Goal: Information Seeking & Learning: Check status

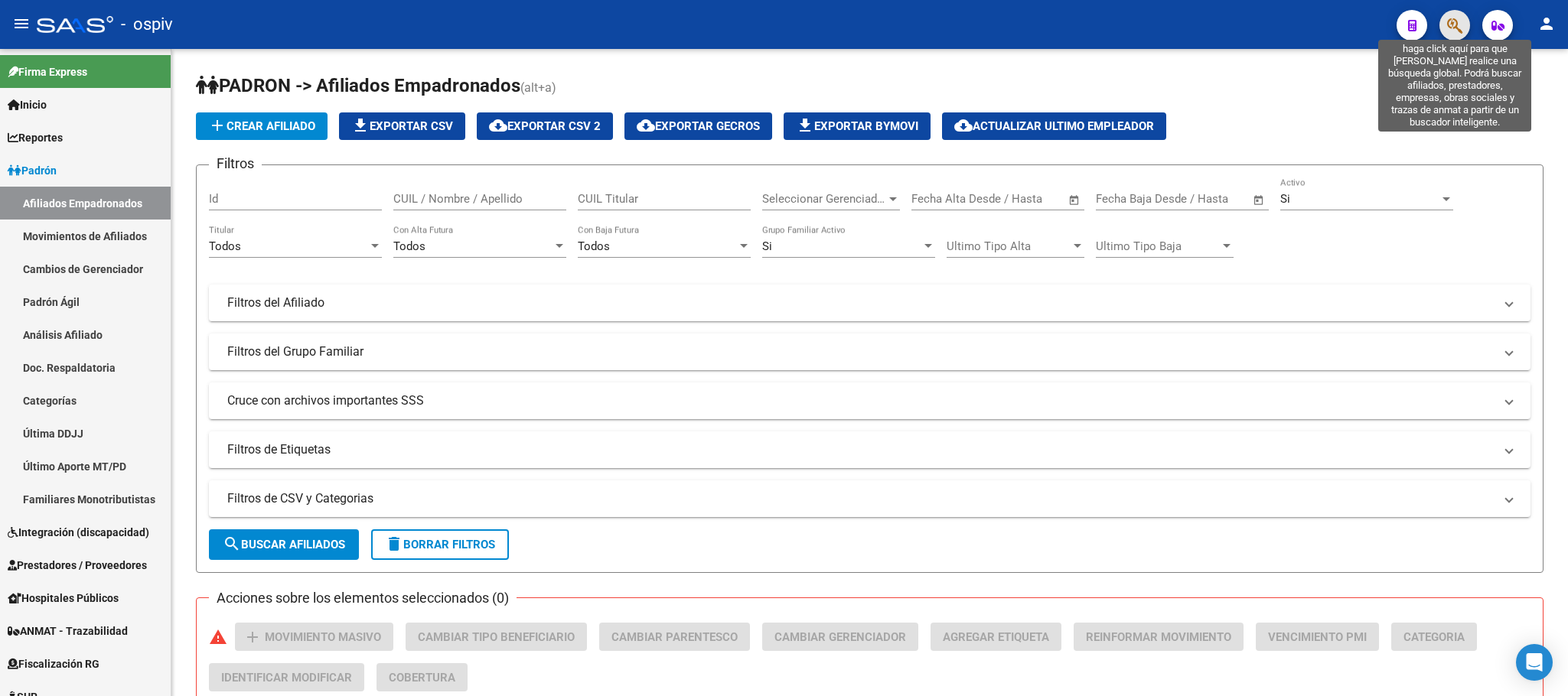
click at [1452, 32] on icon "button" at bounding box center [1454, 25] width 15 height 17
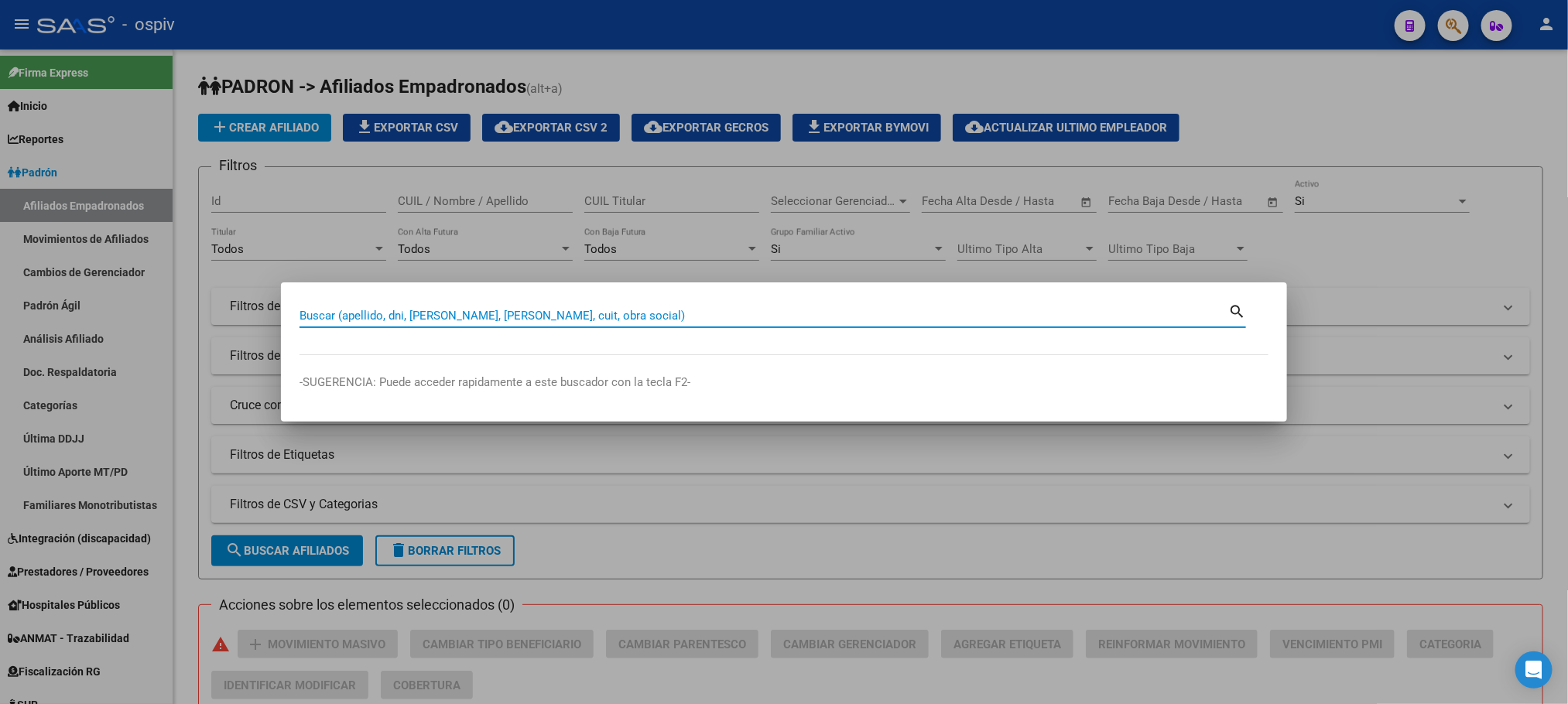
paste input "16623099"
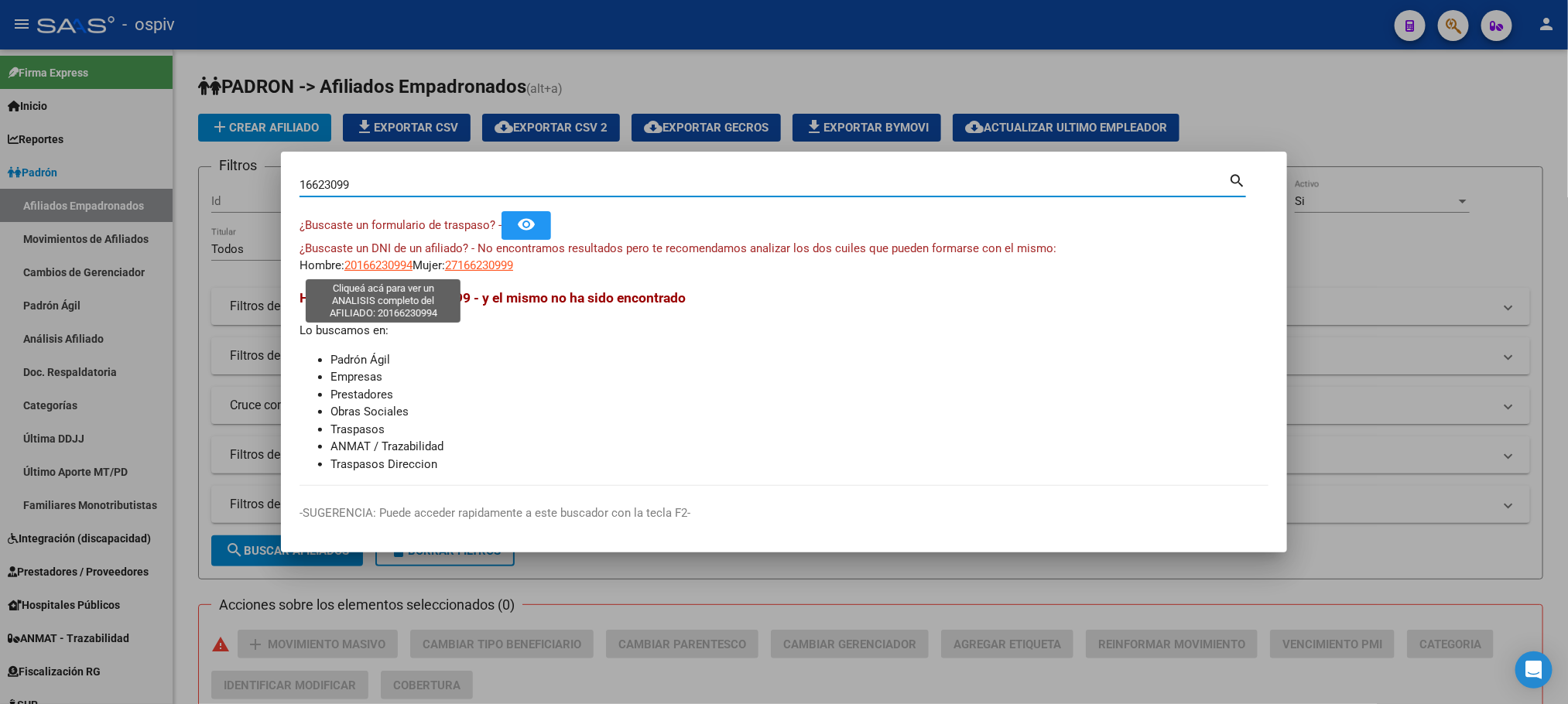
click at [373, 263] on span "20166230994" at bounding box center [378, 265] width 68 height 14
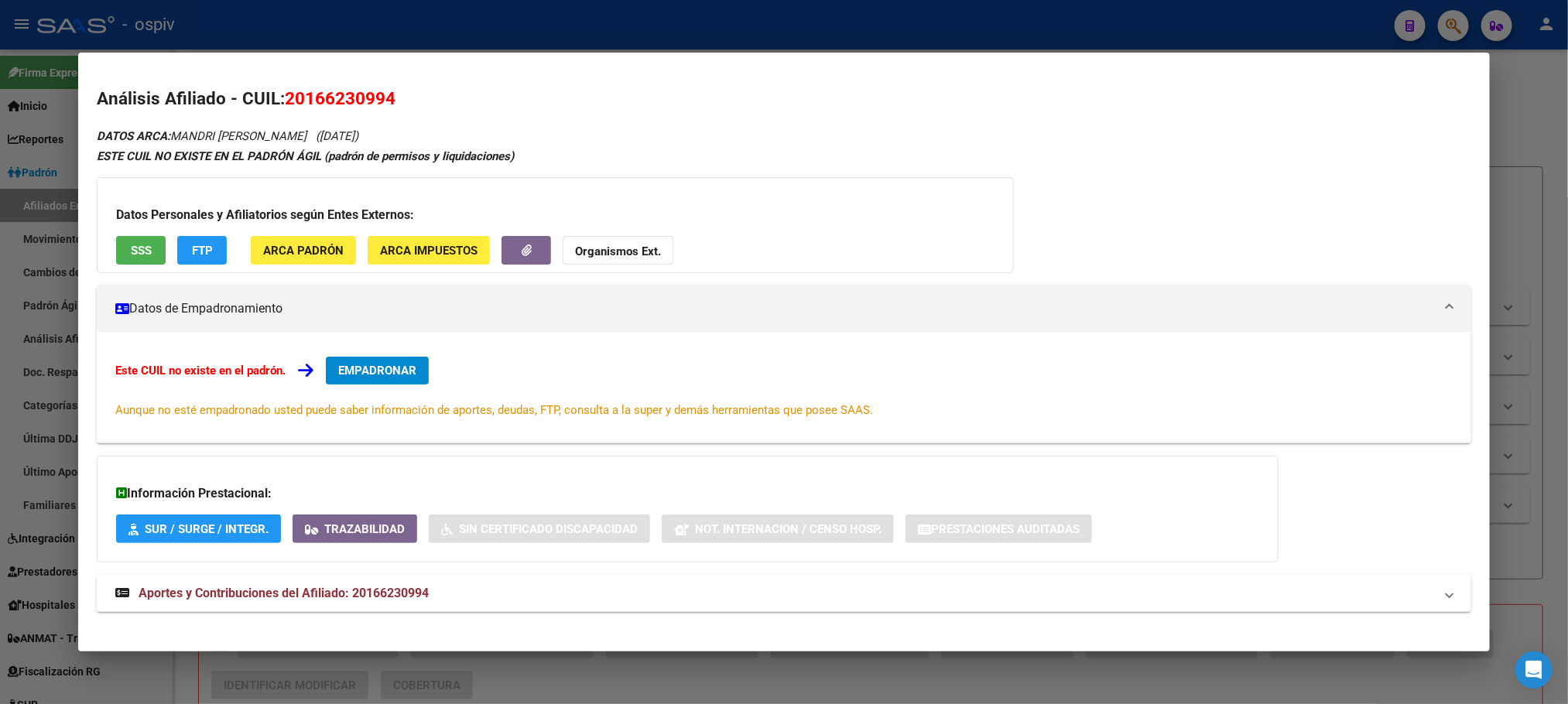
click at [131, 251] on span "SSS" at bounding box center [140, 251] width 20 height 14
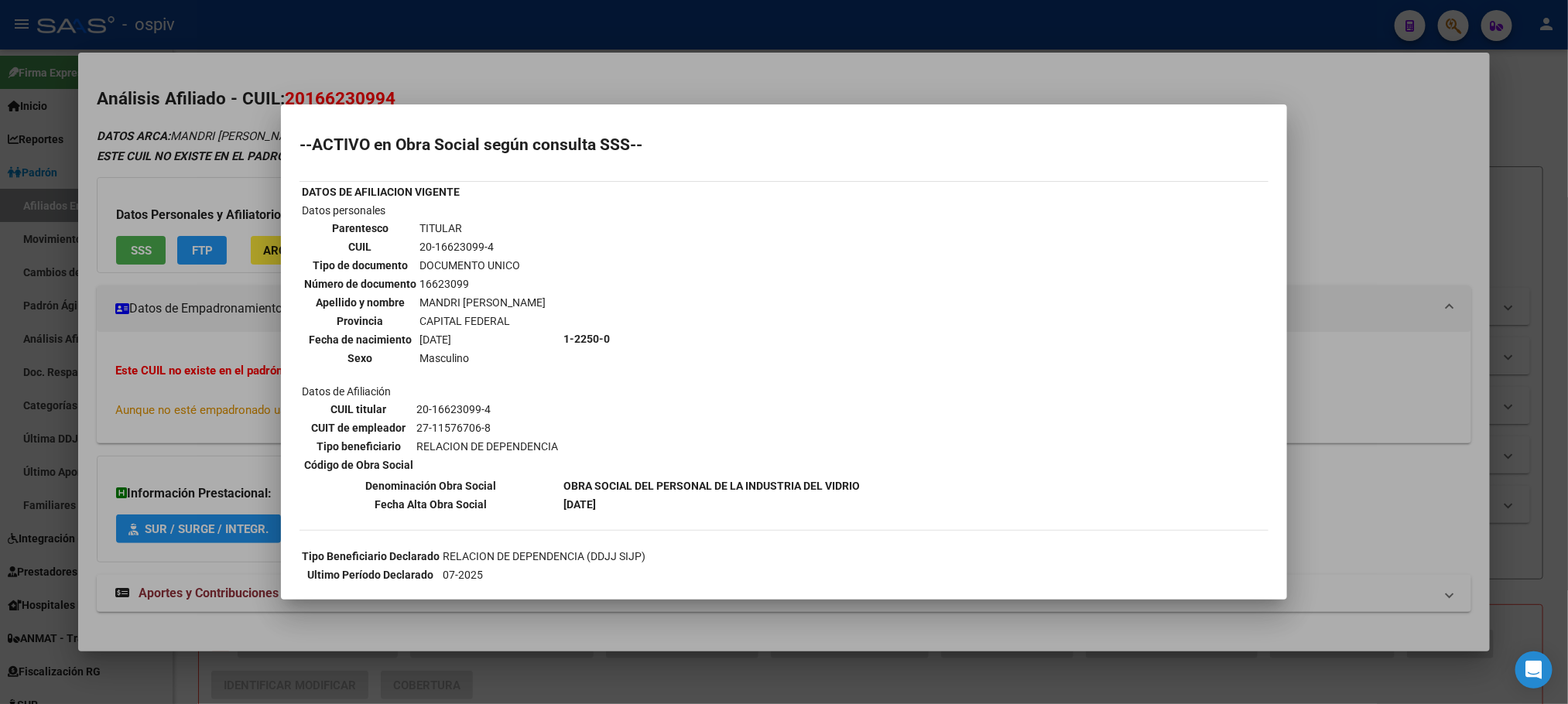
click at [800, 35] on div at bounding box center [784, 352] width 1568 height 704
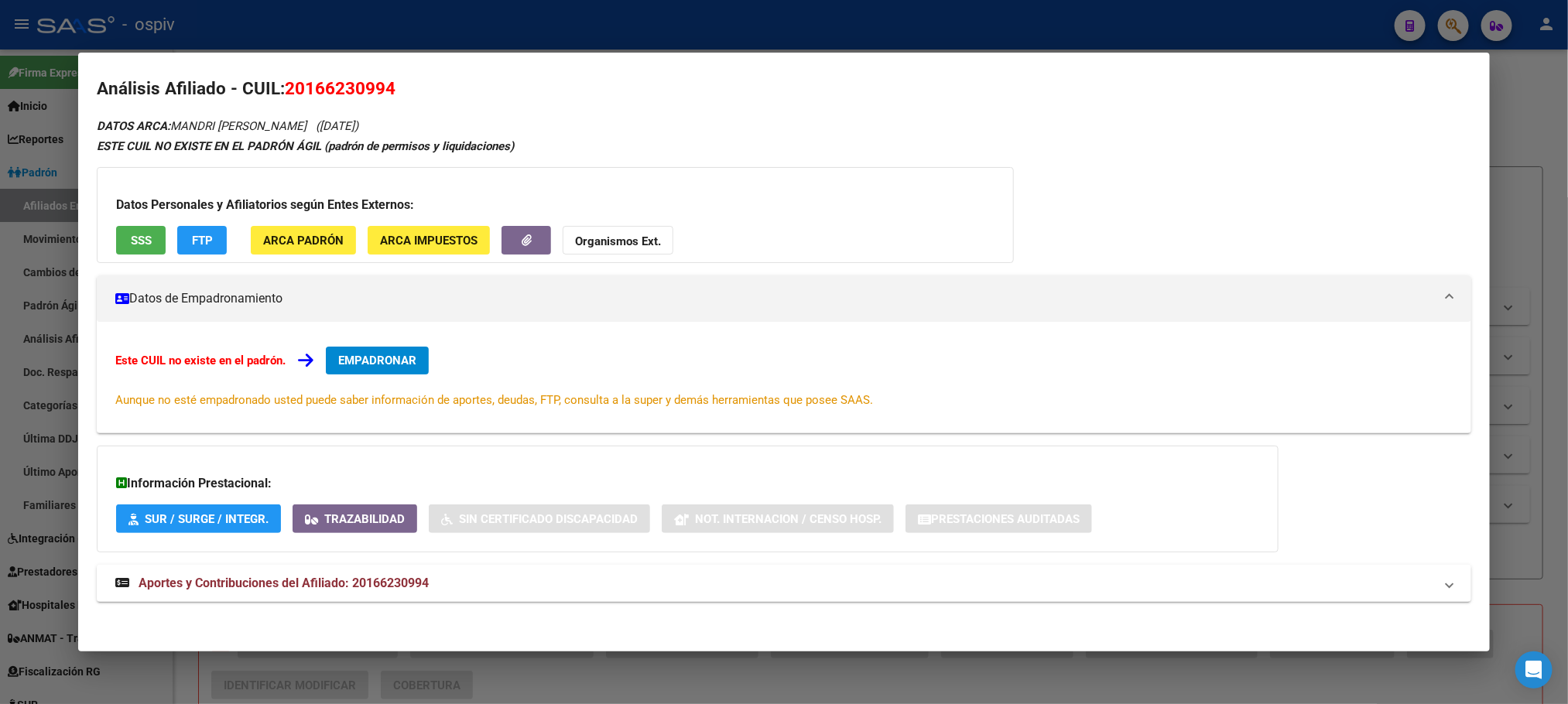
scroll to position [14, 0]
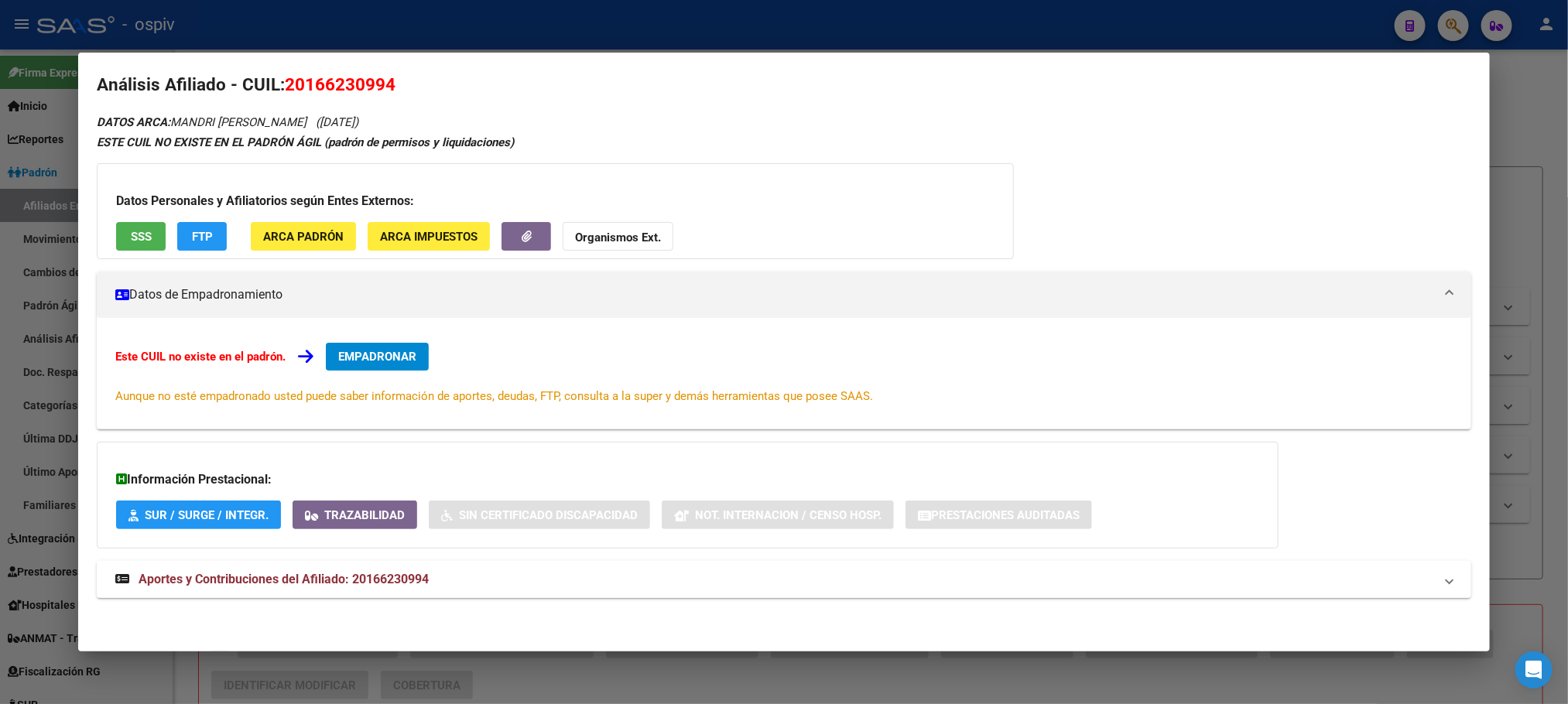
drag, startPoint x: 249, startPoint y: 567, endPoint x: 528, endPoint y: 578, distance: 279.2
click at [250, 567] on mat-expansion-panel-header "Aportes y Contribuciones del Afiliado: 20166230994" at bounding box center [783, 580] width 1374 height 37
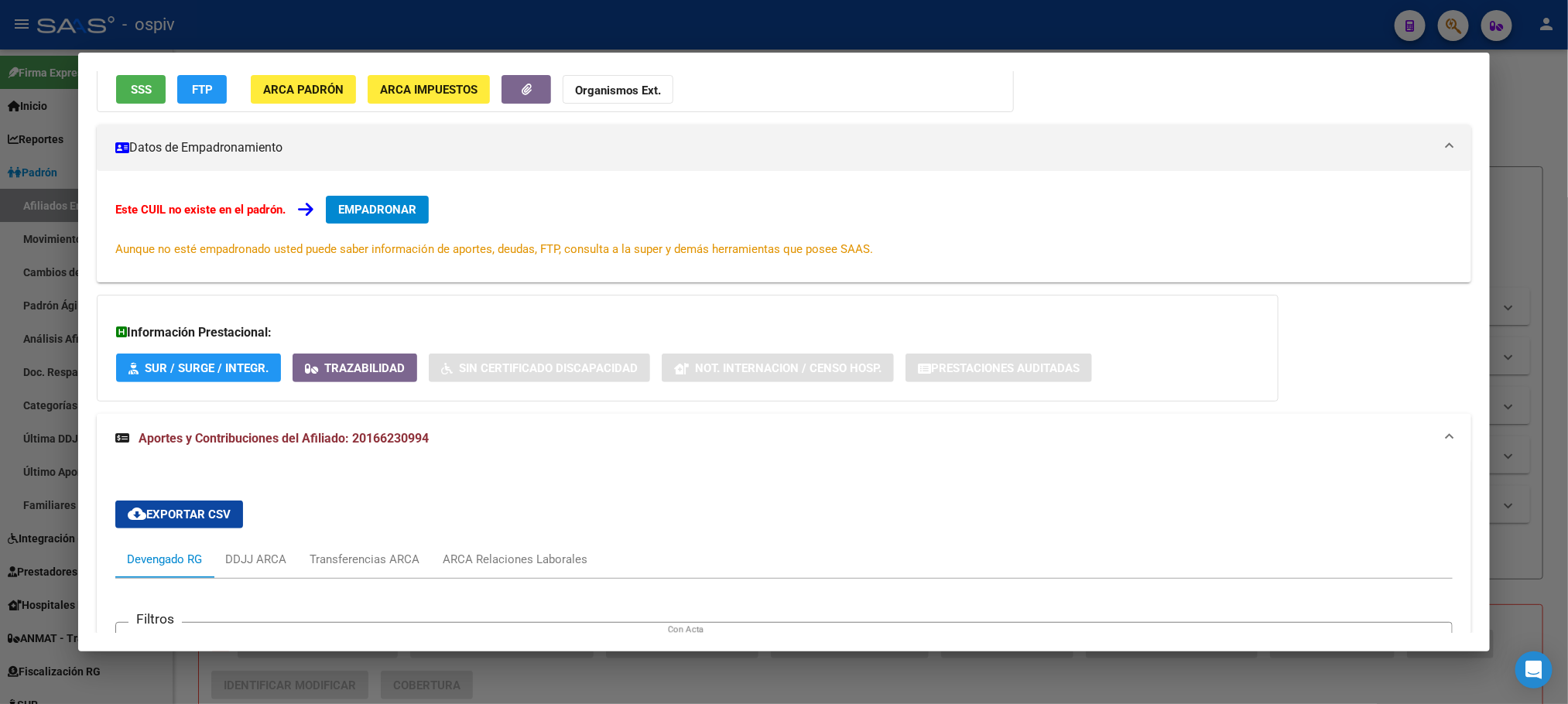
scroll to position [0, 0]
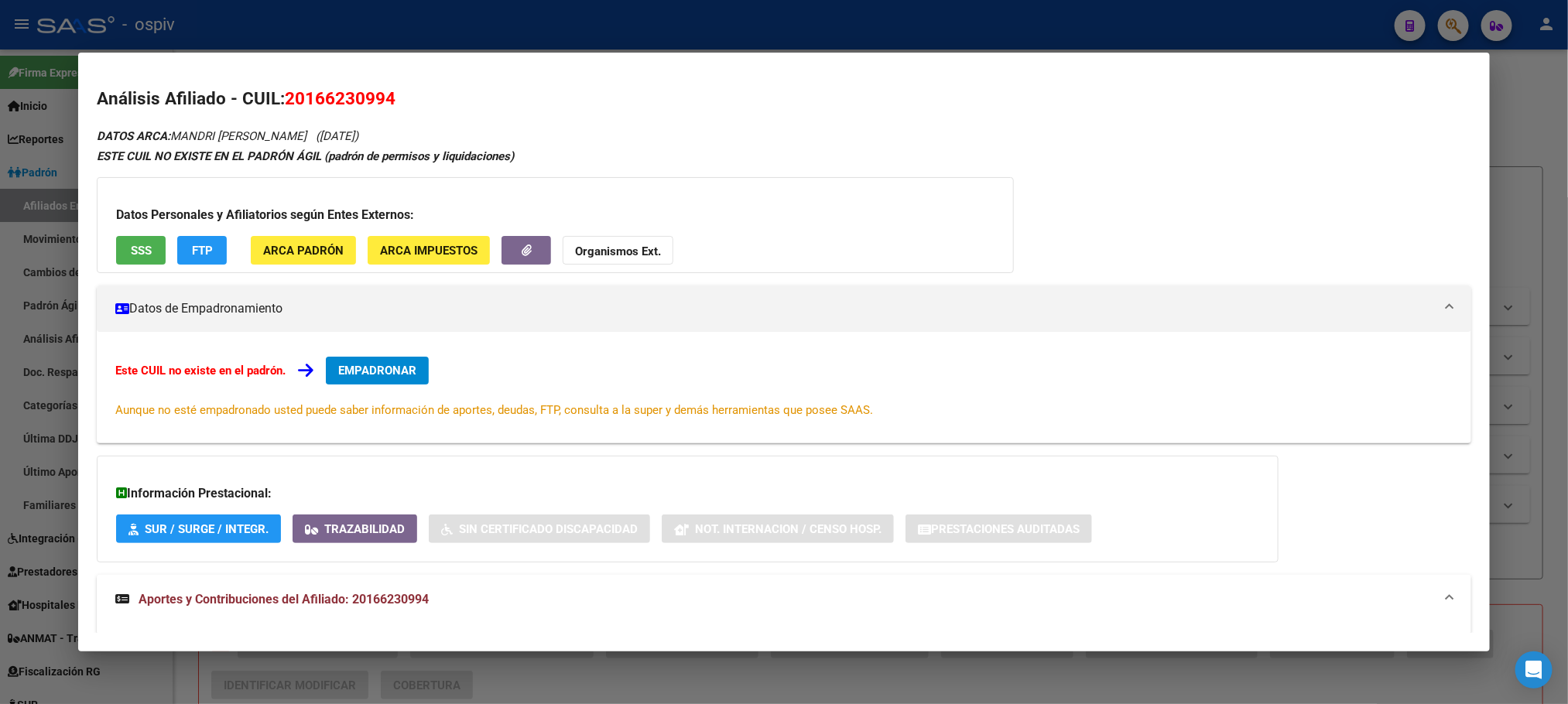
click at [131, 247] on span "SSS" at bounding box center [140, 251] width 20 height 14
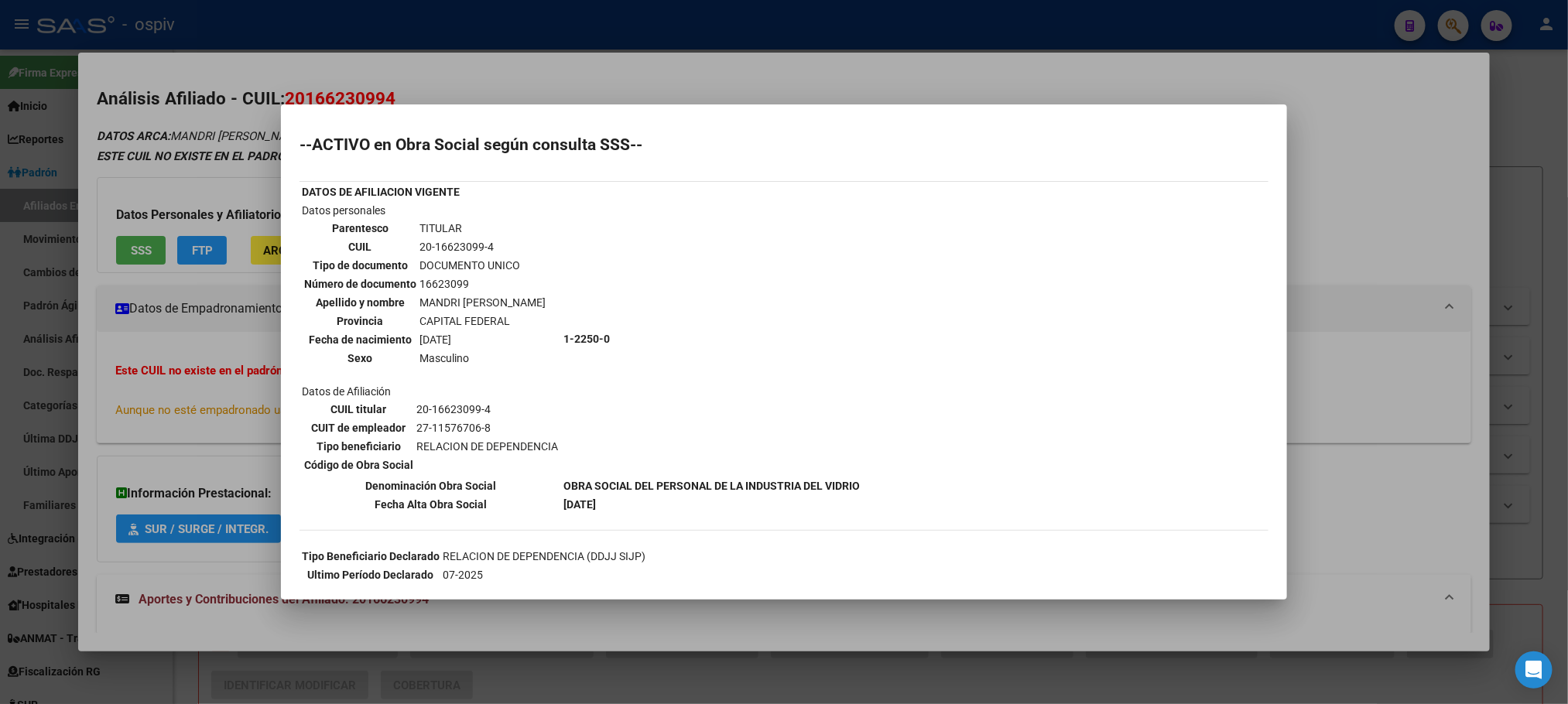
click at [451, 280] on td "16623099" at bounding box center [482, 284] width 128 height 17
copy td "16623099"
click at [465, 239] on td "20-16623099-4" at bounding box center [482, 246] width 128 height 17
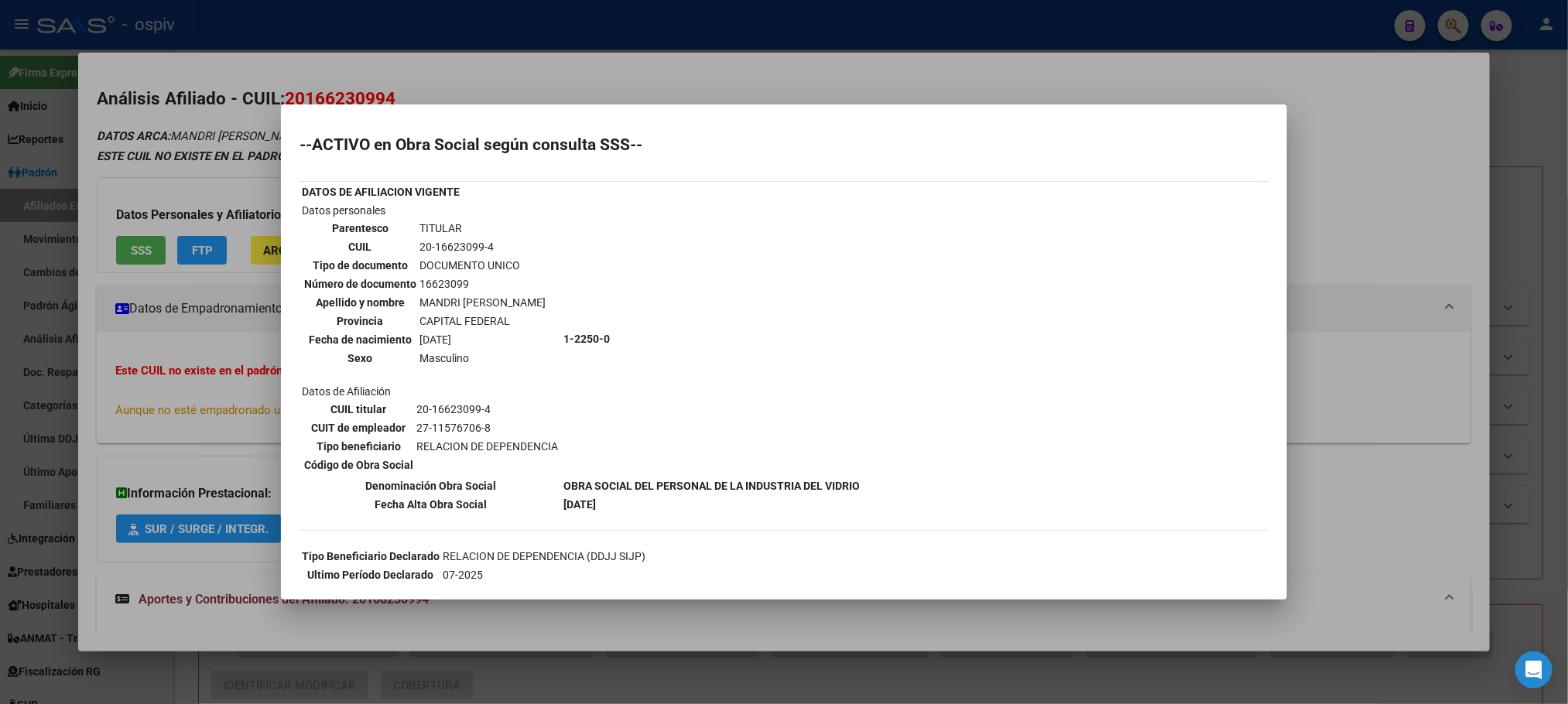
click at [465, 239] on td "20-16623099-4" at bounding box center [482, 246] width 128 height 17
copy tbody "20-16623099-4"
click at [497, 39] on div at bounding box center [784, 352] width 1568 height 704
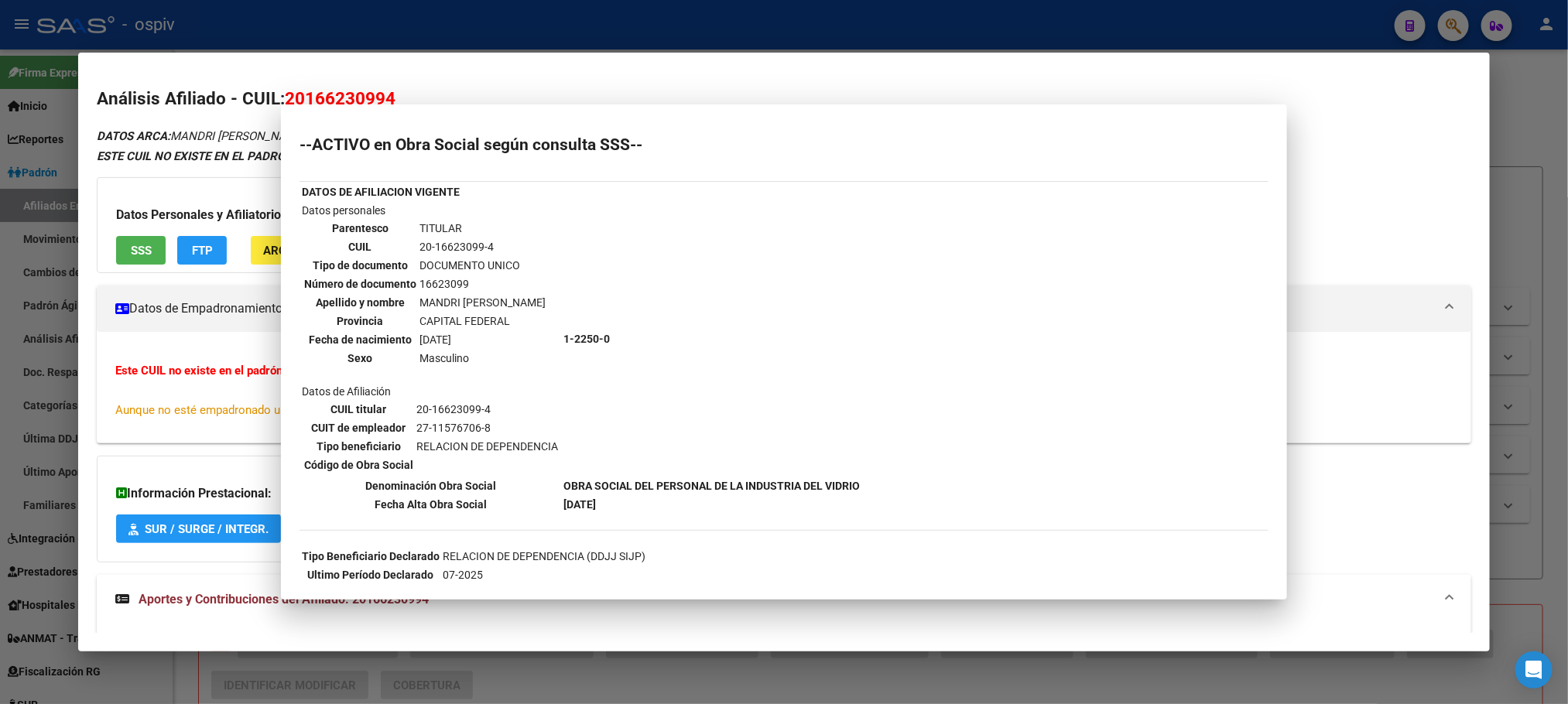
click at [497, 39] on div at bounding box center [784, 352] width 1568 height 704
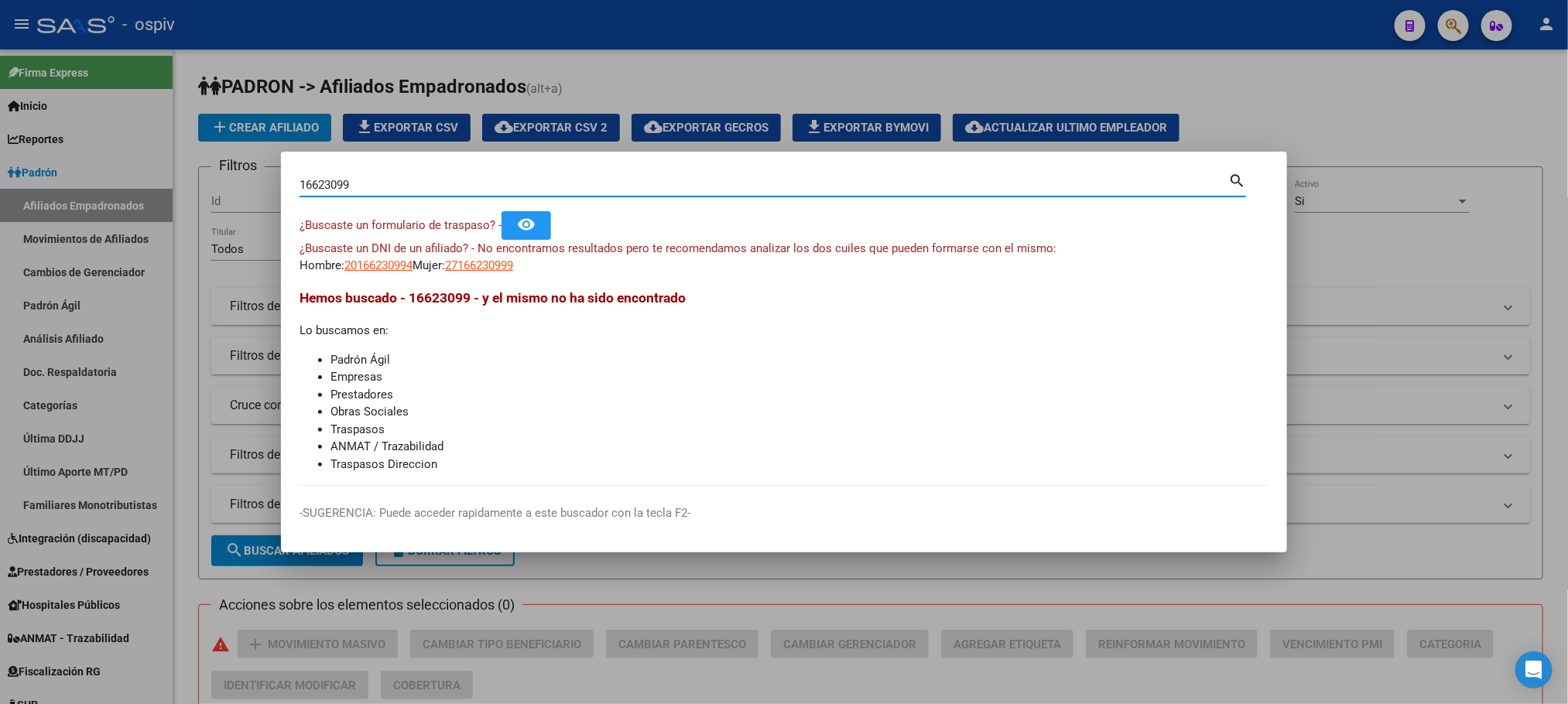
drag, startPoint x: 359, startPoint y: 181, endPoint x: 219, endPoint y: 182, distance: 140.0
click at [219, 182] on div "16623099 Buscar (apellido, dni, cuil, nro traspaso, cuit, obra social) search ¿…" at bounding box center [784, 352] width 1568 height 704
paste input "31119756"
type input "31119756"
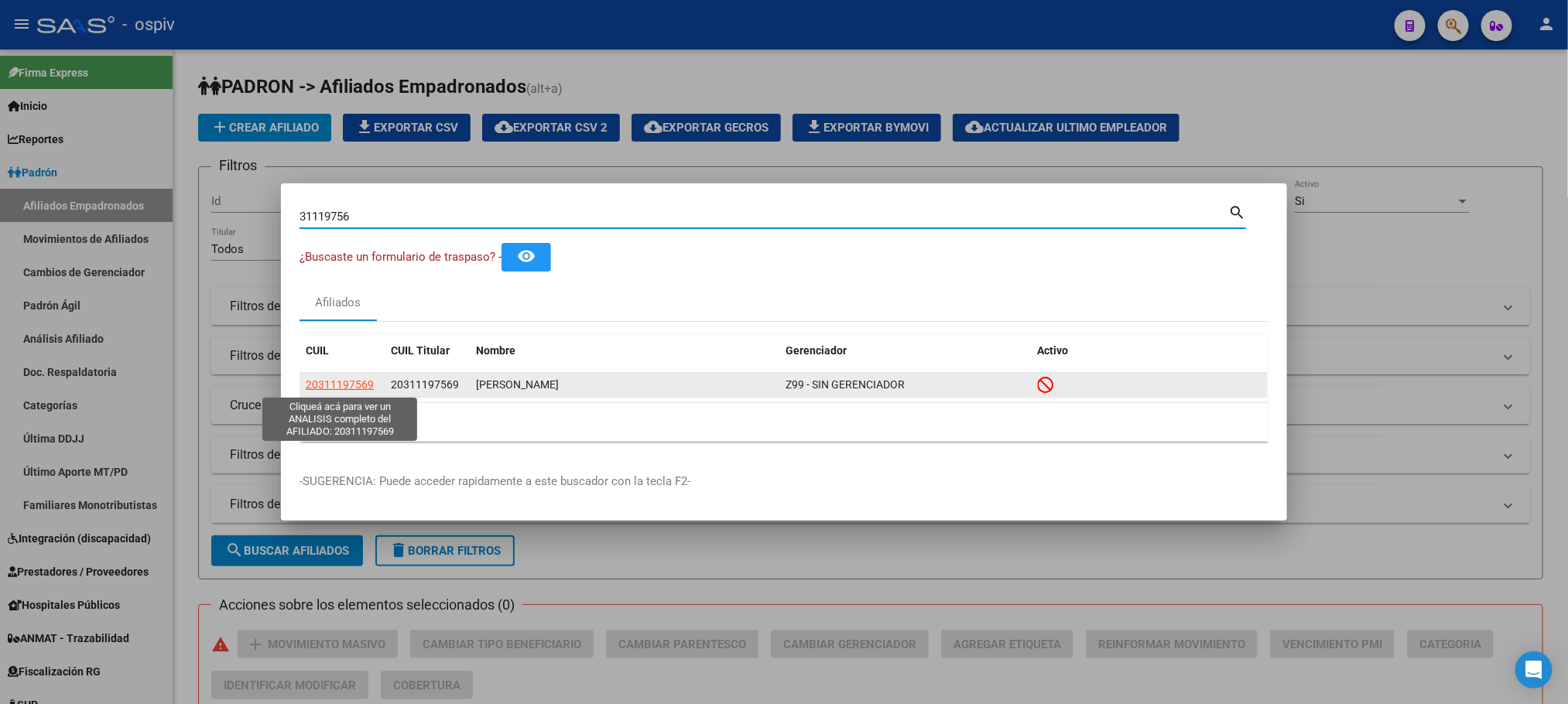
click at [351, 383] on span "20311197569" at bounding box center [340, 384] width 68 height 13
type textarea "20311197569"
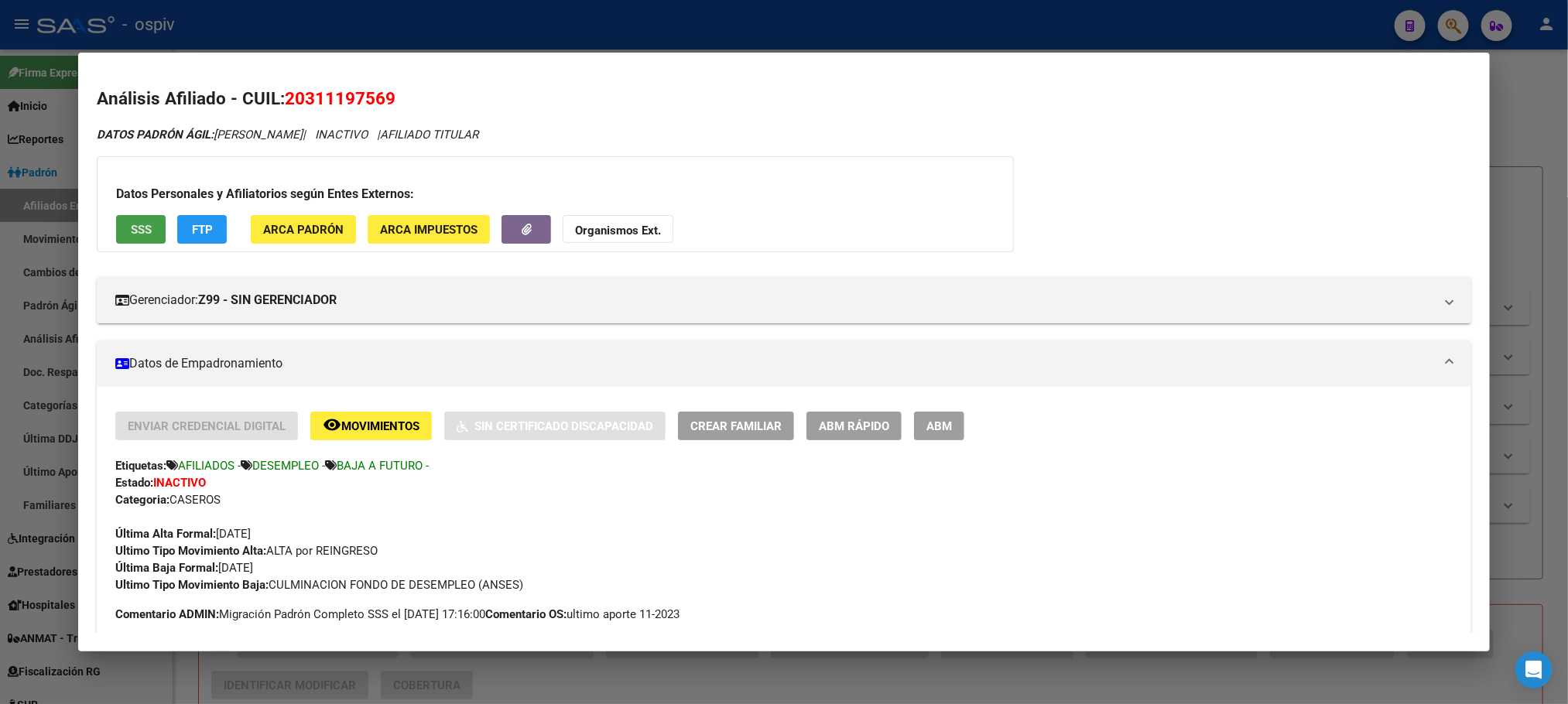
click at [134, 230] on span "SSS" at bounding box center [140, 230] width 20 height 14
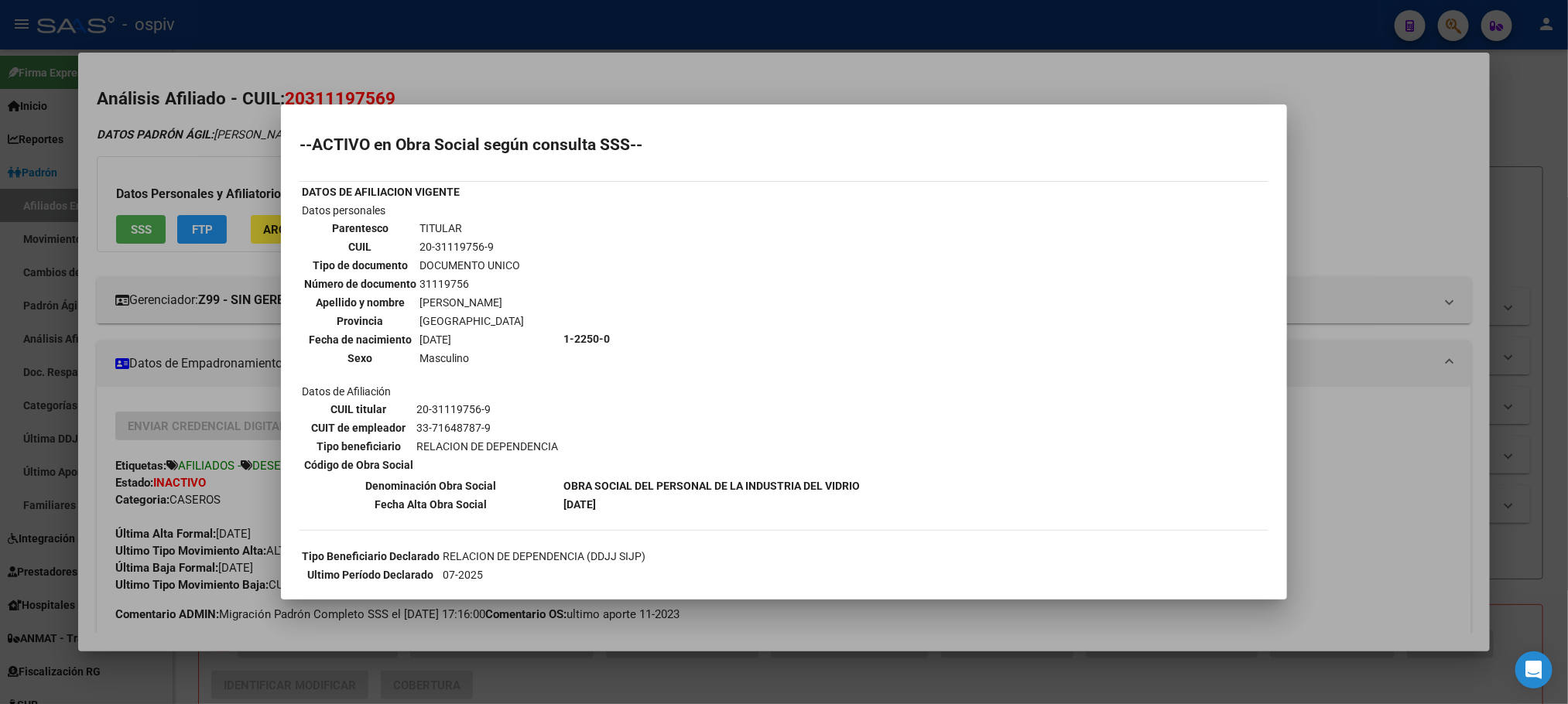
click at [598, 62] on div at bounding box center [784, 352] width 1568 height 704
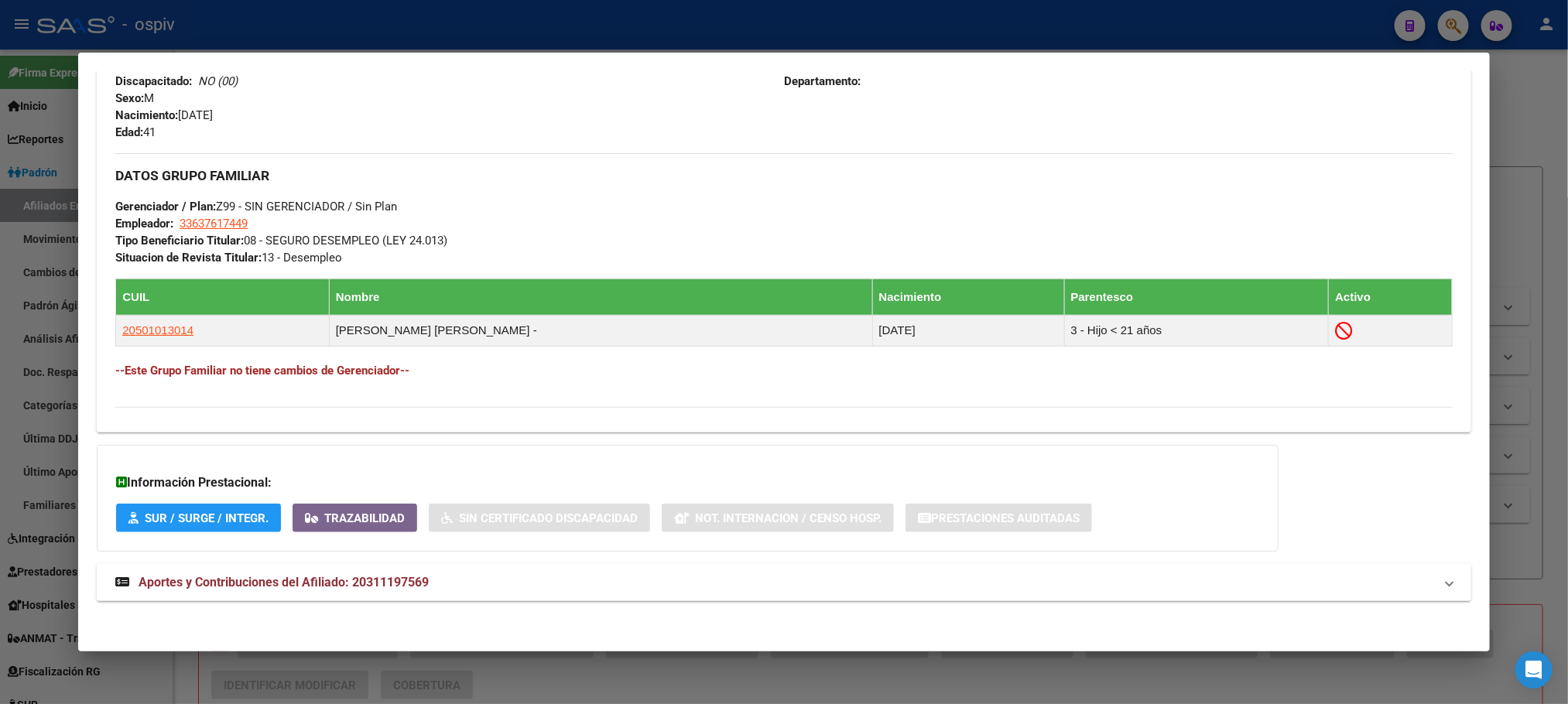
scroll to position [716, 0]
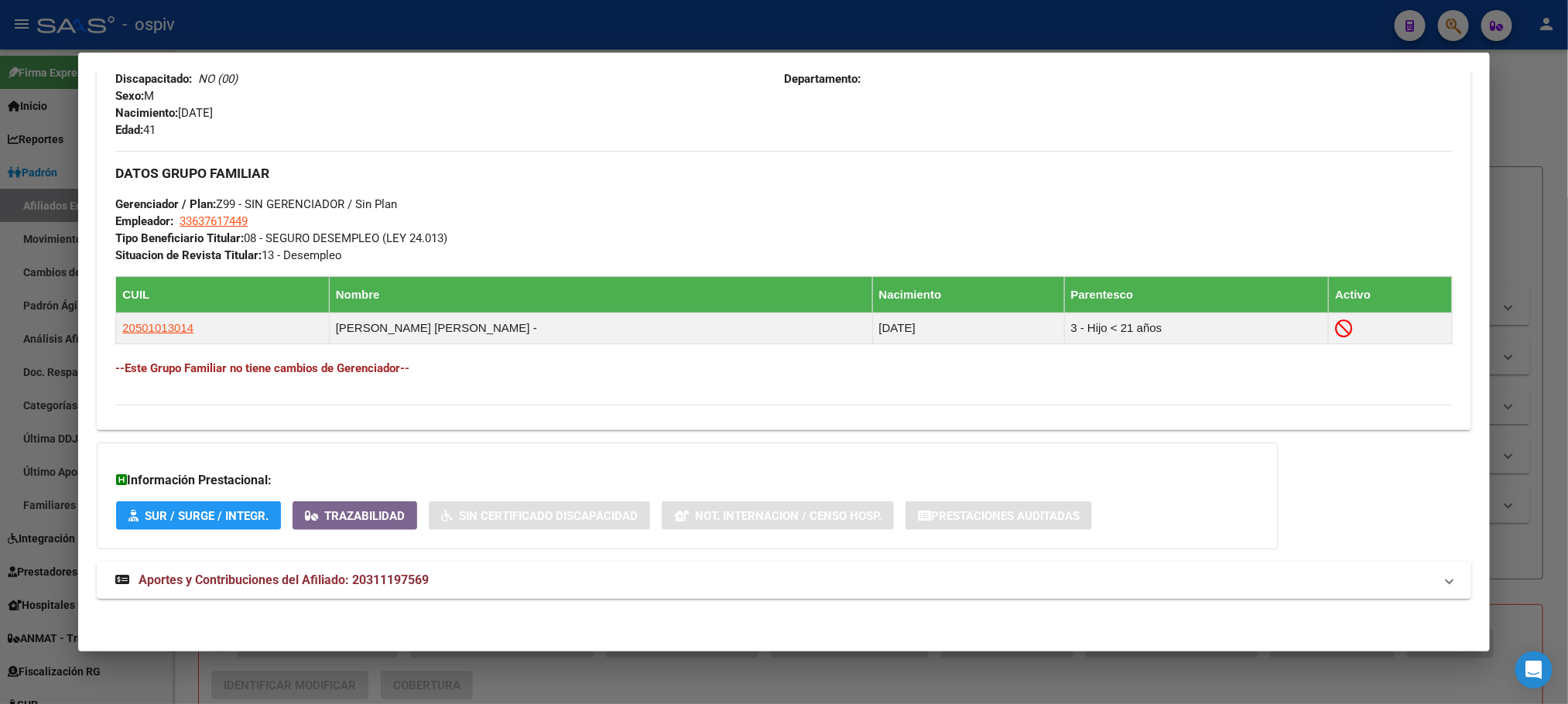
click at [310, 567] on mat-expansion-panel-header "Aportes y Contribuciones del Afiliado: 20311197569" at bounding box center [783, 580] width 1374 height 37
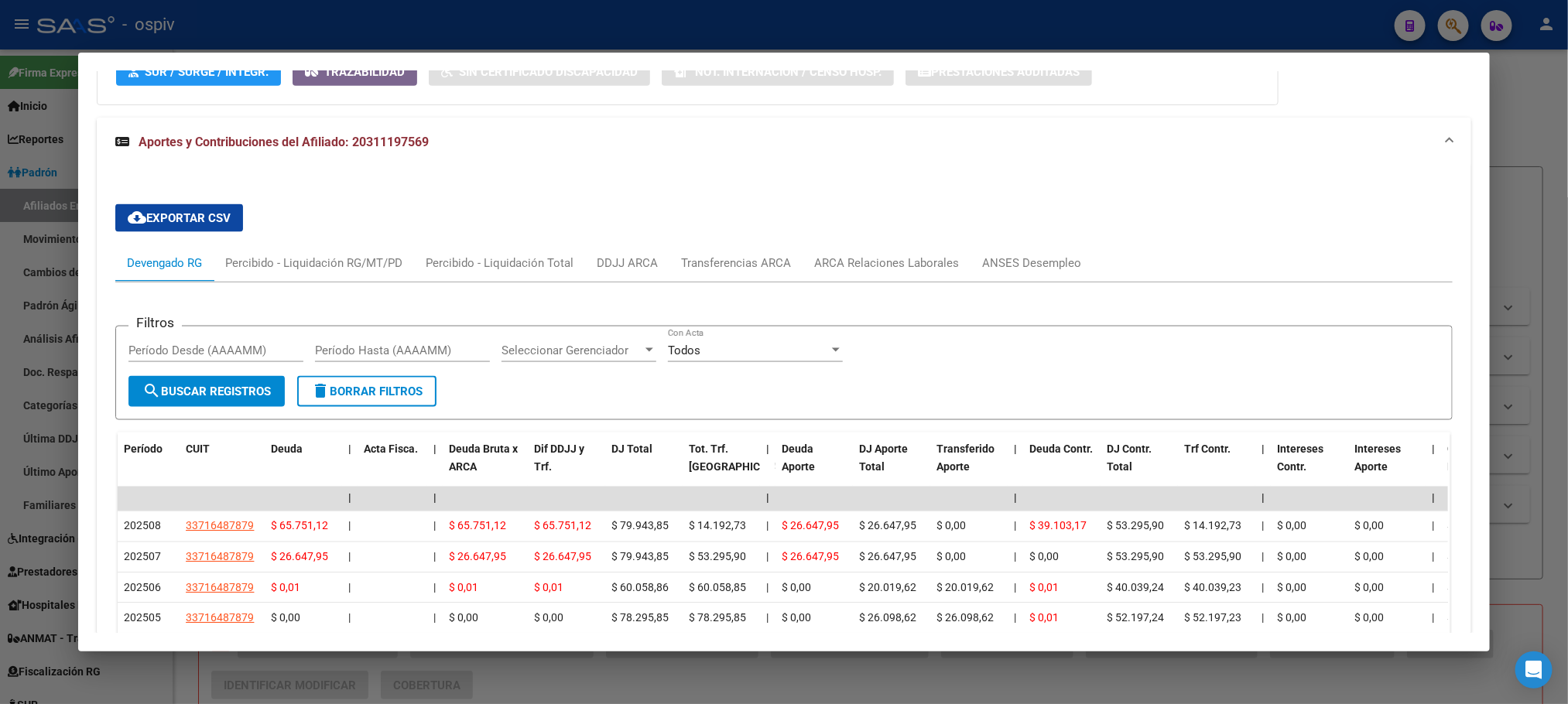
scroll to position [1106, 0]
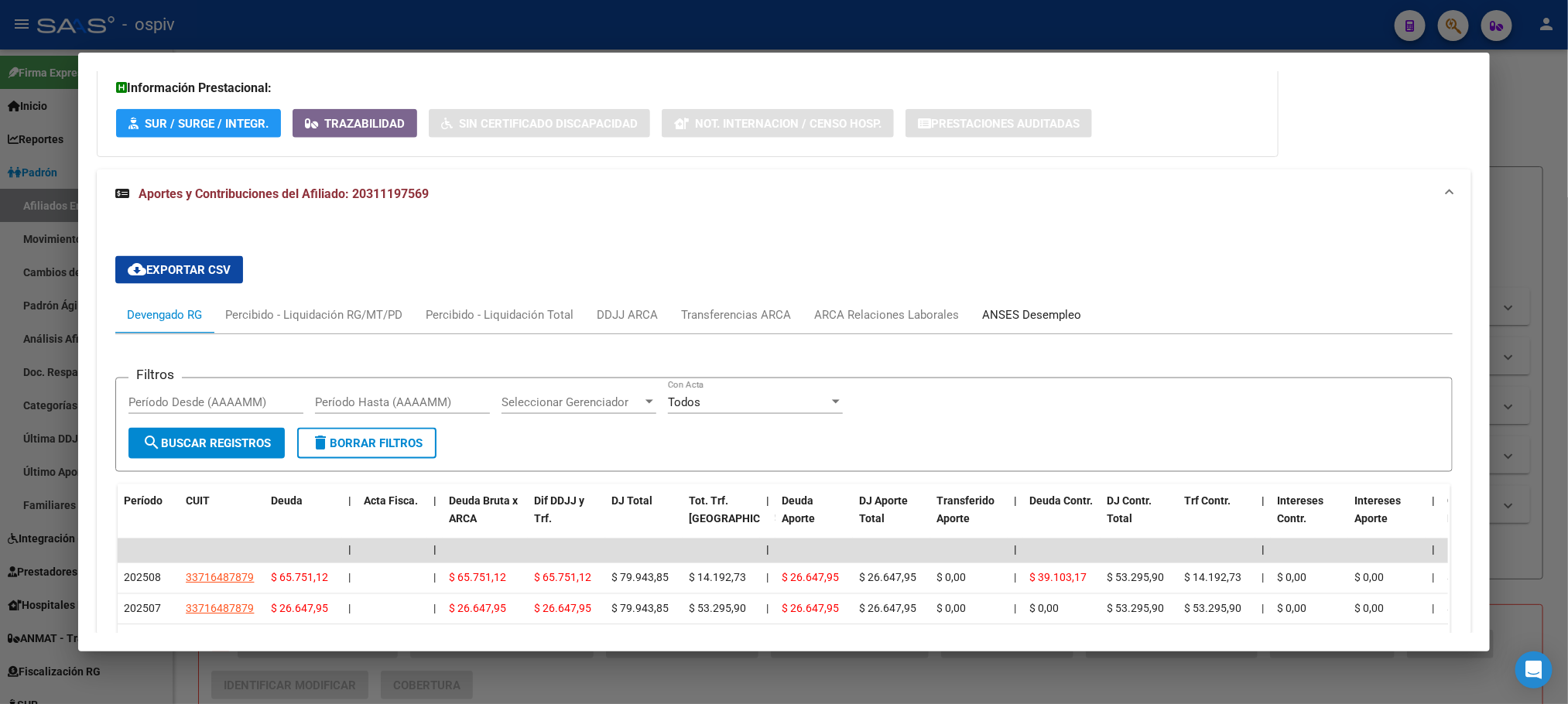
click at [997, 318] on div "ANSES Desempleo" at bounding box center [1032, 314] width 99 height 17
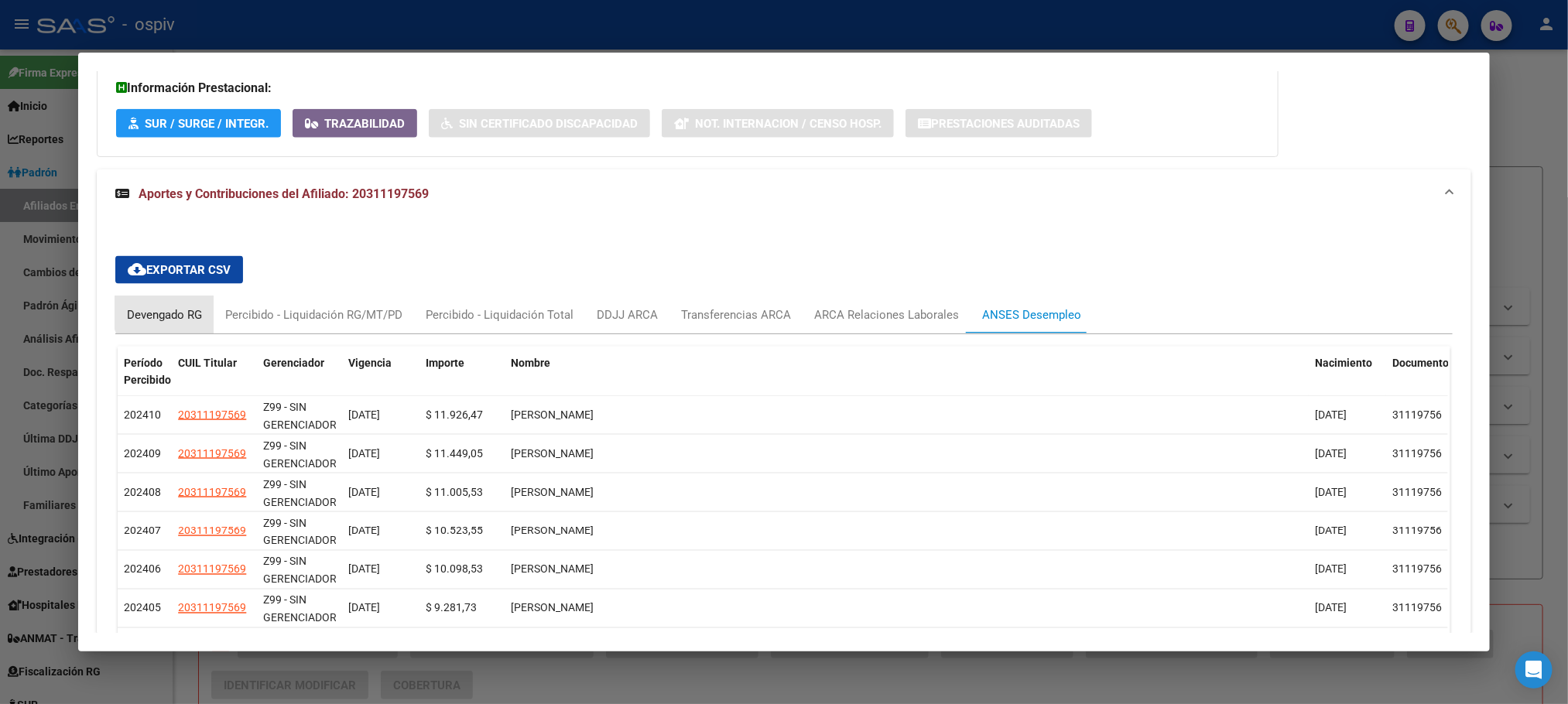
click at [160, 314] on div "Devengado RG" at bounding box center [164, 314] width 75 height 17
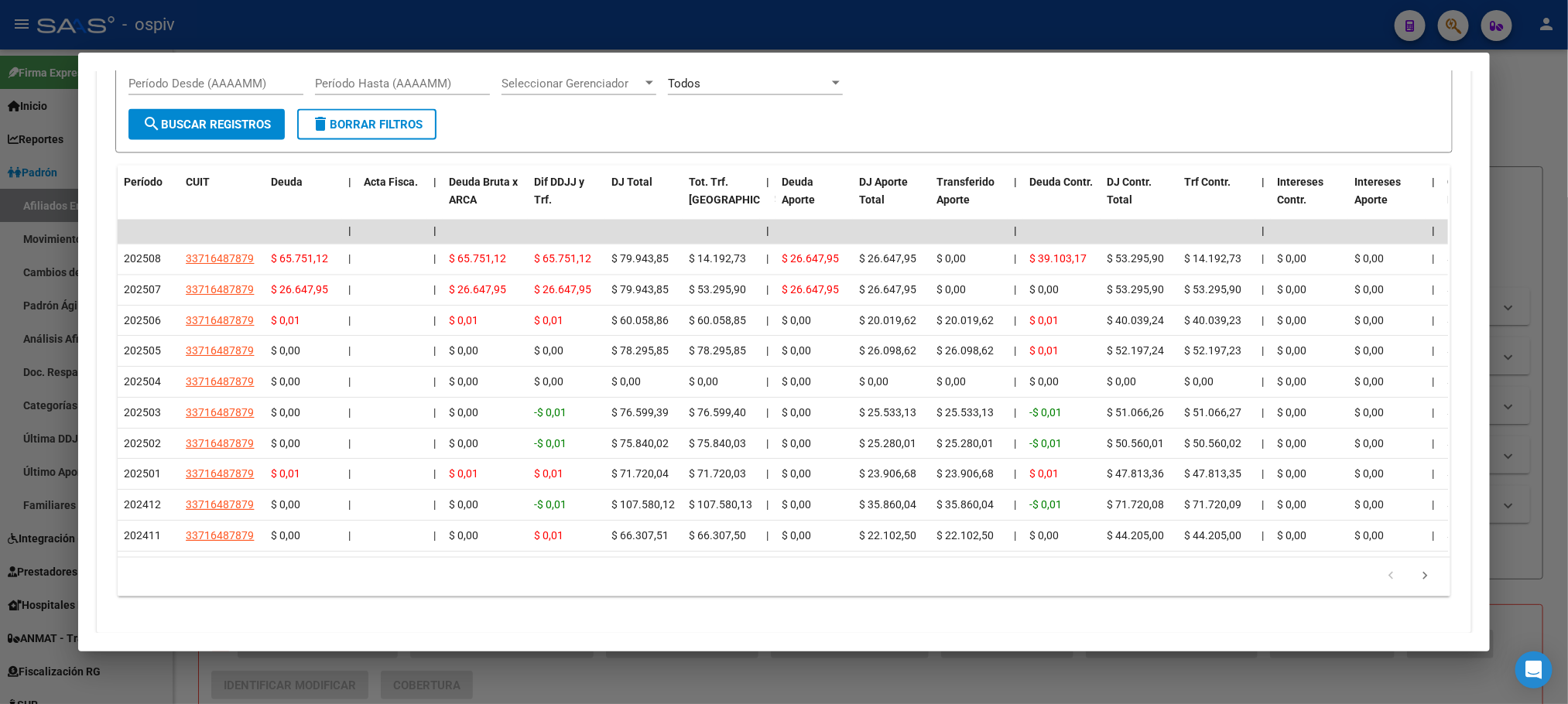
scroll to position [1481, 0]
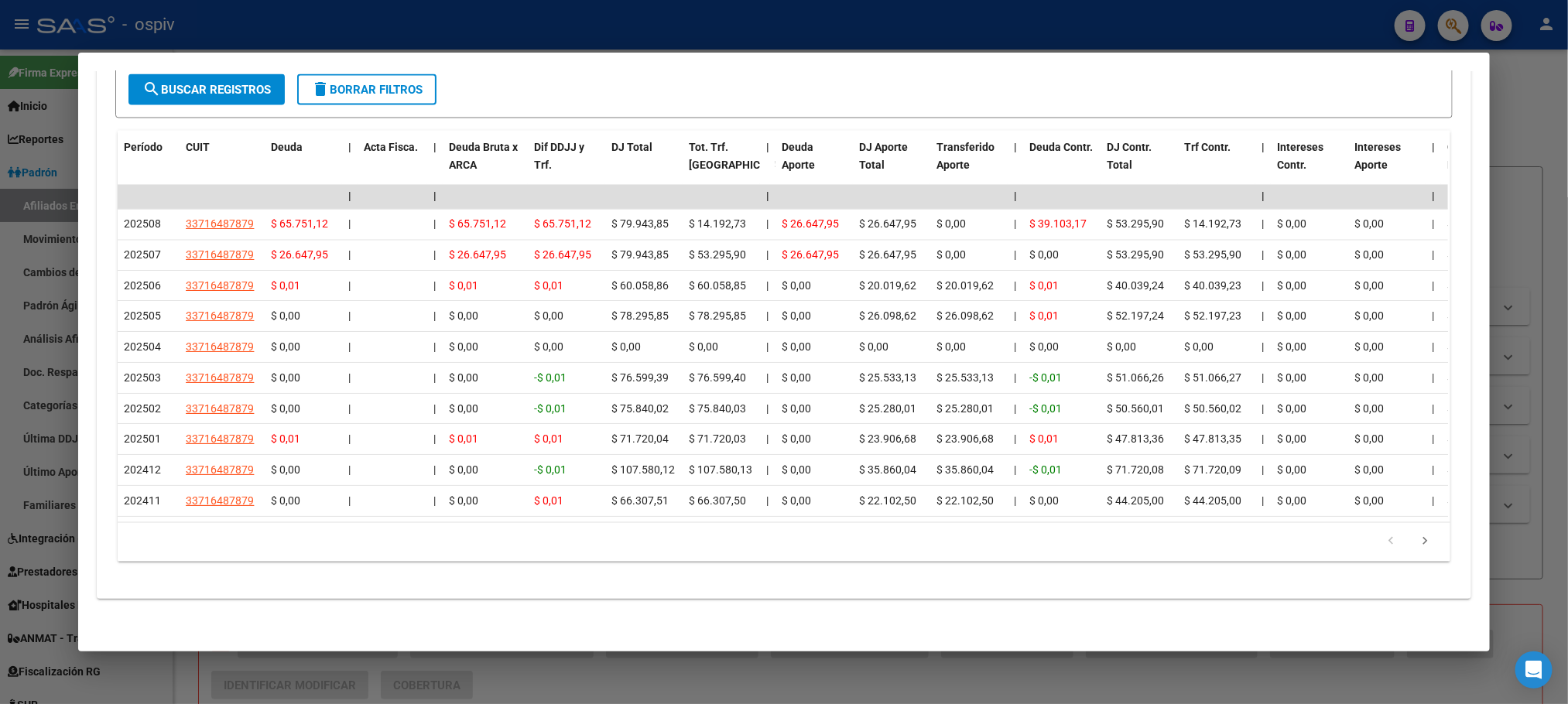
click at [384, 17] on div at bounding box center [784, 352] width 1568 height 704
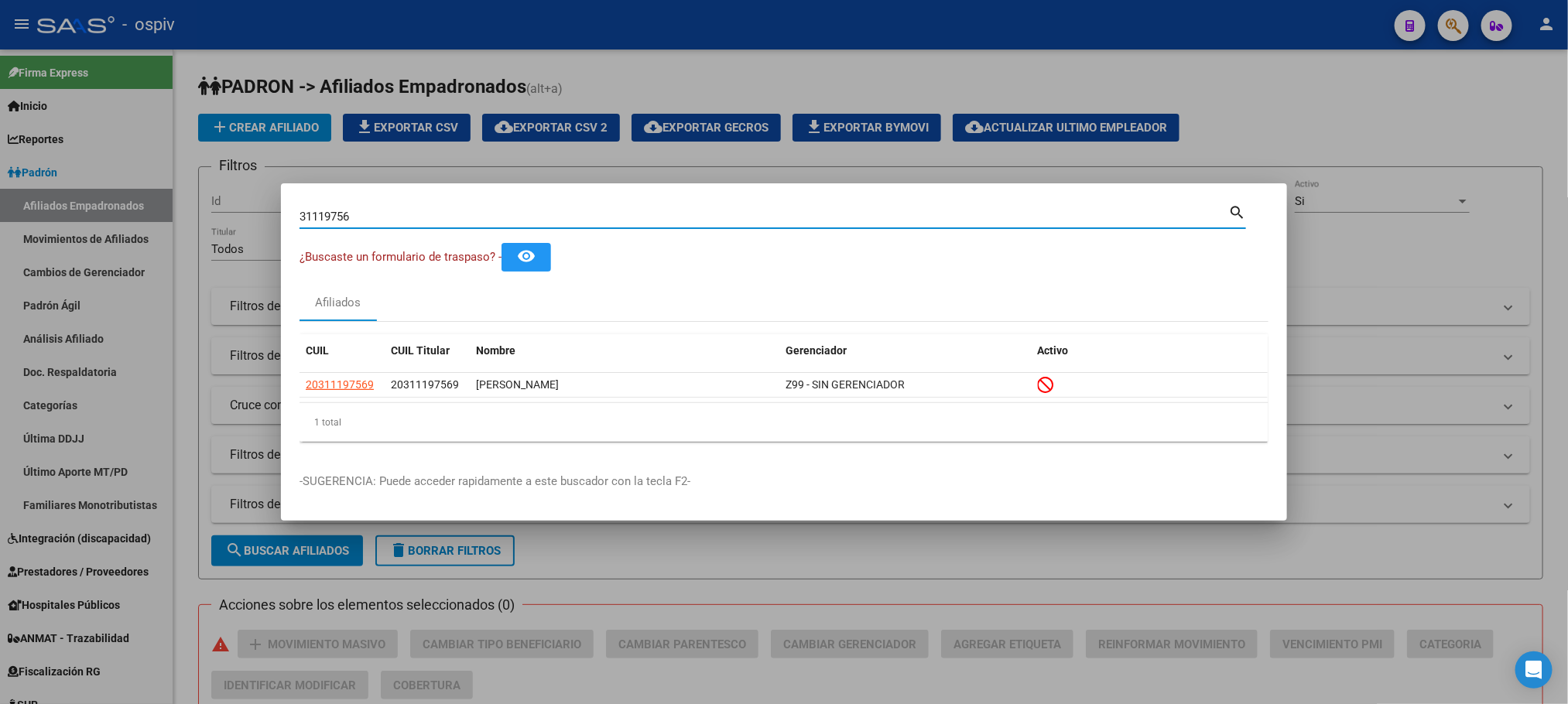
drag, startPoint x: 359, startPoint y: 216, endPoint x: 275, endPoint y: 208, distance: 84.4
click at [275, 208] on div "31119756 Buscar (apellido, dni, cuil, nro traspaso, cuit, obra social) search ¿…" at bounding box center [784, 352] width 1568 height 704
paste input
type input "3"
paste input "70136195"
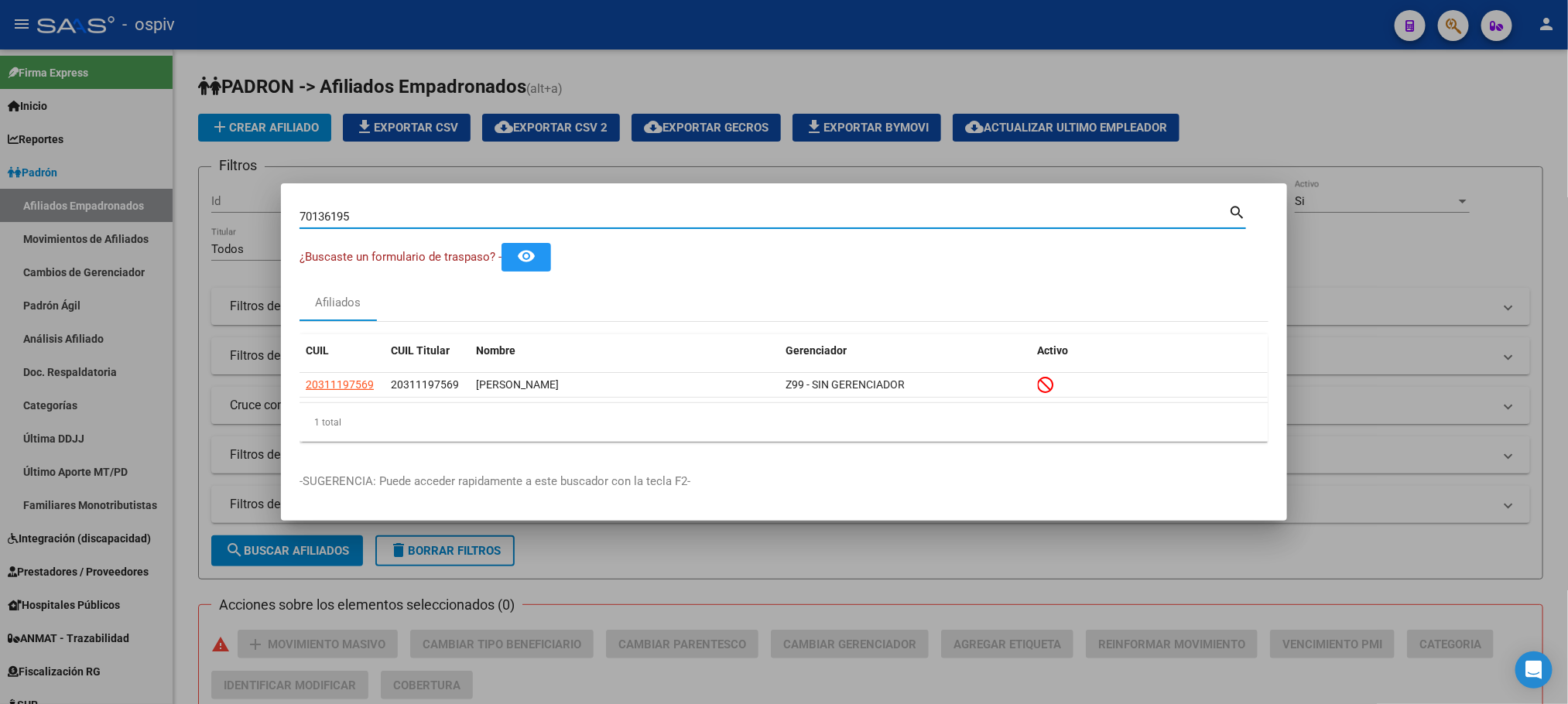
type input "70136195"
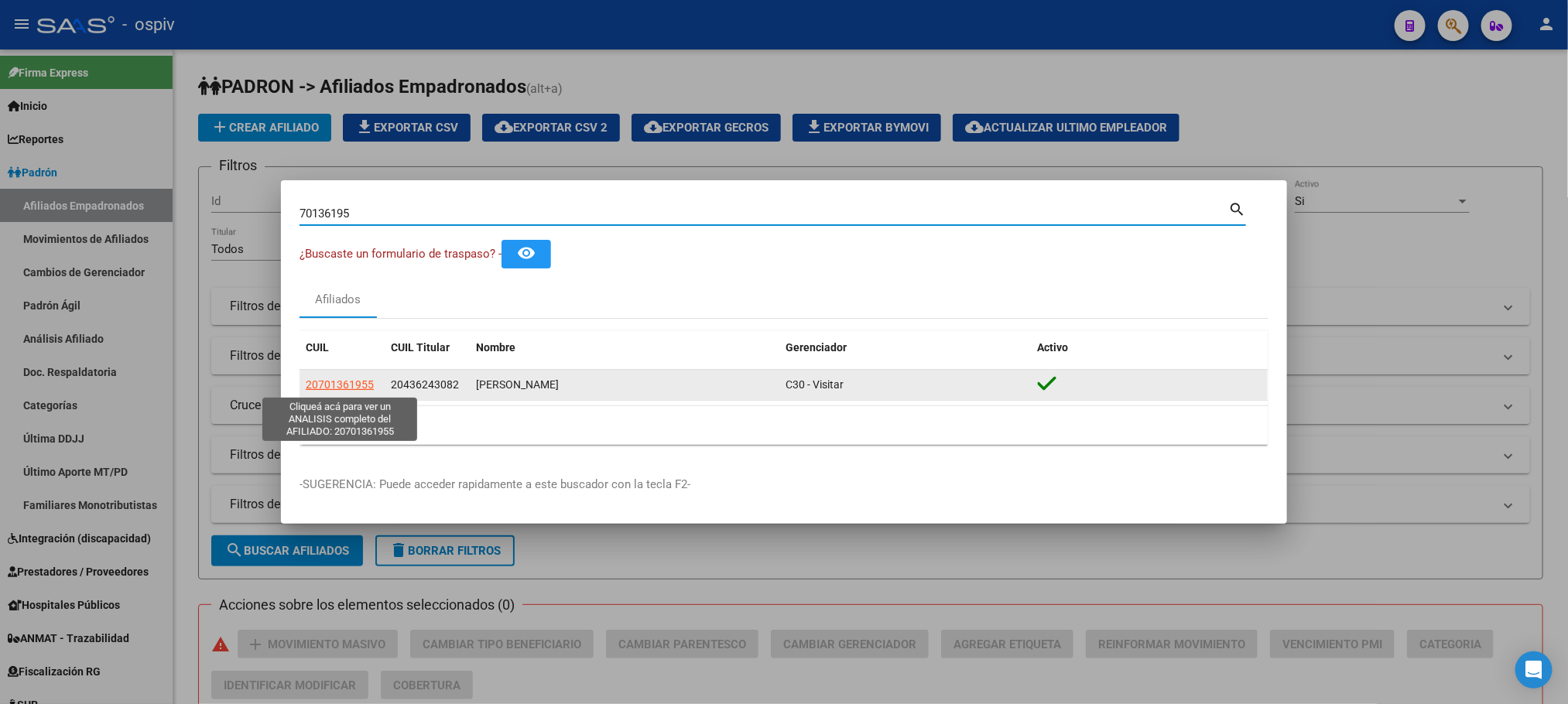
click at [354, 385] on span "20701361955" at bounding box center [340, 384] width 68 height 13
type textarea "20701361955"
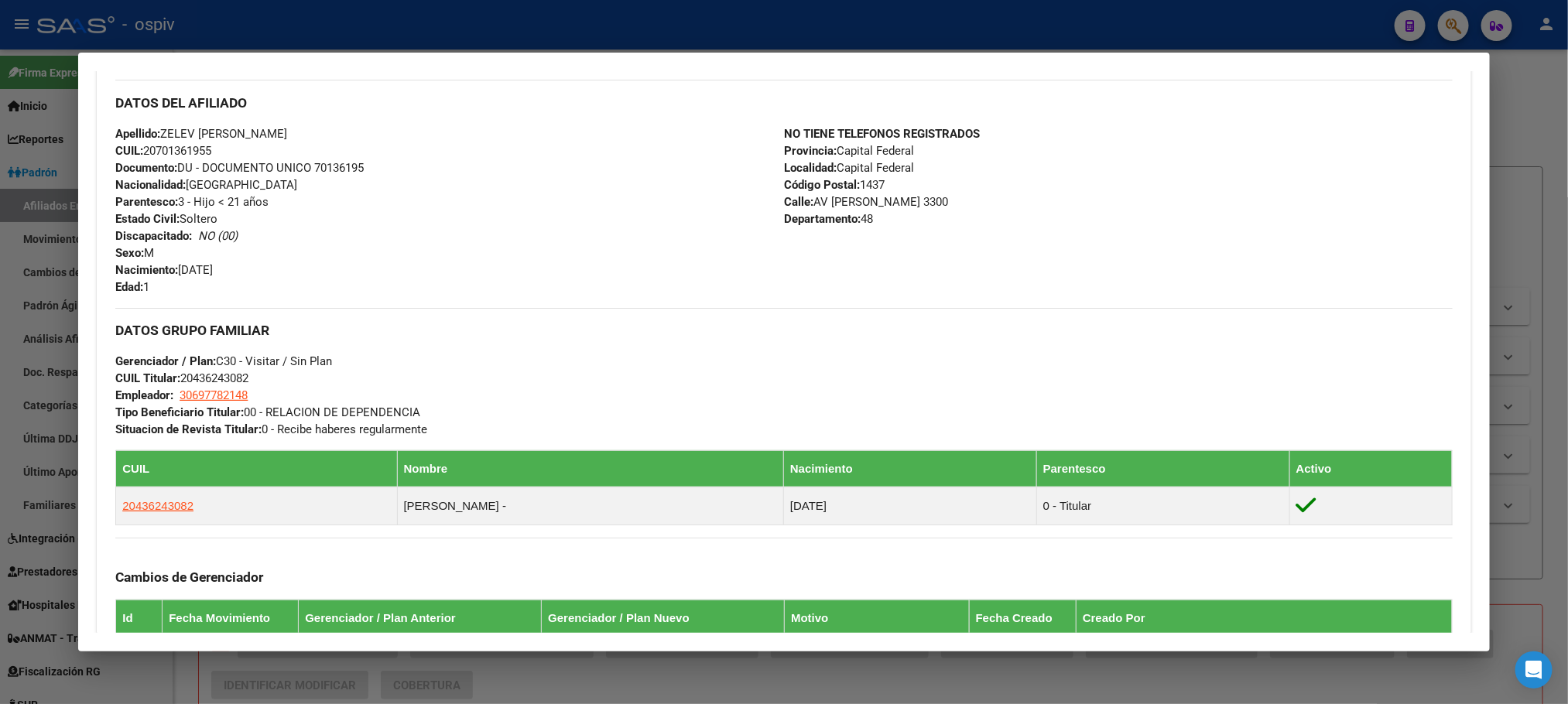
scroll to position [839, 0]
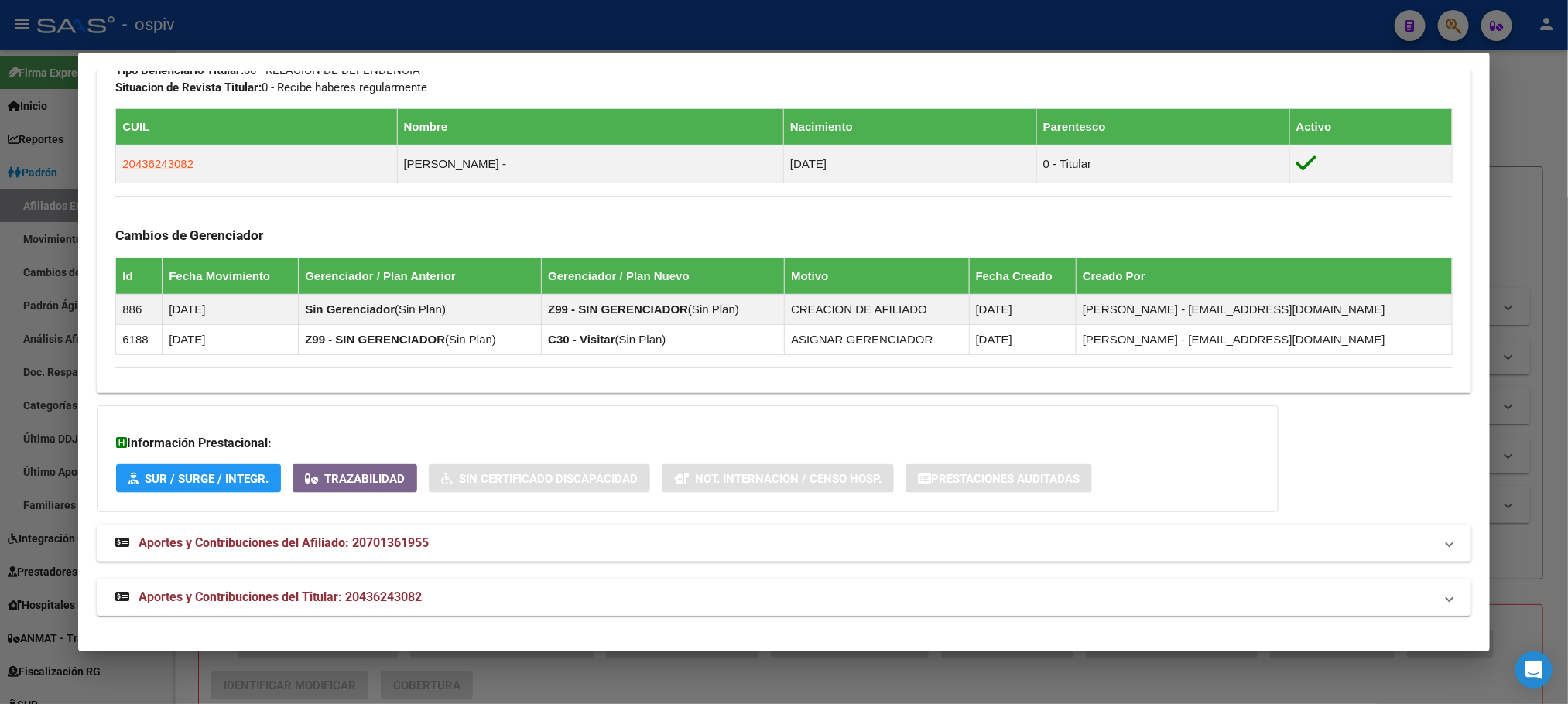
drag, startPoint x: 381, startPoint y: 595, endPoint x: 400, endPoint y: 593, distance: 19.1
click at [381, 595] on span "Aportes y Contribuciones del Titular: 20436243082" at bounding box center [280, 597] width 284 height 15
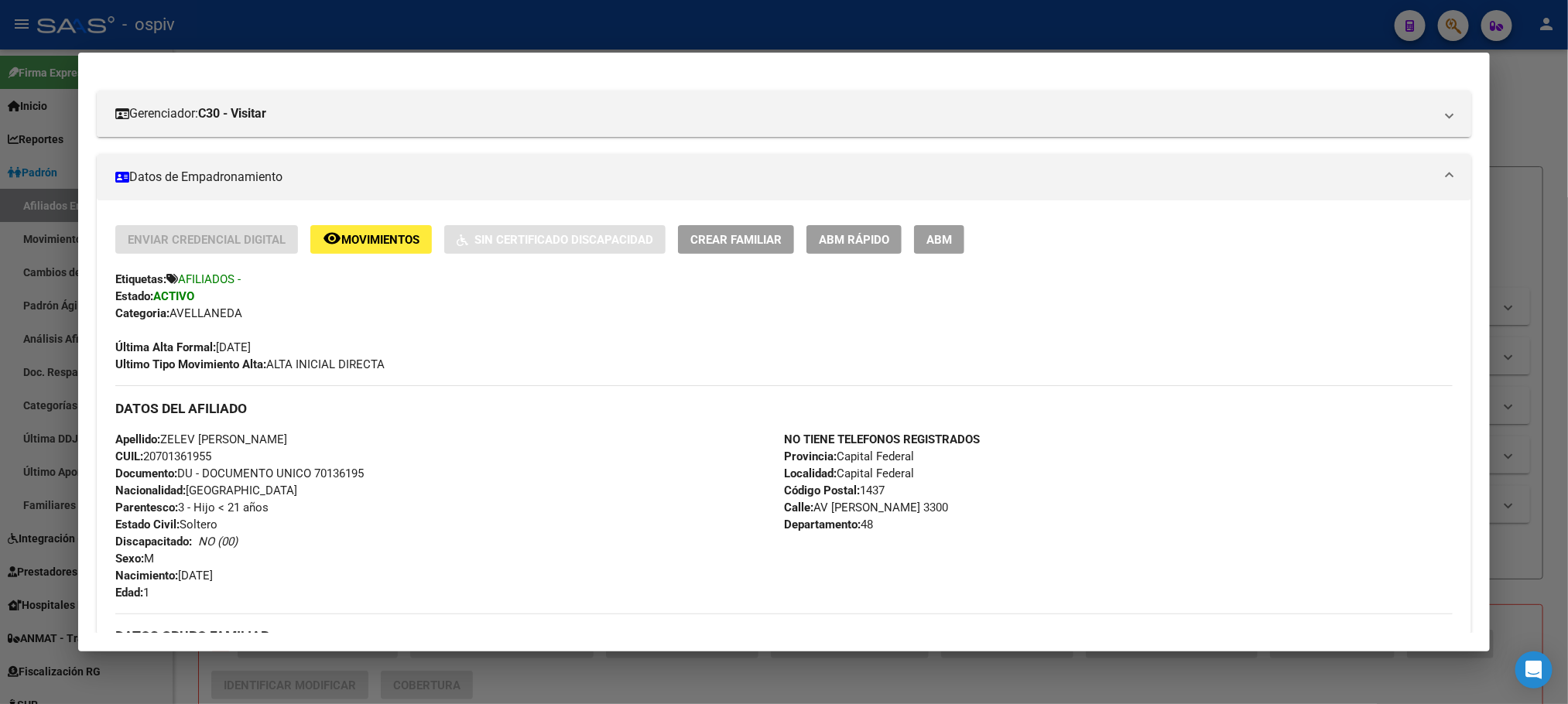
scroll to position [0, 0]
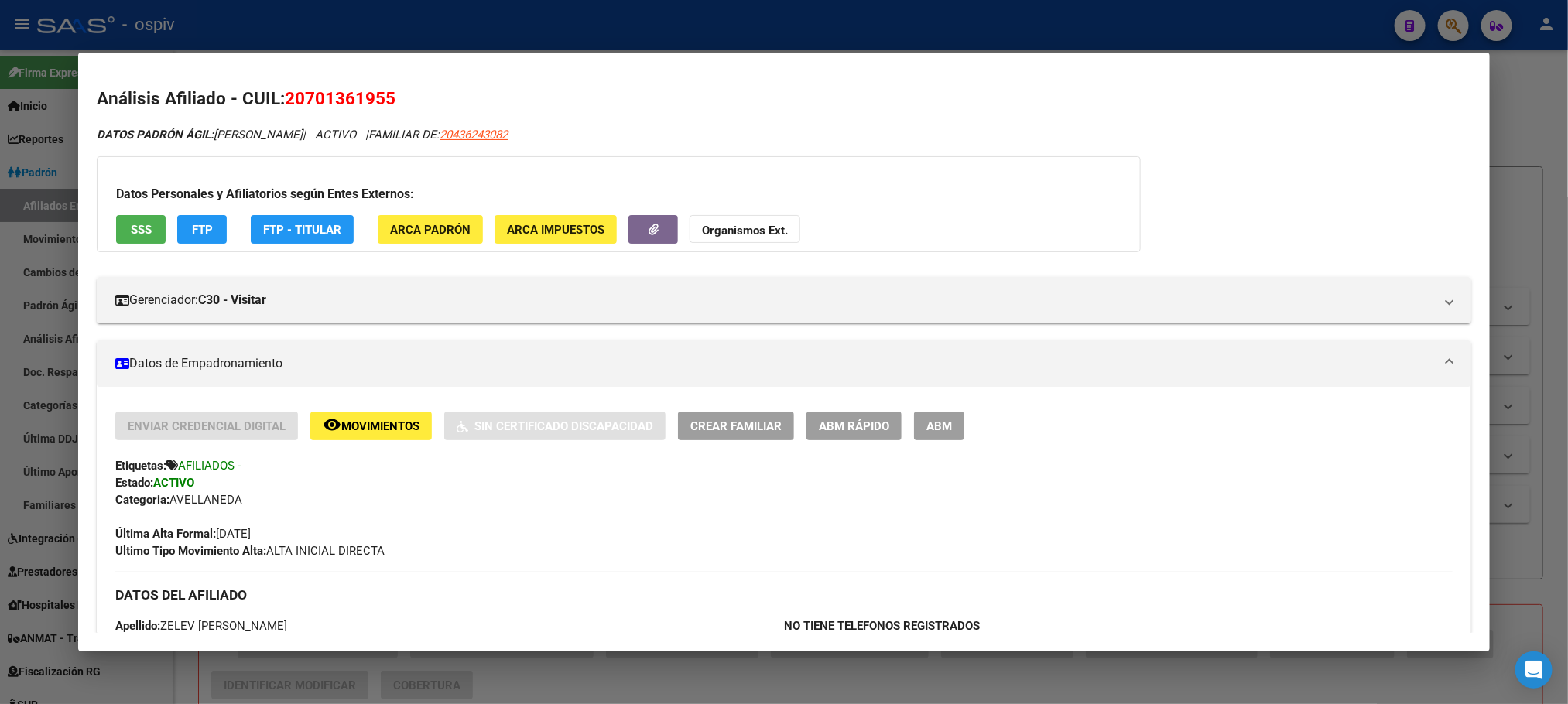
click at [318, 28] on div at bounding box center [784, 352] width 1568 height 704
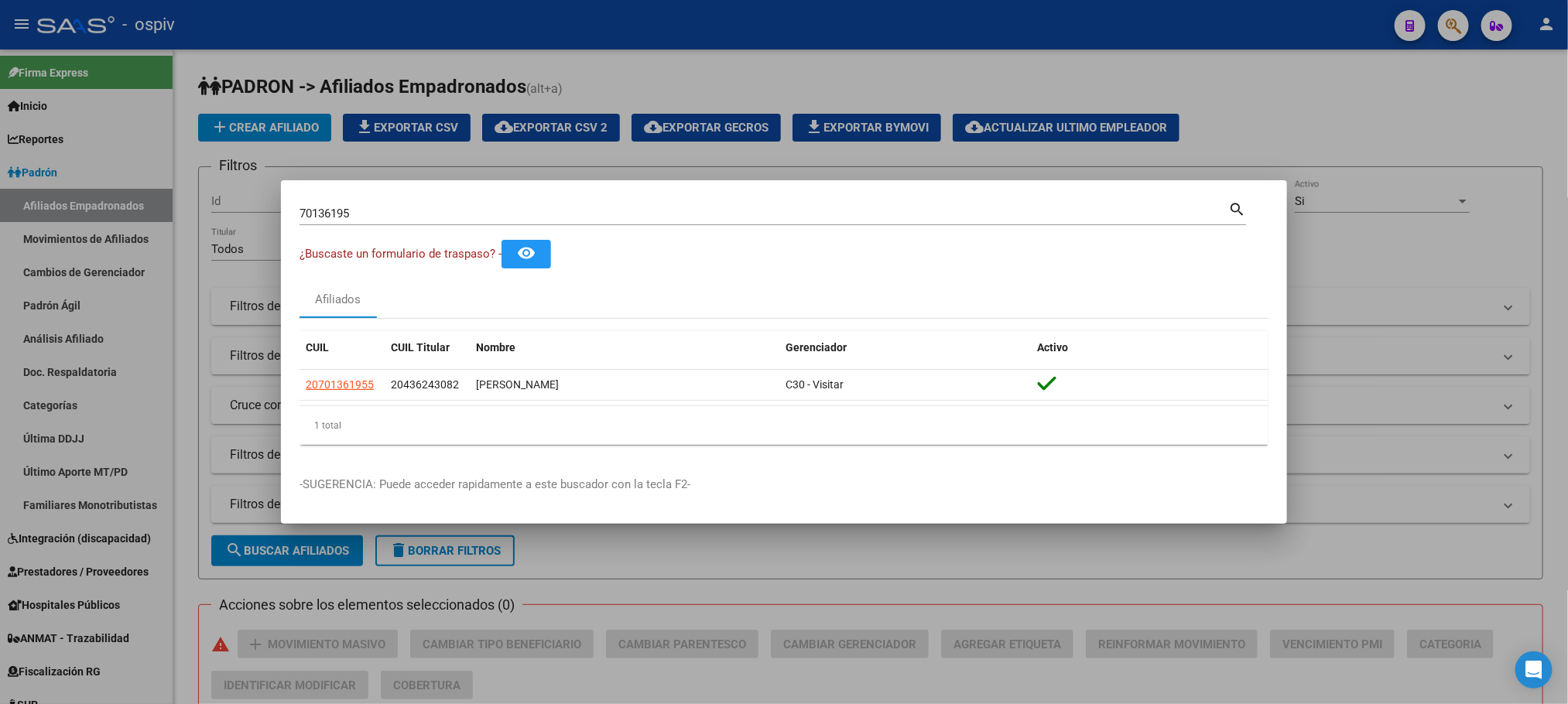
drag, startPoint x: 360, startPoint y: 202, endPoint x: 333, endPoint y: 203, distance: 27.0
click at [281, 205] on mat-dialog-content "70136195 Buscar (apellido, dni, cuil, nro traspaso, cuit, obra social) search ¿…" at bounding box center [784, 328] width 1006 height 258
drag, startPoint x: 107, startPoint y: 202, endPoint x: 82, endPoint y: 196, distance: 25.7
click at [80, 196] on div "70136195 Buscar (apellido, dni, cuil, nro traspaso, cuit, obra social) search ¿…" at bounding box center [784, 352] width 1568 height 704
paste input "25224650"
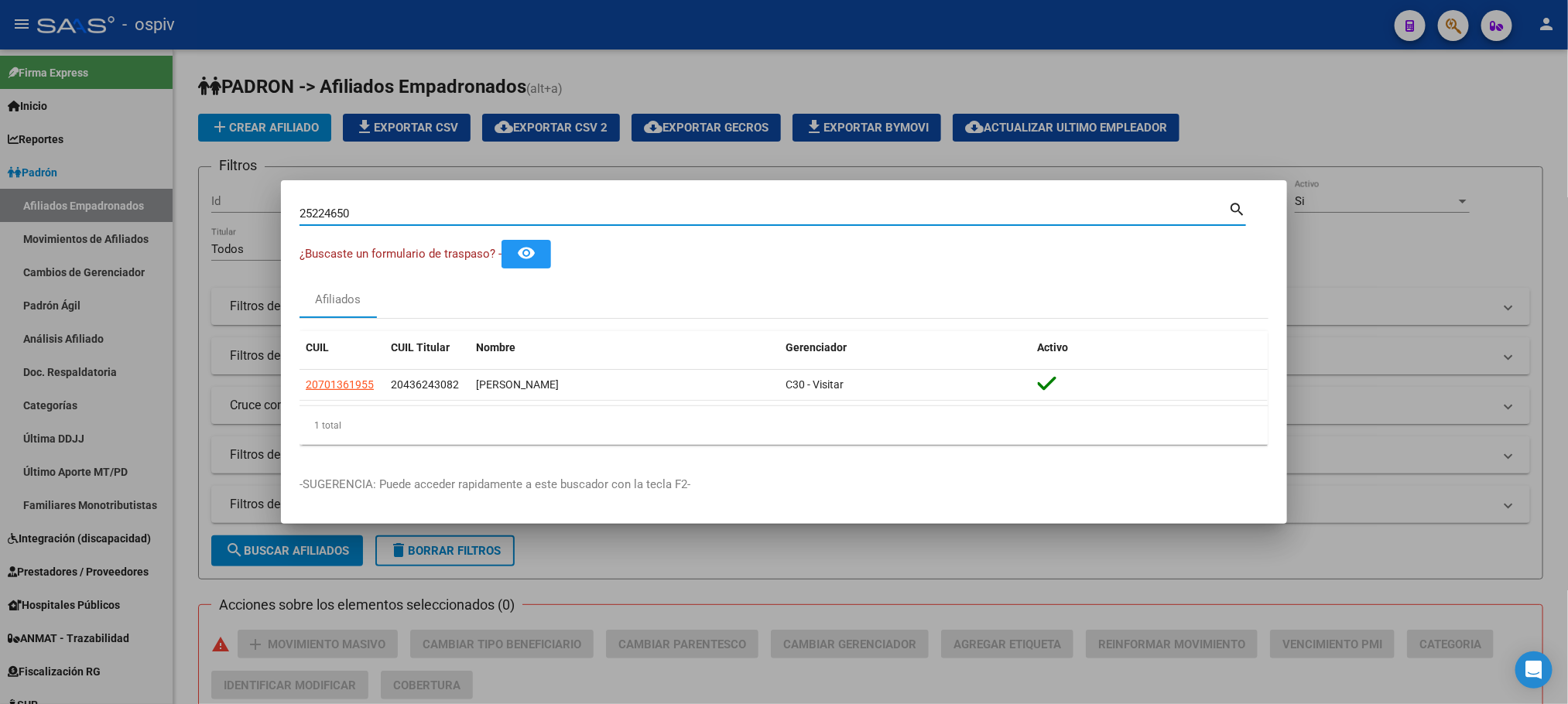
type input "25224650"
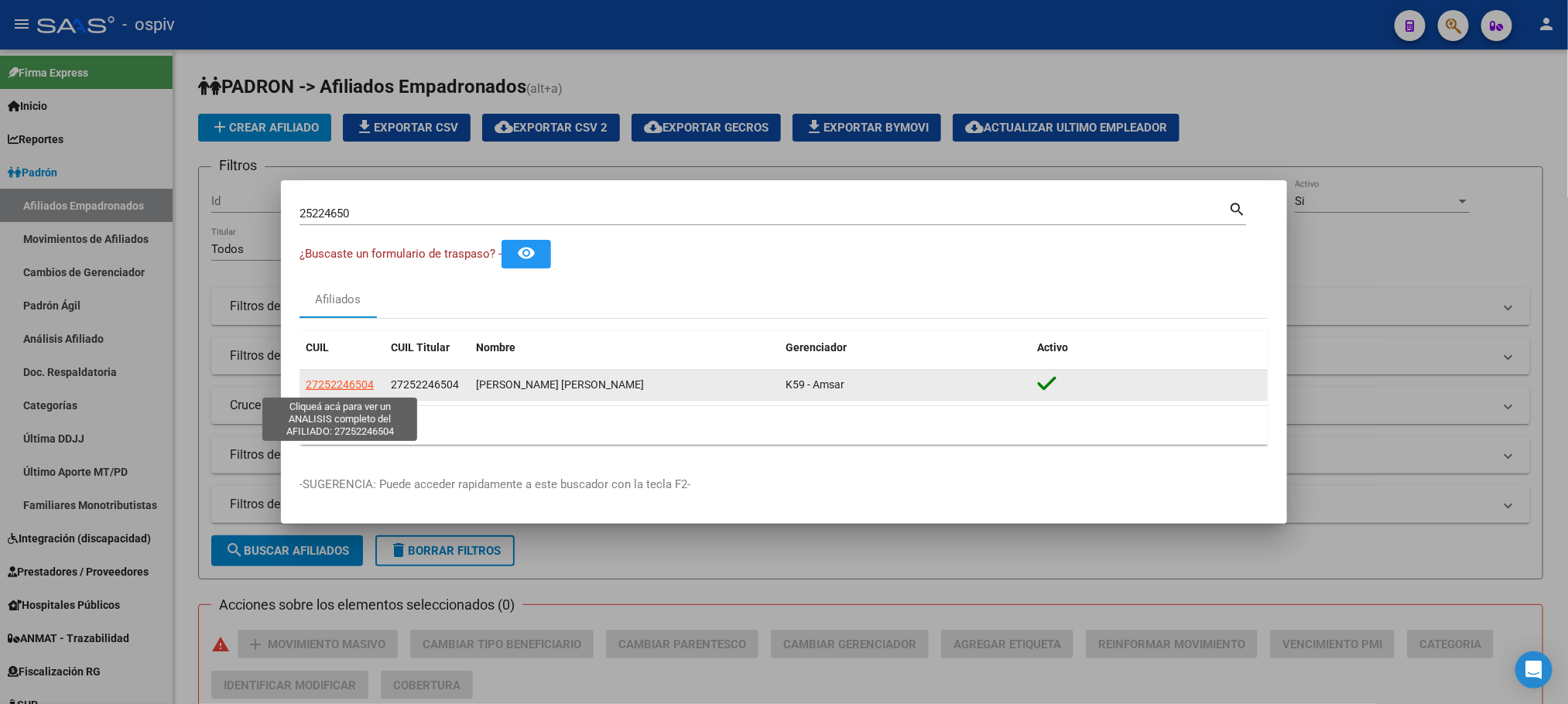
click at [334, 383] on span "27252246504" at bounding box center [340, 384] width 68 height 13
type textarea "27252246504"
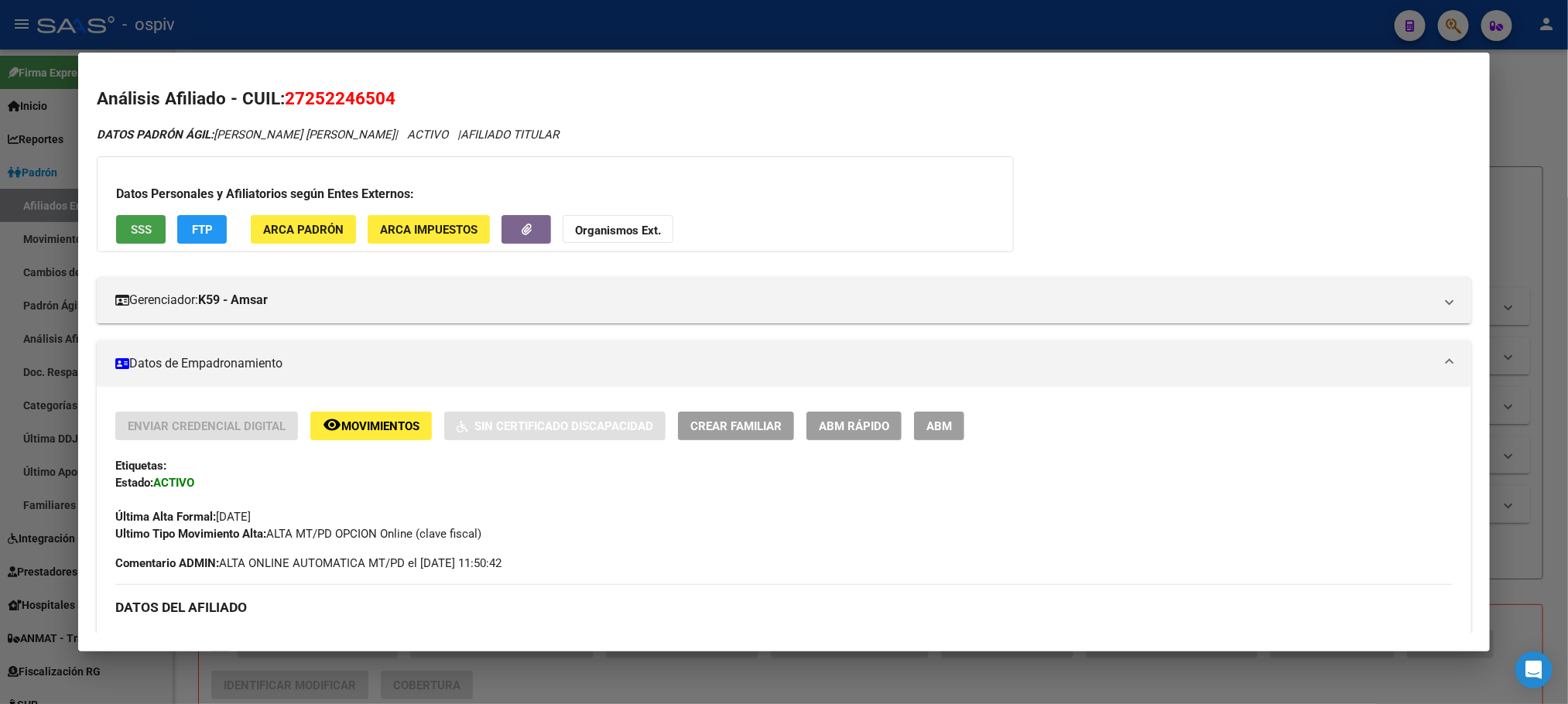
click at [133, 231] on span "SSS" at bounding box center [140, 230] width 20 height 14
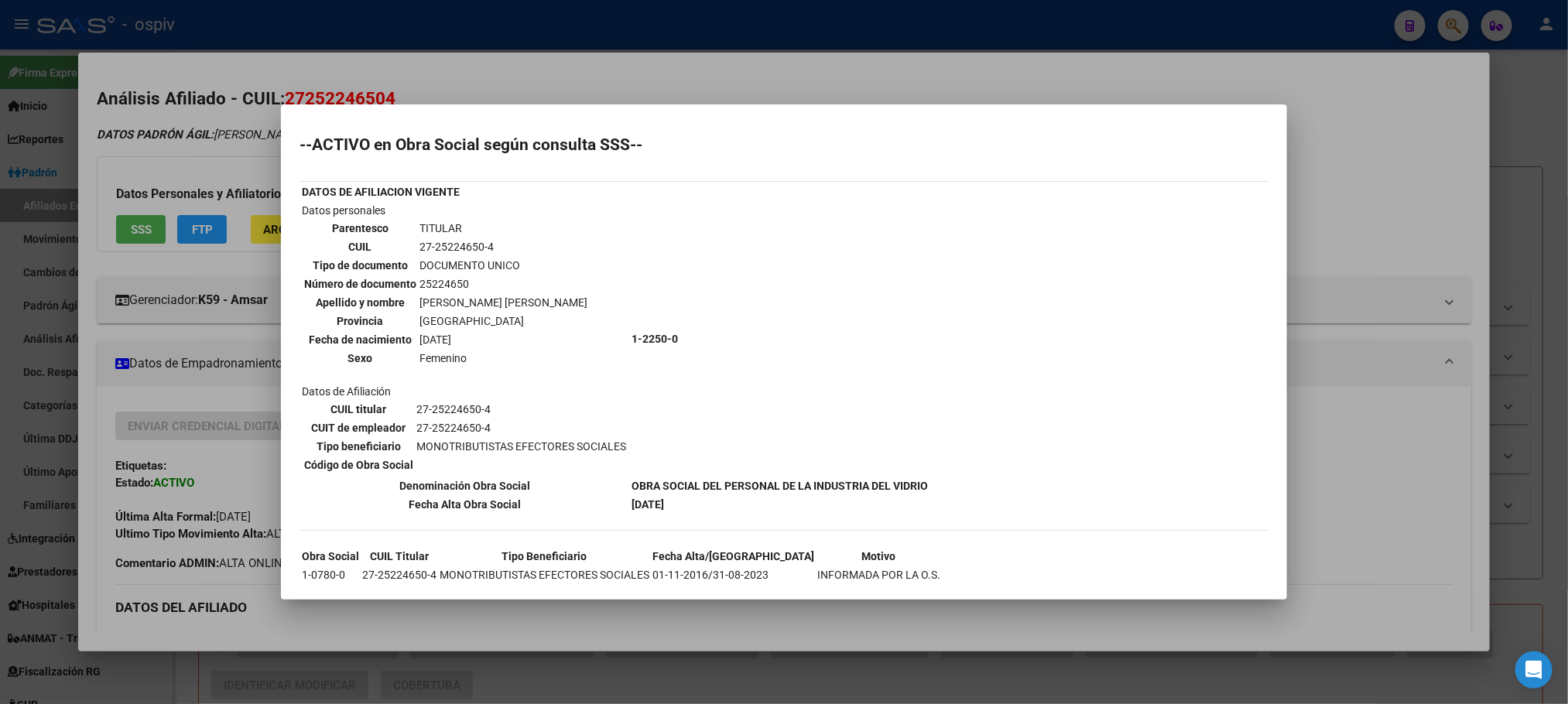
click at [843, 20] on div at bounding box center [784, 352] width 1568 height 704
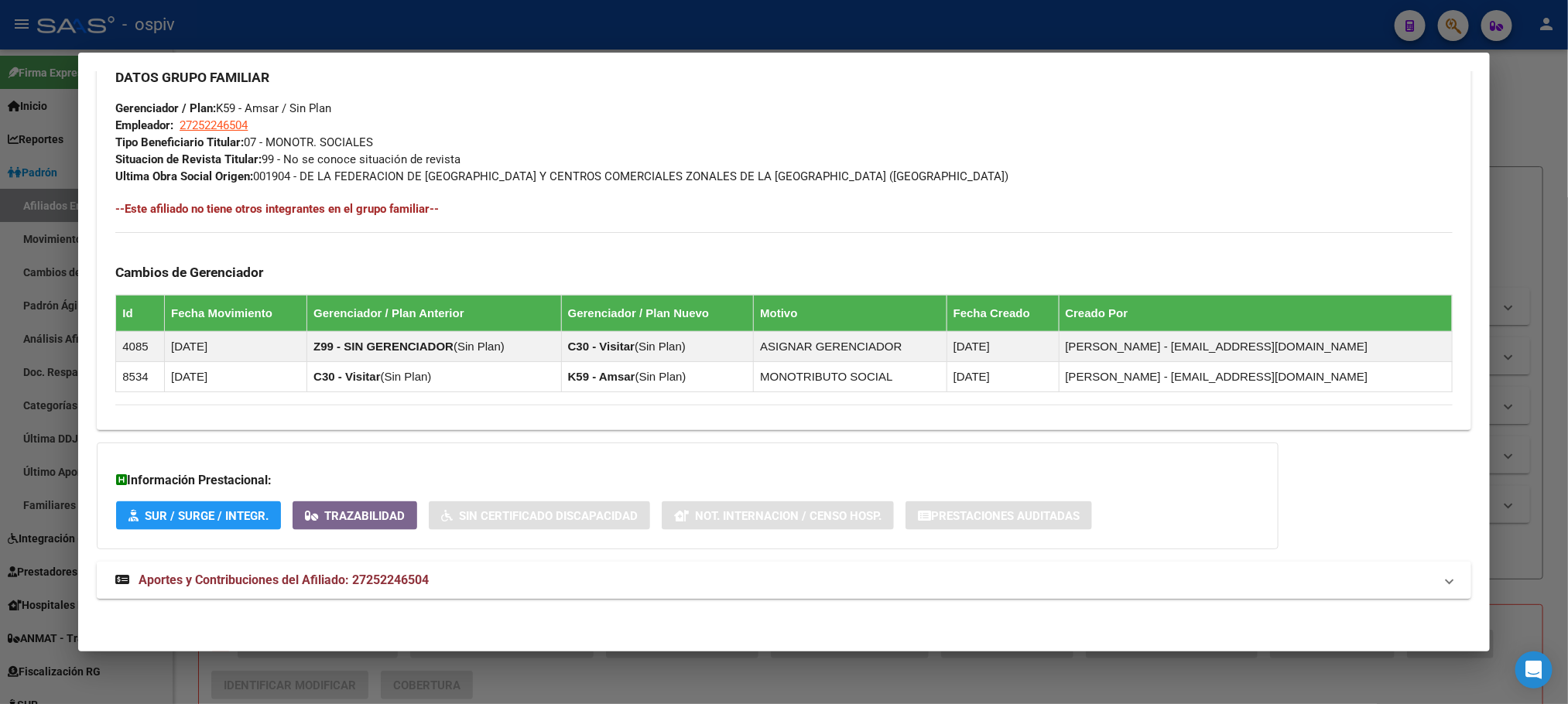
scroll to position [762, 0]
click at [328, 580] on span "Aportes y Contribuciones del Afiliado: 27252246504" at bounding box center [284, 579] width 291 height 15
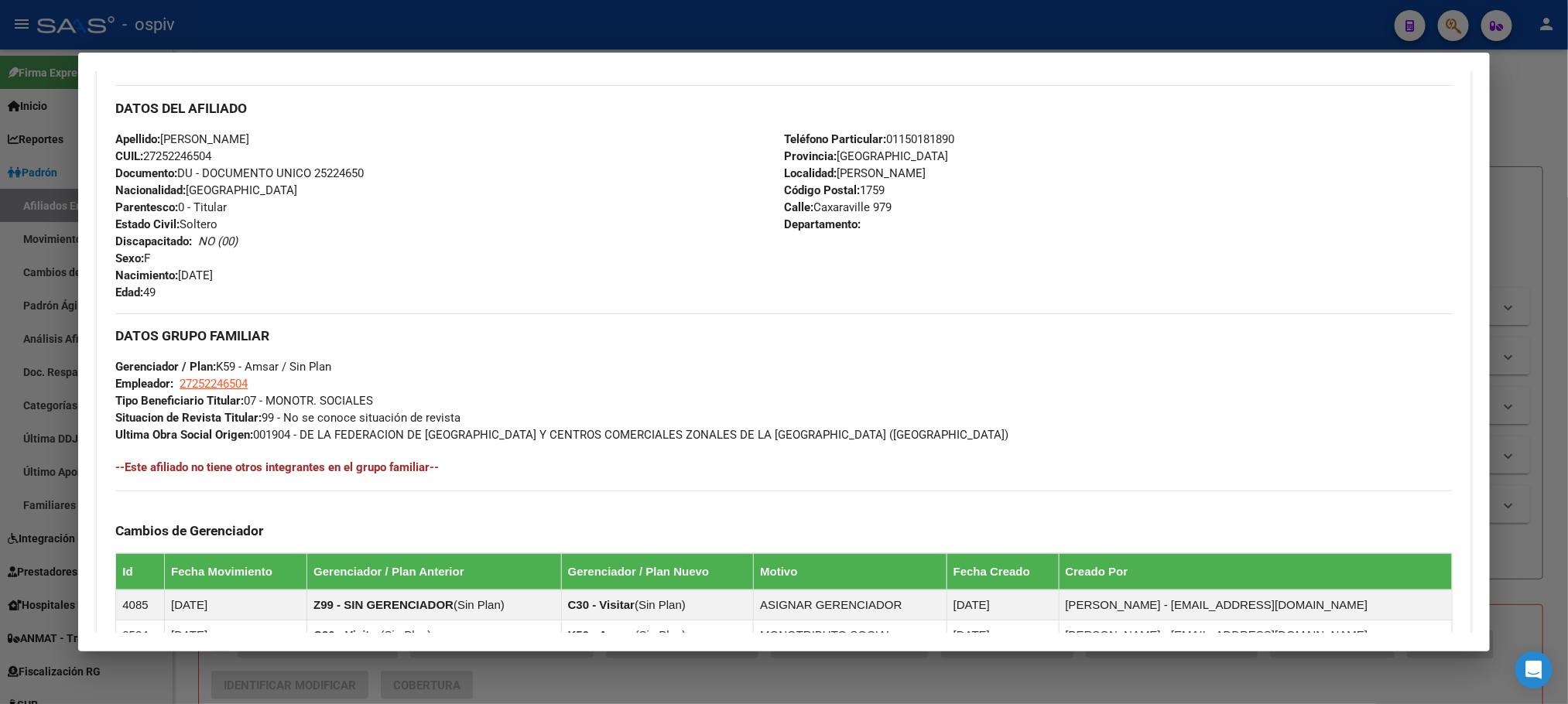
scroll to position [0, 0]
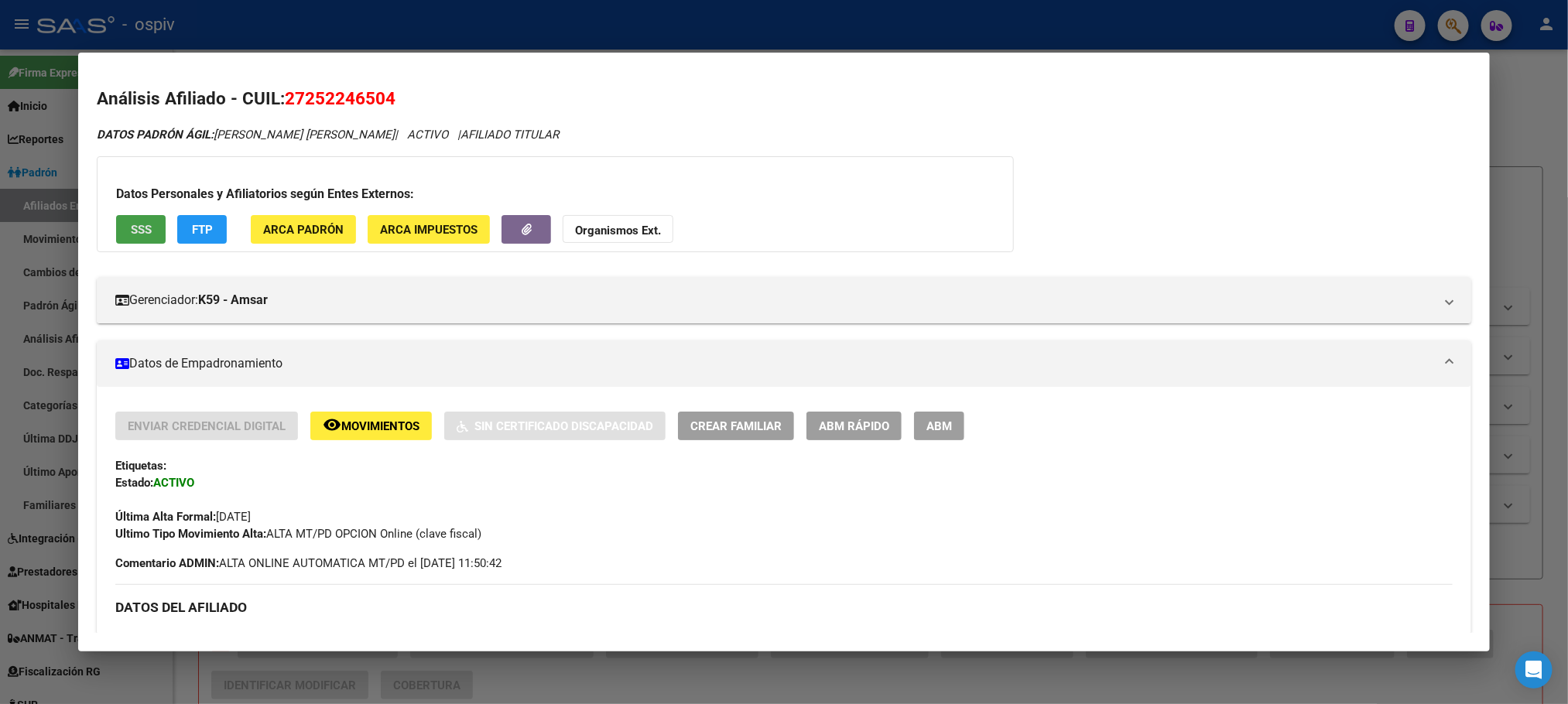
click at [140, 231] on span "SSS" at bounding box center [140, 230] width 20 height 14
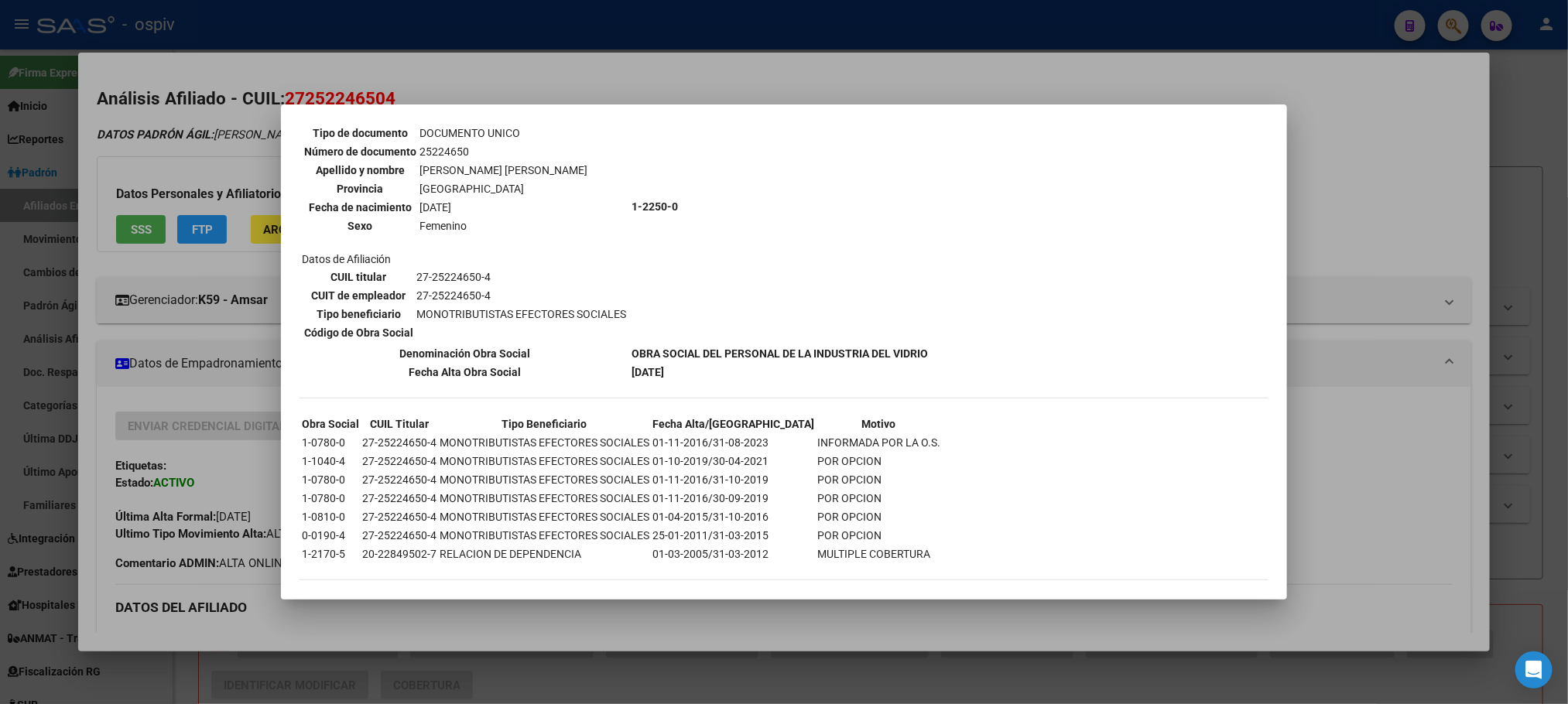
scroll to position [136, 0]
click at [590, 32] on div at bounding box center [784, 352] width 1568 height 704
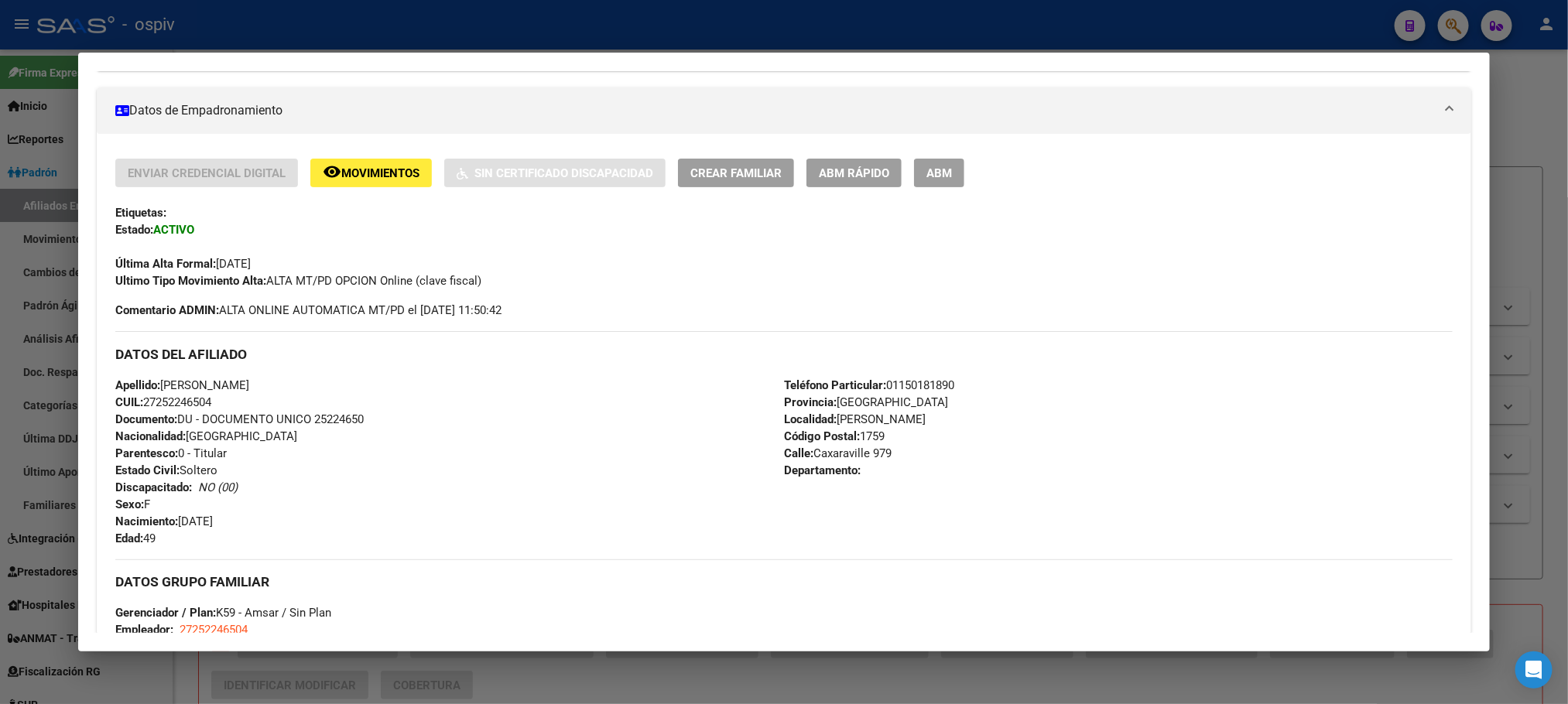
scroll to position [580, 0]
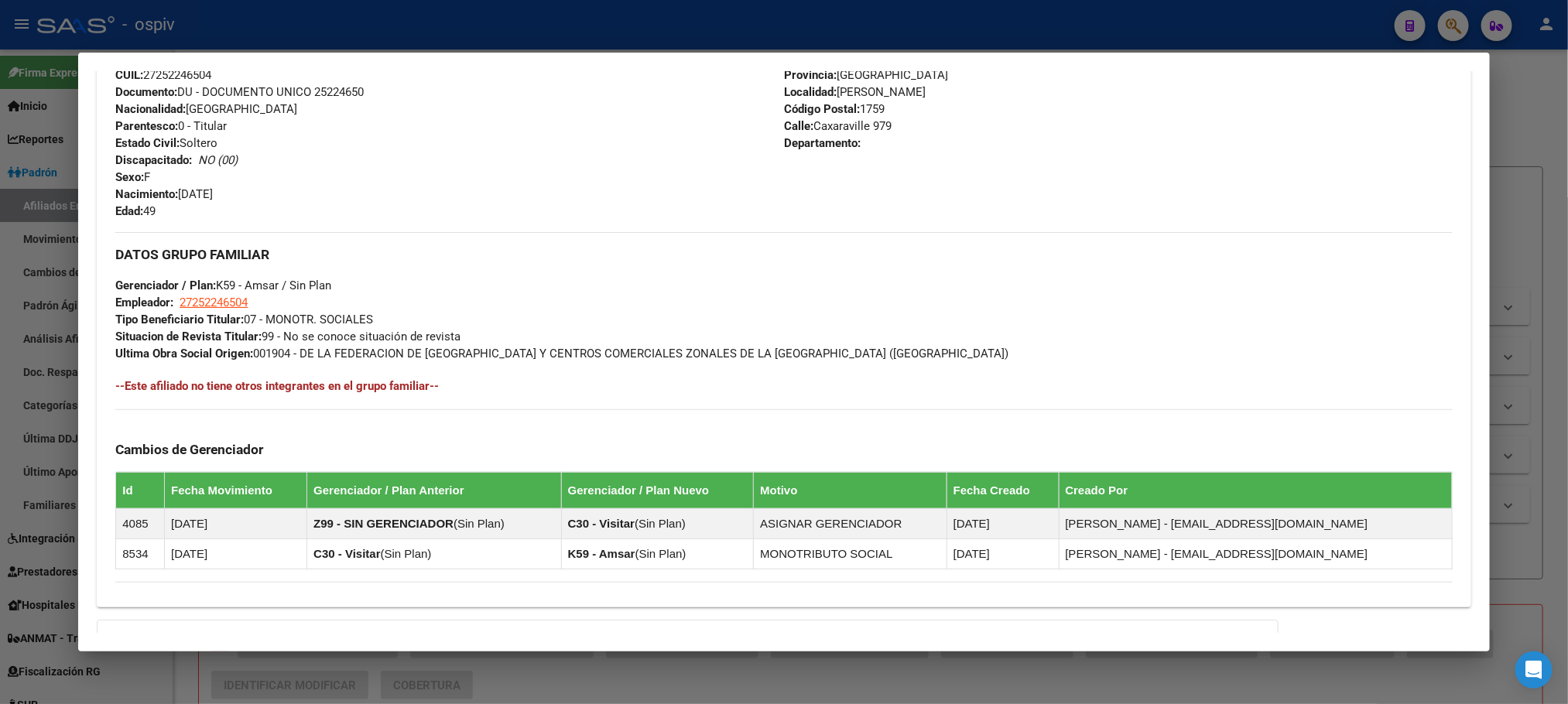
drag, startPoint x: 501, startPoint y: 10, endPoint x: 451, endPoint y: 133, distance: 132.8
click at [502, 10] on div at bounding box center [784, 352] width 1568 height 704
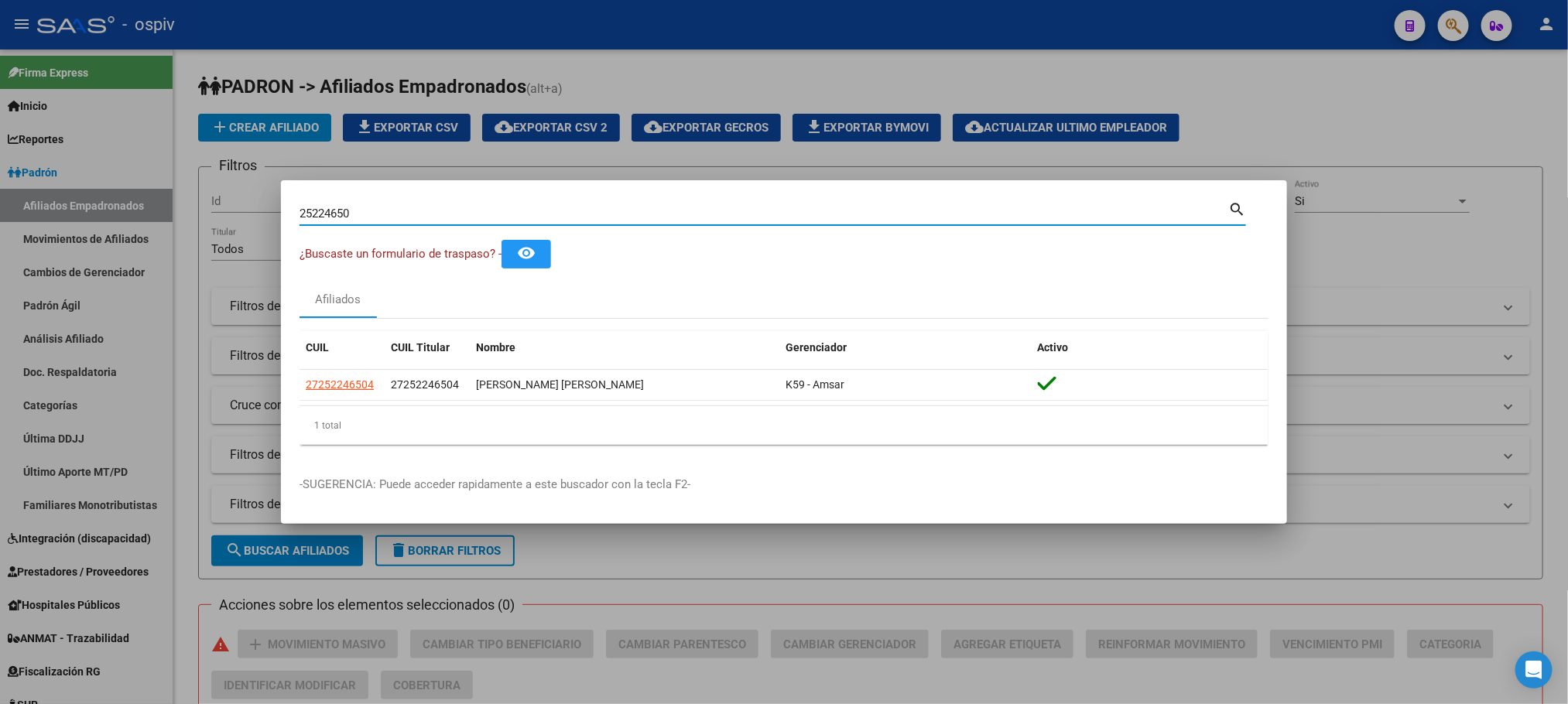
drag, startPoint x: 385, startPoint y: 215, endPoint x: 209, endPoint y: 203, distance: 176.4
click at [209, 203] on div "25224650 Buscar (apellido, dni, cuil, nro traspaso, cuit, obra social) search ¿…" at bounding box center [784, 352] width 1568 height 704
paste input "2196358"
type input "22196358"
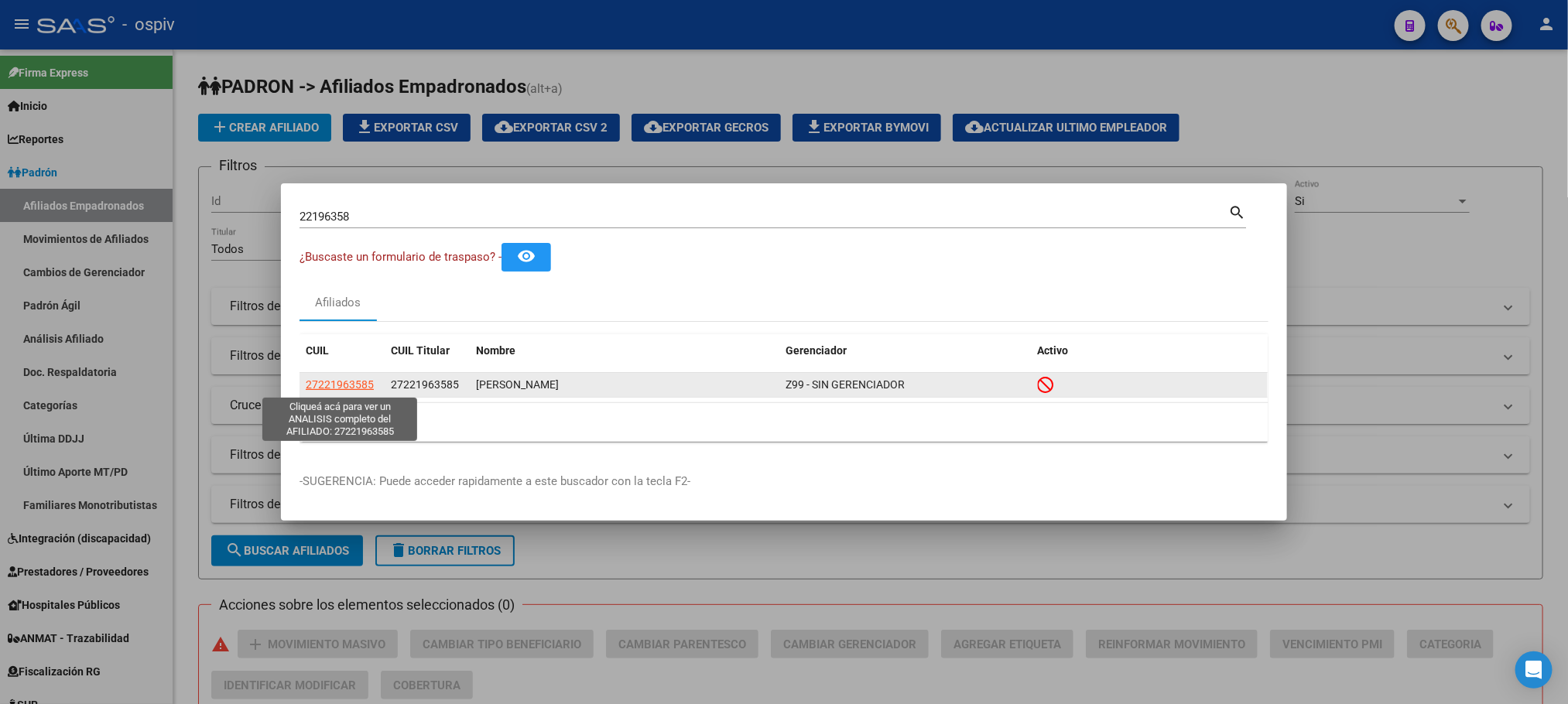
click at [344, 385] on span "27221963585" at bounding box center [340, 384] width 68 height 13
type textarea "27221963585"
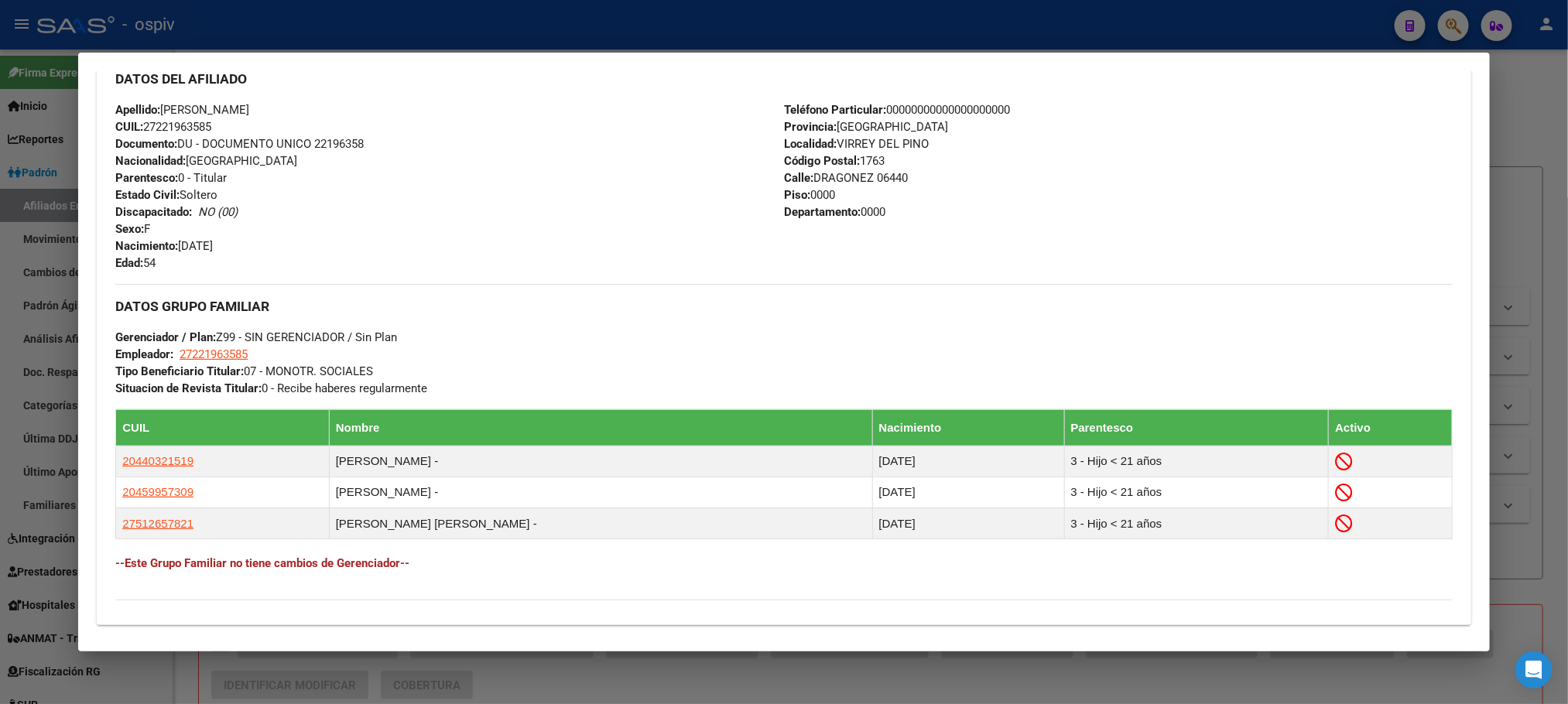
scroll to position [763, 0]
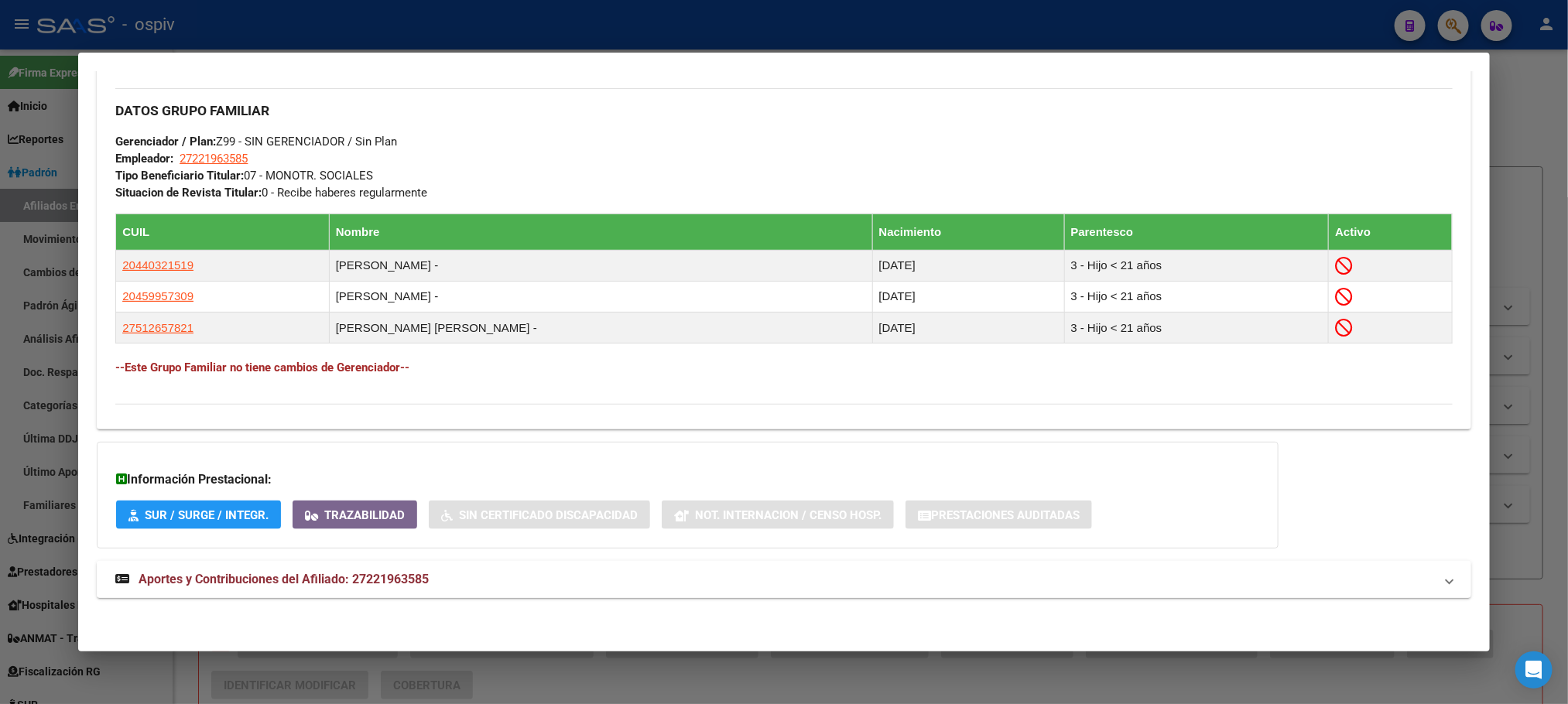
click at [344, 576] on span "Aportes y Contribuciones del Afiliado: 27221963585" at bounding box center [284, 579] width 291 height 15
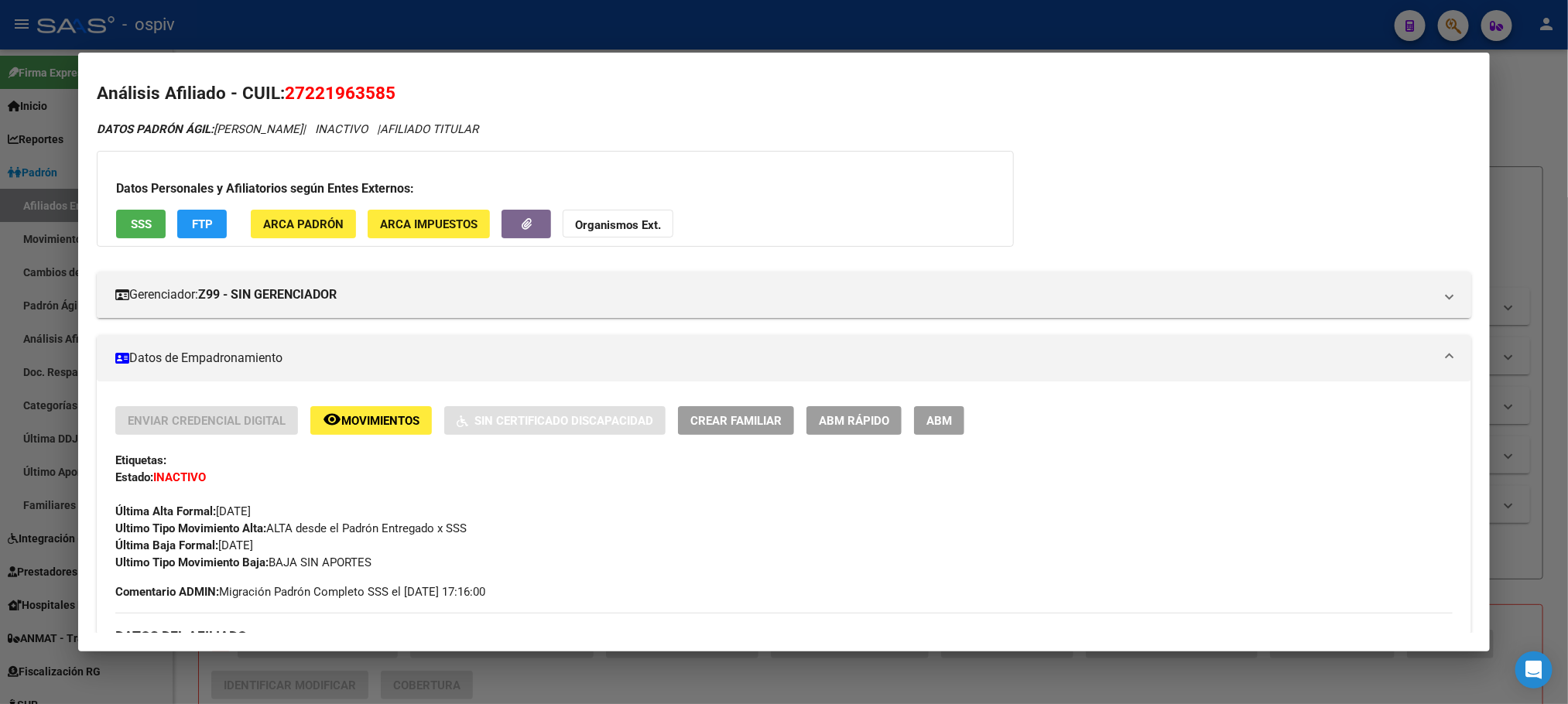
scroll to position [0, 0]
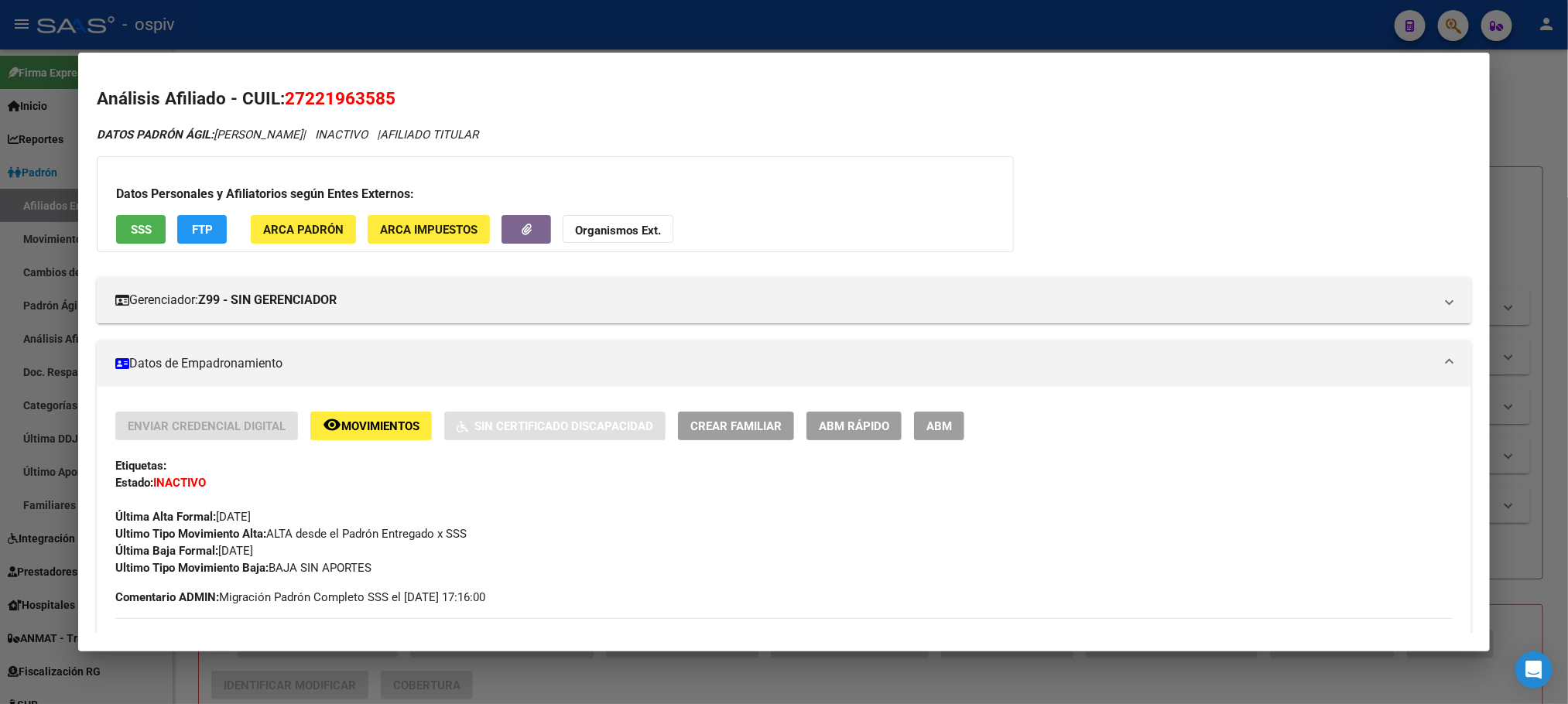
click at [131, 227] on span "SSS" at bounding box center [140, 230] width 20 height 14
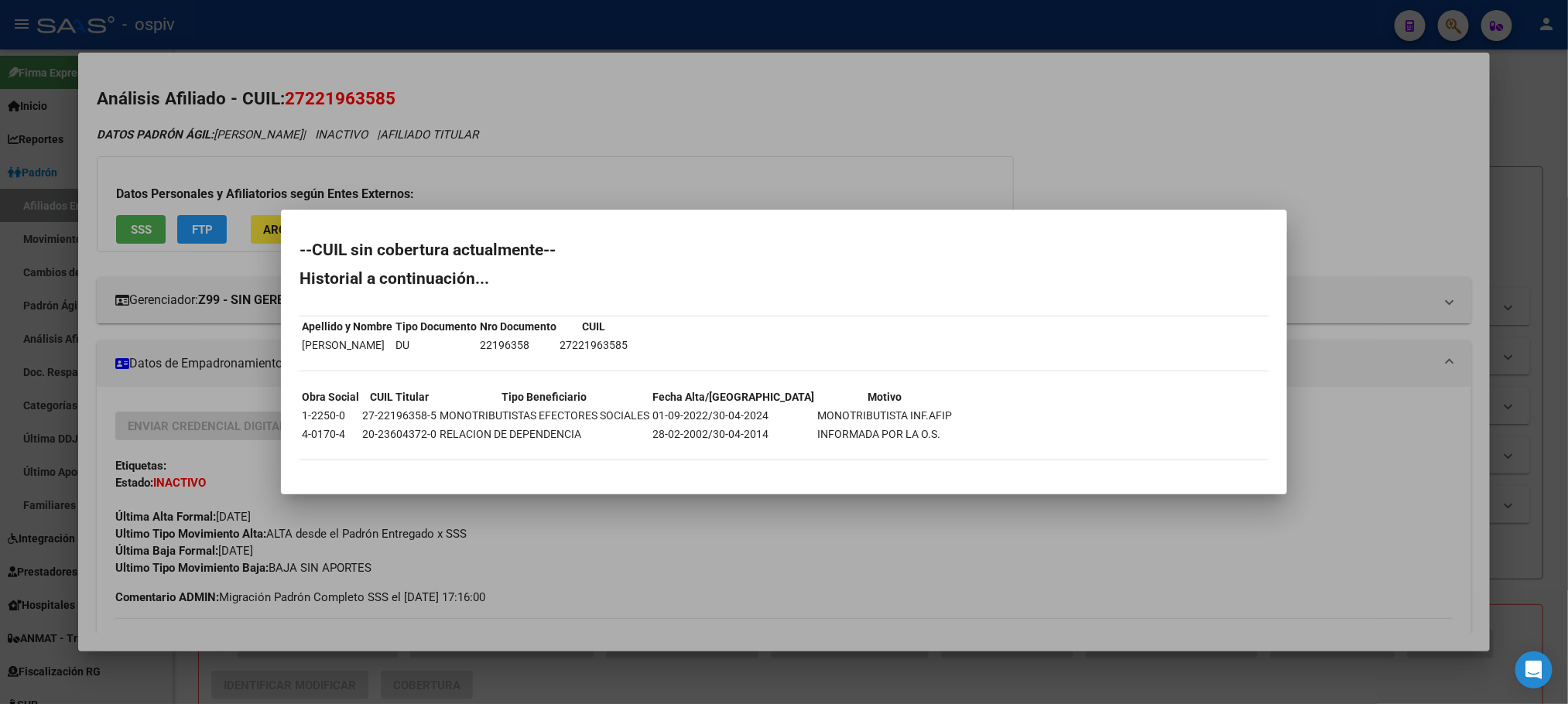
click at [666, 19] on div at bounding box center [784, 352] width 1568 height 704
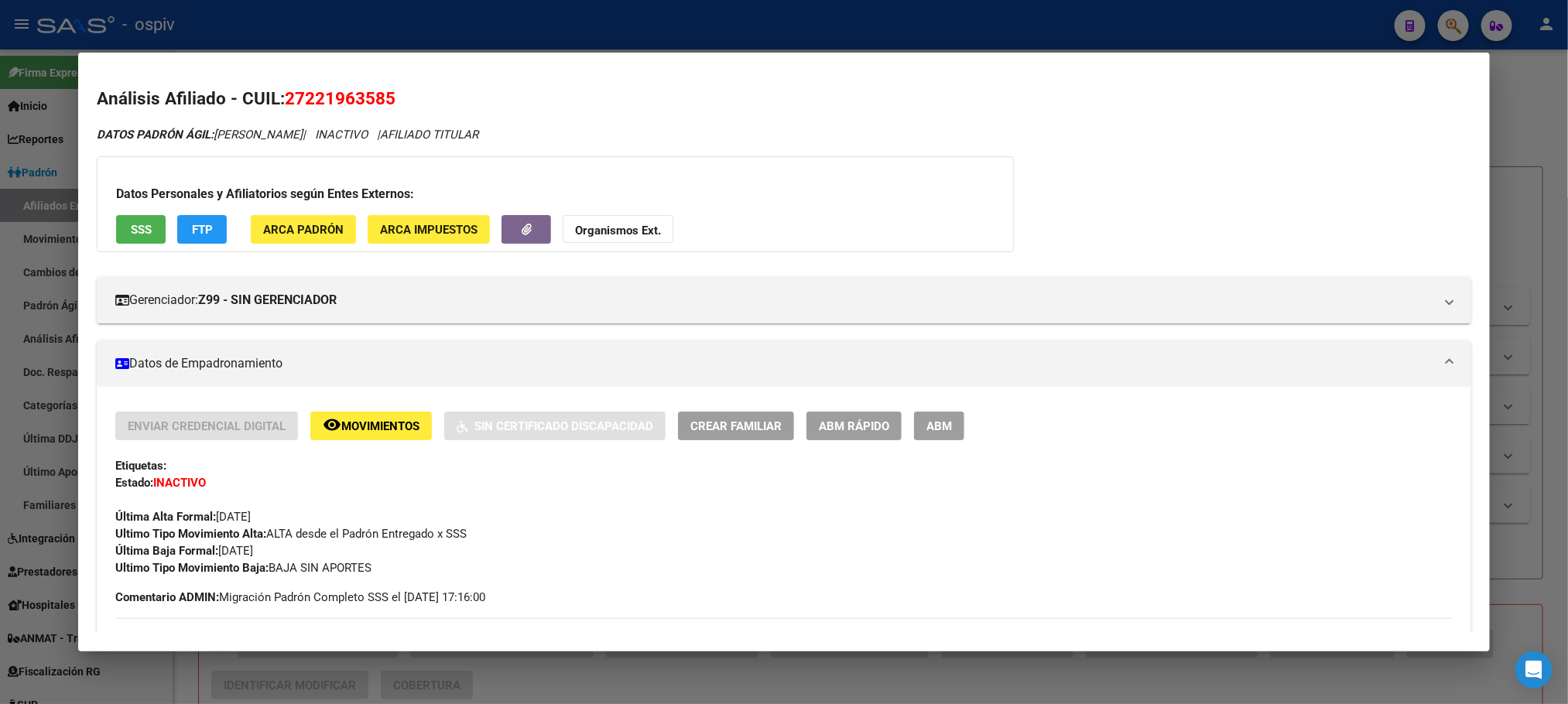
click at [477, 43] on div at bounding box center [784, 352] width 1568 height 704
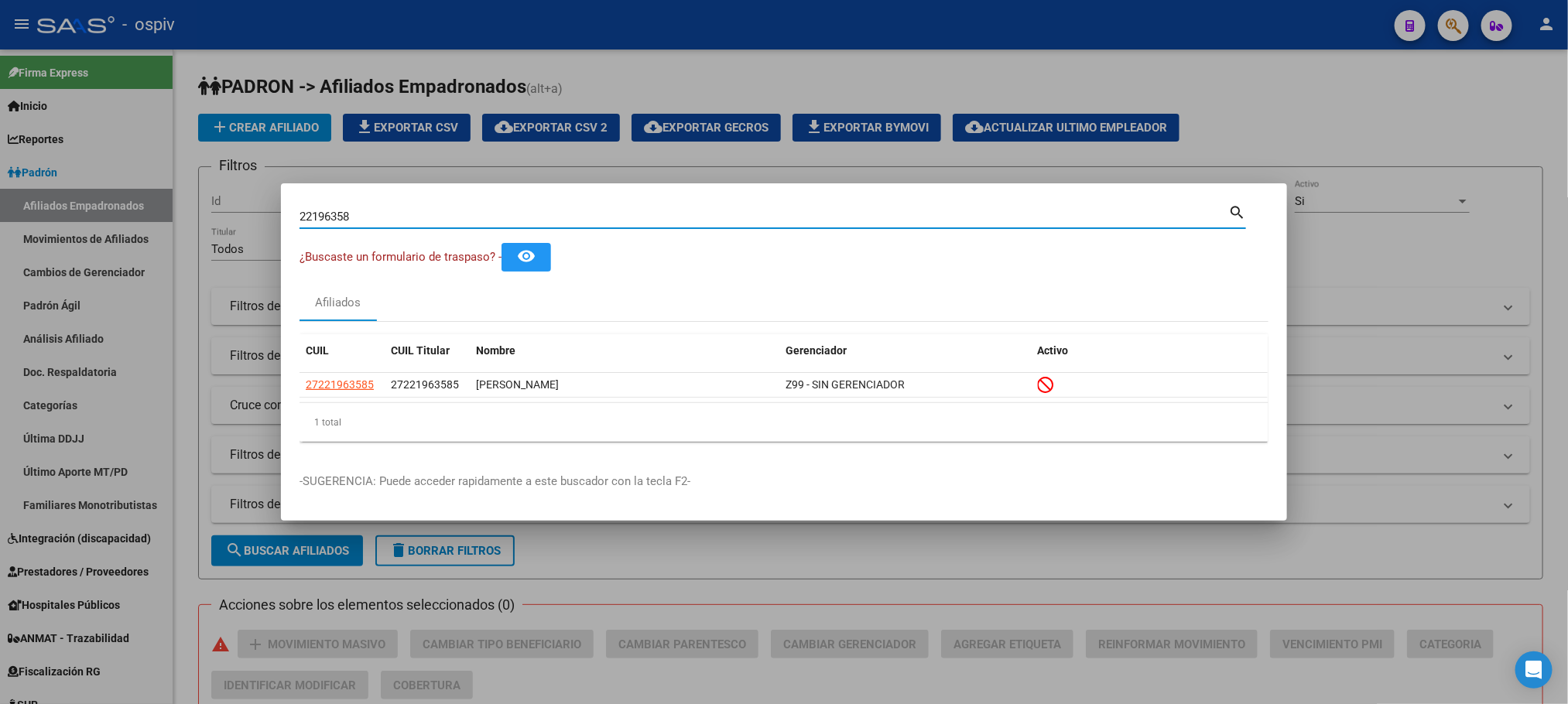
drag, startPoint x: 395, startPoint y: 214, endPoint x: 197, endPoint y: 214, distance: 198.0
click at [197, 214] on div "22196358 Buscar (apellido, dni, cuil, nro traspaso, cuit, obra social) search ¿…" at bounding box center [784, 352] width 1568 height 704
paste input "9319439"
type input "29319439"
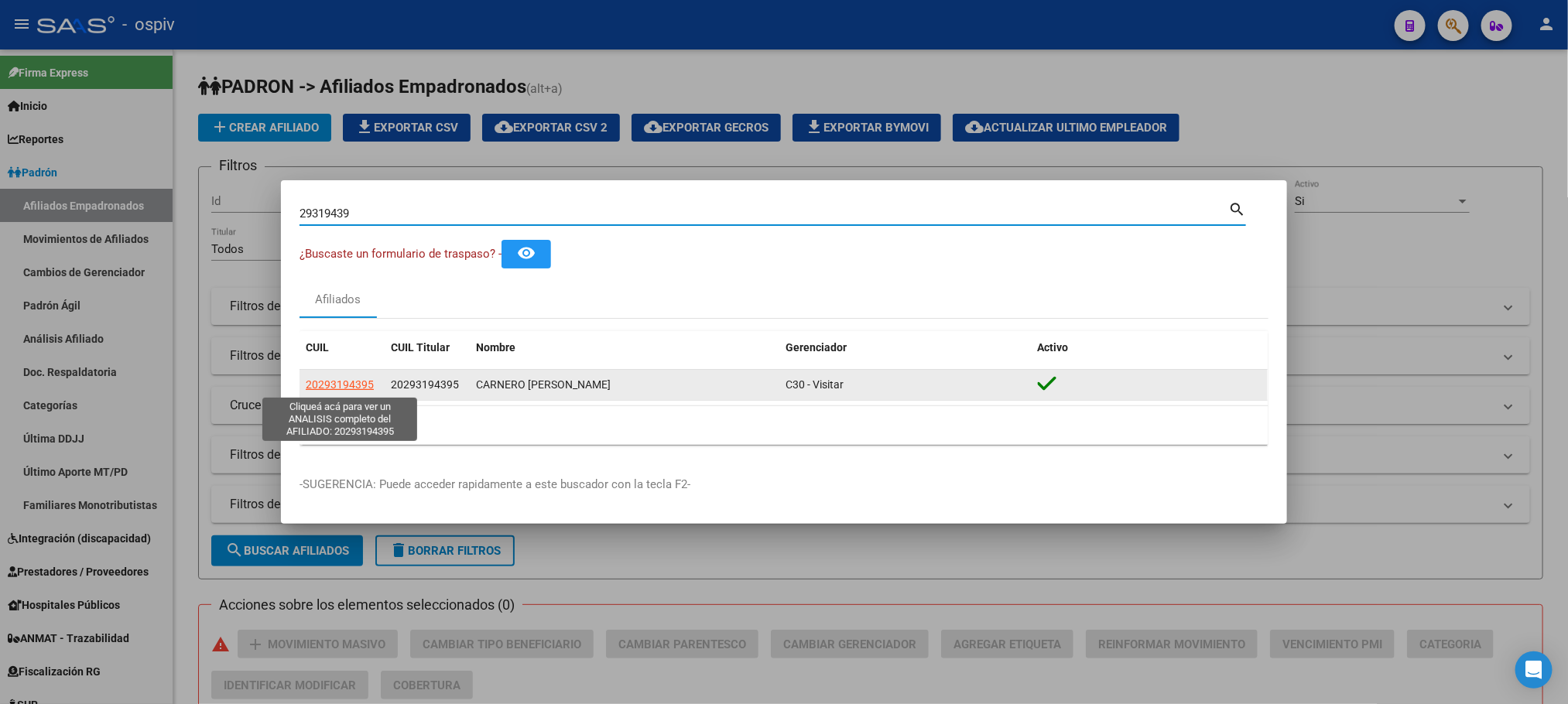
click at [354, 388] on span "20293194395" at bounding box center [340, 384] width 68 height 13
type textarea "20293194395"
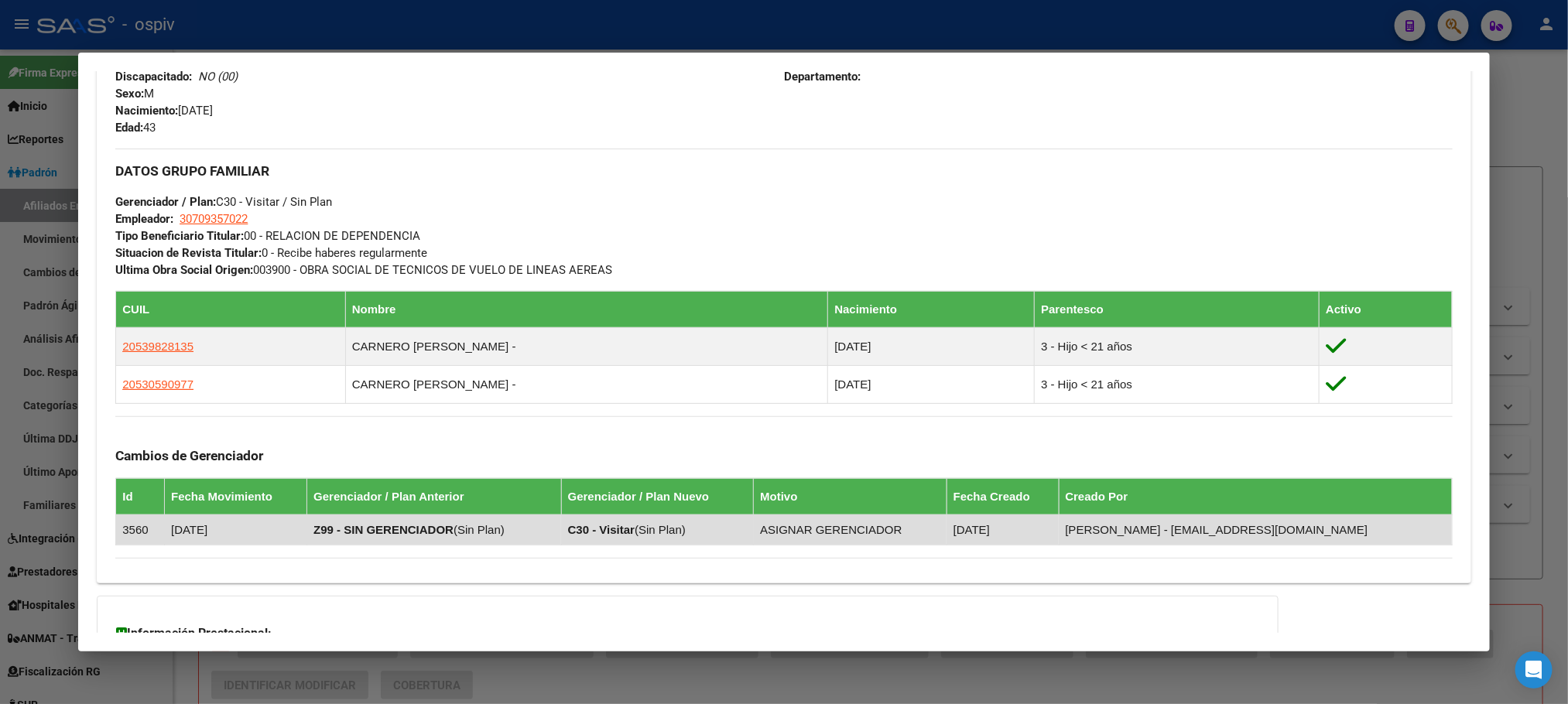
scroll to position [823, 0]
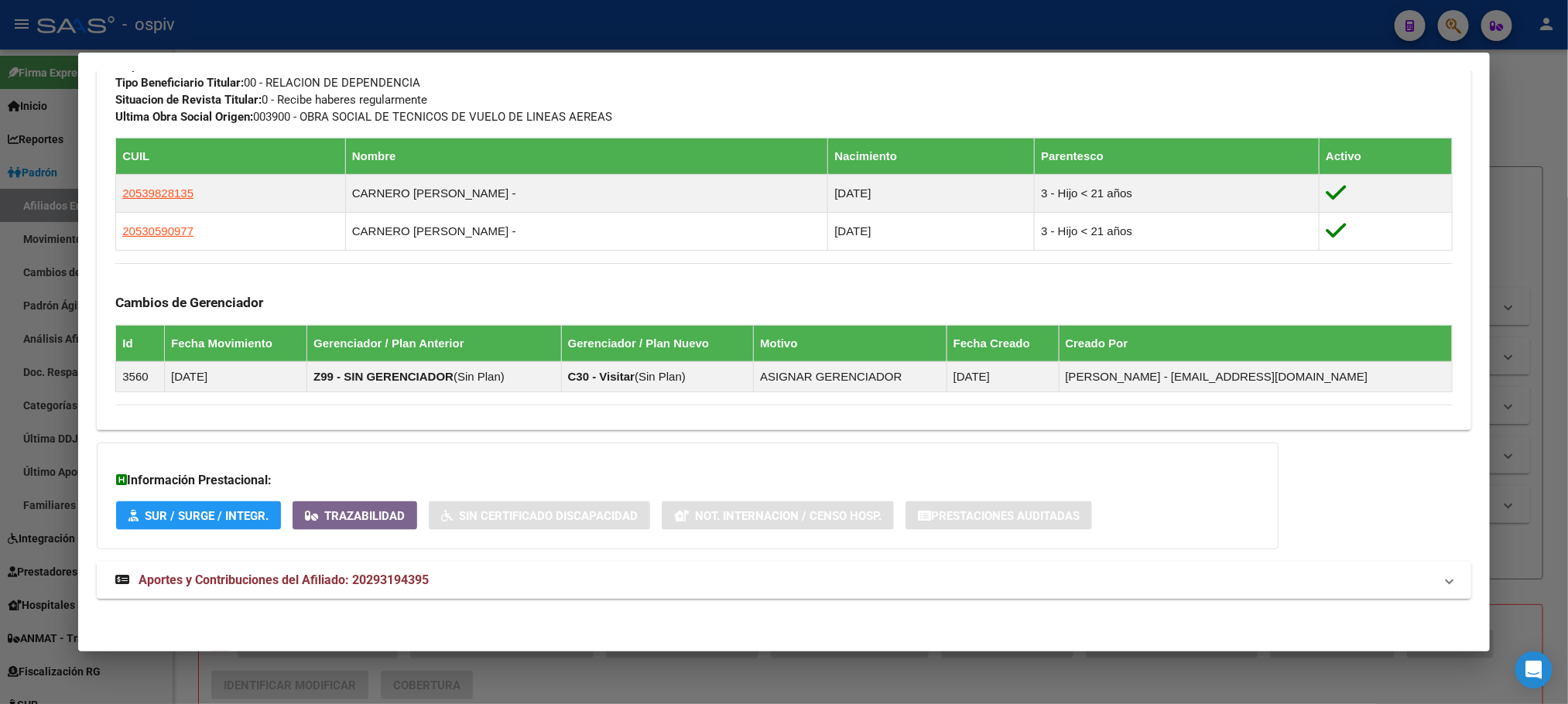
drag, startPoint x: 282, startPoint y: 585, endPoint x: 451, endPoint y: 576, distance: 169.2
click at [284, 585] on span "Aportes y Contribuciones del Afiliado: 20293194395" at bounding box center [284, 579] width 291 height 15
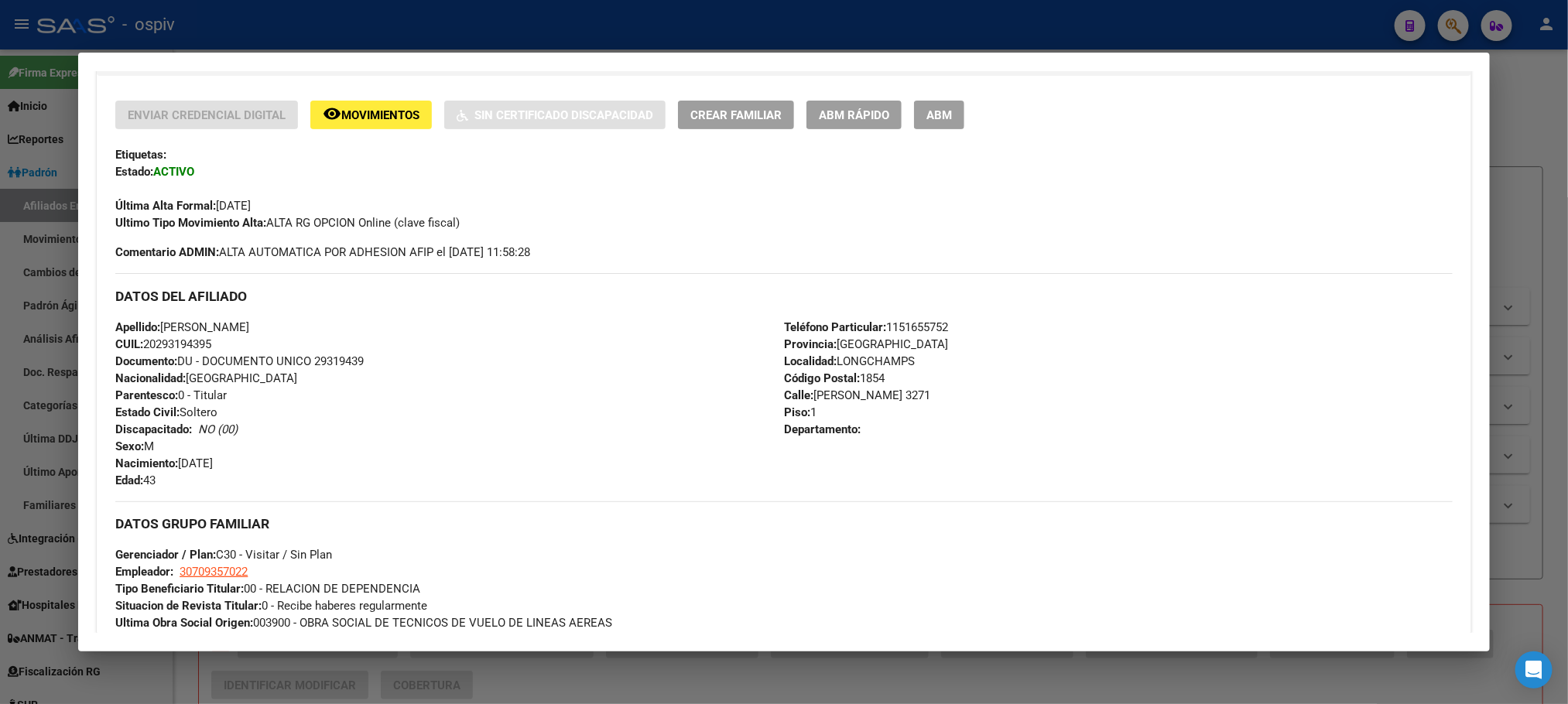
scroll to position [274, 0]
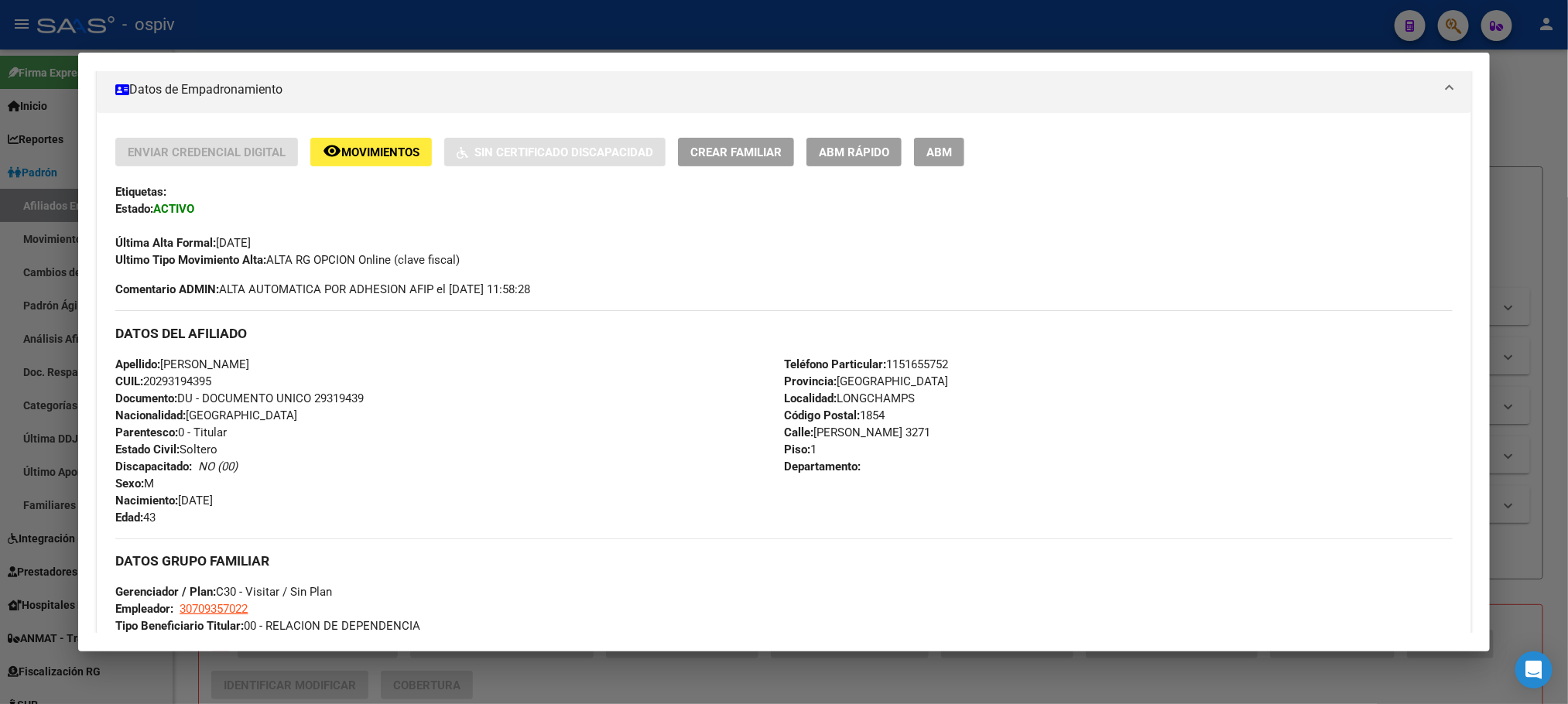
click at [538, 42] on div at bounding box center [784, 352] width 1568 height 704
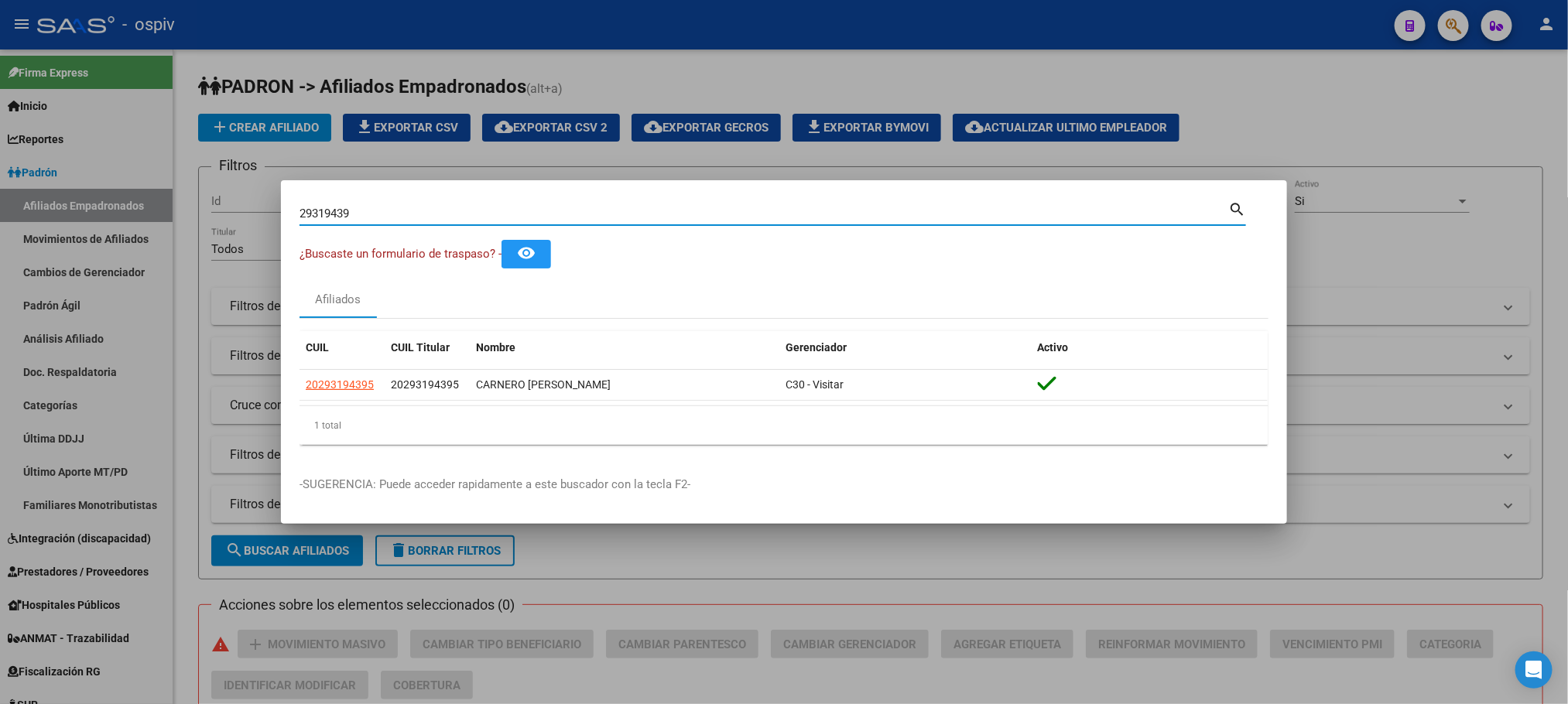
drag, startPoint x: 356, startPoint y: 218, endPoint x: 163, endPoint y: 205, distance: 193.4
click at [163, 205] on div "29319439 Buscar (apellido, dni, cuil, nro traspaso, cuit, obra social) search ¿…" at bounding box center [784, 352] width 1568 height 704
paste input "57646665"
type input "57646665"
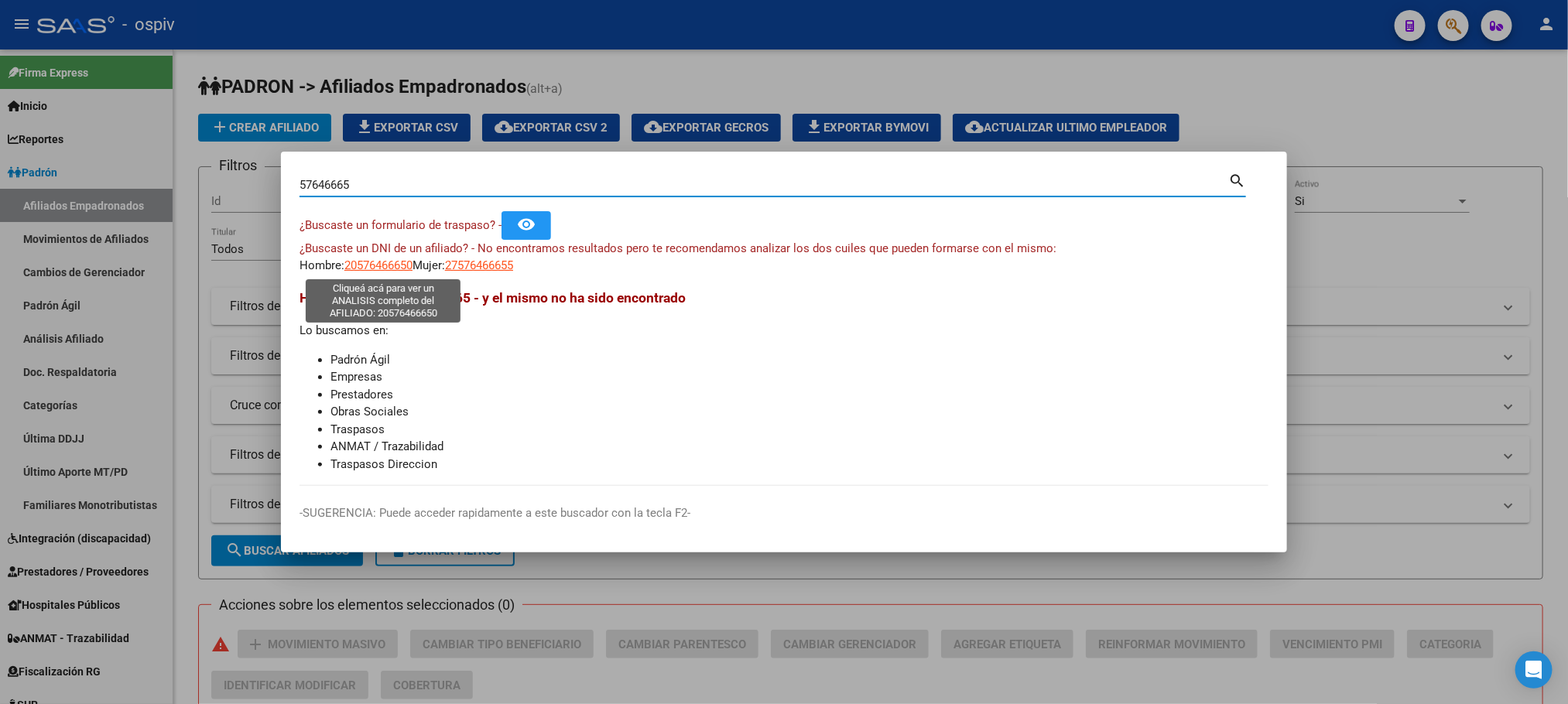
click at [397, 260] on span "20576466650" at bounding box center [378, 265] width 68 height 14
type textarea "20576466650"
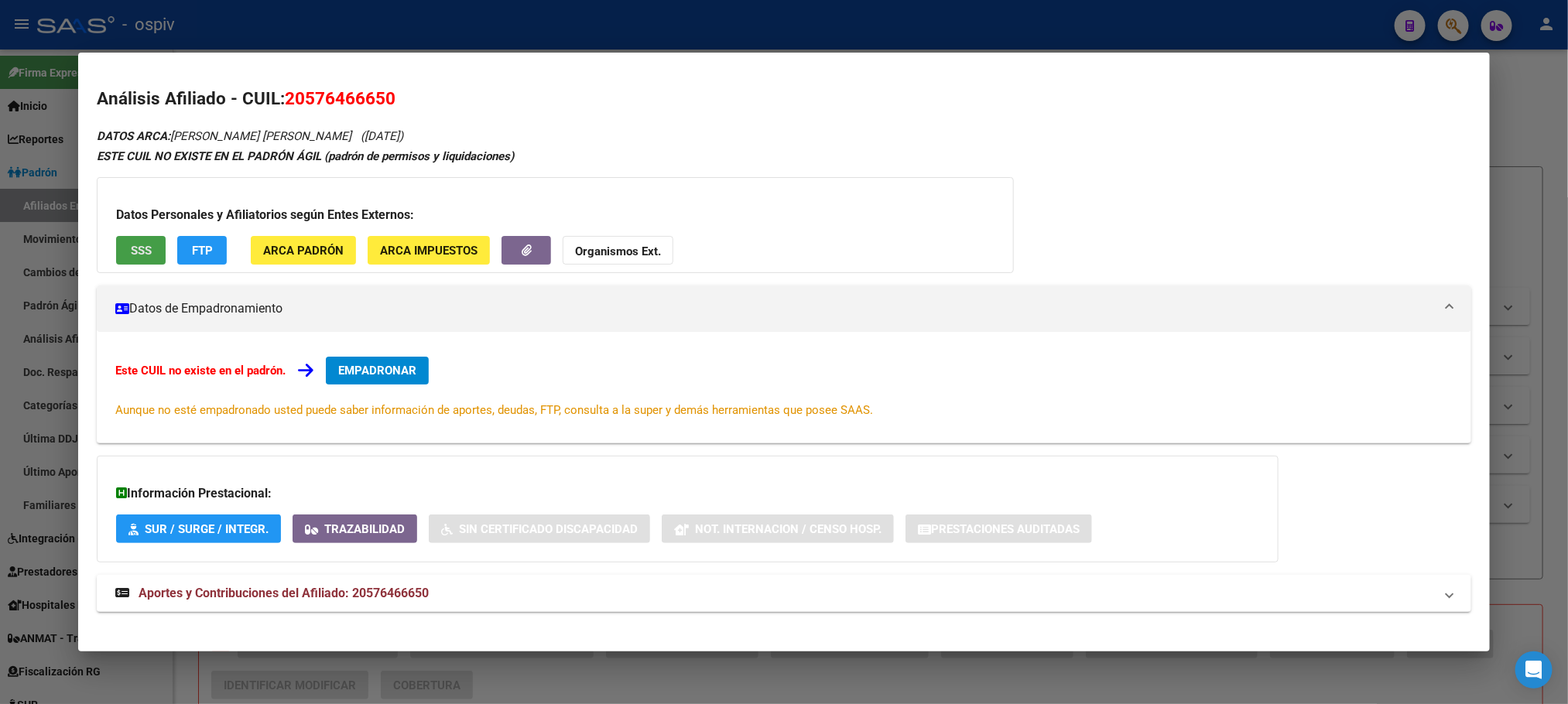
click at [142, 249] on span "SSS" at bounding box center [140, 251] width 20 height 14
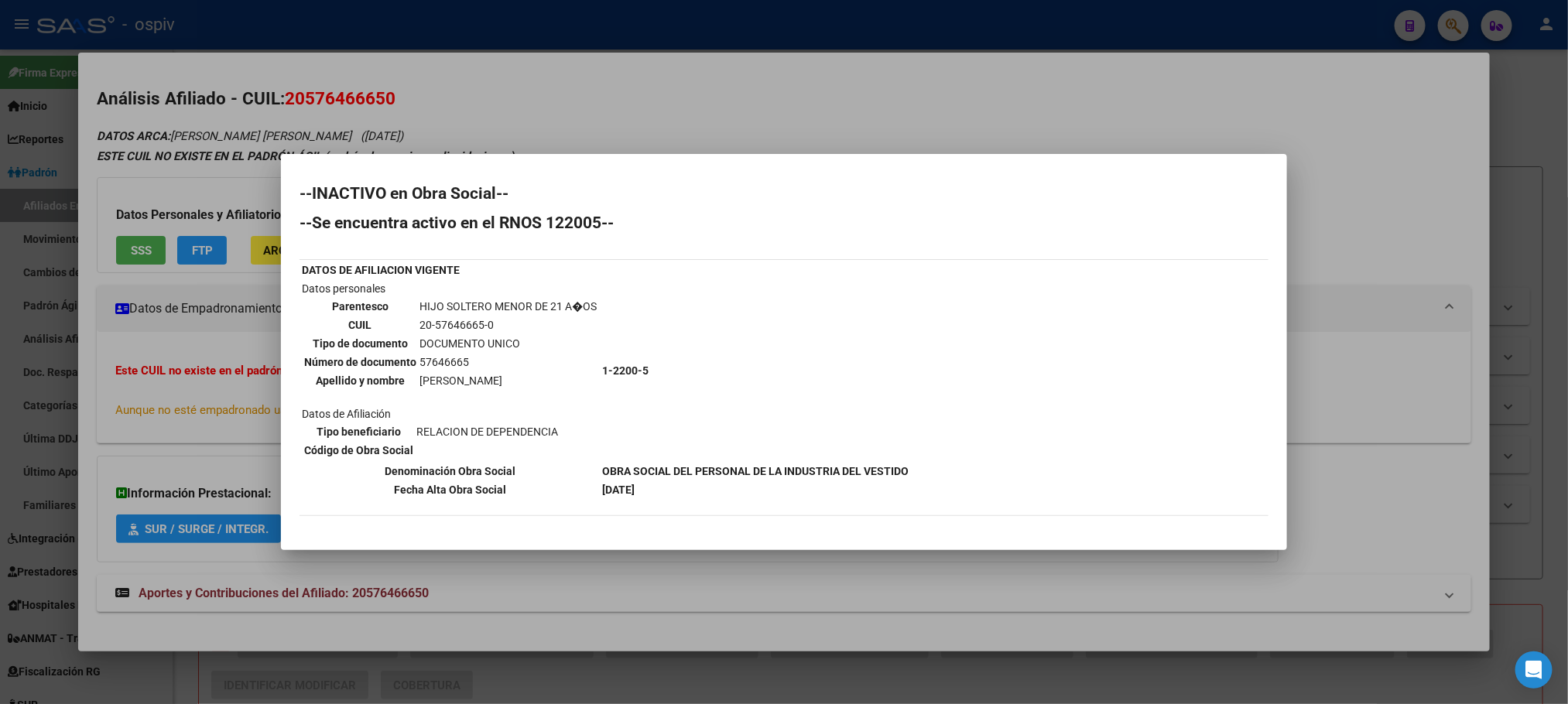
click at [447, 366] on td "57646665" at bounding box center [507, 362] width 178 height 17
click at [446, 366] on td "57646665" at bounding box center [507, 362] width 178 height 17
copy td "57646665"
click at [467, 23] on div at bounding box center [784, 352] width 1568 height 704
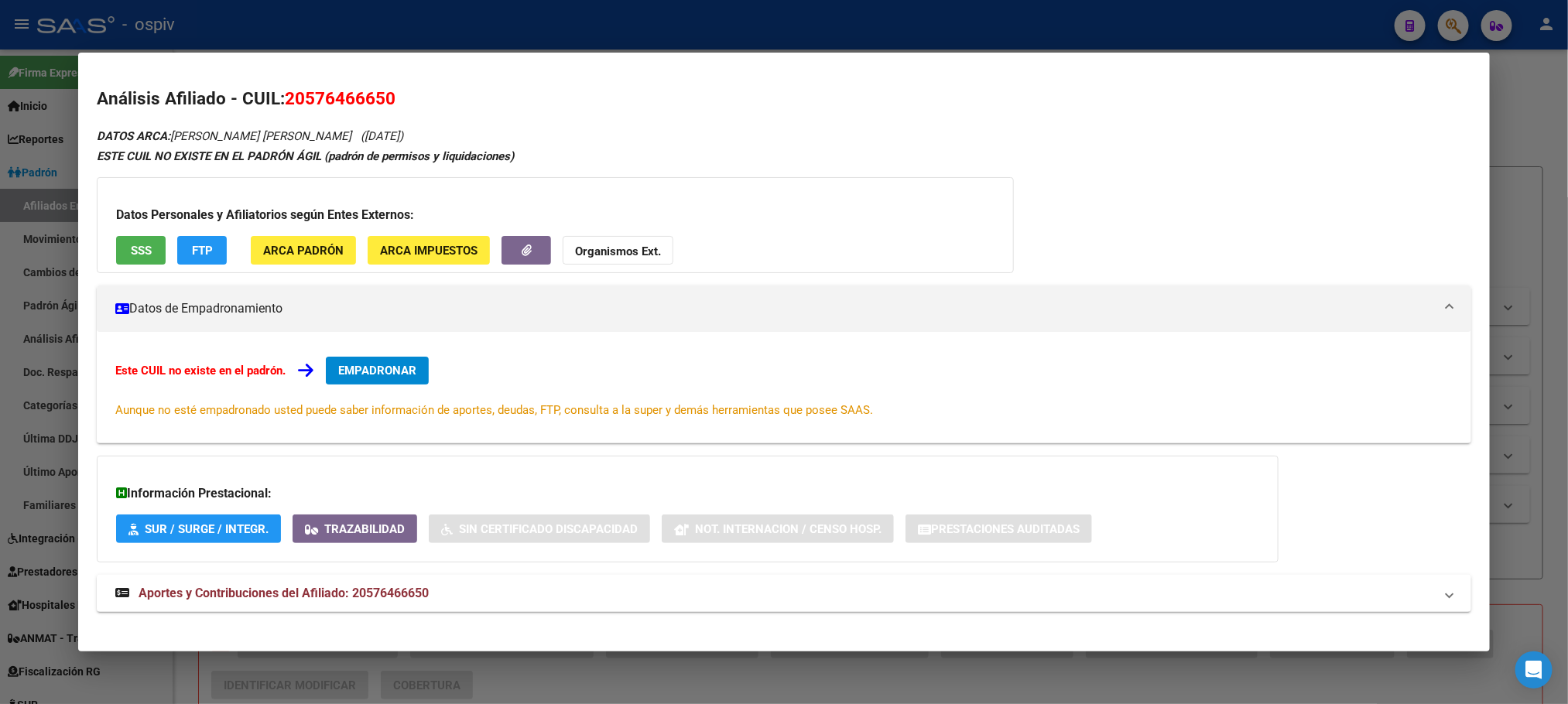
click at [470, 38] on div at bounding box center [784, 352] width 1568 height 704
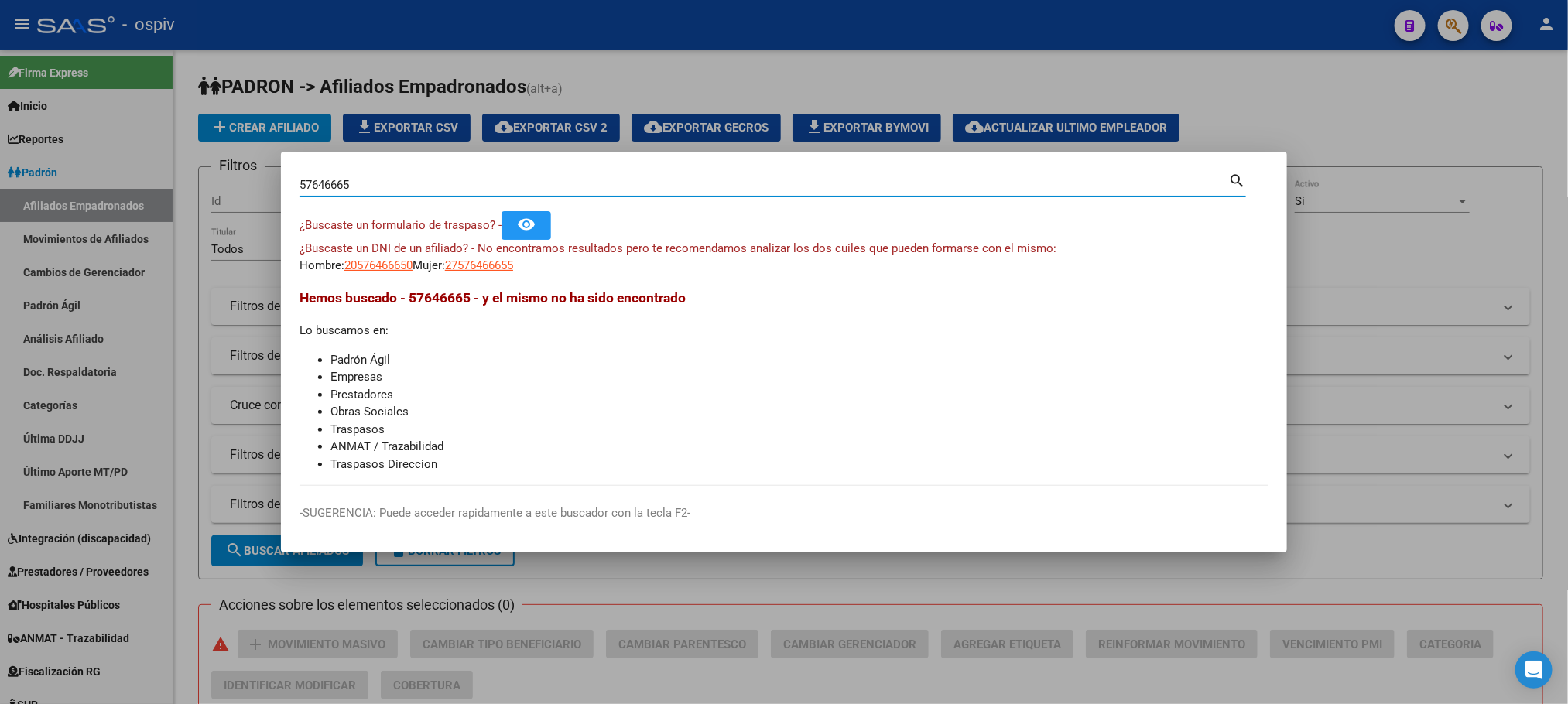
drag, startPoint x: 365, startPoint y: 183, endPoint x: 170, endPoint y: 183, distance: 195.0
click at [170, 183] on div "57646665 Buscar (apellido, dni, cuil, nro traspaso, cuit, obra social) search ¿…" at bounding box center [784, 352] width 1568 height 704
paste input "25164126"
type input "25164126"
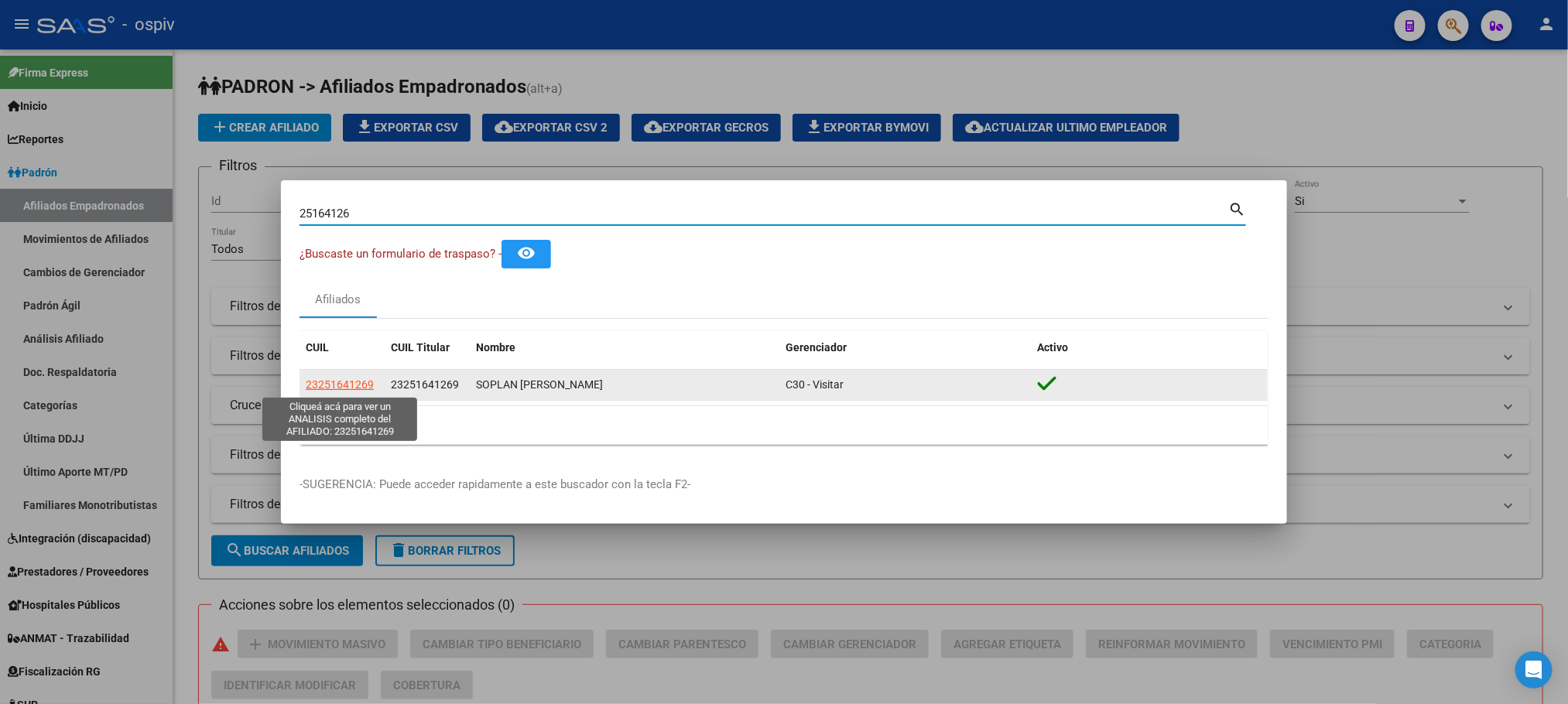
click at [339, 388] on span "23251641269" at bounding box center [340, 384] width 68 height 13
type textarea "23251641269"
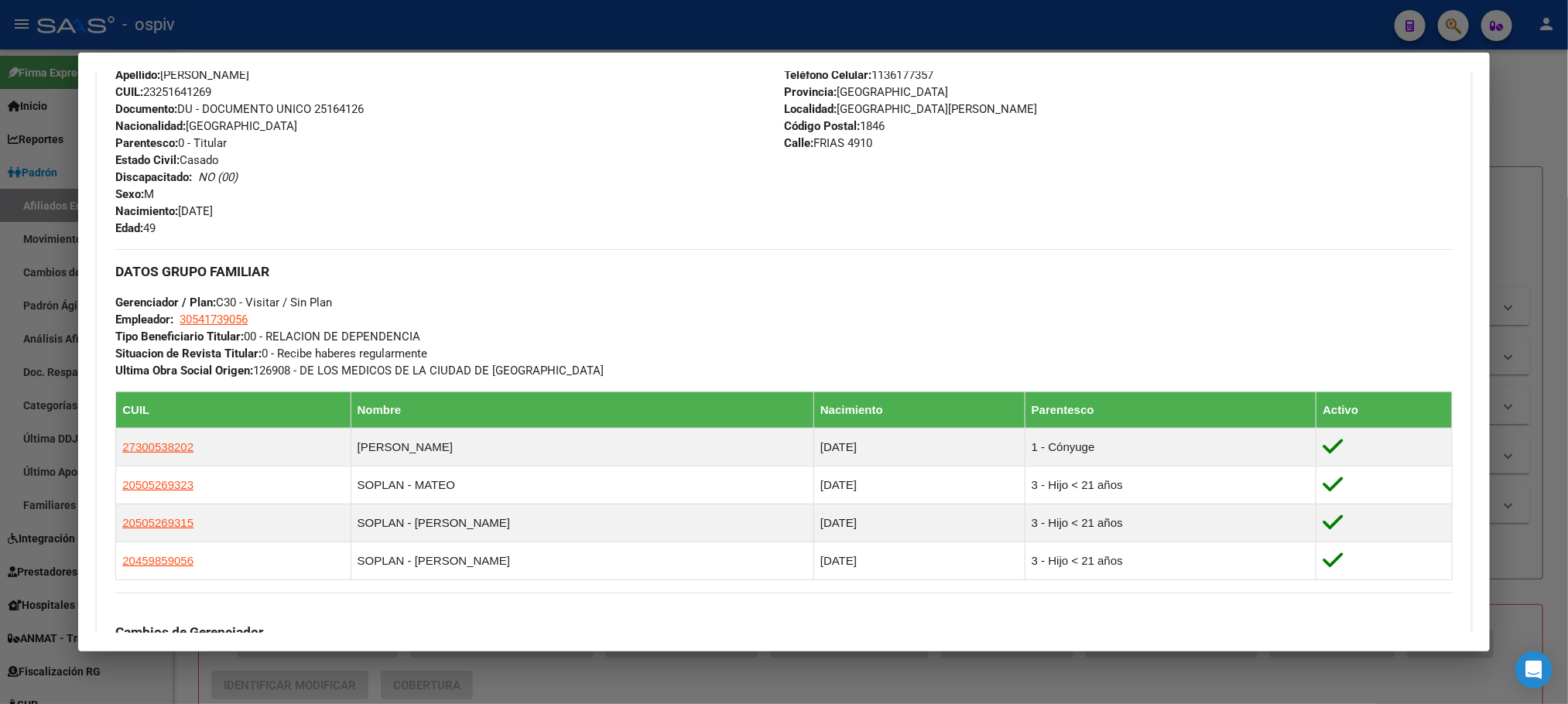
scroll to position [948, 0]
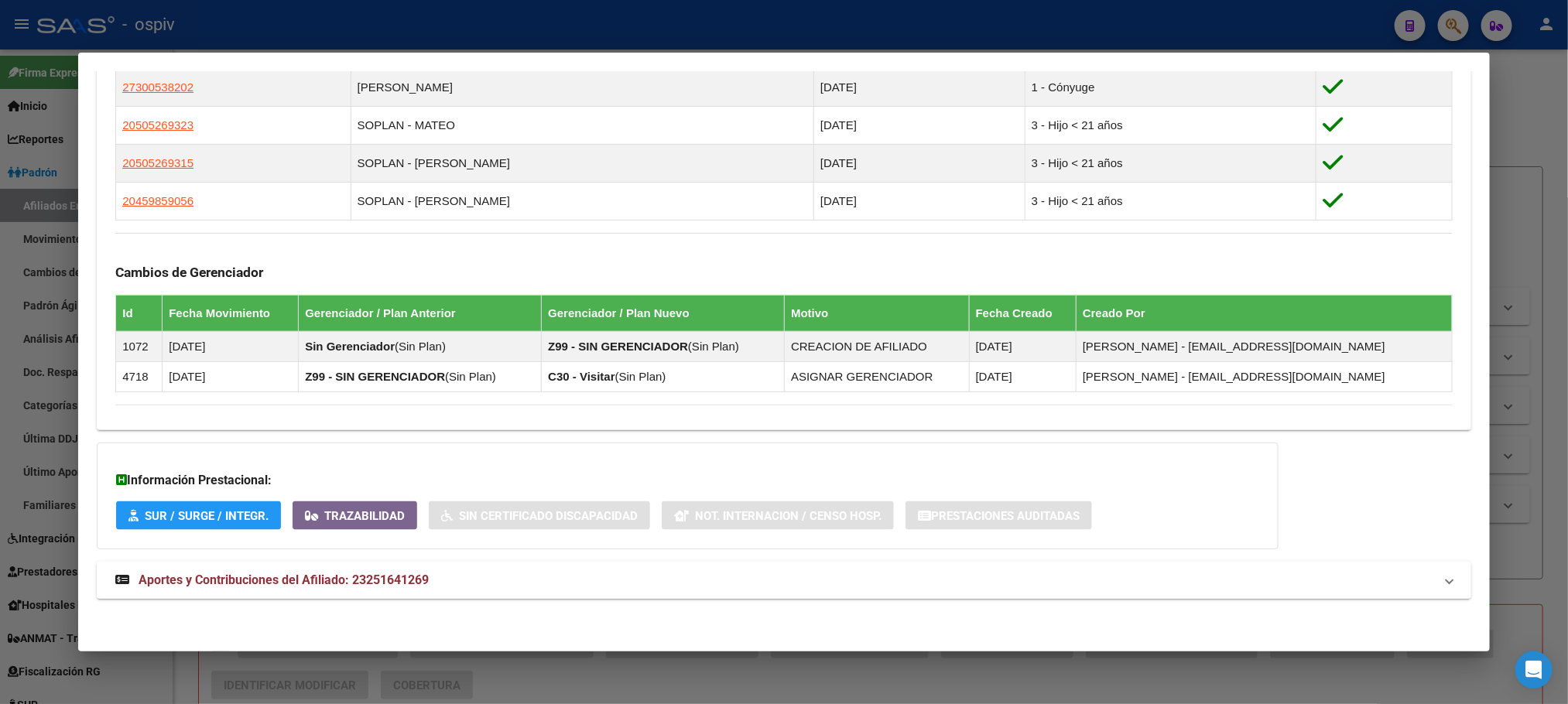
click at [363, 574] on span "Aportes y Contribuciones del Afiliado: 23251641269" at bounding box center [284, 579] width 291 height 15
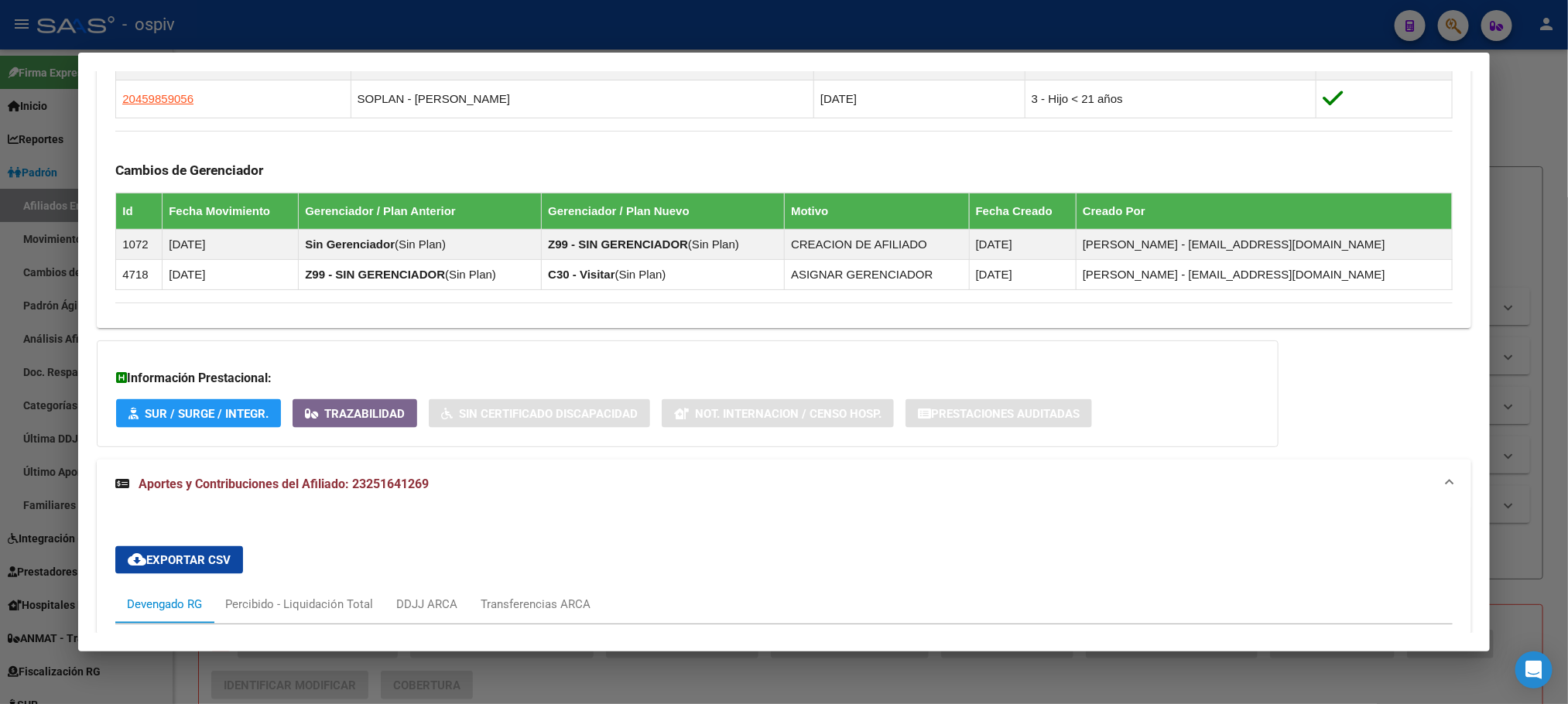
scroll to position [1480, 0]
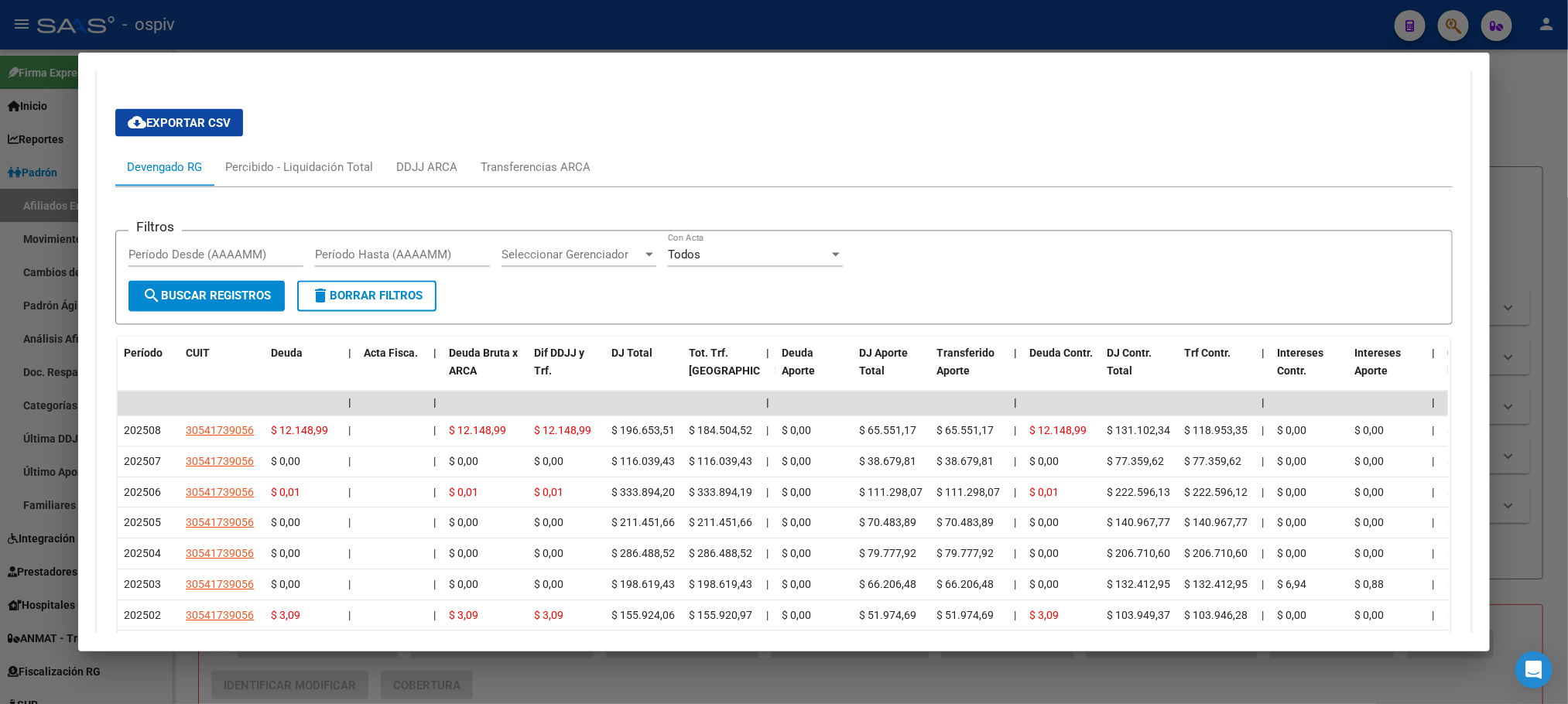
click at [528, 26] on div at bounding box center [784, 352] width 1568 height 704
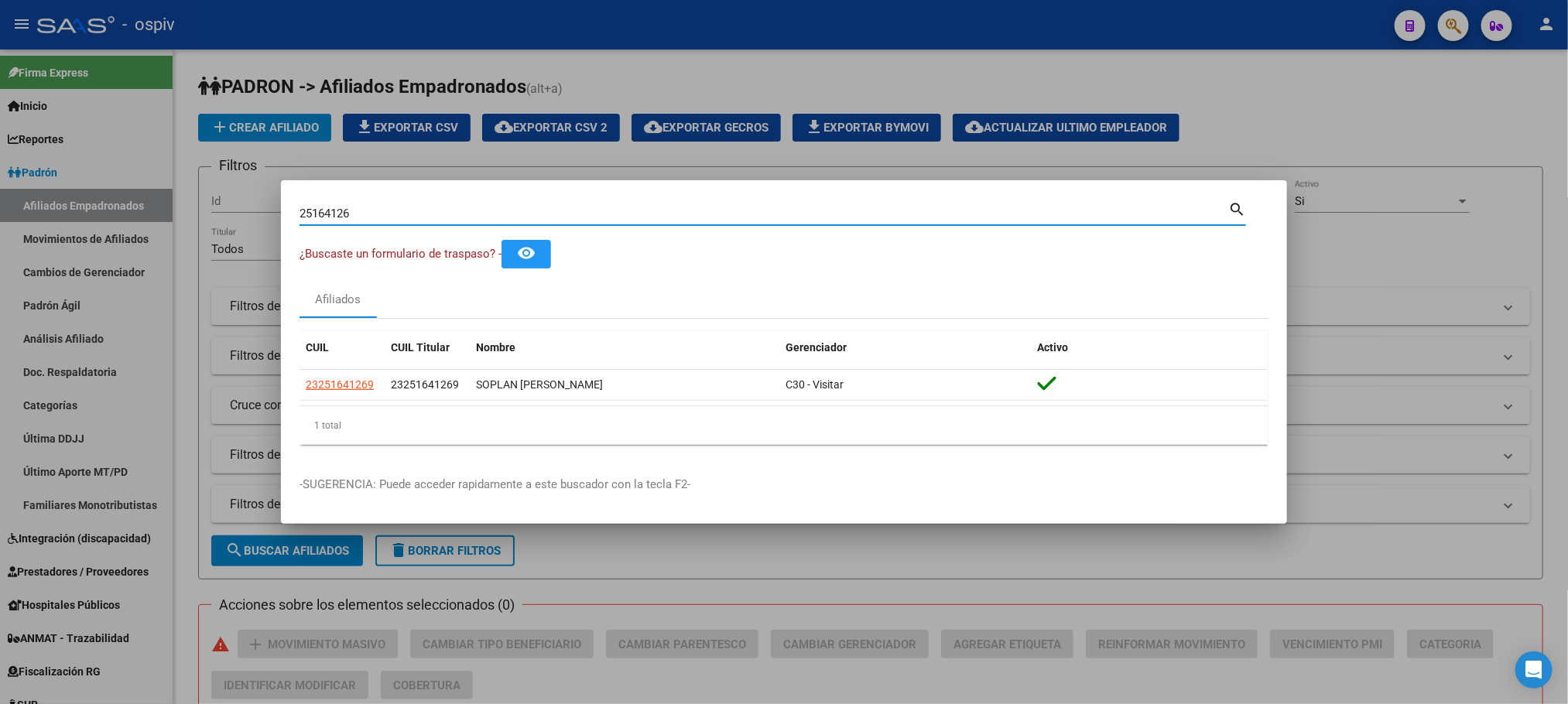
drag, startPoint x: 372, startPoint y: 216, endPoint x: 213, endPoint y: 203, distance: 159.5
click at [213, 203] on div "25164126 Buscar (apellido, dni, cuil, nro traspaso, cuit, obra social) search ¿…" at bounding box center [784, 352] width 1568 height 704
paste input "30053820"
type input "30053820"
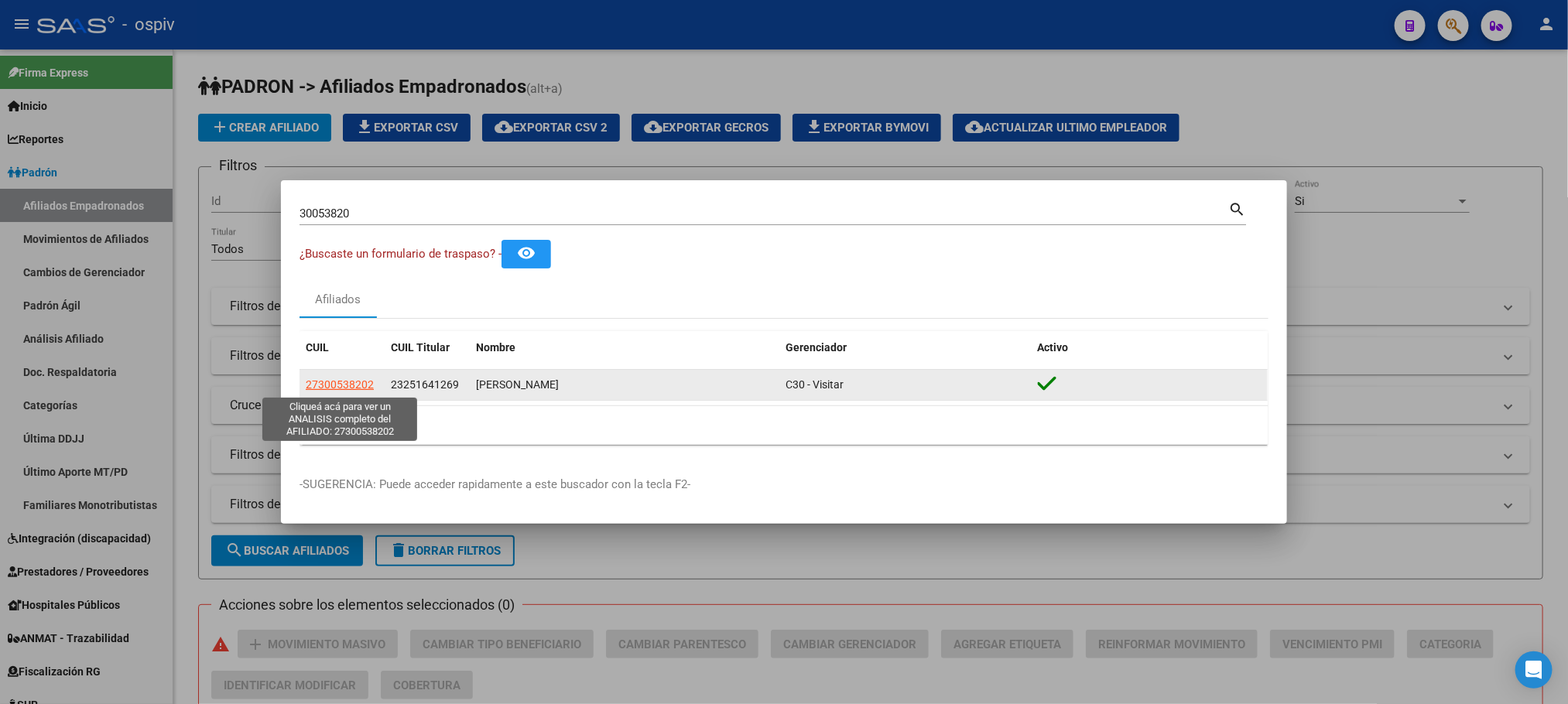
click at [341, 381] on span "27300538202" at bounding box center [340, 384] width 68 height 13
type textarea "27300538202"
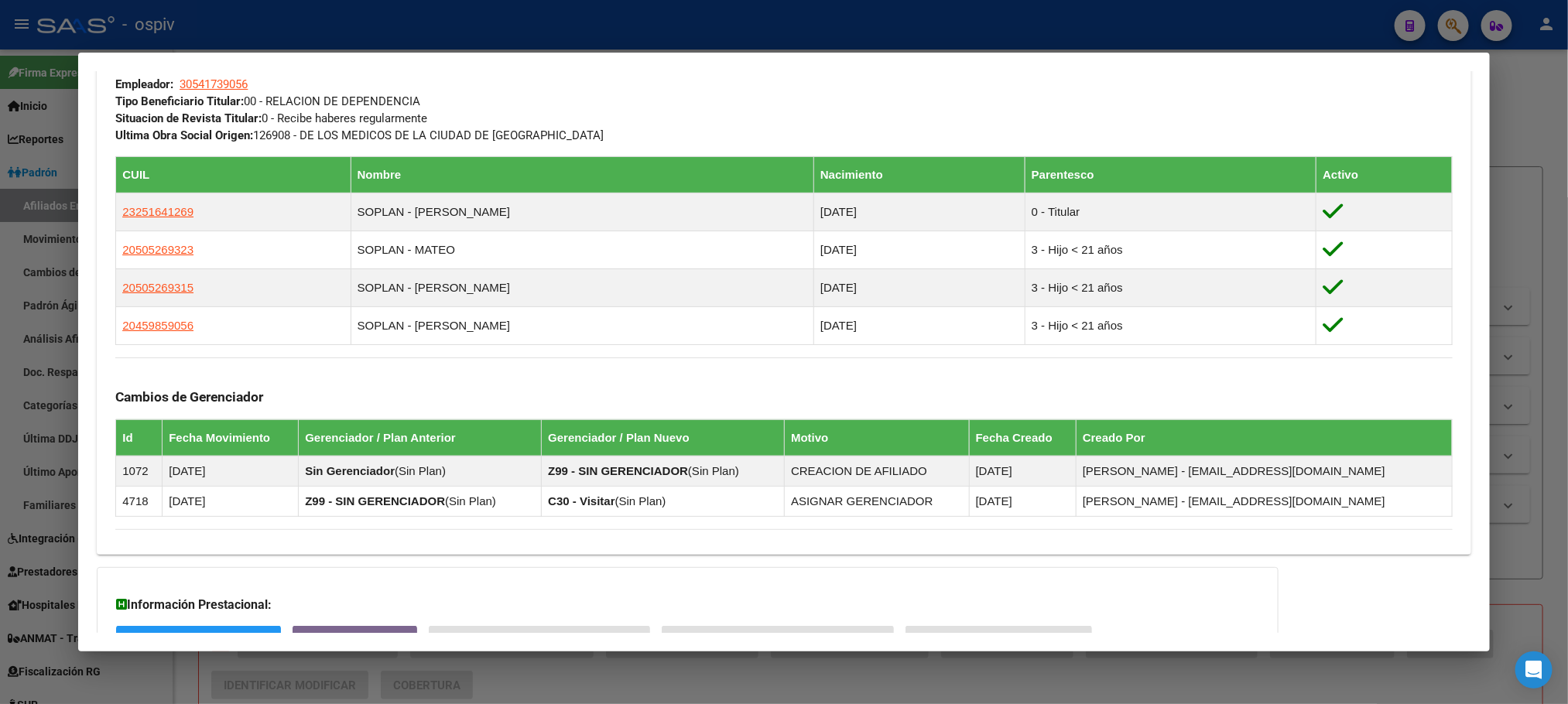
scroll to position [973, 0]
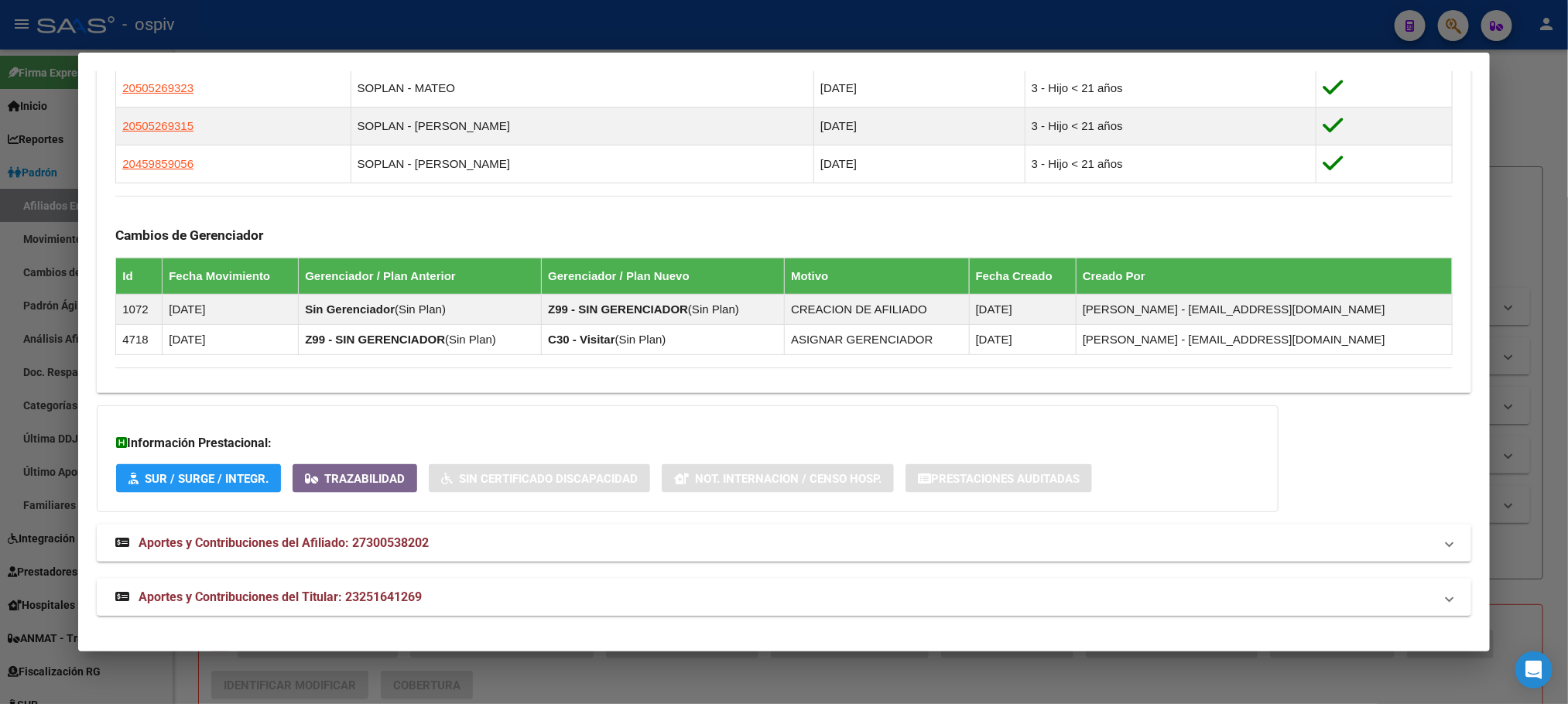
click at [374, 605] on strong "Aportes y Contribuciones del Titular: 23251641269" at bounding box center [268, 597] width 306 height 19
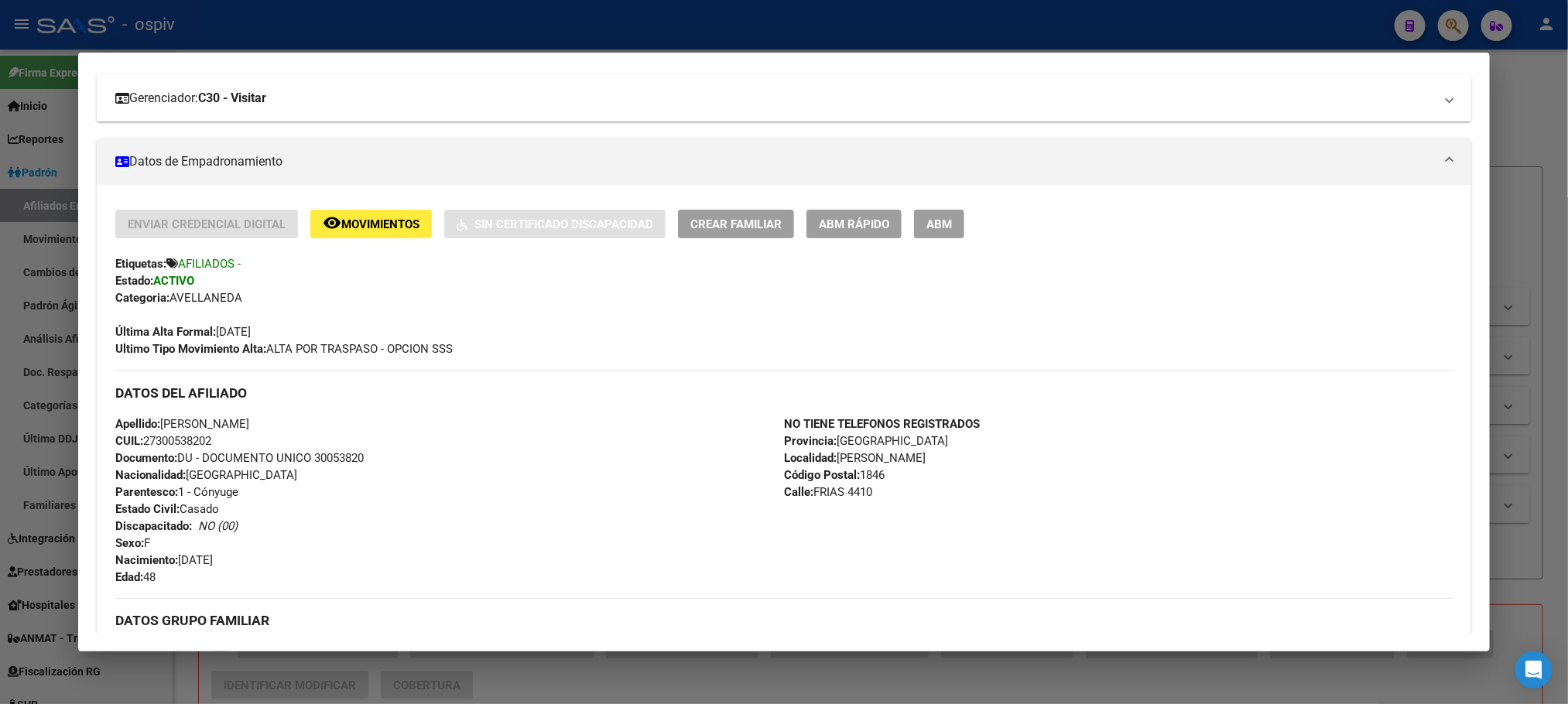
scroll to position [201, 0]
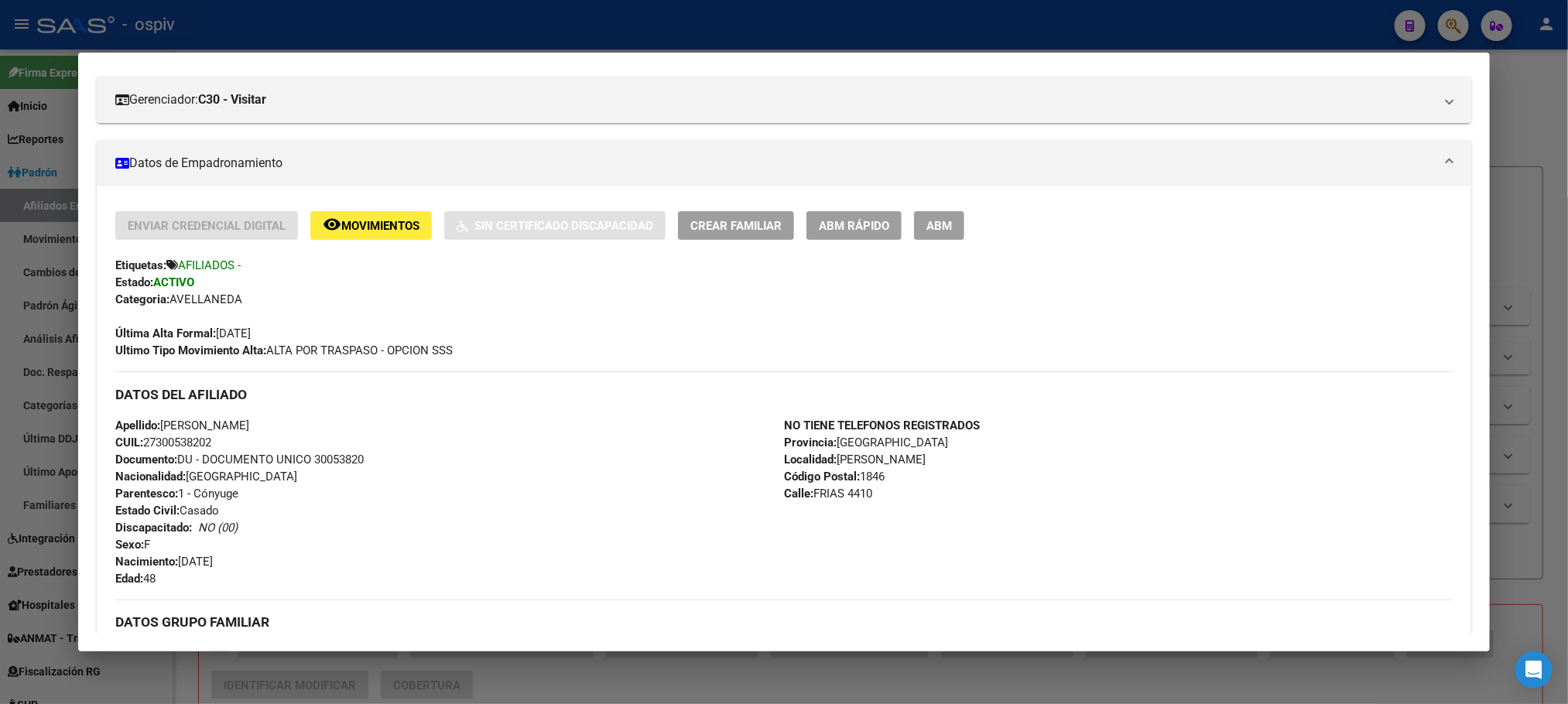
click at [608, 38] on div at bounding box center [784, 352] width 1568 height 704
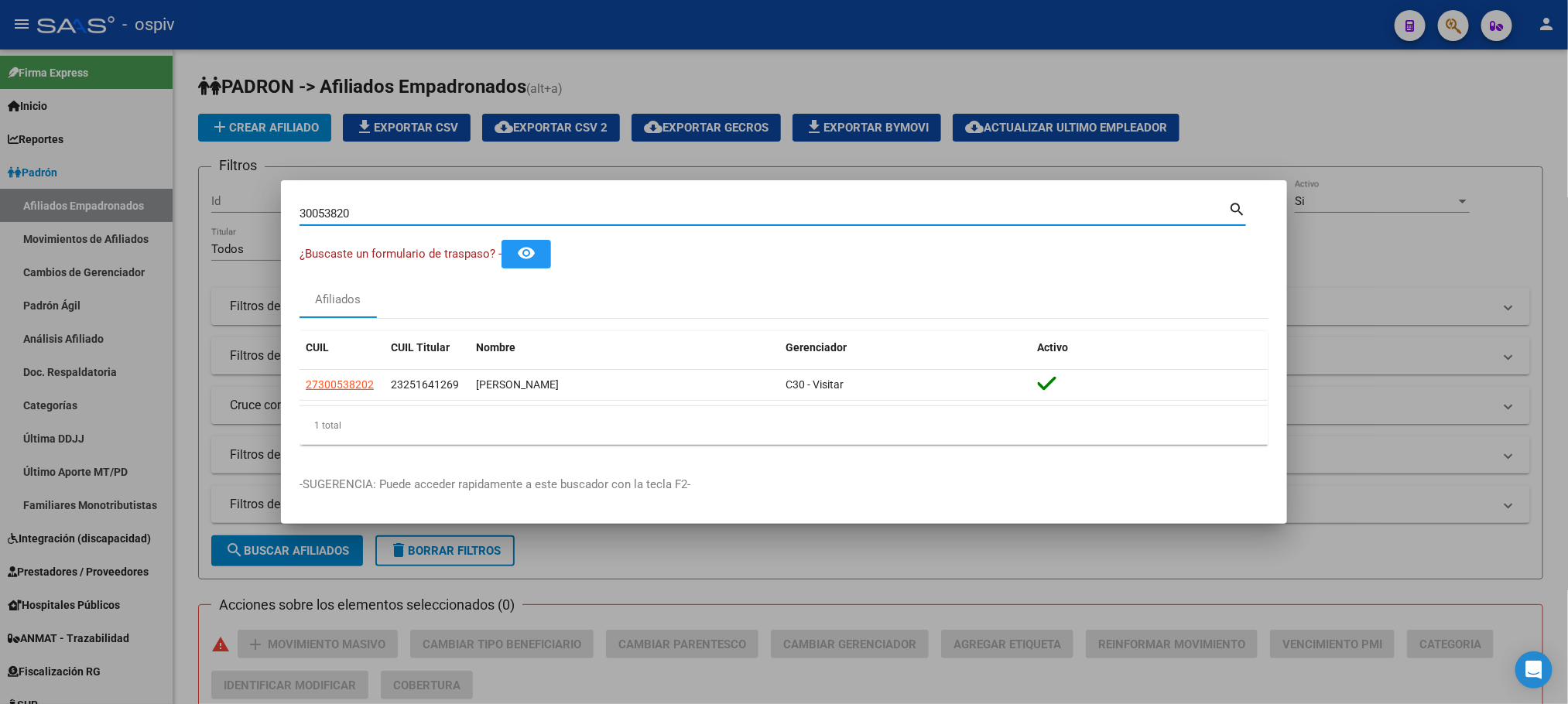
drag, startPoint x: 391, startPoint y: 213, endPoint x: 225, endPoint y: 200, distance: 166.5
click at [225, 200] on div "30053820 Buscar (apellido, dni, cuil, nro traspaso, cuit, obra social) search ¿…" at bounding box center [784, 352] width 1568 height 704
paste input "24786441"
type input "24786441"
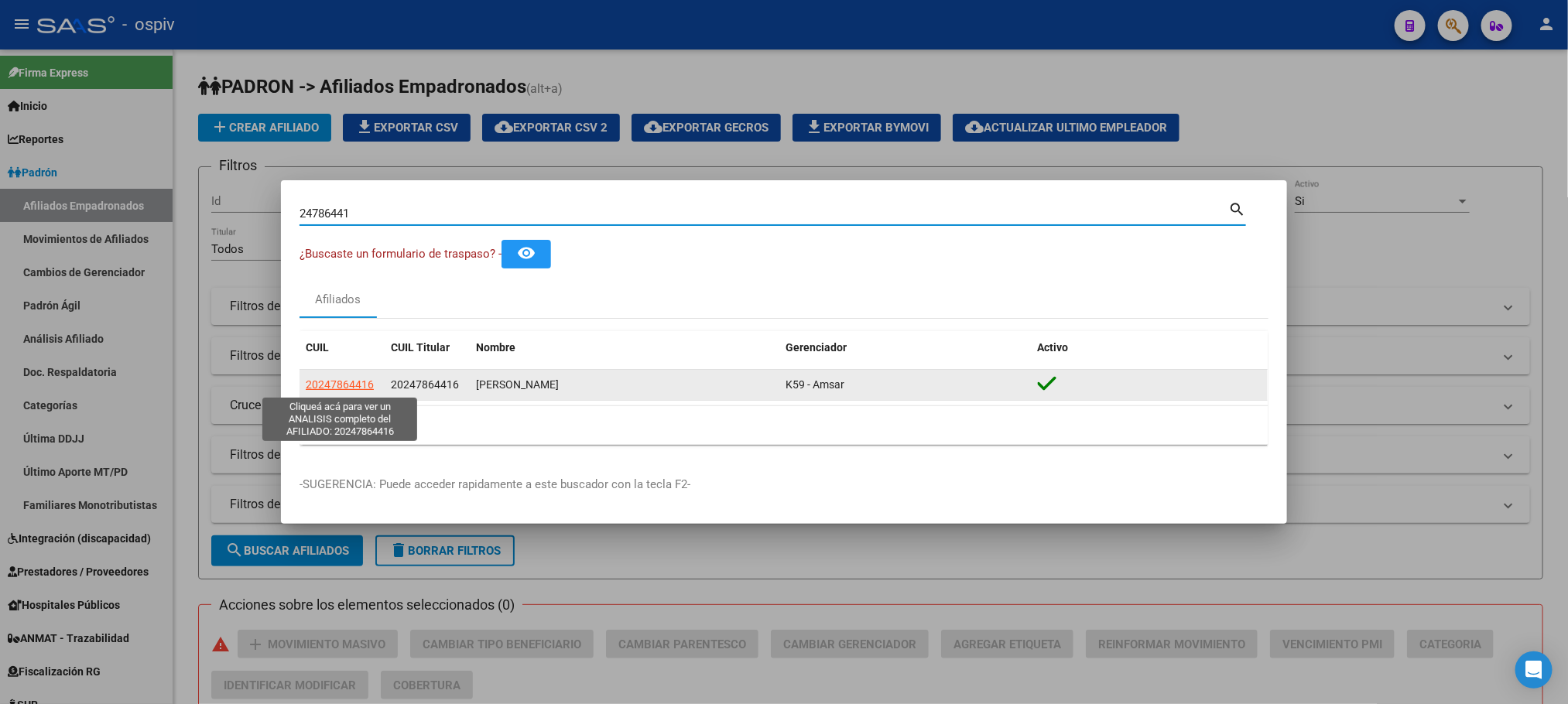
click at [347, 381] on span "20247864416" at bounding box center [340, 384] width 68 height 13
type textarea "20247864416"
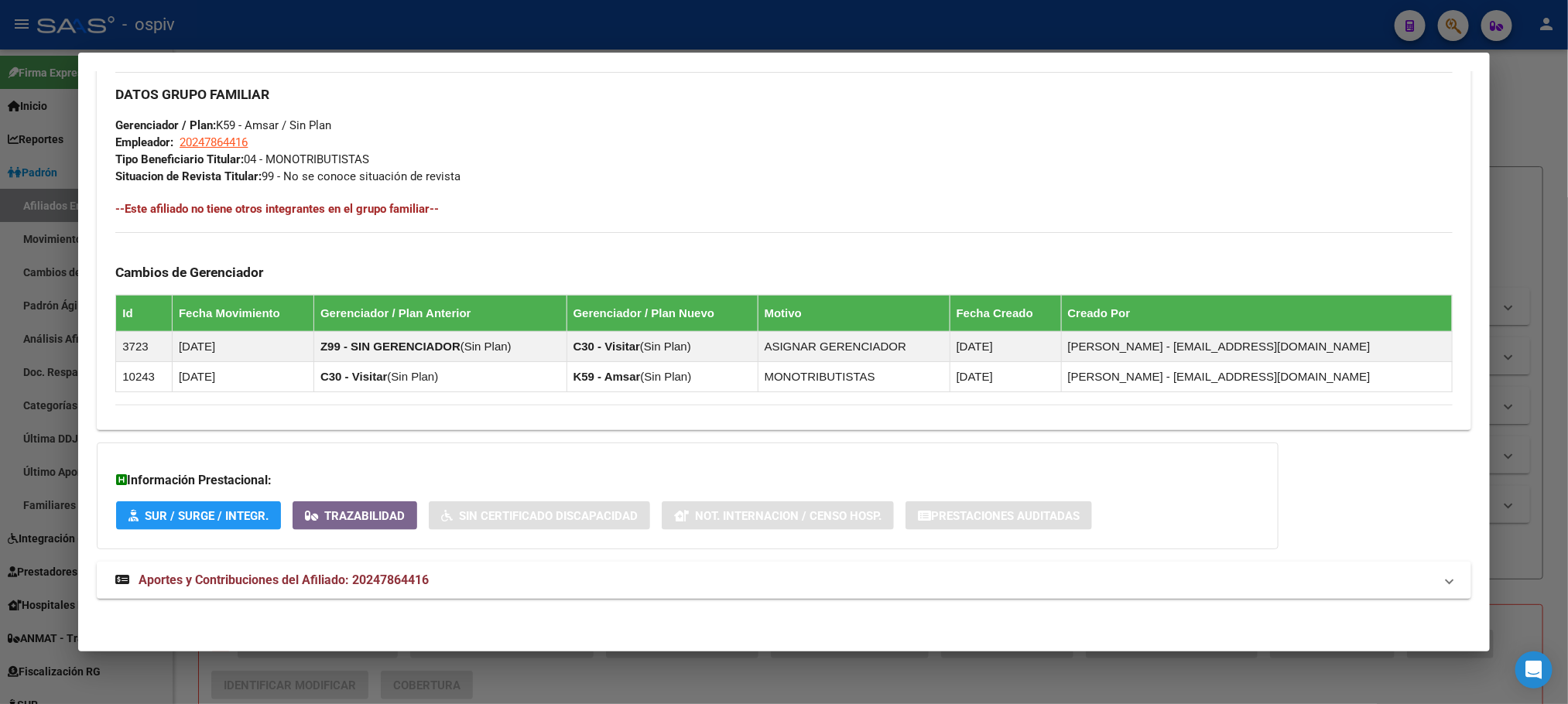
scroll to position [744, 0]
click at [390, 576] on span "Aportes y Contribuciones del Afiliado: 20247864416" at bounding box center [284, 579] width 291 height 15
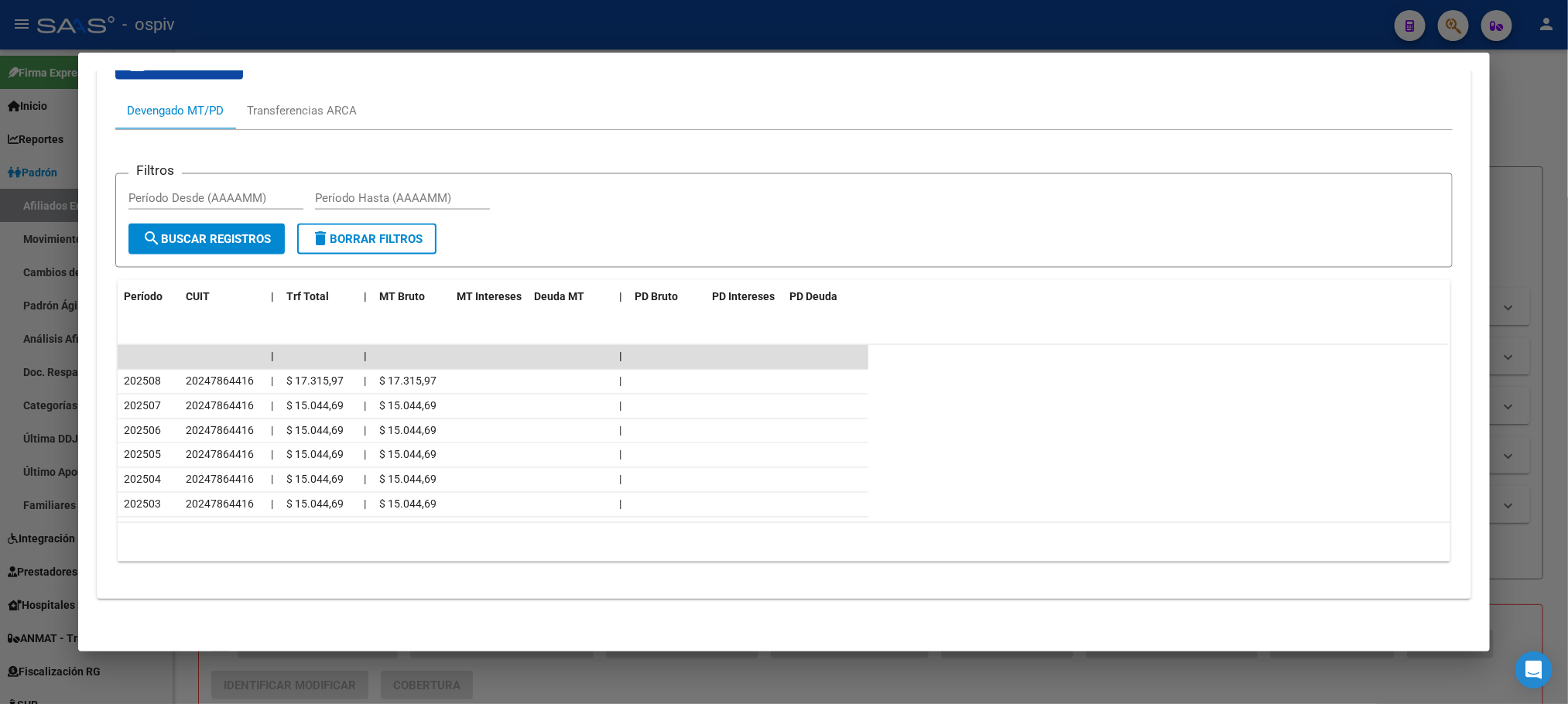
scroll to position [1345, 0]
click at [585, 35] on div at bounding box center [784, 352] width 1568 height 704
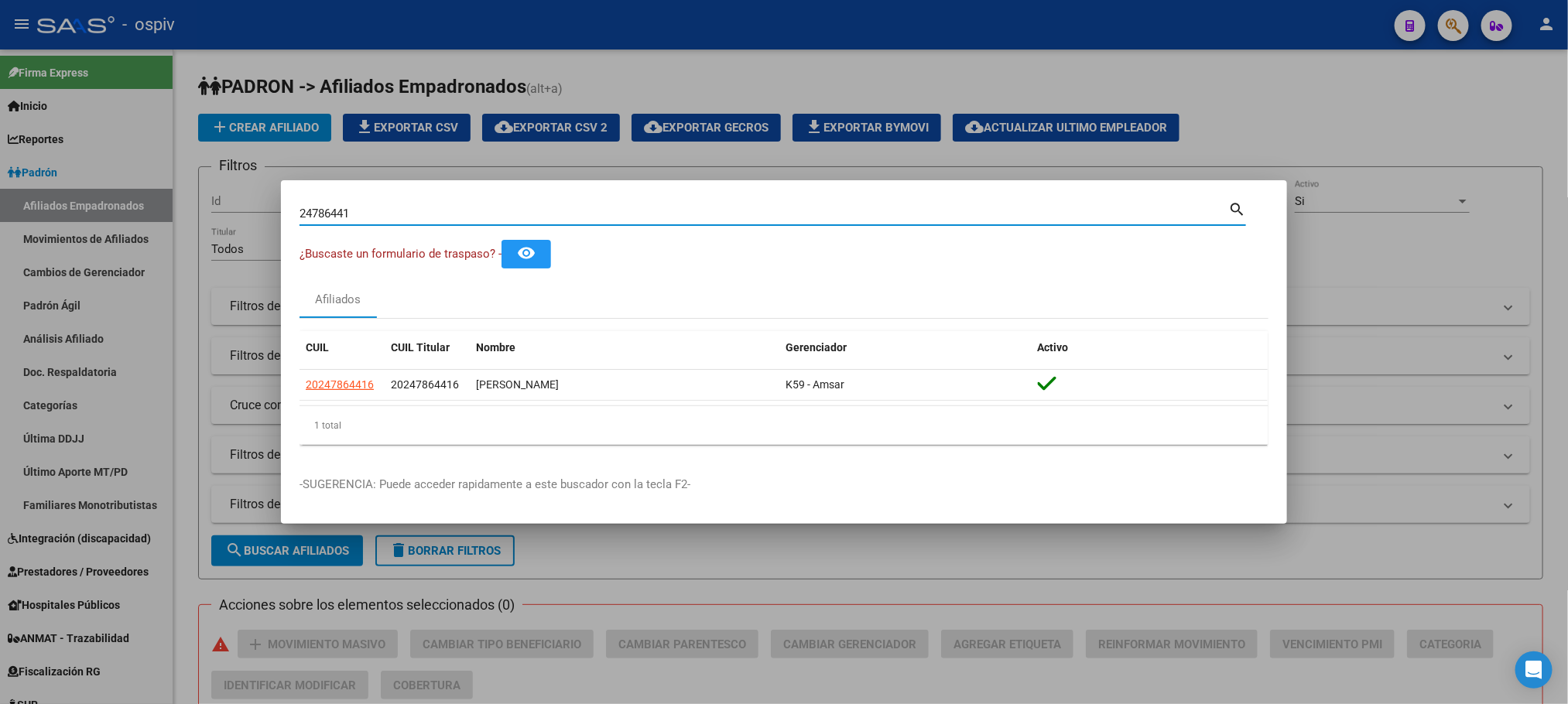
drag, startPoint x: 220, startPoint y: 208, endPoint x: 175, endPoint y: 205, distance: 45.1
click at [175, 205] on div "24786441 Buscar (apellido, dni, cuil, nro traspaso, cuit, obra social) search ¿…" at bounding box center [784, 352] width 1568 height 704
paste input "53239645"
type input "53239645"
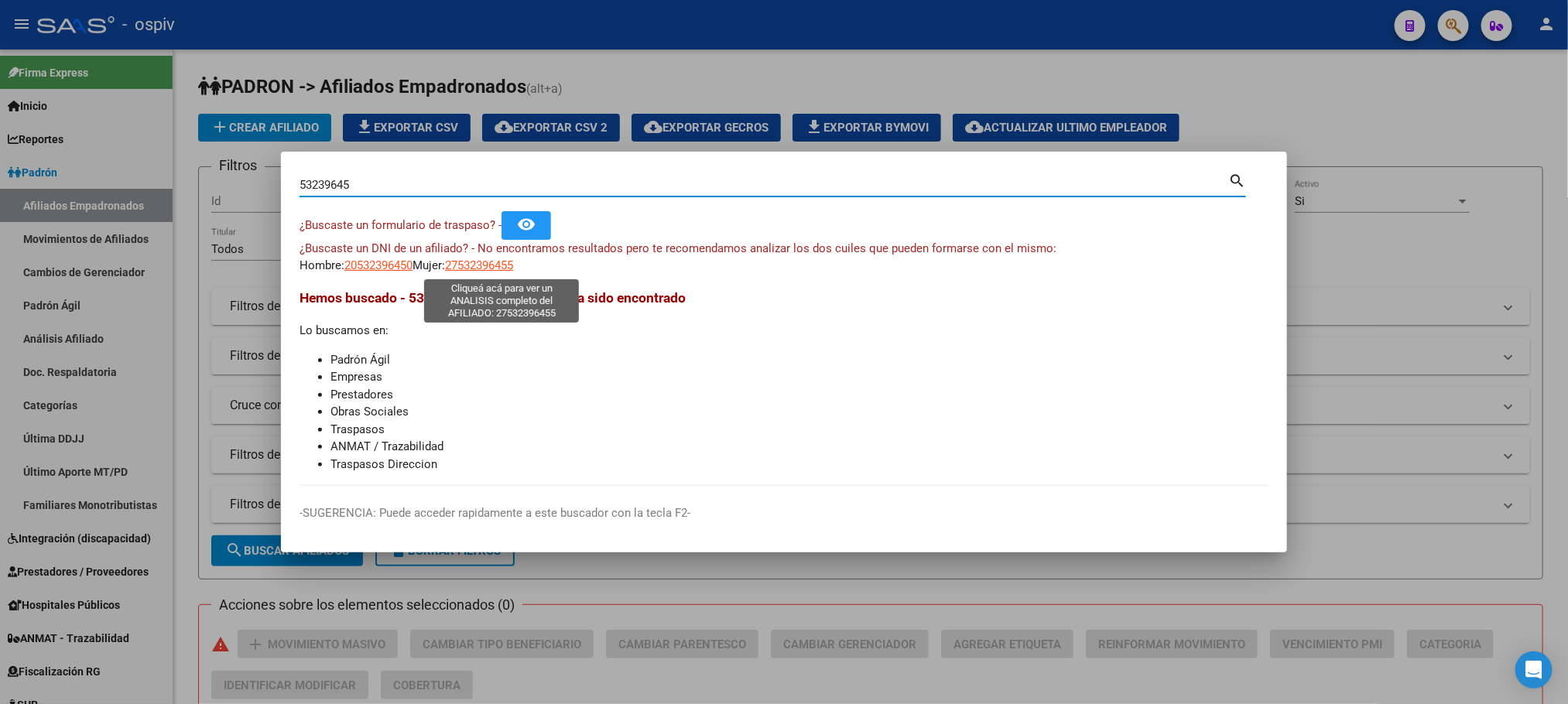
click at [483, 265] on span "27532396455" at bounding box center [479, 265] width 68 height 14
type textarea "27532396455"
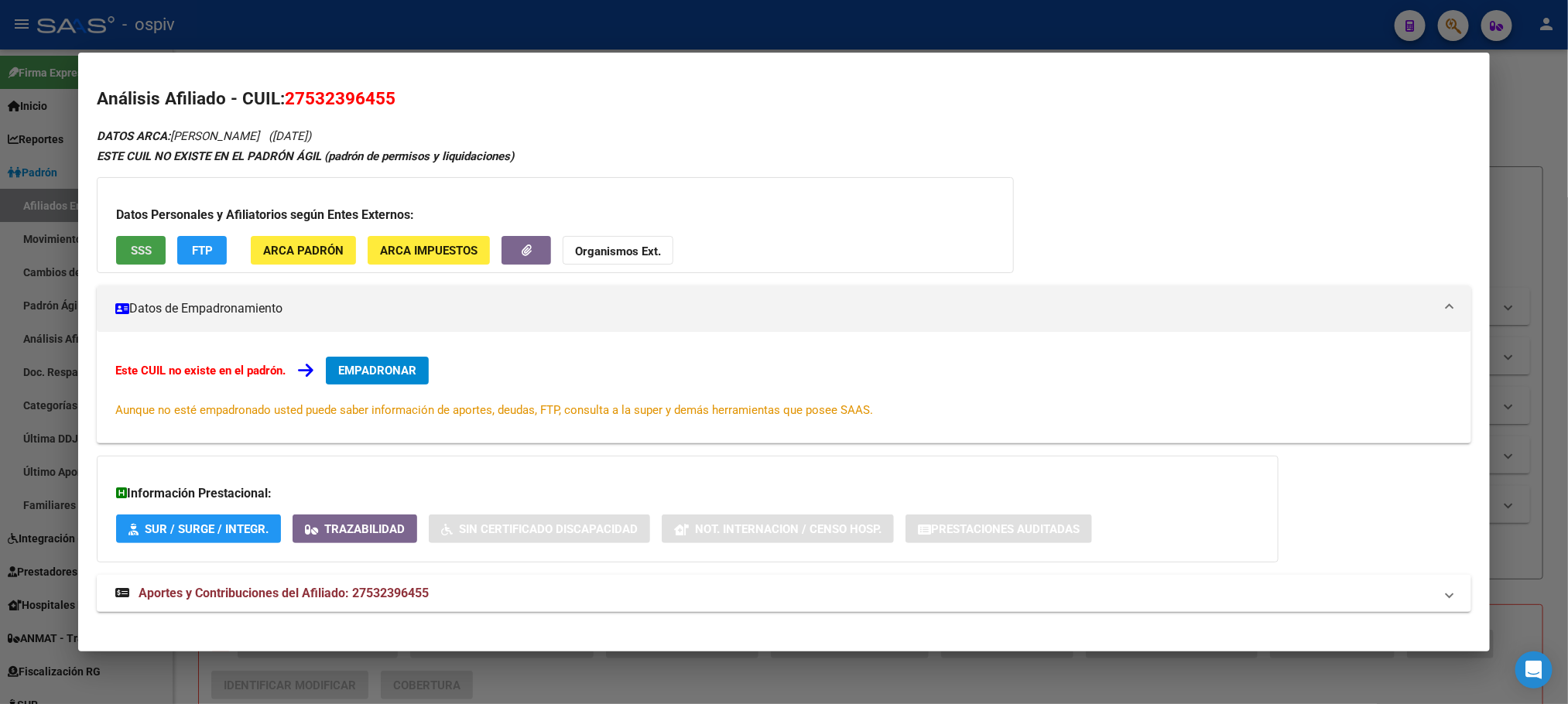
click at [141, 251] on span "SSS" at bounding box center [140, 251] width 20 height 14
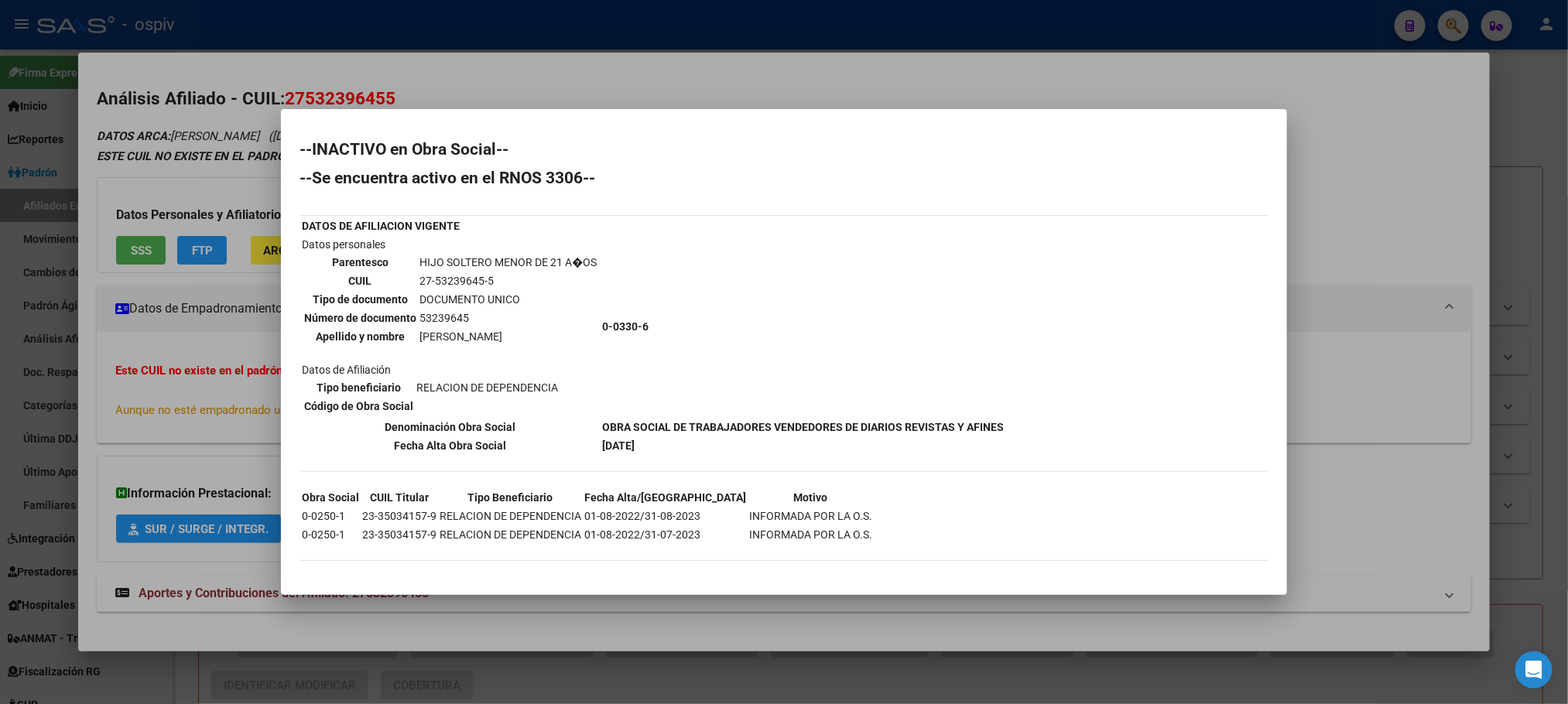
click at [445, 316] on td "53239645" at bounding box center [507, 318] width 178 height 17
copy td "53239645"
click at [452, 28] on div at bounding box center [784, 352] width 1568 height 704
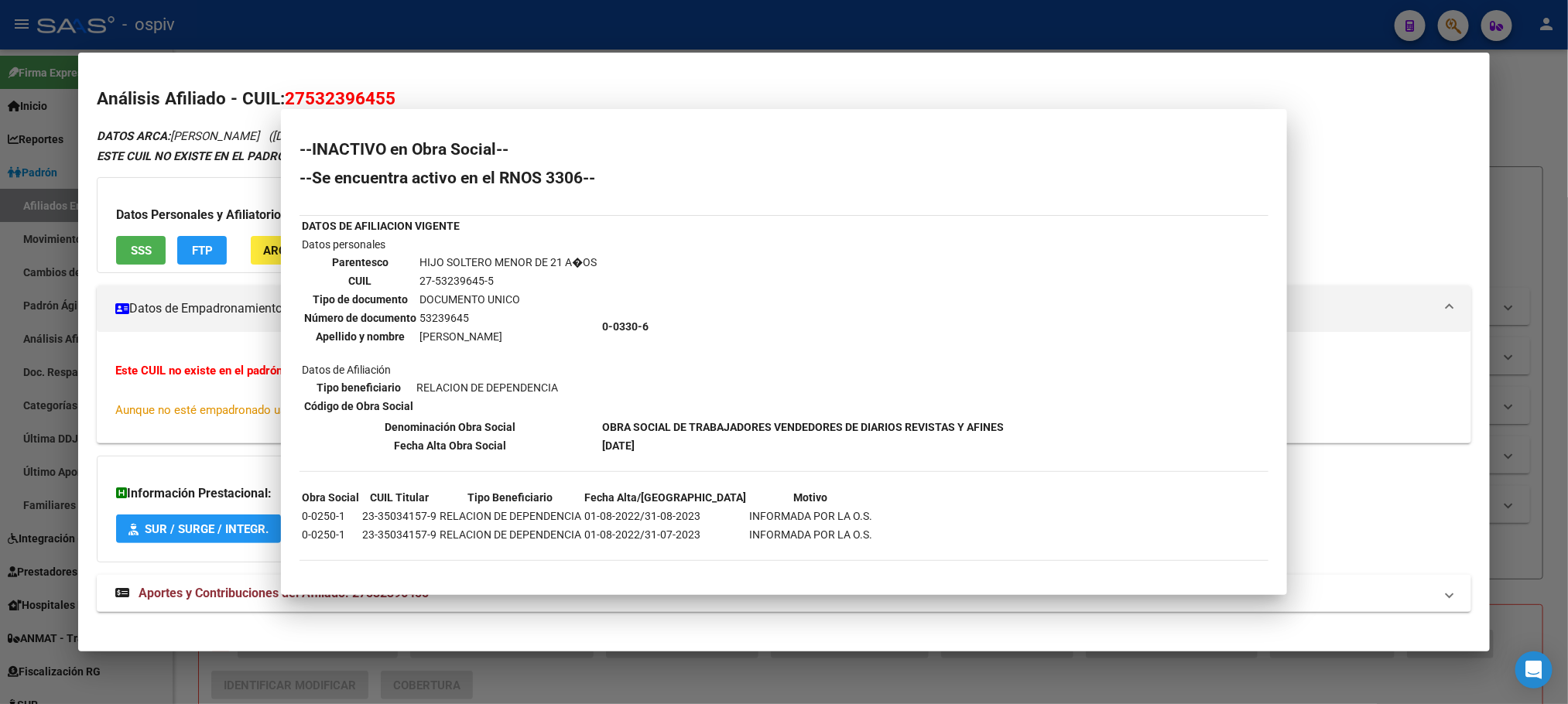
click at [452, 30] on div at bounding box center [784, 352] width 1568 height 704
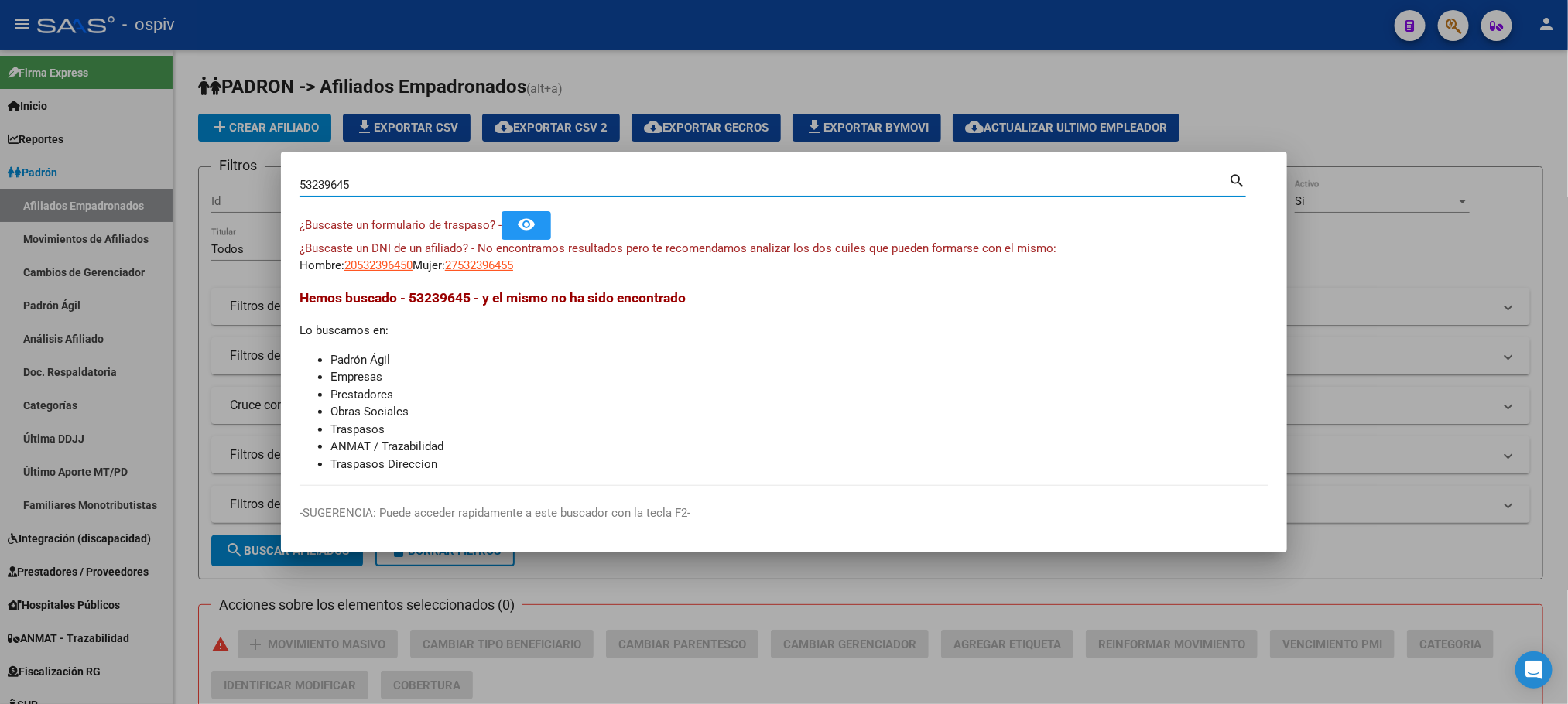
drag, startPoint x: 362, startPoint y: 183, endPoint x: 216, endPoint y: 182, distance: 146.0
click at [216, 182] on div "53239645 Buscar (apellido, dni, cuil, nro traspaso, cuit, obra social) search ¿…" at bounding box center [784, 352] width 1568 height 704
paste input "5675914"
type input "55675914"
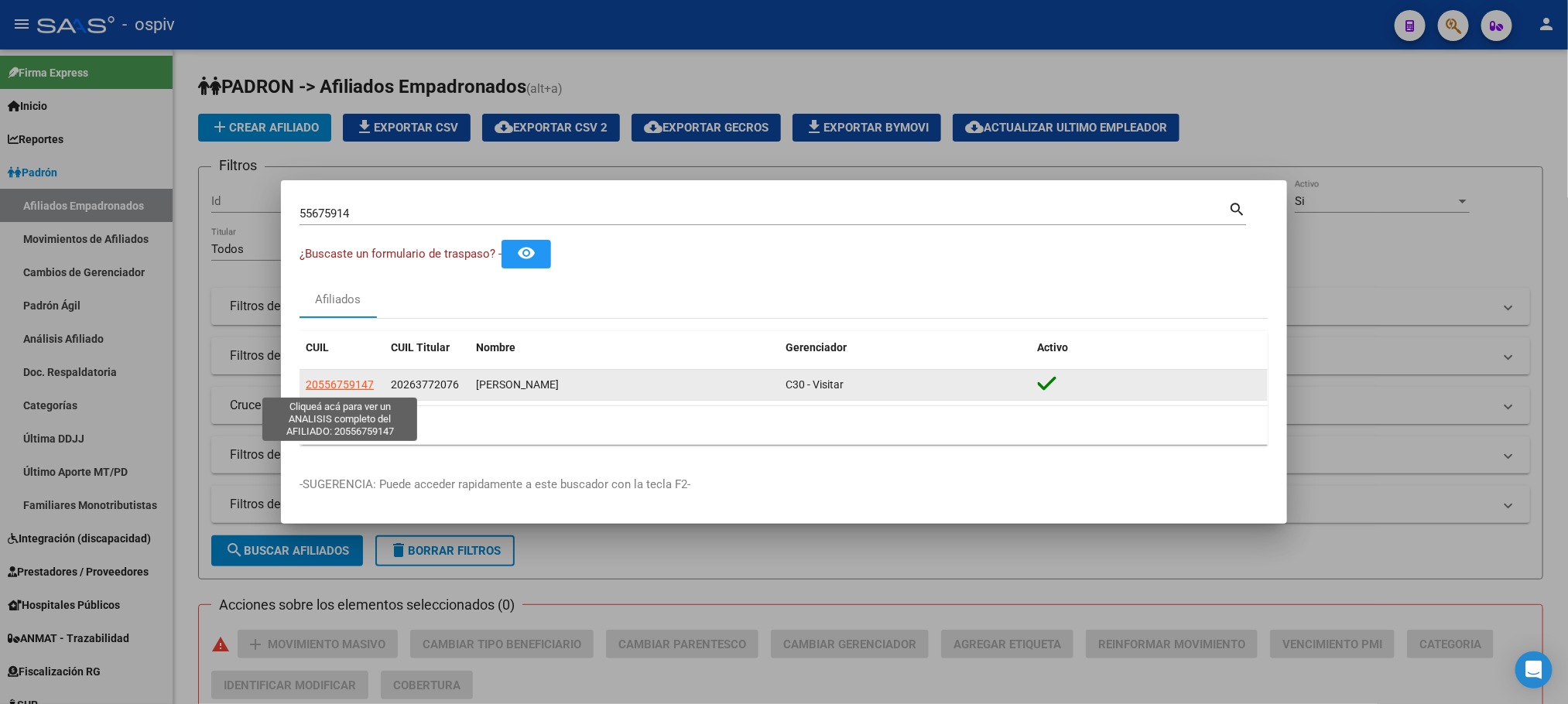
click at [351, 385] on span "20556759147" at bounding box center [340, 384] width 68 height 13
type textarea "20556759147"
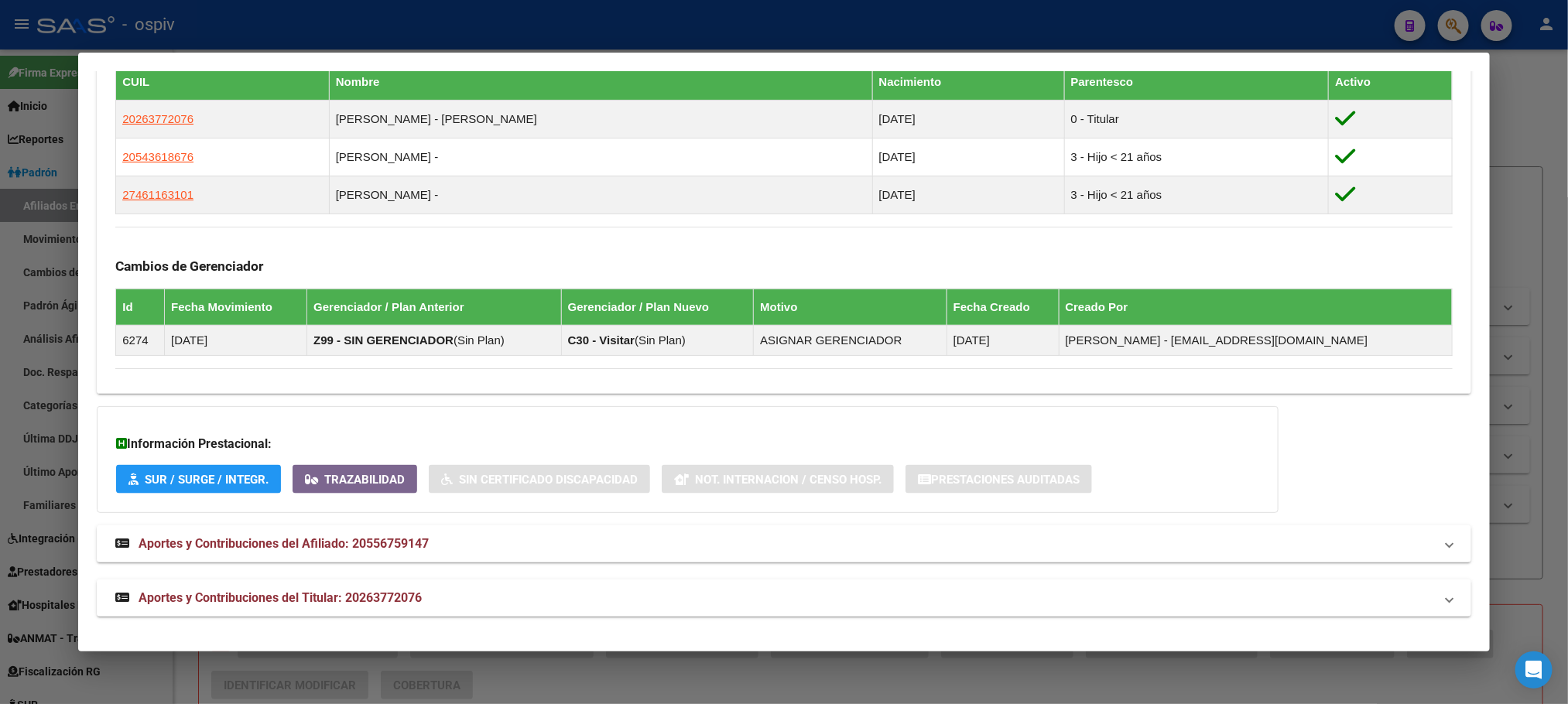
scroll to position [899, 0]
drag, startPoint x: 305, startPoint y: 595, endPoint x: 318, endPoint y: 595, distance: 13.0
click at [307, 595] on span "Aportes y Contribuciones del Titular: 20263772076" at bounding box center [280, 597] width 284 height 15
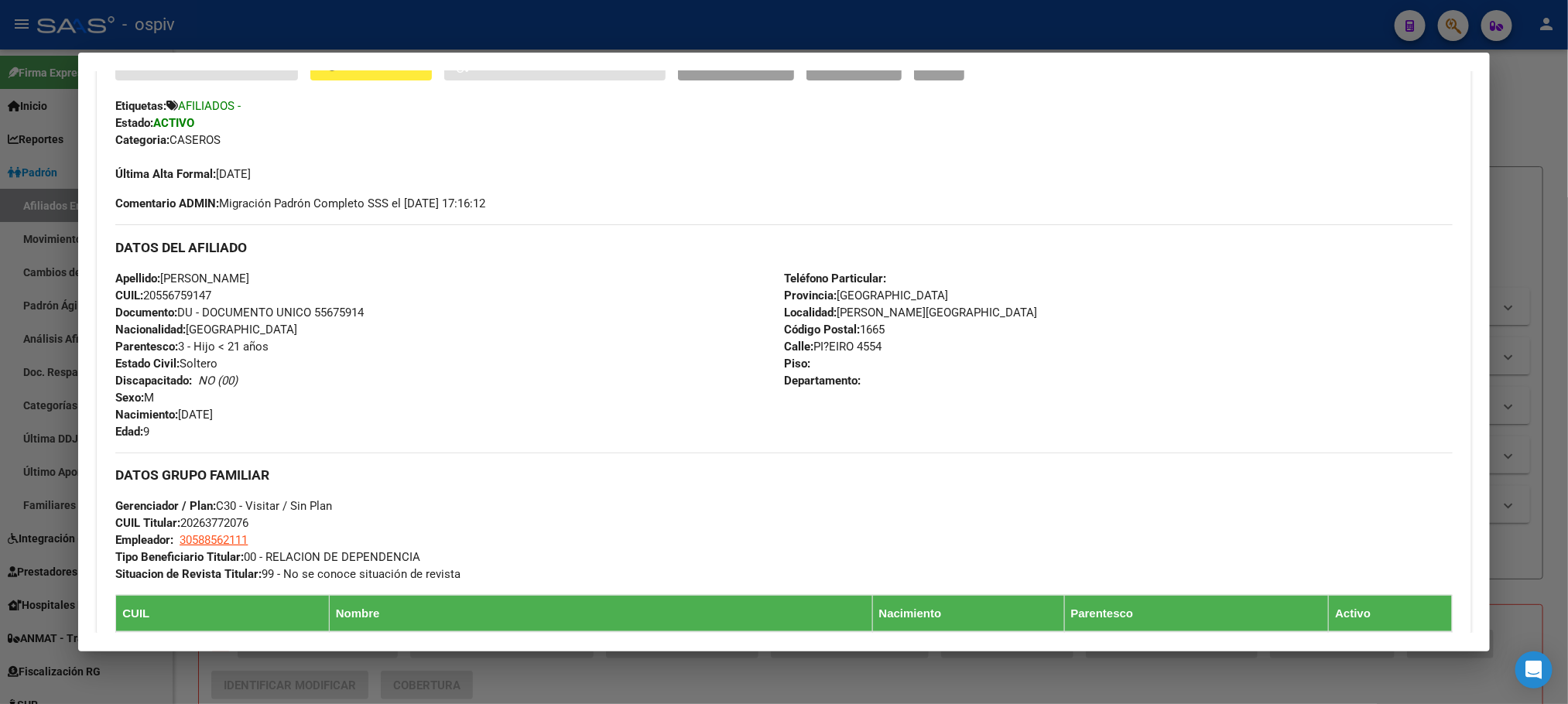
scroll to position [270, 0]
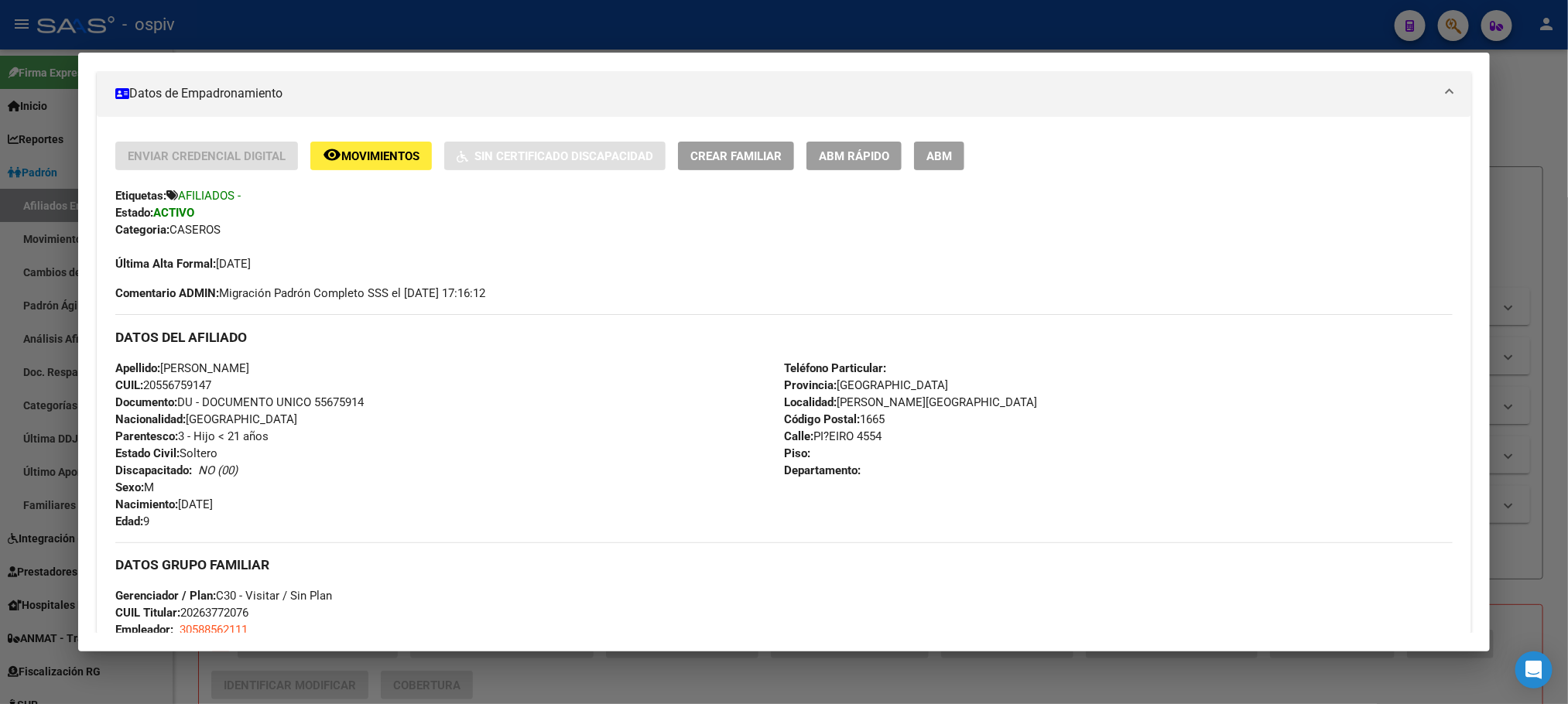
drag, startPoint x: 400, startPoint y: 26, endPoint x: 372, endPoint y: 47, distance: 35.0
click at [400, 26] on div at bounding box center [784, 352] width 1568 height 704
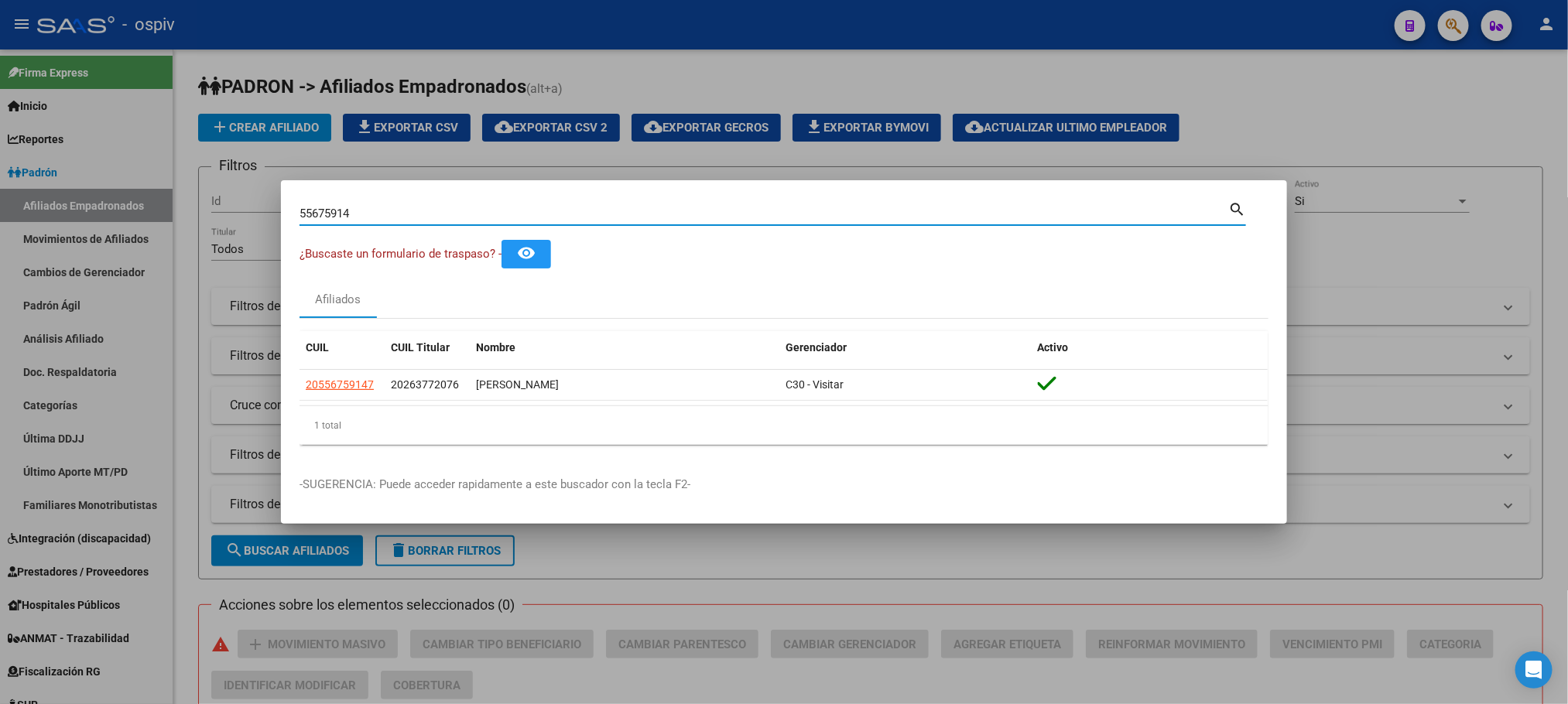
drag, startPoint x: 363, startPoint y: 218, endPoint x: 257, endPoint y: 215, distance: 106.0
click at [257, 215] on div "55675914 Buscar (apellido, dni, cuil, nro traspaso, cuit, obra social) search ¿…" at bounding box center [784, 352] width 1568 height 704
drag, startPoint x: 365, startPoint y: 215, endPoint x: 245, endPoint y: 209, distance: 120.1
click at [242, 209] on div "55675914 Buscar (apellido, dni, cuil, nro traspaso, cuit, obra social) search ¿…" at bounding box center [784, 352] width 1568 height 704
type input "16623099"
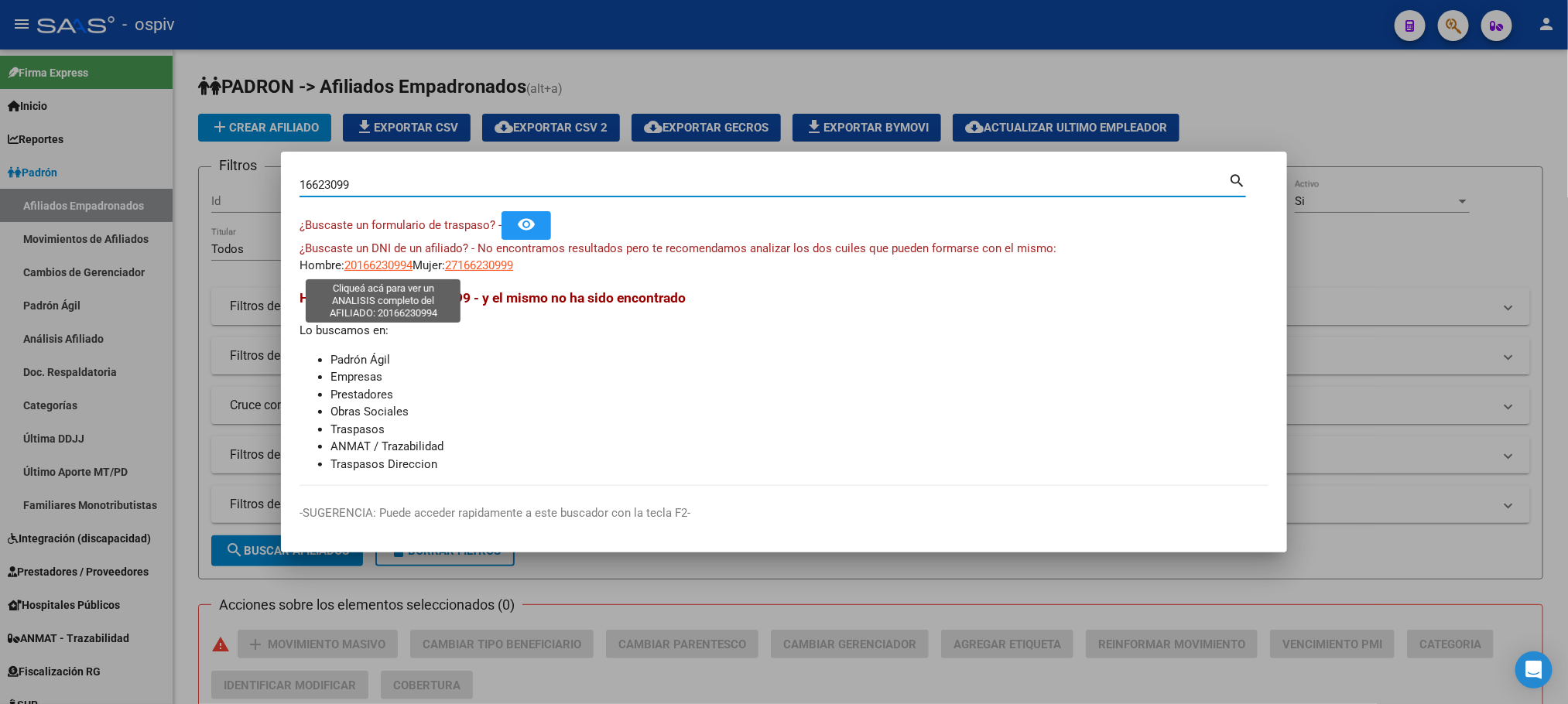
click at [361, 264] on span "20166230994" at bounding box center [378, 265] width 68 height 14
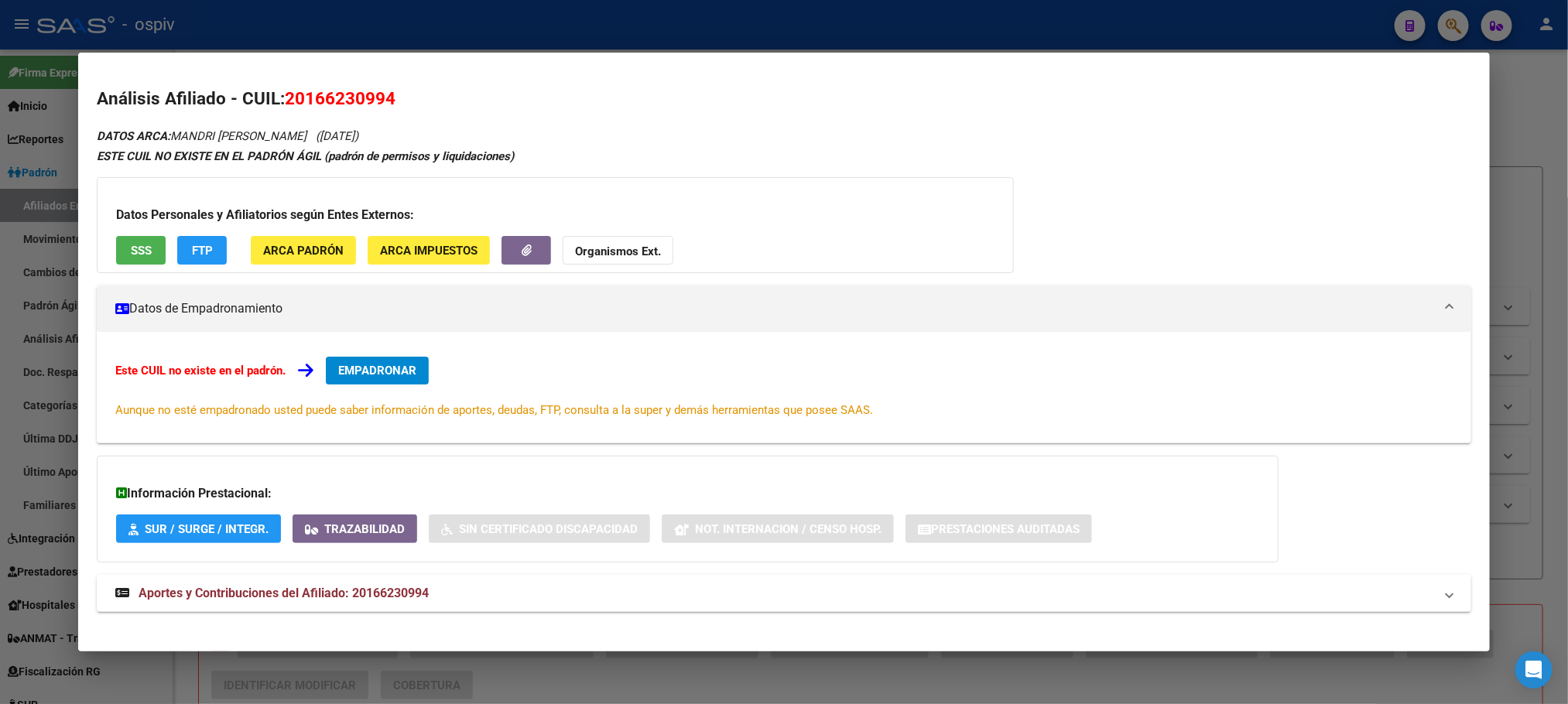
scroll to position [14, 0]
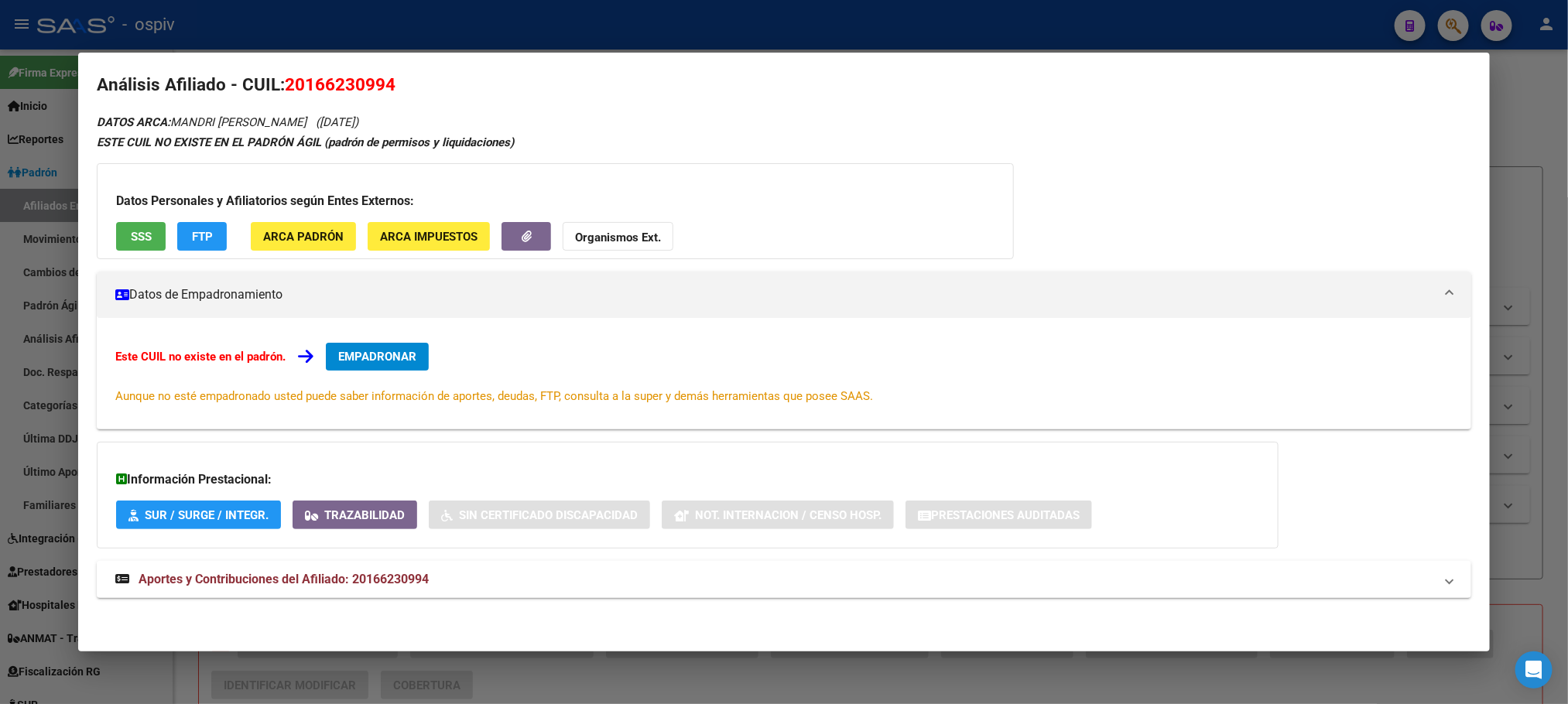
click at [580, 32] on div at bounding box center [784, 352] width 1568 height 704
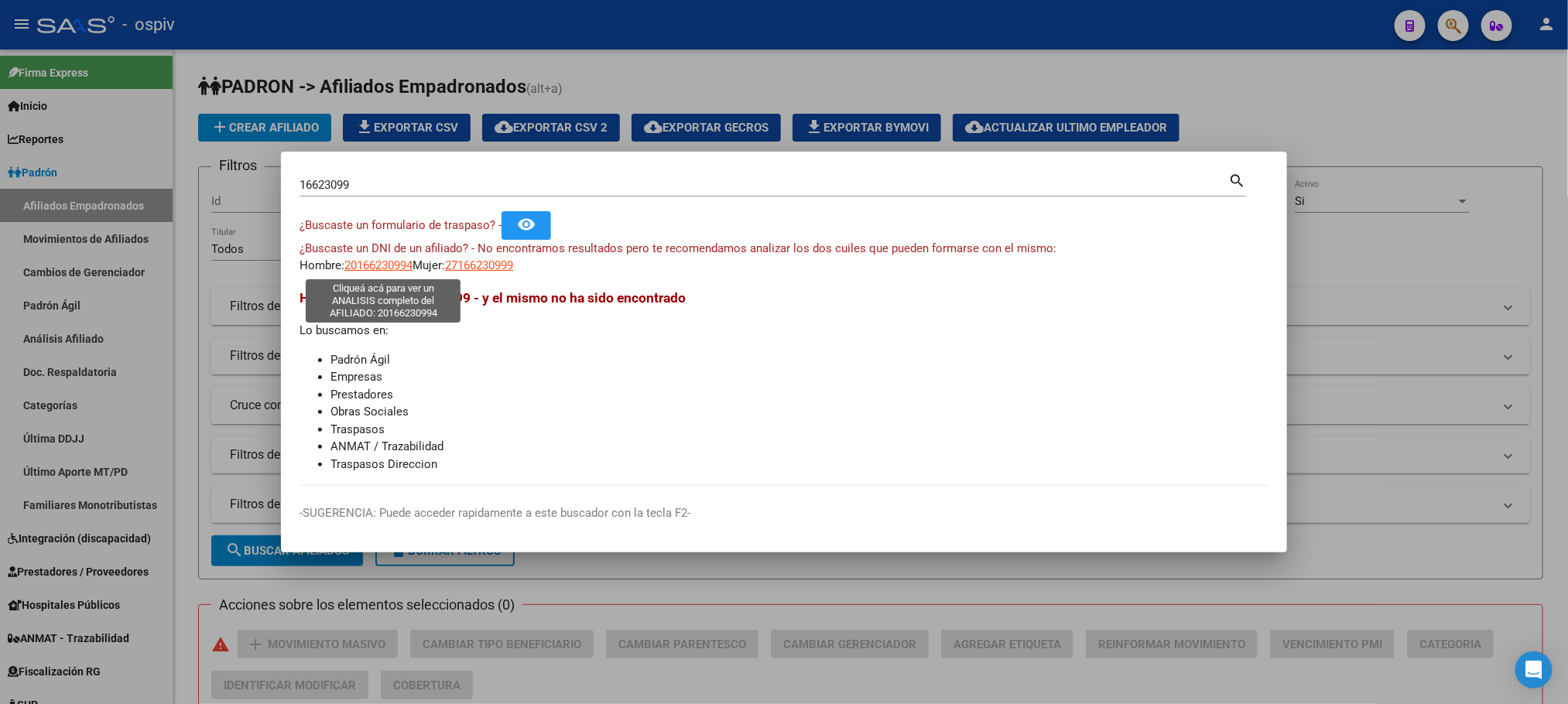
click at [386, 260] on span "20166230994" at bounding box center [378, 265] width 68 height 14
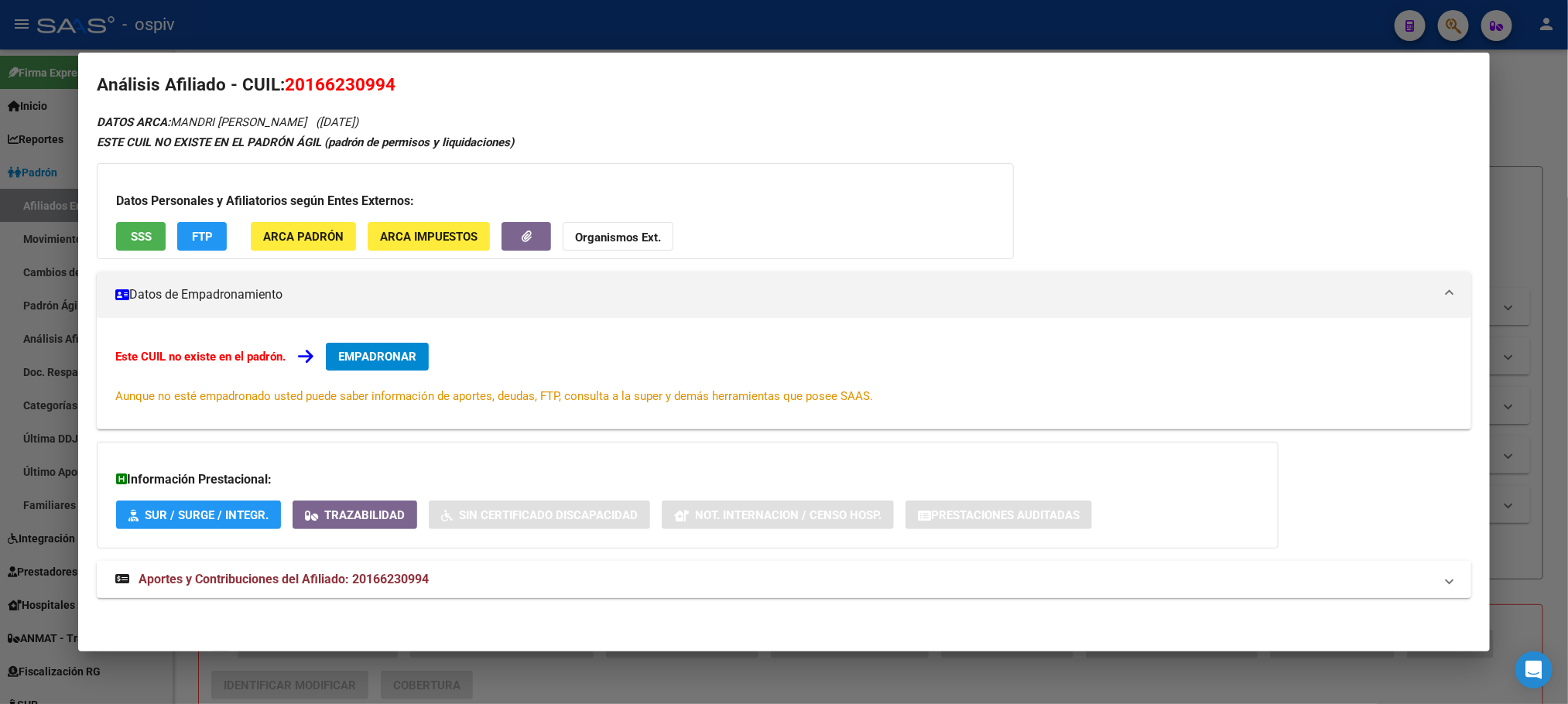
click at [319, 586] on span "Aportes y Contribuciones del Afiliado: 20166230994" at bounding box center [284, 579] width 291 height 15
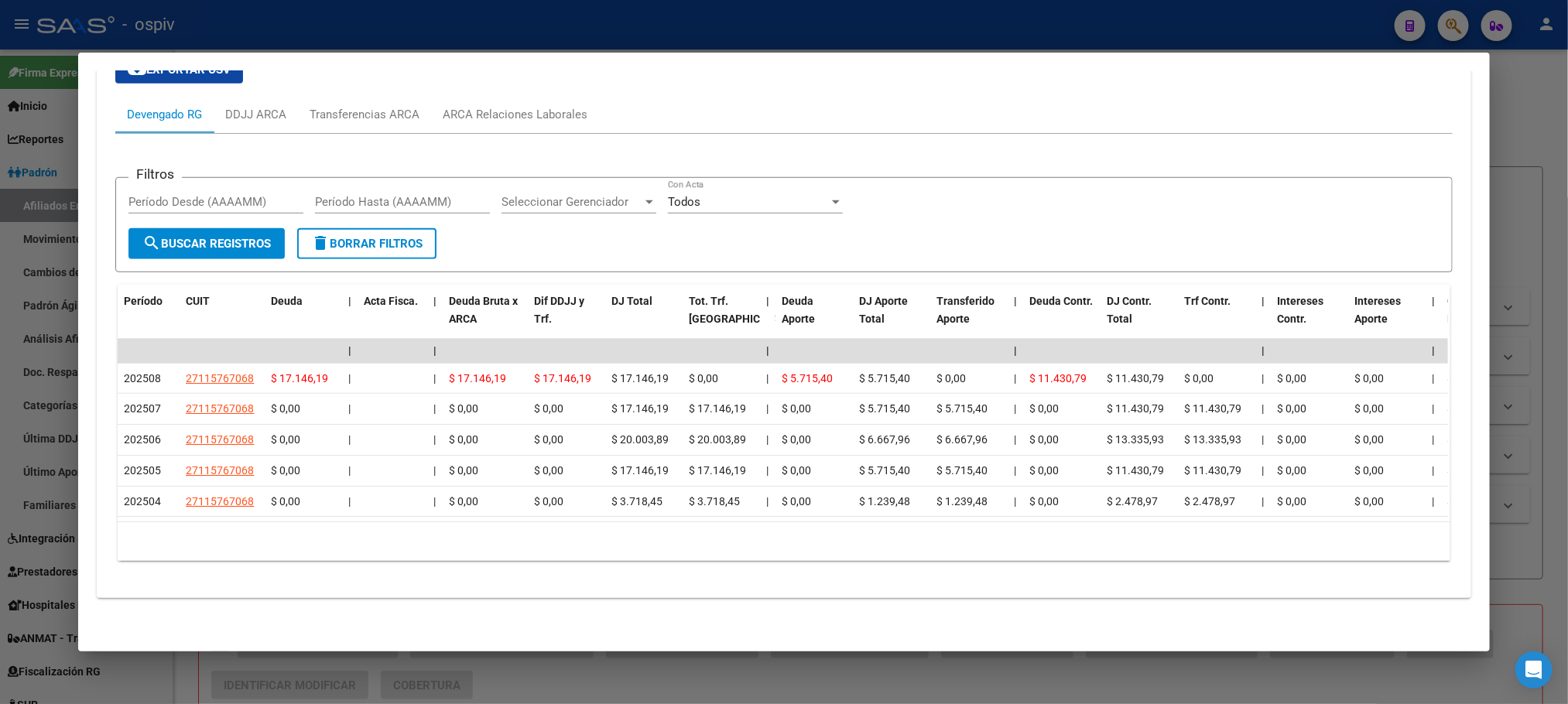
scroll to position [625, 0]
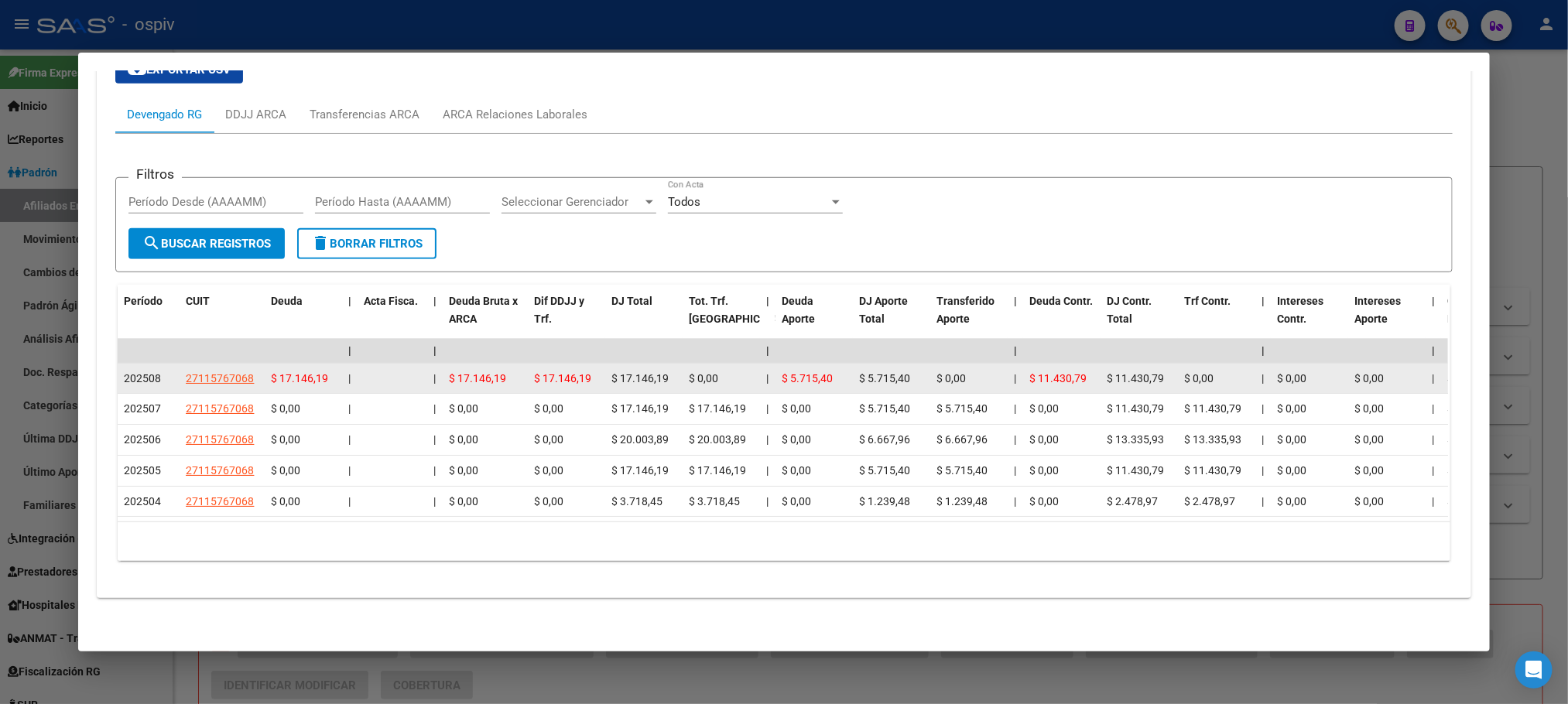
drag, startPoint x: 214, startPoint y: 360, endPoint x: 190, endPoint y: 354, distance: 24.7
click at [190, 372] on span "27115767068" at bounding box center [220, 378] width 68 height 13
type textarea "27115767068"
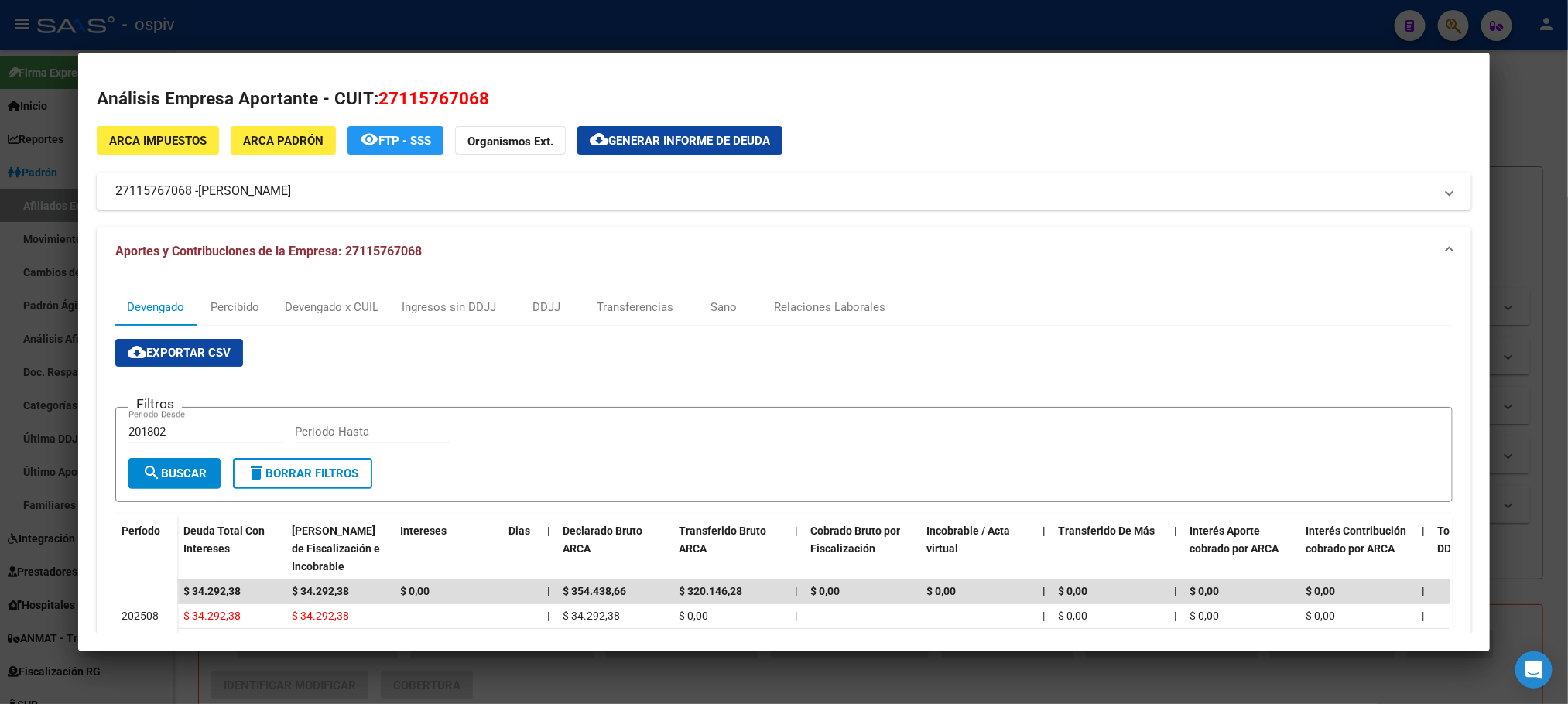
drag, startPoint x: 474, startPoint y: 100, endPoint x: 385, endPoint y: 103, distance: 89.1
click at [385, 103] on span "27115767068" at bounding box center [434, 98] width 111 height 20
drag, startPoint x: 482, startPoint y: 100, endPoint x: 372, endPoint y: 107, distance: 110.2
click at [372, 107] on h2 "Análisis Empresa Aportante - CUIT: 27115767068" at bounding box center [783, 98] width 1374 height 26
copy span "27115767068"
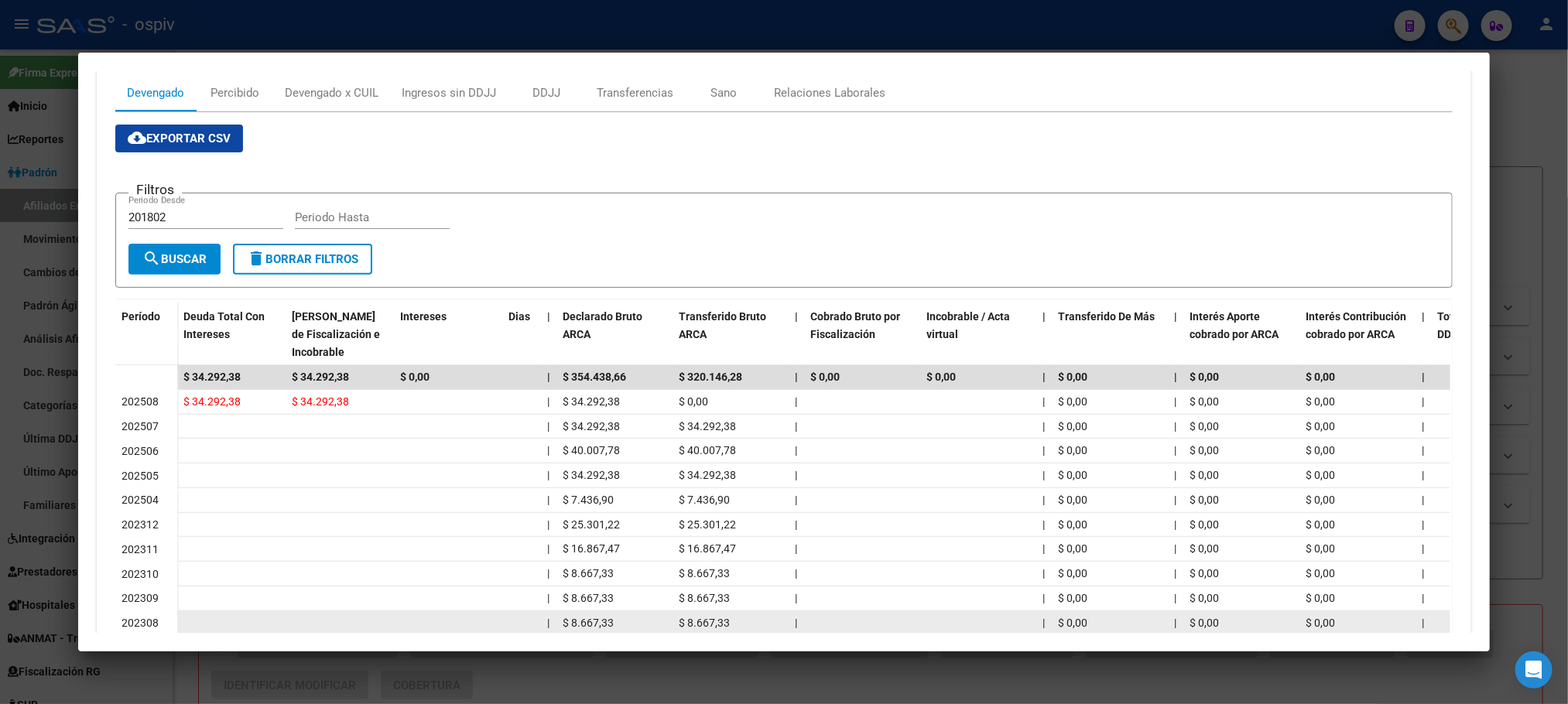
scroll to position [321, 0]
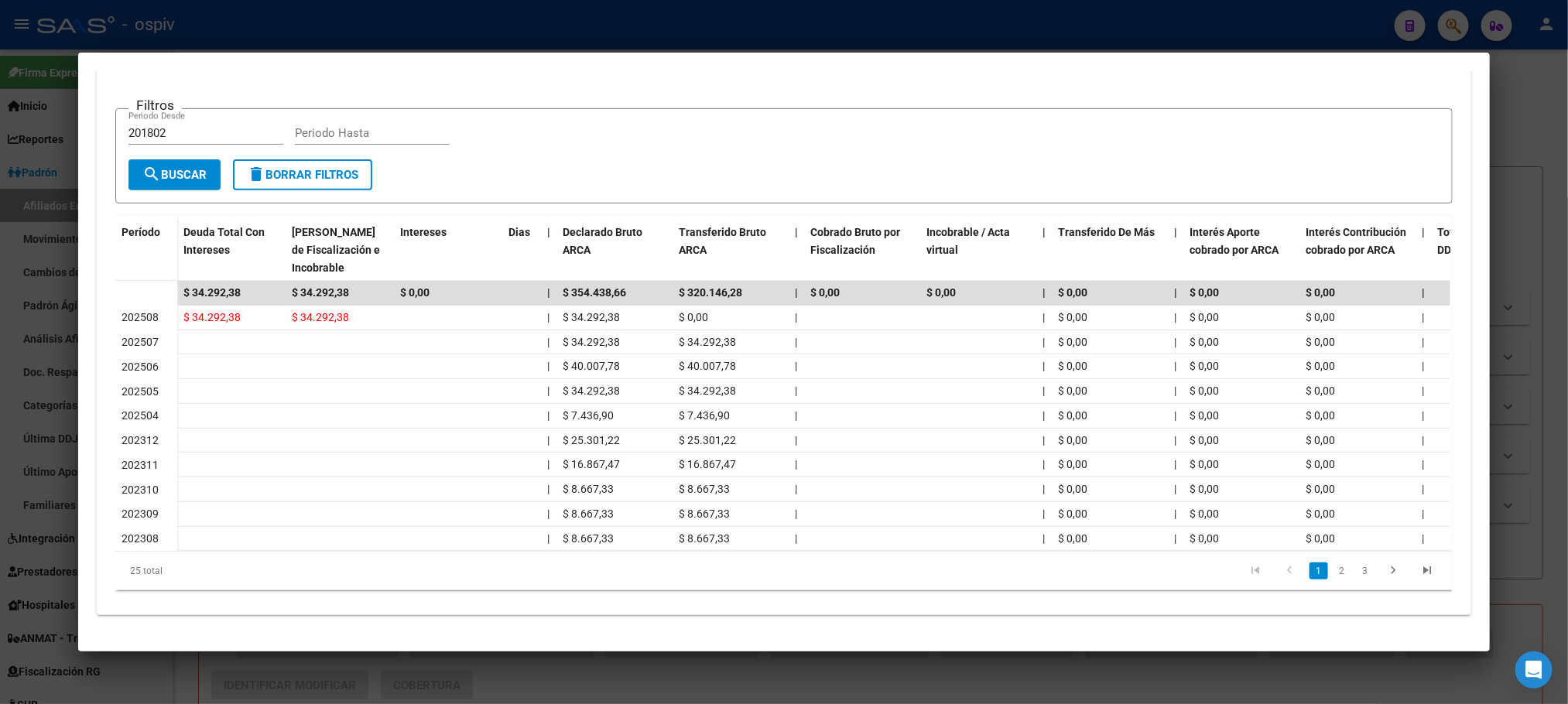
click at [379, 23] on div at bounding box center [784, 352] width 1568 height 704
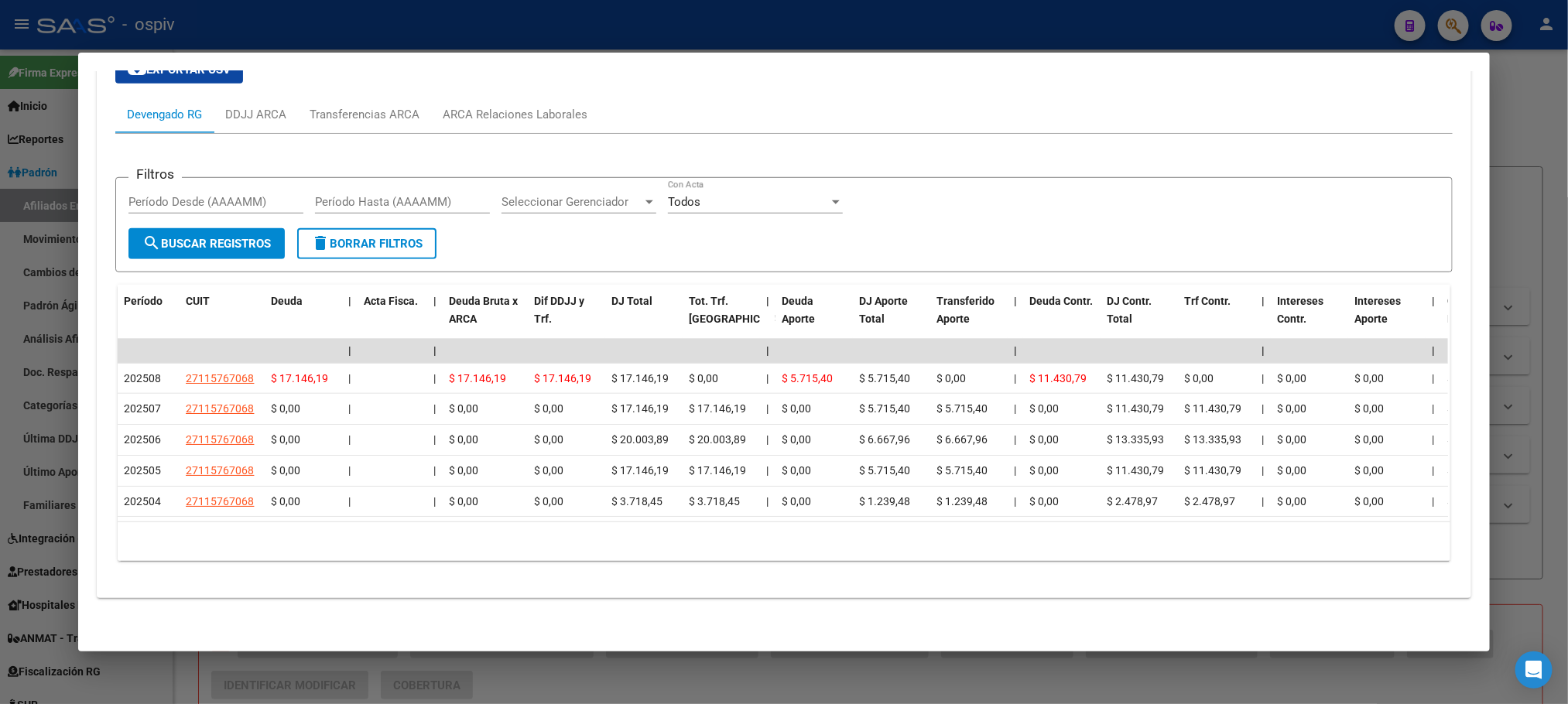
click at [384, 28] on div at bounding box center [784, 352] width 1568 height 704
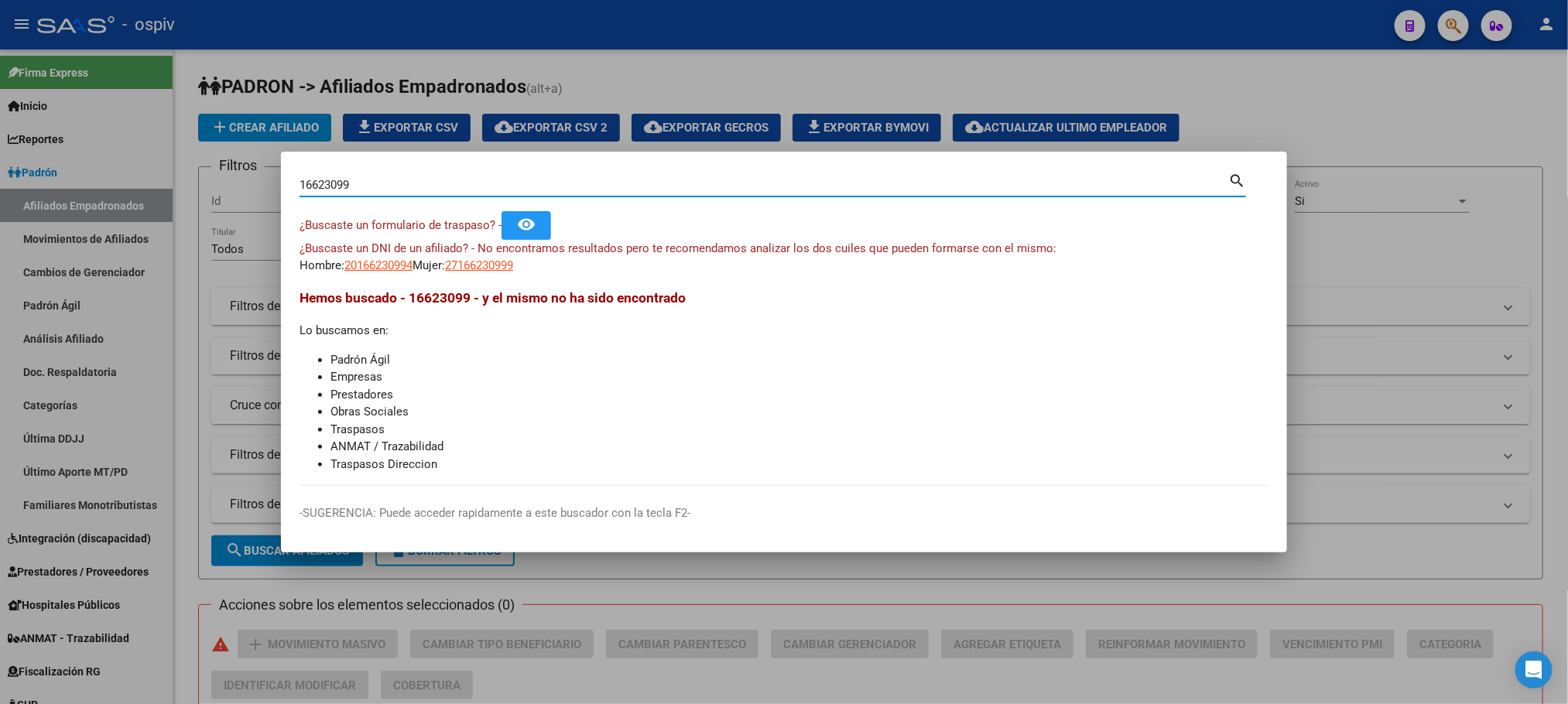
drag, startPoint x: 354, startPoint y: 177, endPoint x: 289, endPoint y: 182, distance: 65.2
click at [289, 182] on mat-dialog-content "16623099 Buscar (apellido, dni, cuil, nro traspaso, cuit, obra social) search ¿…" at bounding box center [784, 329] width 1006 height 316
paste input "55675914"
type input "55675914"
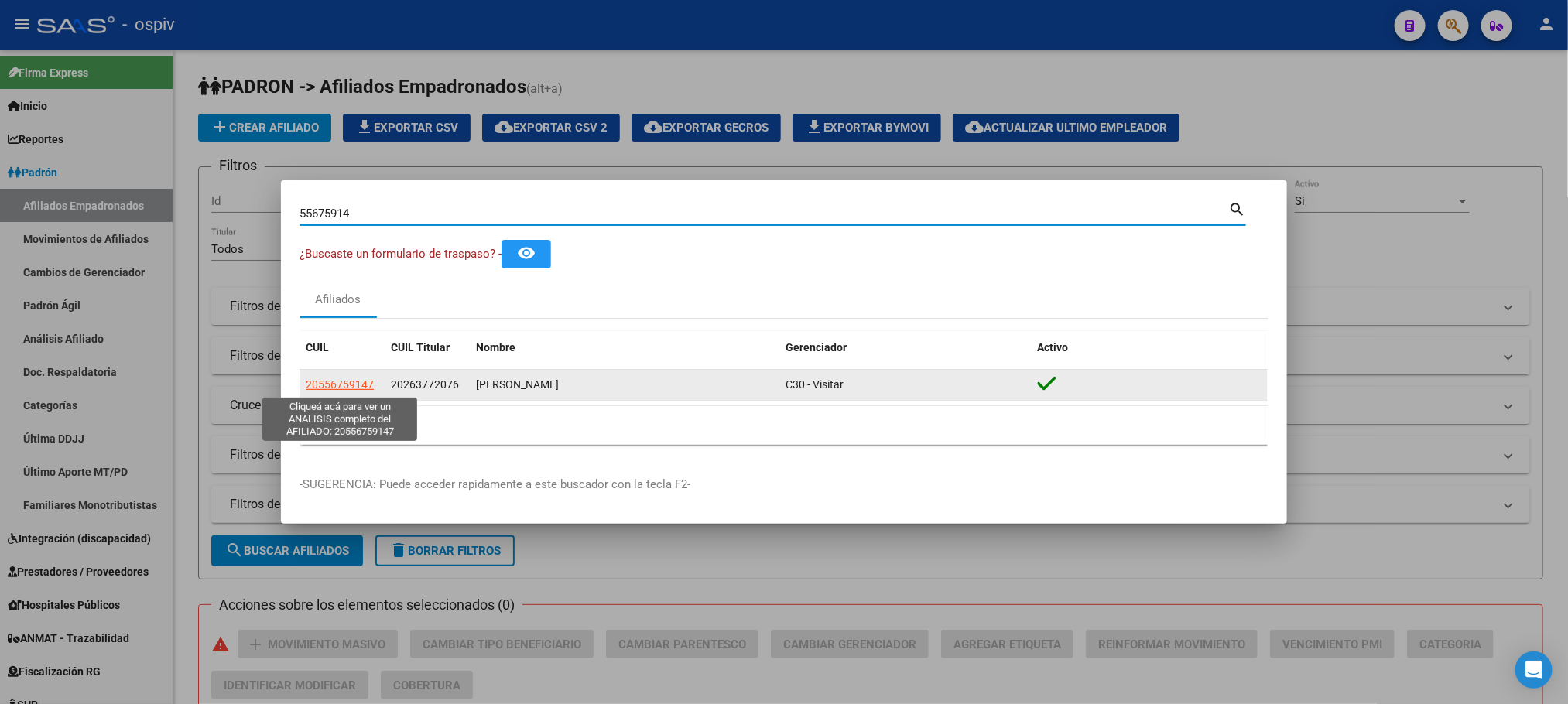
click at [363, 388] on span "20556759147" at bounding box center [340, 384] width 68 height 13
type textarea "20556759147"
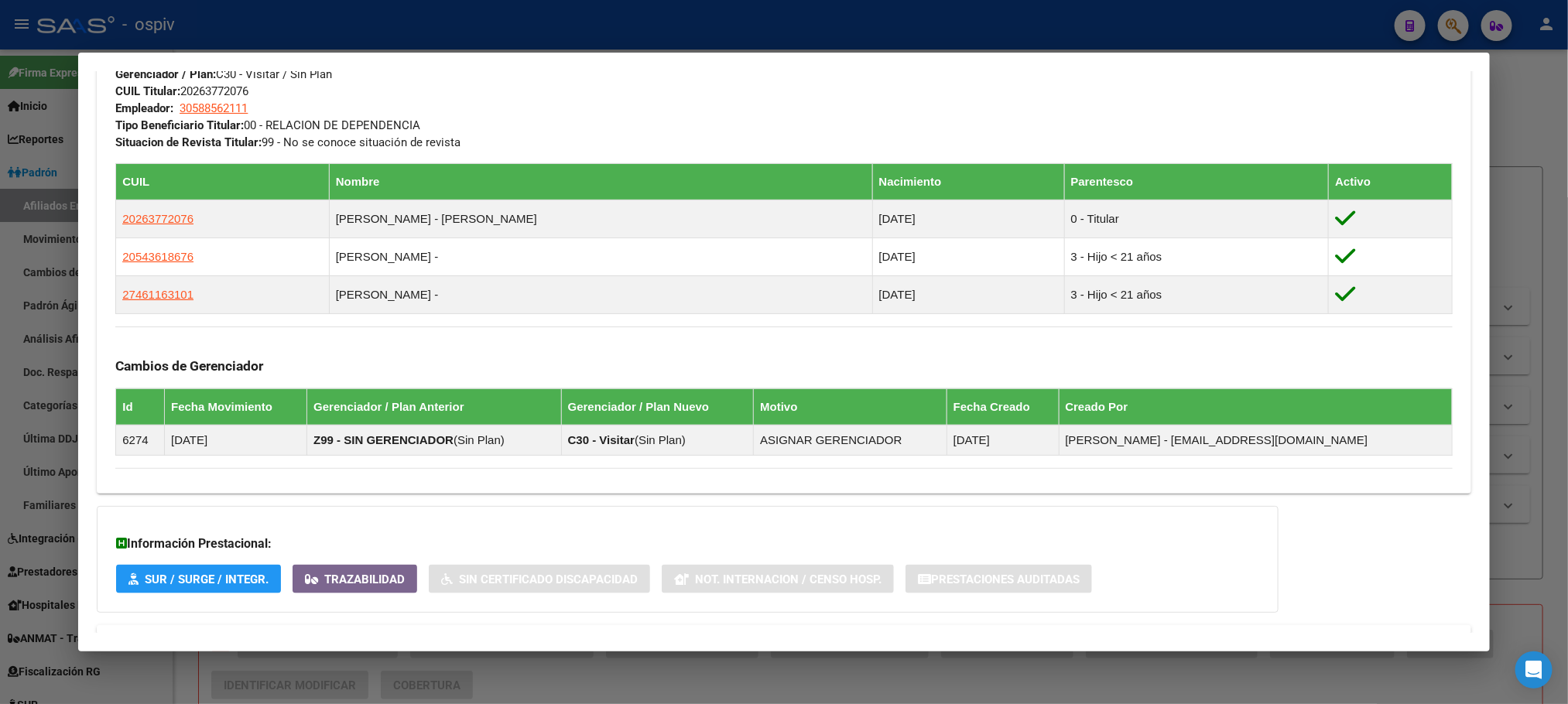
scroll to position [899, 0]
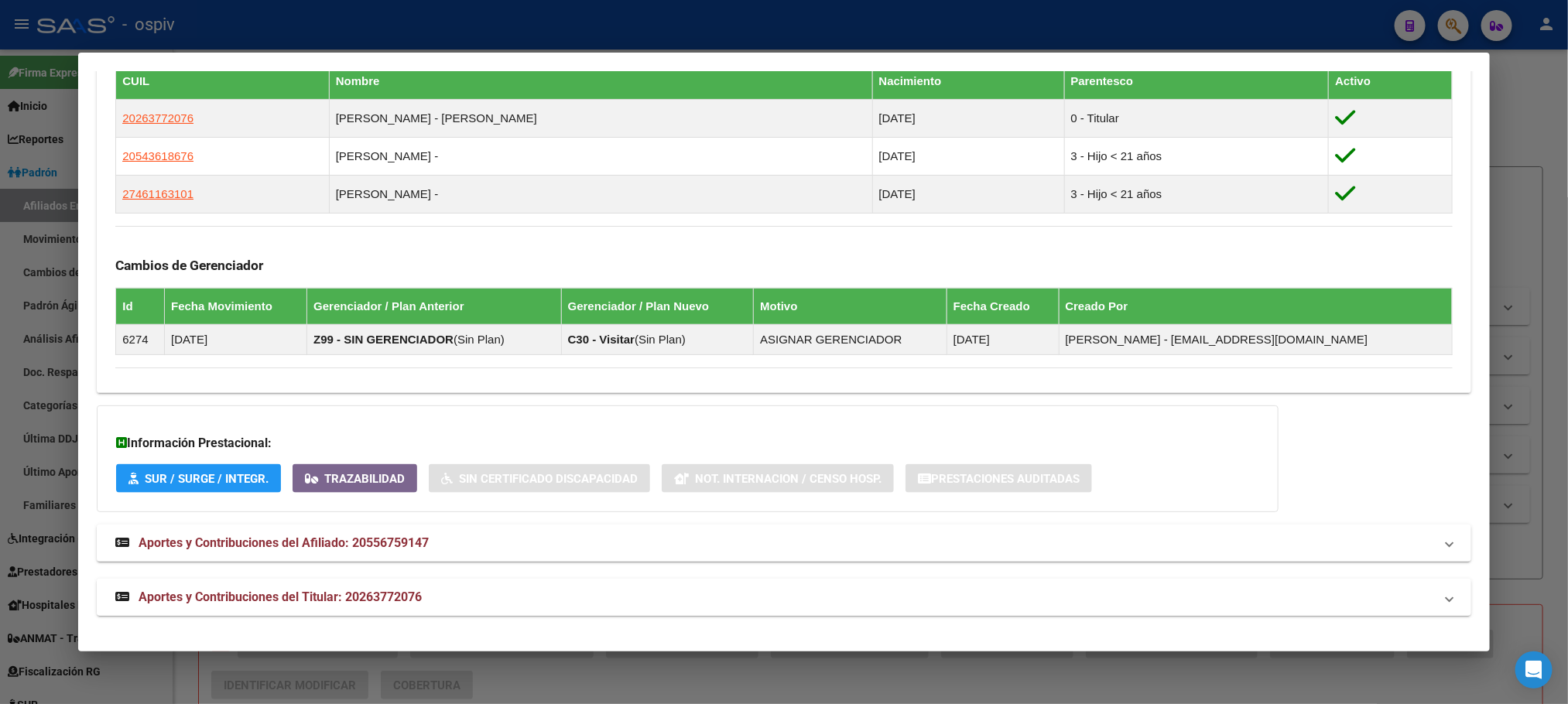
drag, startPoint x: 434, startPoint y: 591, endPoint x: 486, endPoint y: 588, distance: 52.1
click at [435, 591] on mat-panel-title "Aportes y Contribuciones del Titular: 20263772076" at bounding box center [774, 597] width 1318 height 19
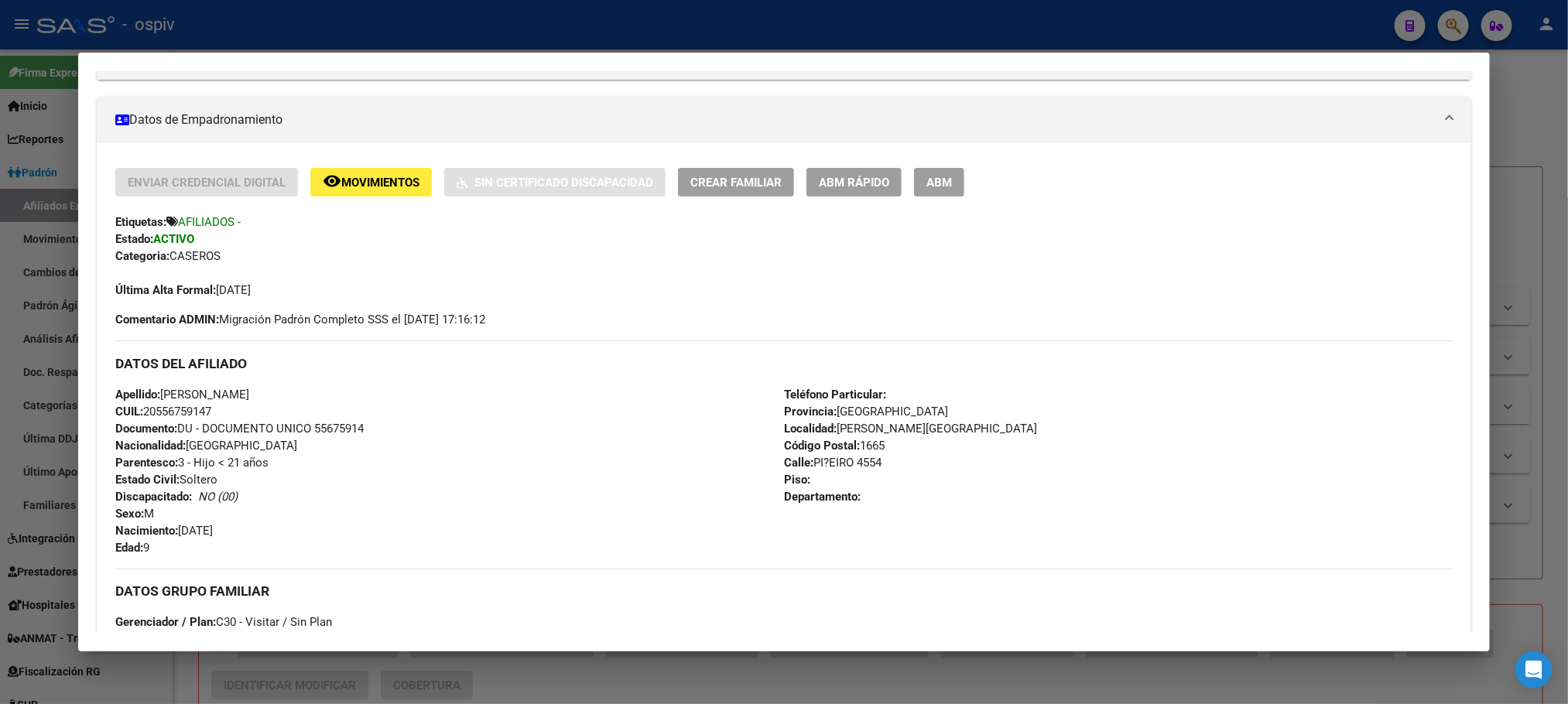
scroll to position [0, 0]
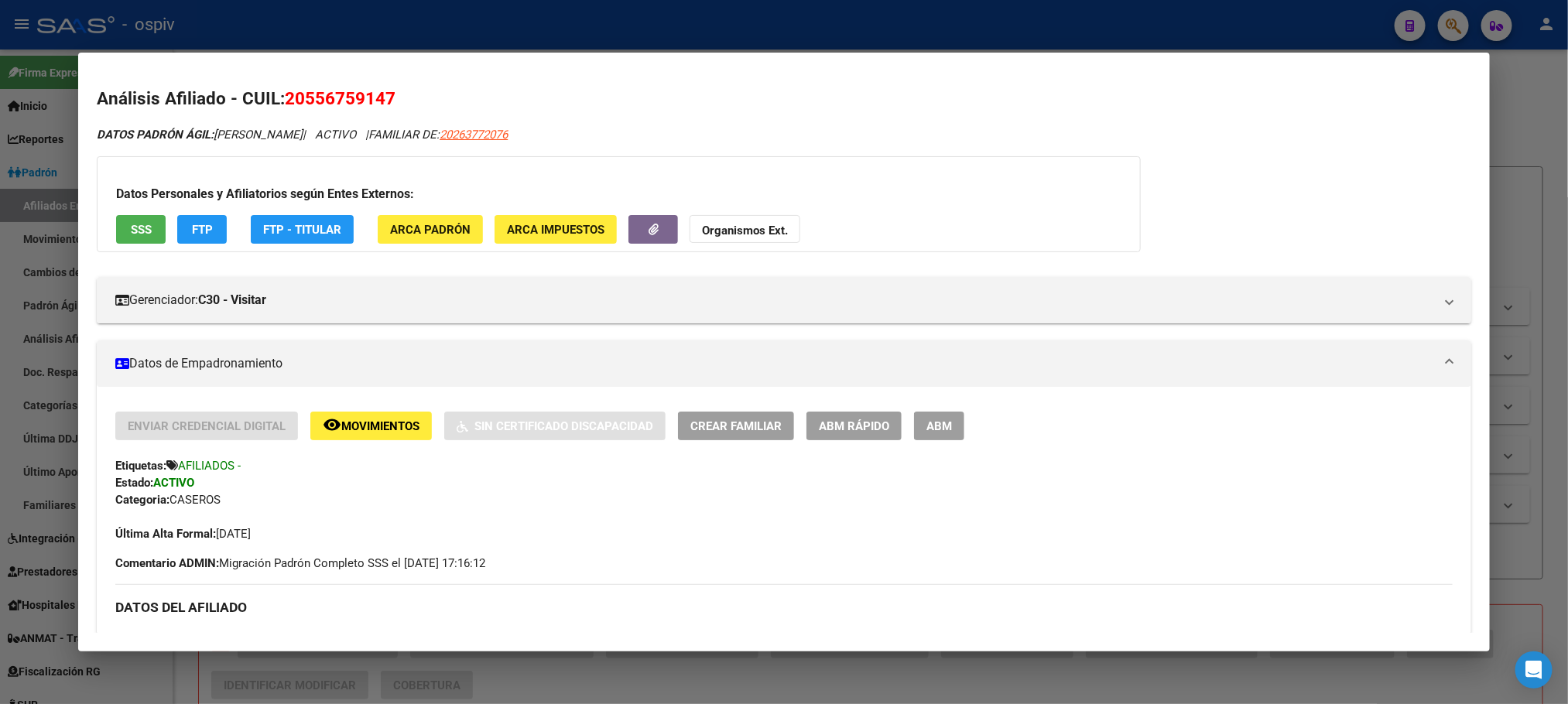
click at [632, 32] on div at bounding box center [784, 352] width 1568 height 704
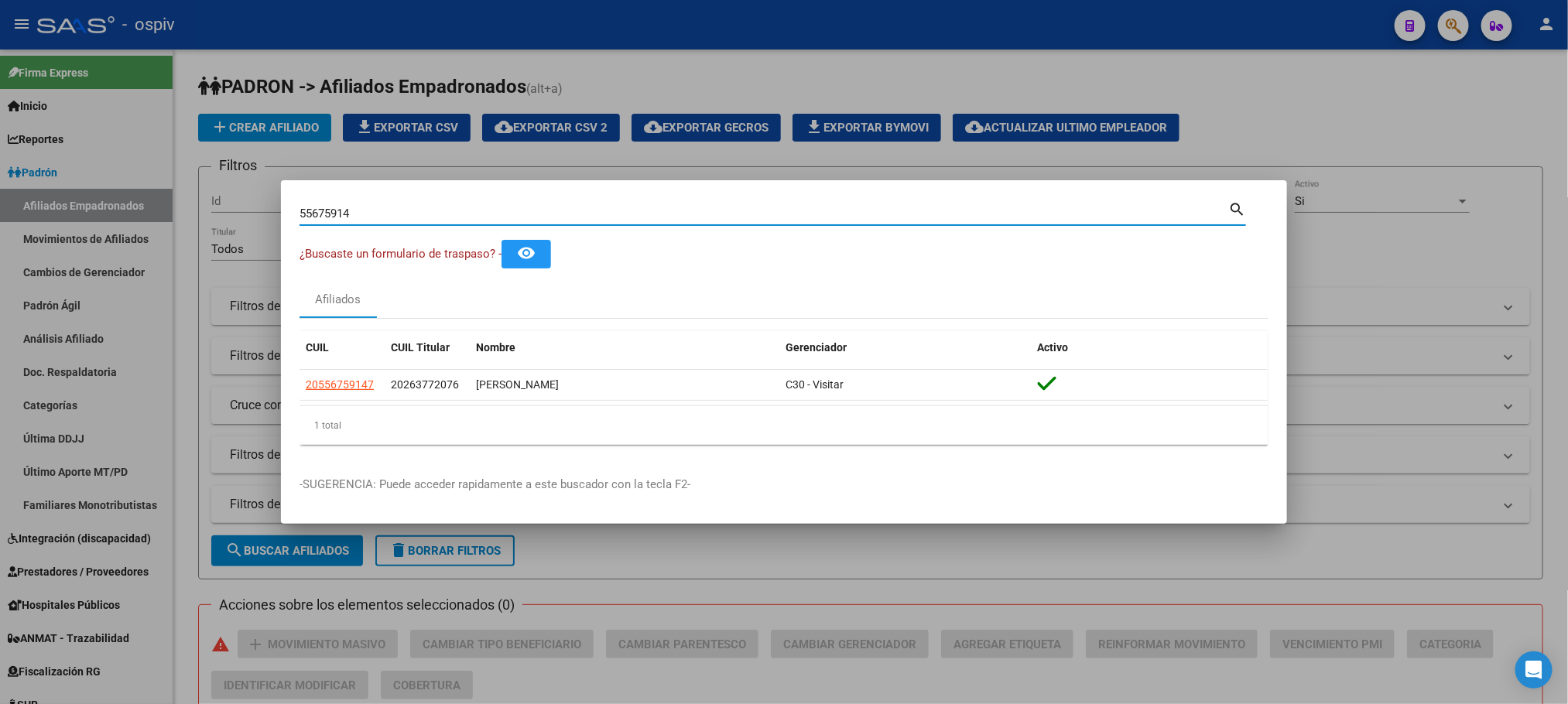
drag, startPoint x: 414, startPoint y: 218, endPoint x: 250, endPoint y: 212, distance: 164.1
click at [250, 212] on div "55675914 Buscar (apellido, dni, cuil, nro traspaso, cuit, obra social) search ¿…" at bounding box center [784, 352] width 1568 height 704
paste input "3051136"
type input "53051136"
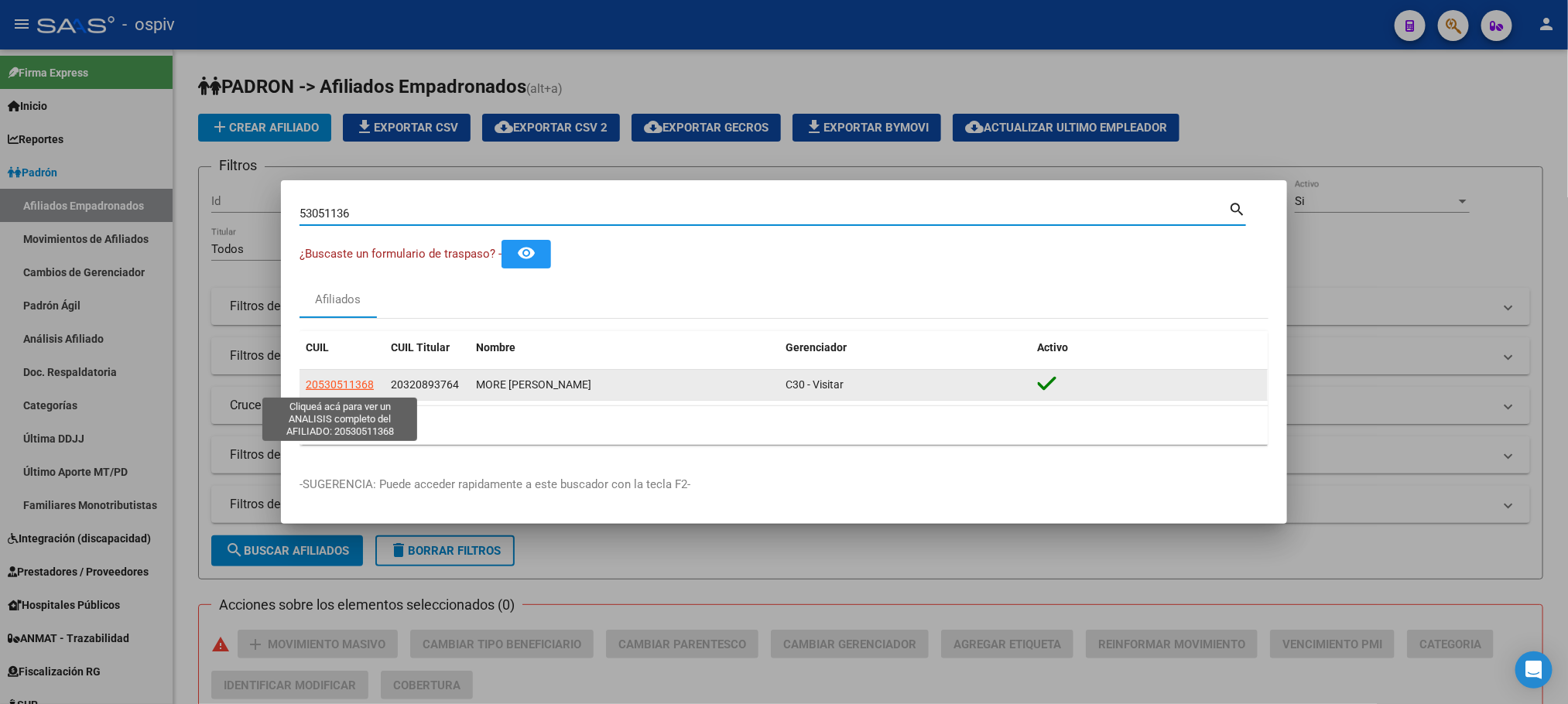
click at [344, 383] on span "20530511368" at bounding box center [340, 384] width 68 height 13
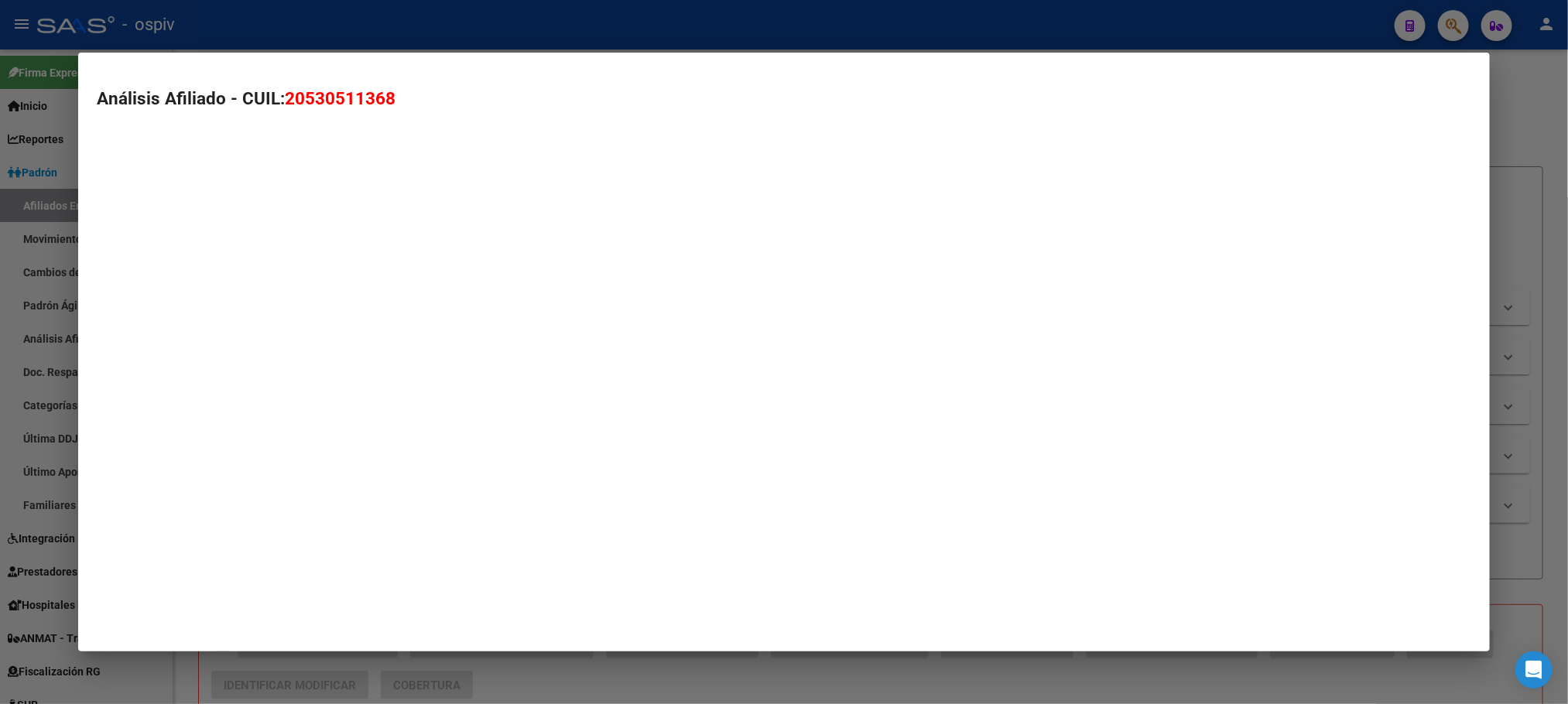
type textarea "20530511368"
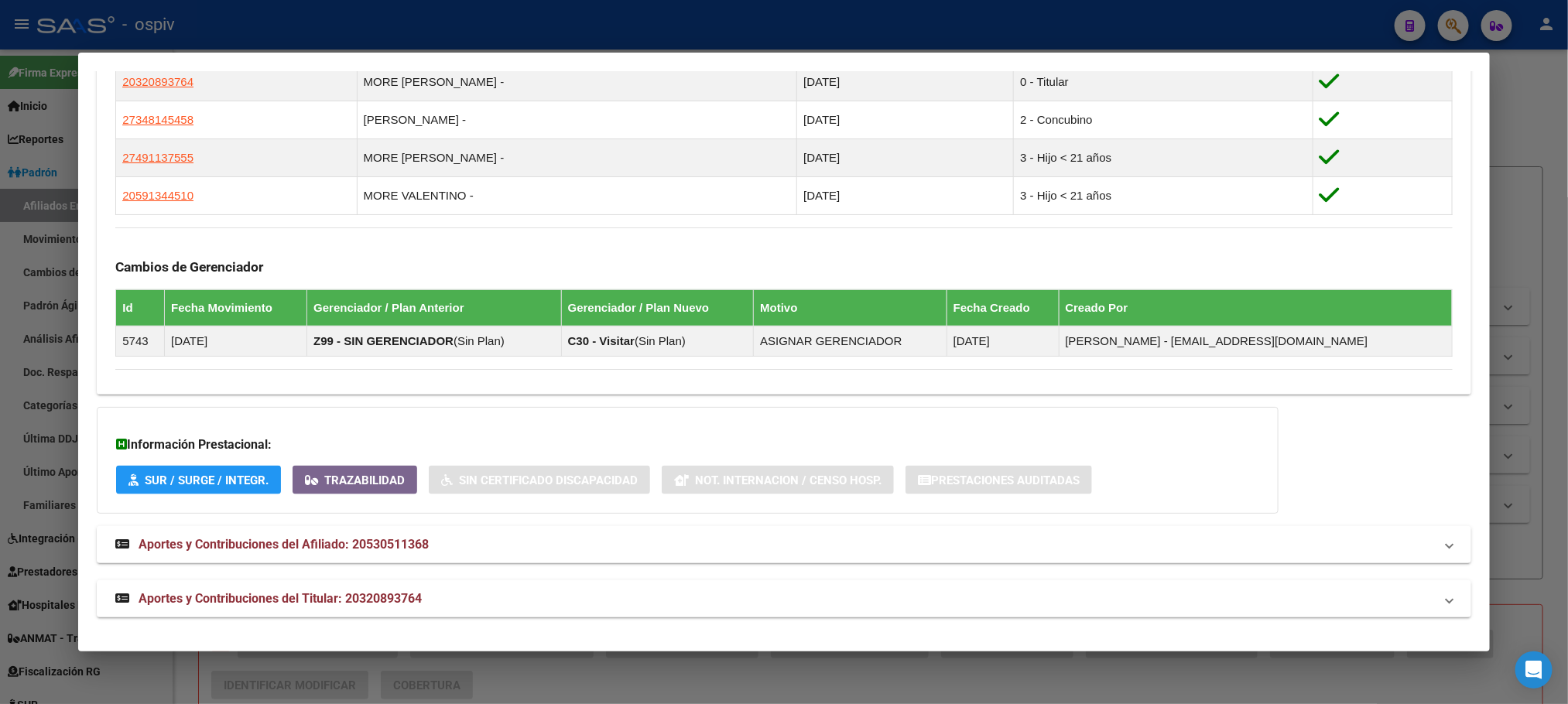
scroll to position [937, 0]
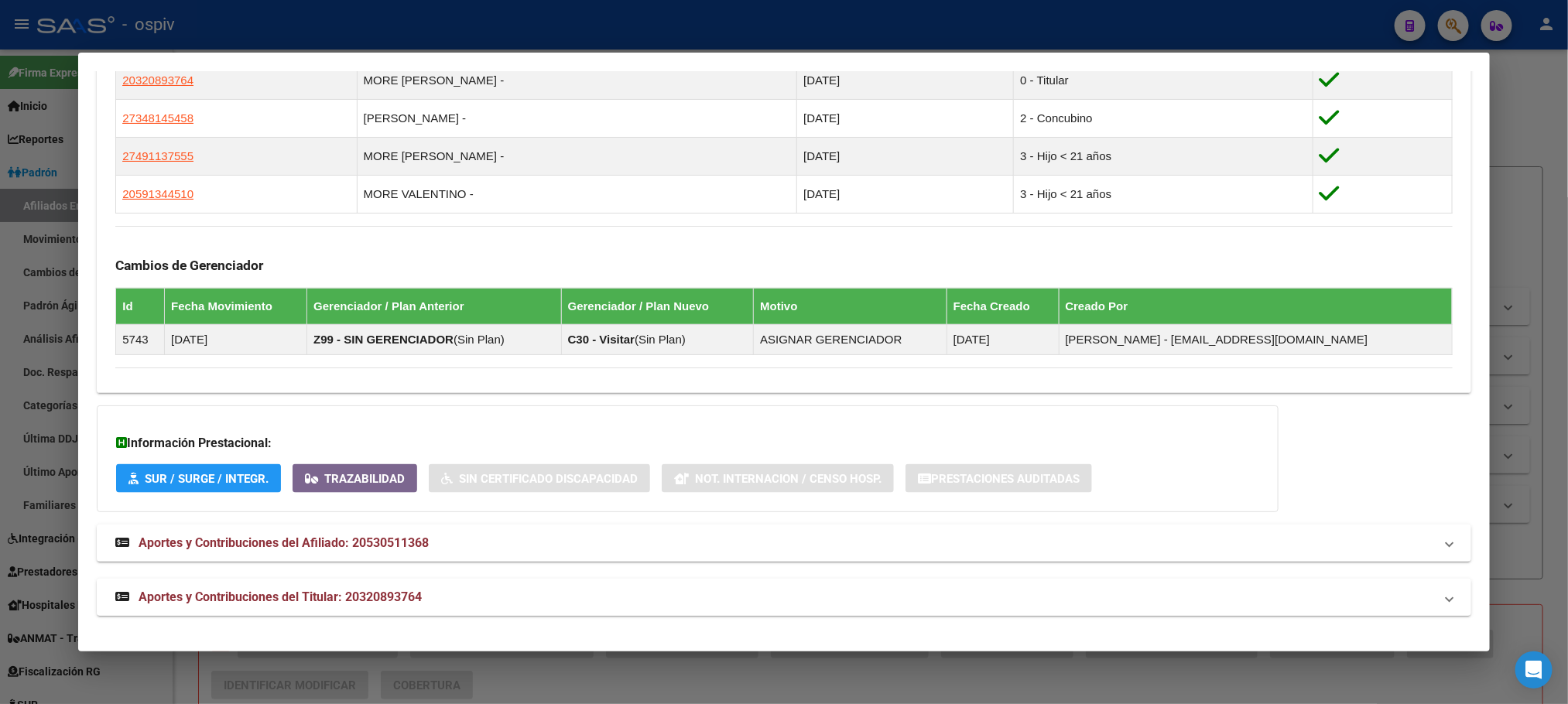
click at [395, 603] on span "Aportes y Contribuciones del Titular: 20320893764" at bounding box center [280, 597] width 284 height 15
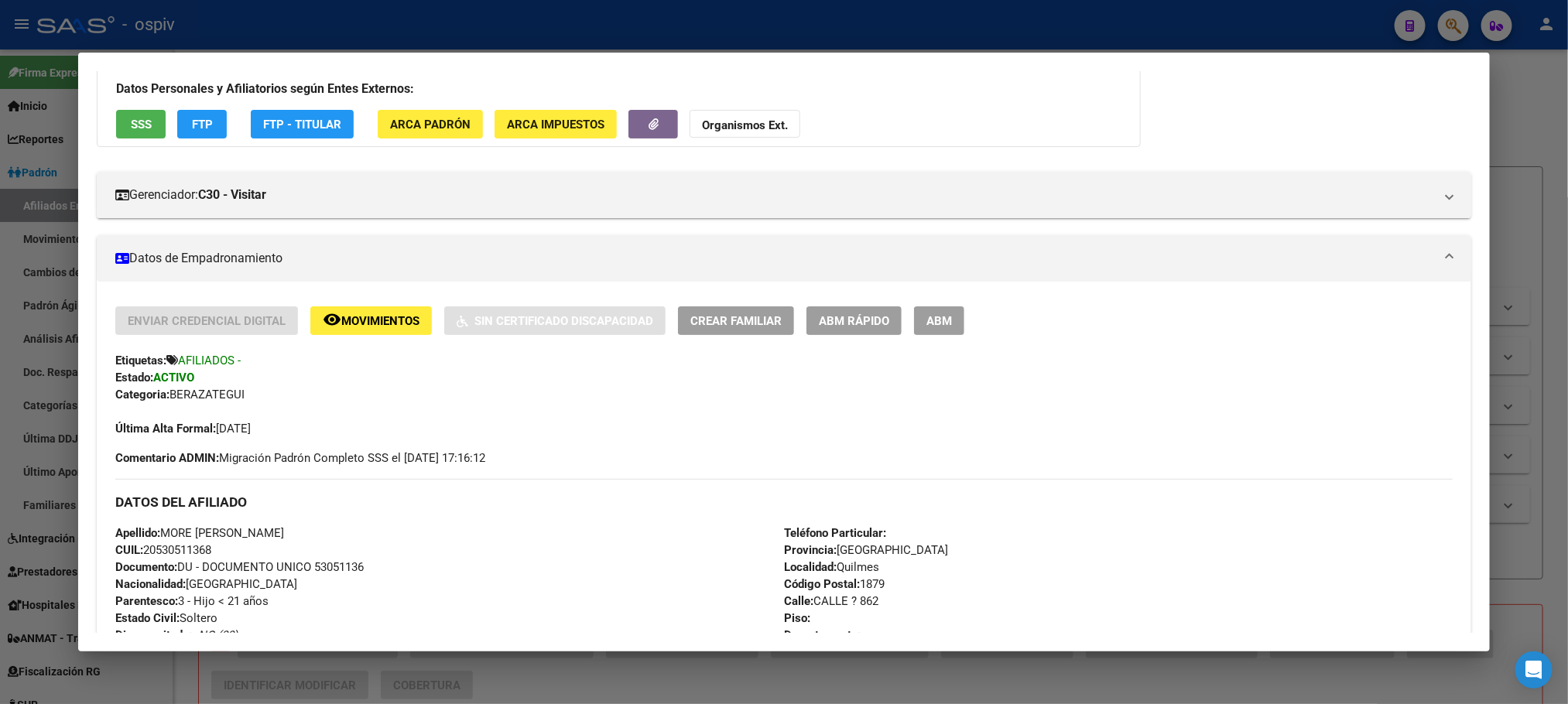
scroll to position [77, 0]
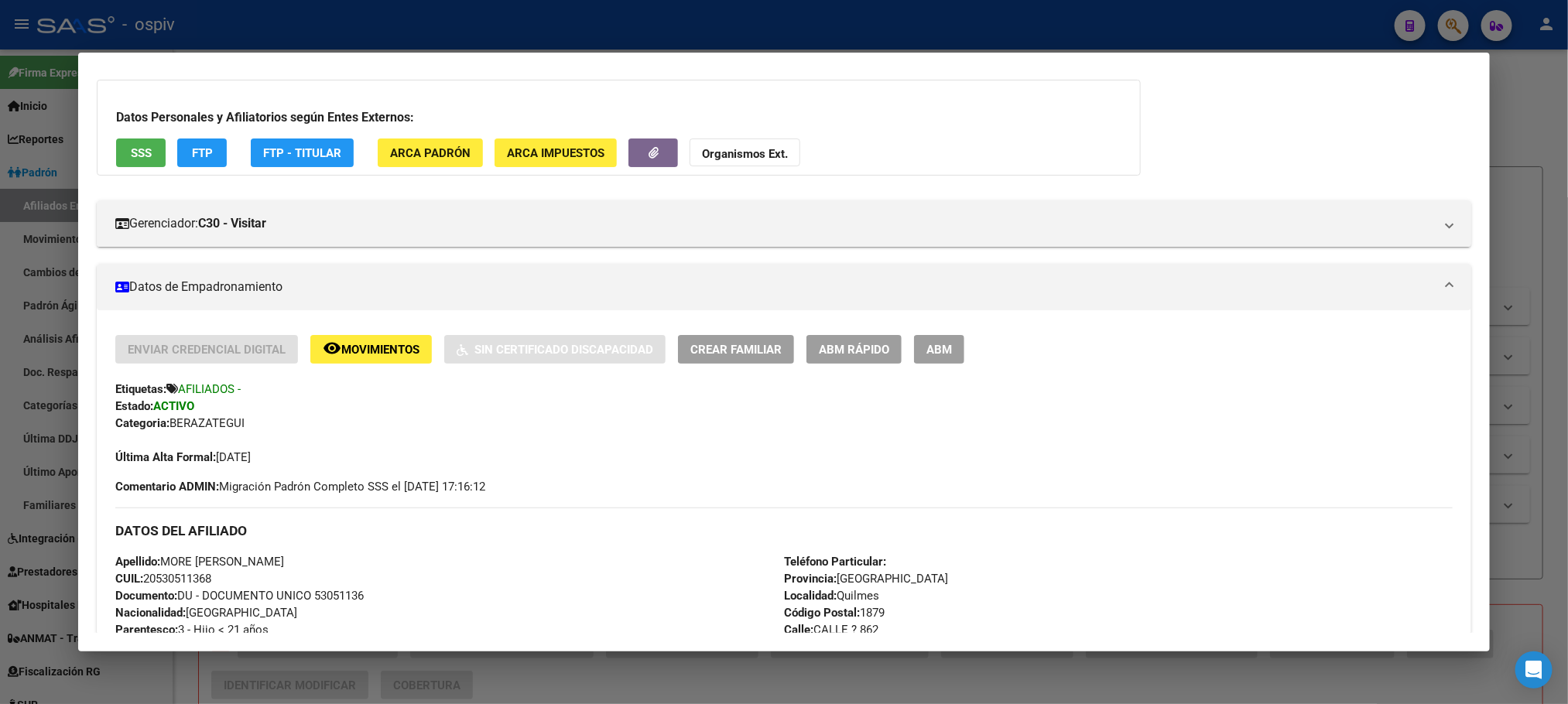
drag, startPoint x: 395, startPoint y: 36, endPoint x: 391, endPoint y: 51, distance: 15.5
click at [395, 35] on div at bounding box center [784, 352] width 1568 height 704
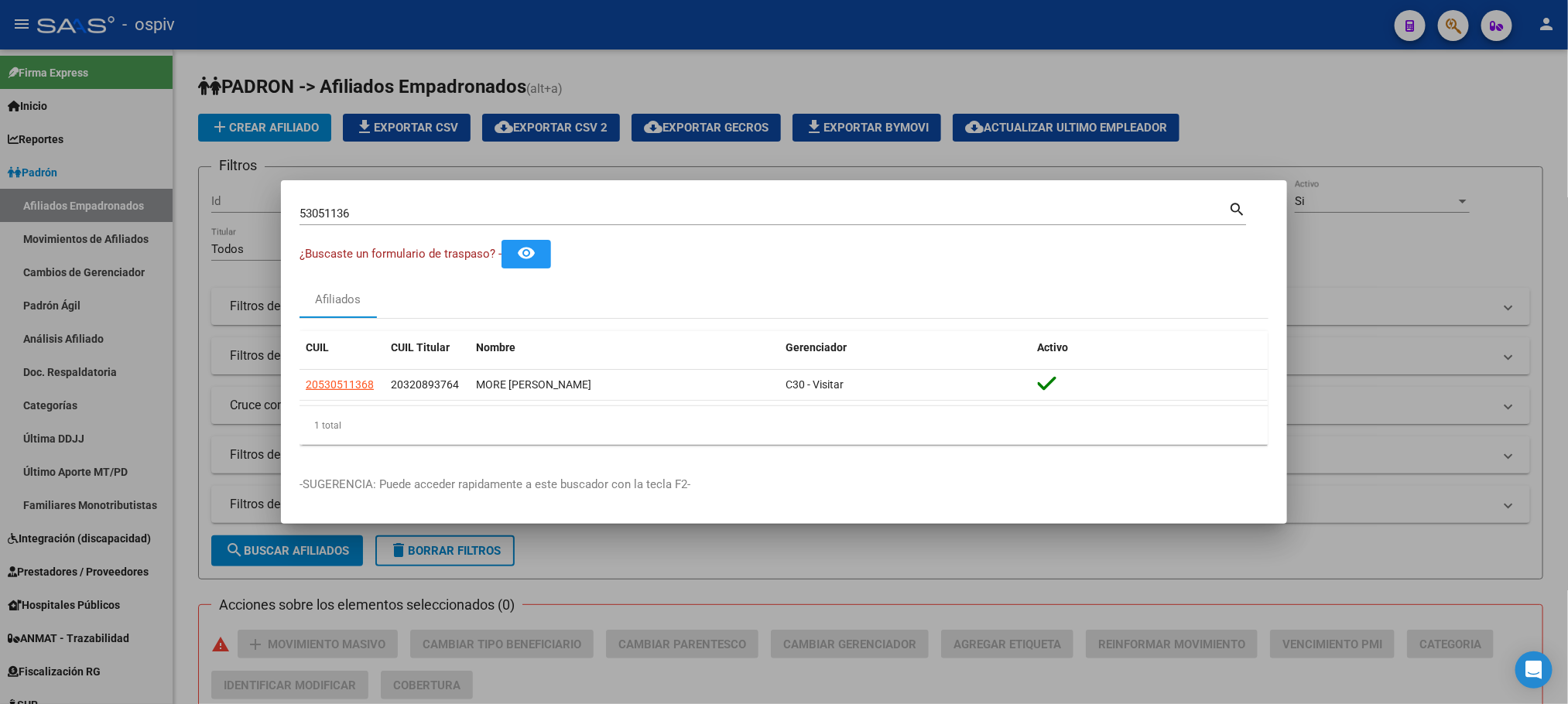
drag, startPoint x: 360, startPoint y: 205, endPoint x: 250, endPoint y: 208, distance: 110.0
click at [250, 208] on div "53051136 Buscar (apellido, dni, cuil, nro traspaso, cuit, obra social) search ¿…" at bounding box center [784, 352] width 1568 height 704
drag, startPoint x: 356, startPoint y: 219, endPoint x: 168, endPoint y: 214, distance: 188.1
click at [168, 214] on div "53051136 Buscar (apellido, dni, cuil, nro traspaso, cuit, obra social) search ¿…" at bounding box center [784, 352] width 1568 height 704
paste input "5266392"
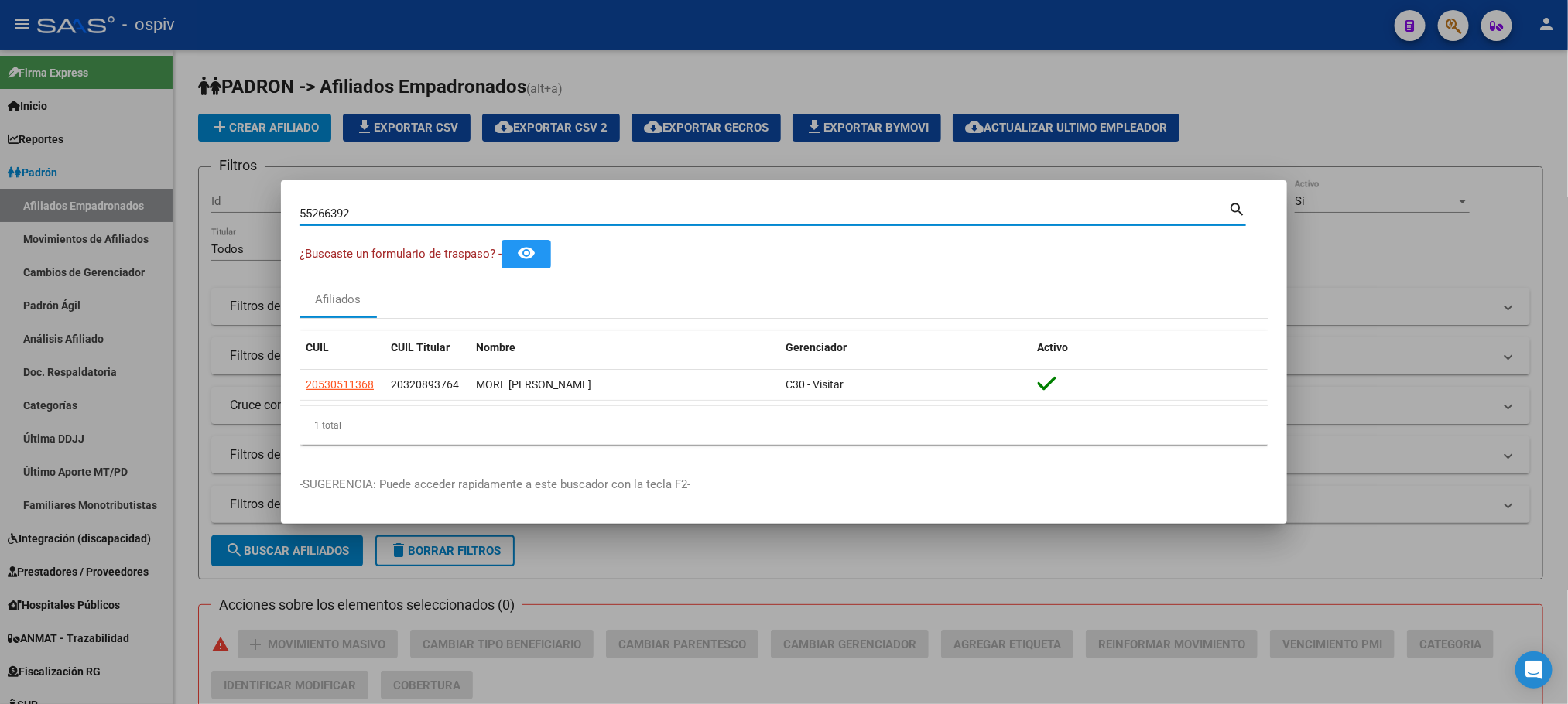
type input "55266392"
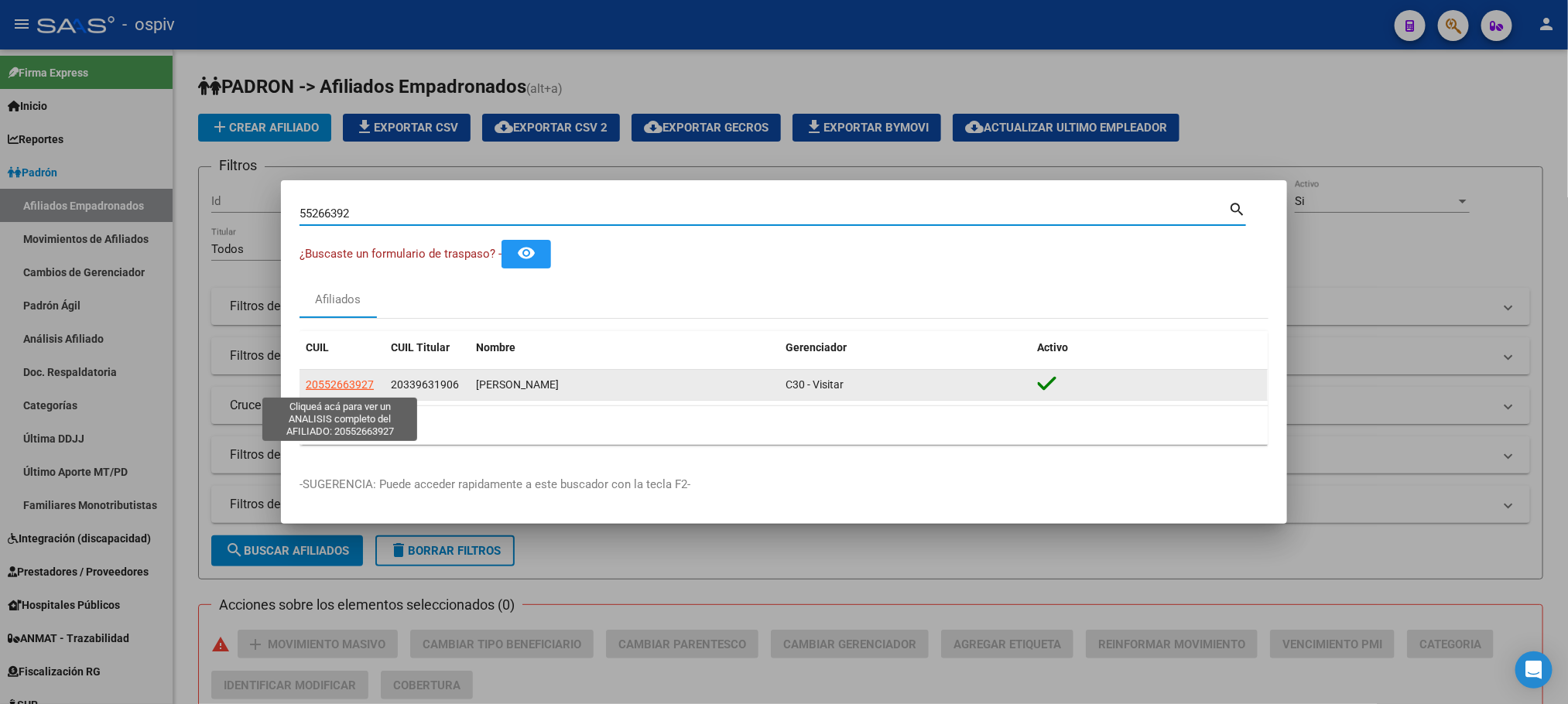
click at [331, 388] on span "20552663927" at bounding box center [340, 384] width 68 height 13
type textarea "20552663927"
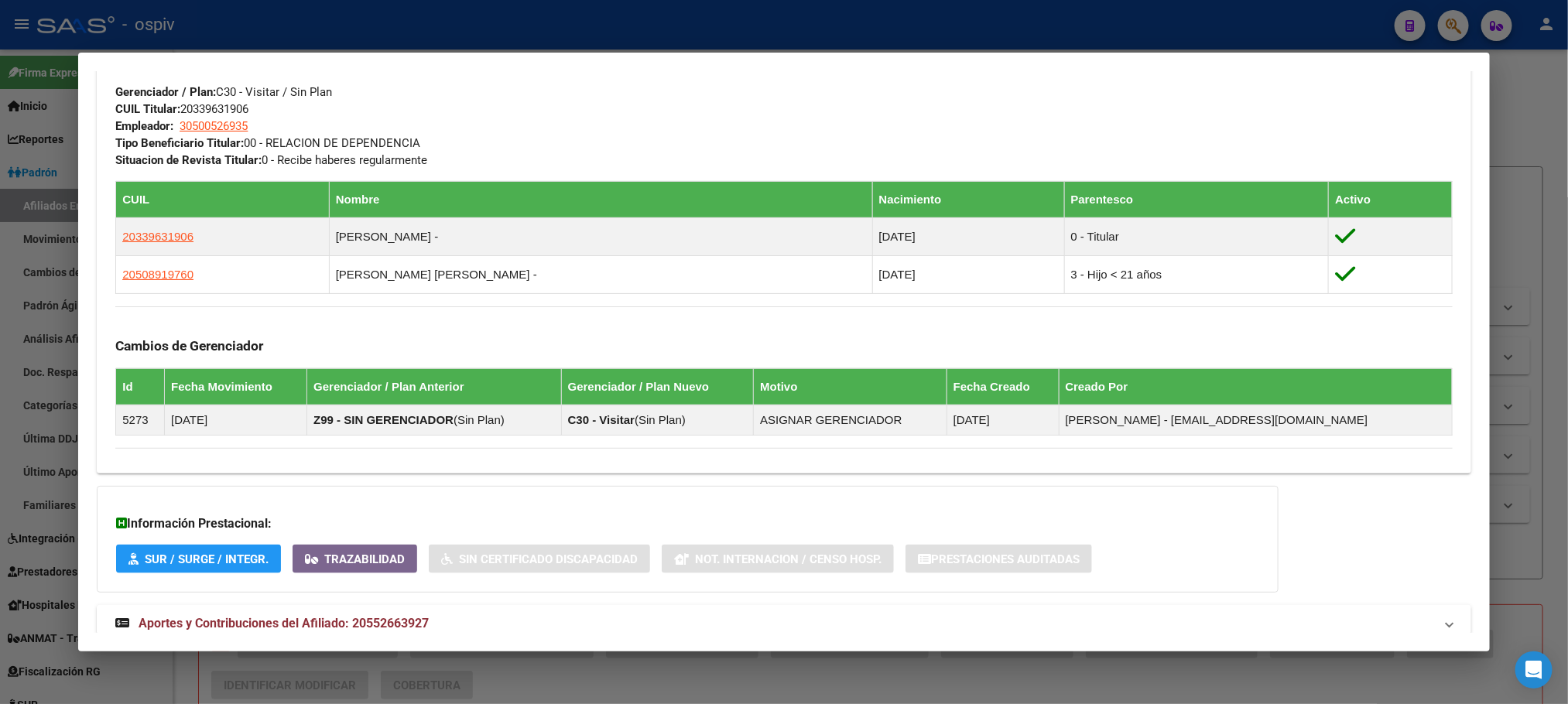
scroll to position [860, 0]
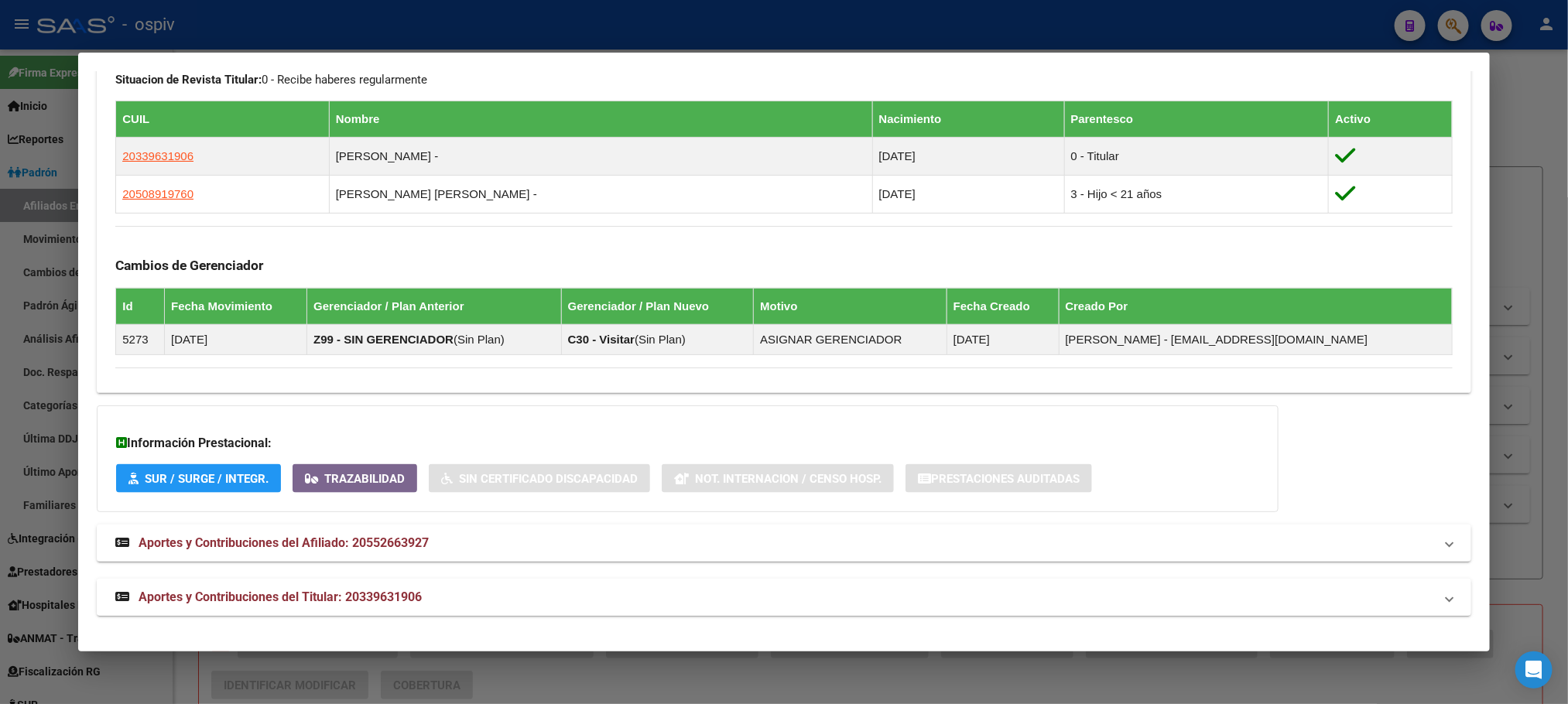
click at [354, 592] on span "Aportes y Contribuciones del Titular: 20339631906" at bounding box center [280, 597] width 284 height 15
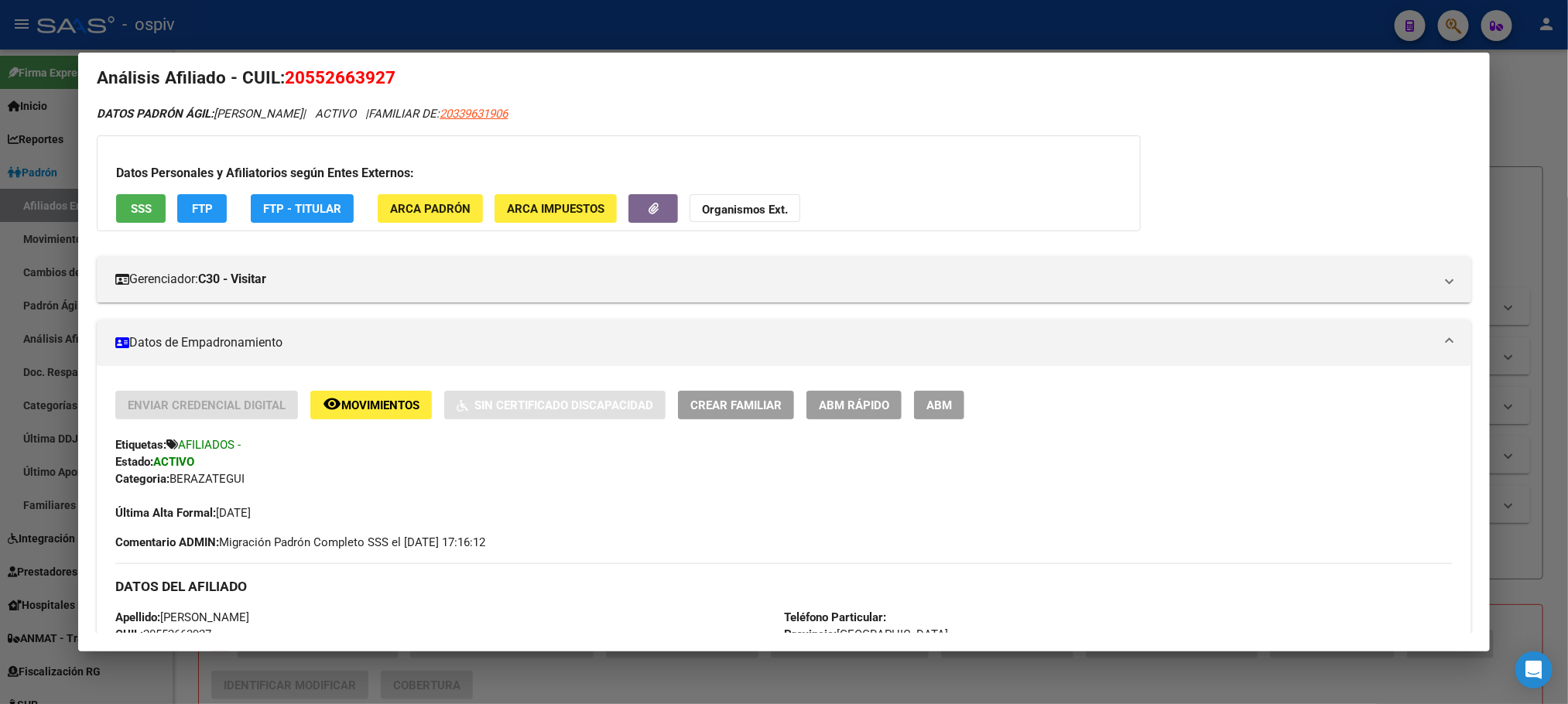
scroll to position [0, 0]
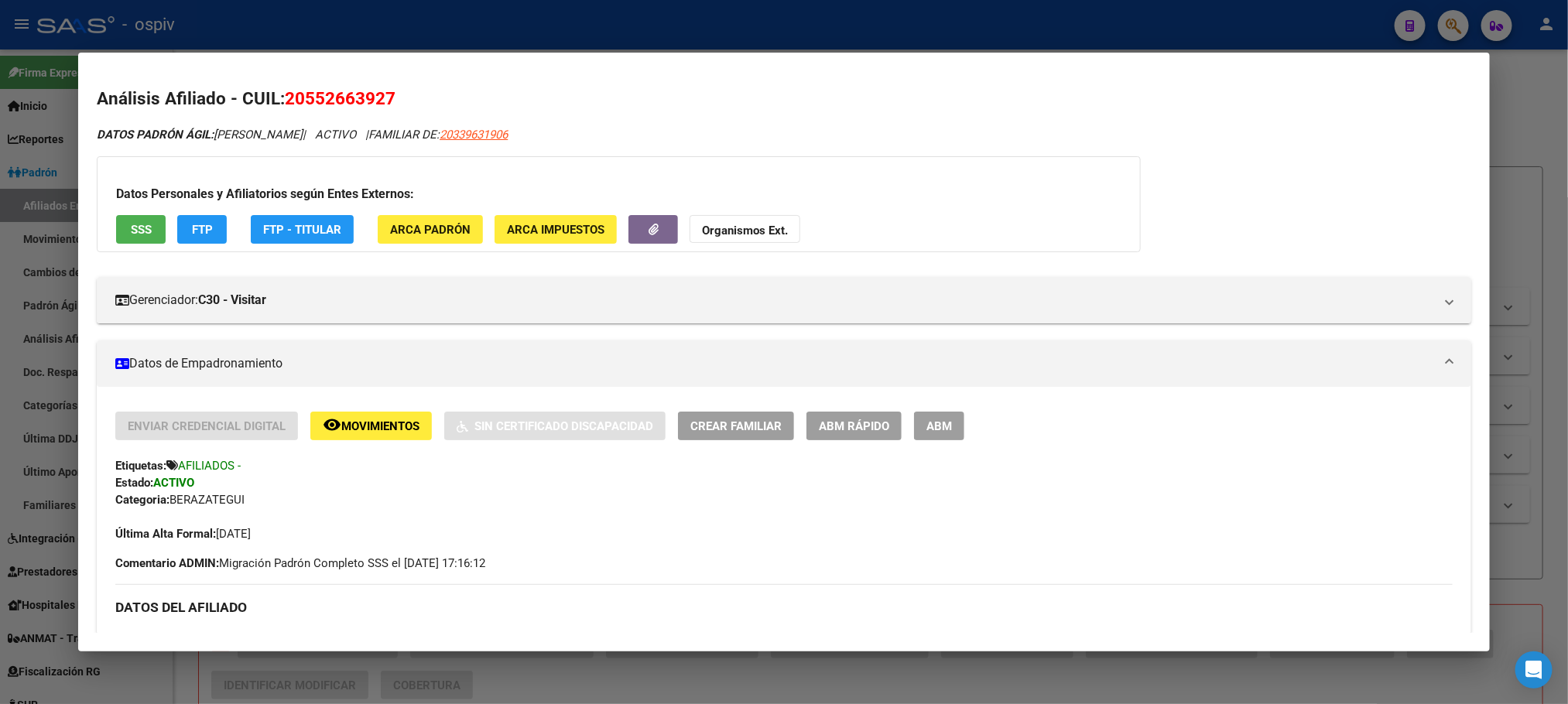
click at [479, 28] on div at bounding box center [784, 352] width 1568 height 704
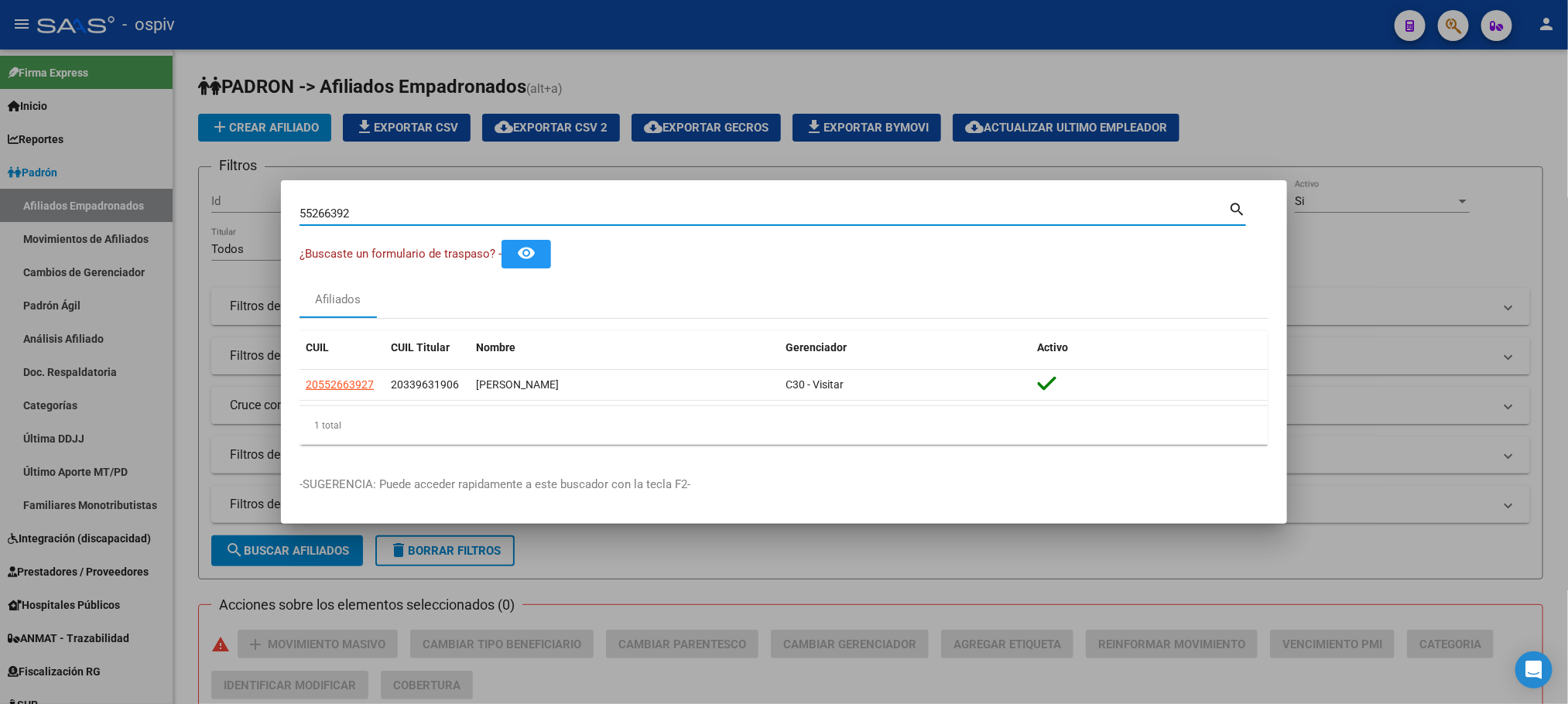
drag, startPoint x: 261, startPoint y: 208, endPoint x: 269, endPoint y: 198, distance: 12.8
click at [256, 207] on div "55266392 Buscar (apellido, dni, cuil, nro traspaso, cuit, obra social) search ¿…" at bounding box center [784, 352] width 1568 height 704
paste input "3328868"
type input "53328868"
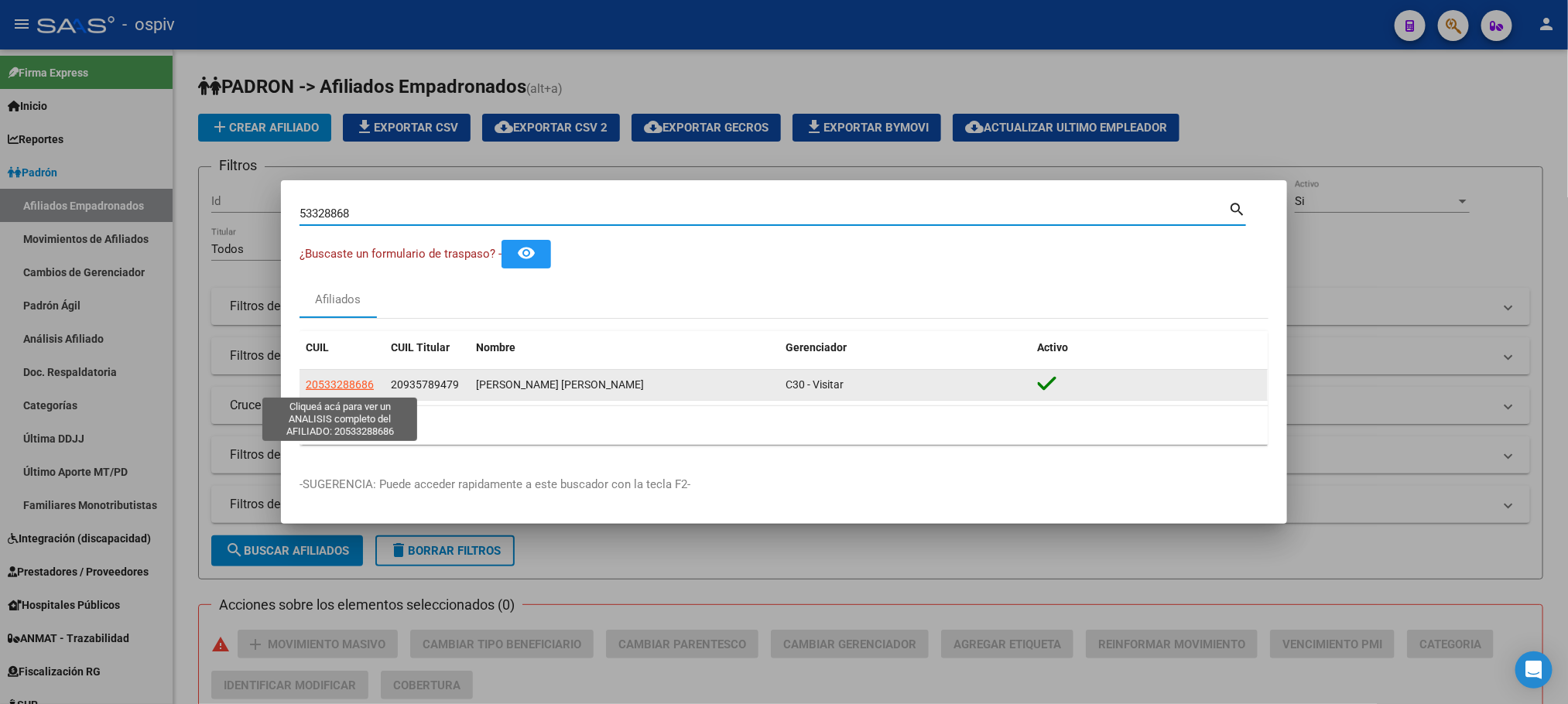
click at [346, 381] on span "20533288686" at bounding box center [340, 384] width 68 height 13
copy span "8"
type textarea "20533288686"
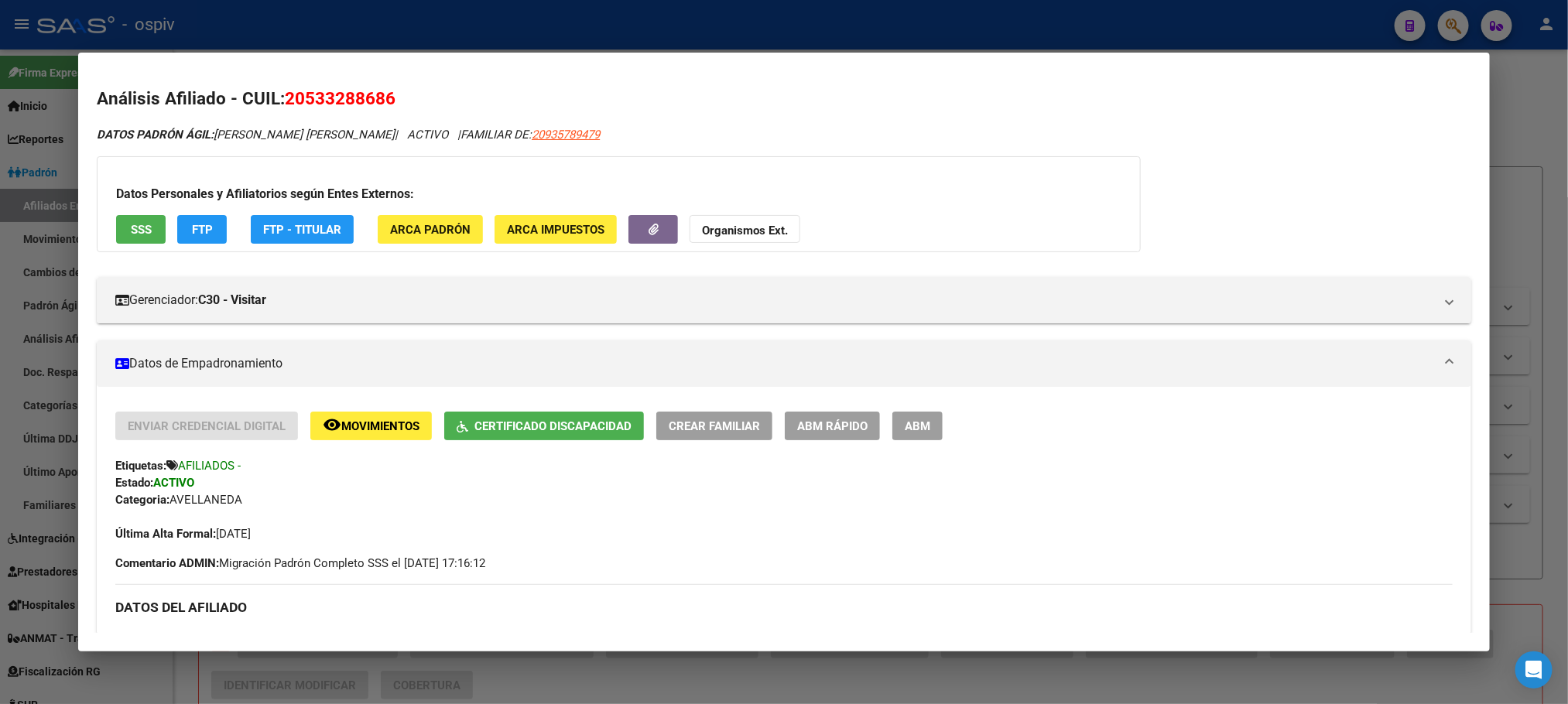
click at [490, 23] on div at bounding box center [784, 352] width 1568 height 704
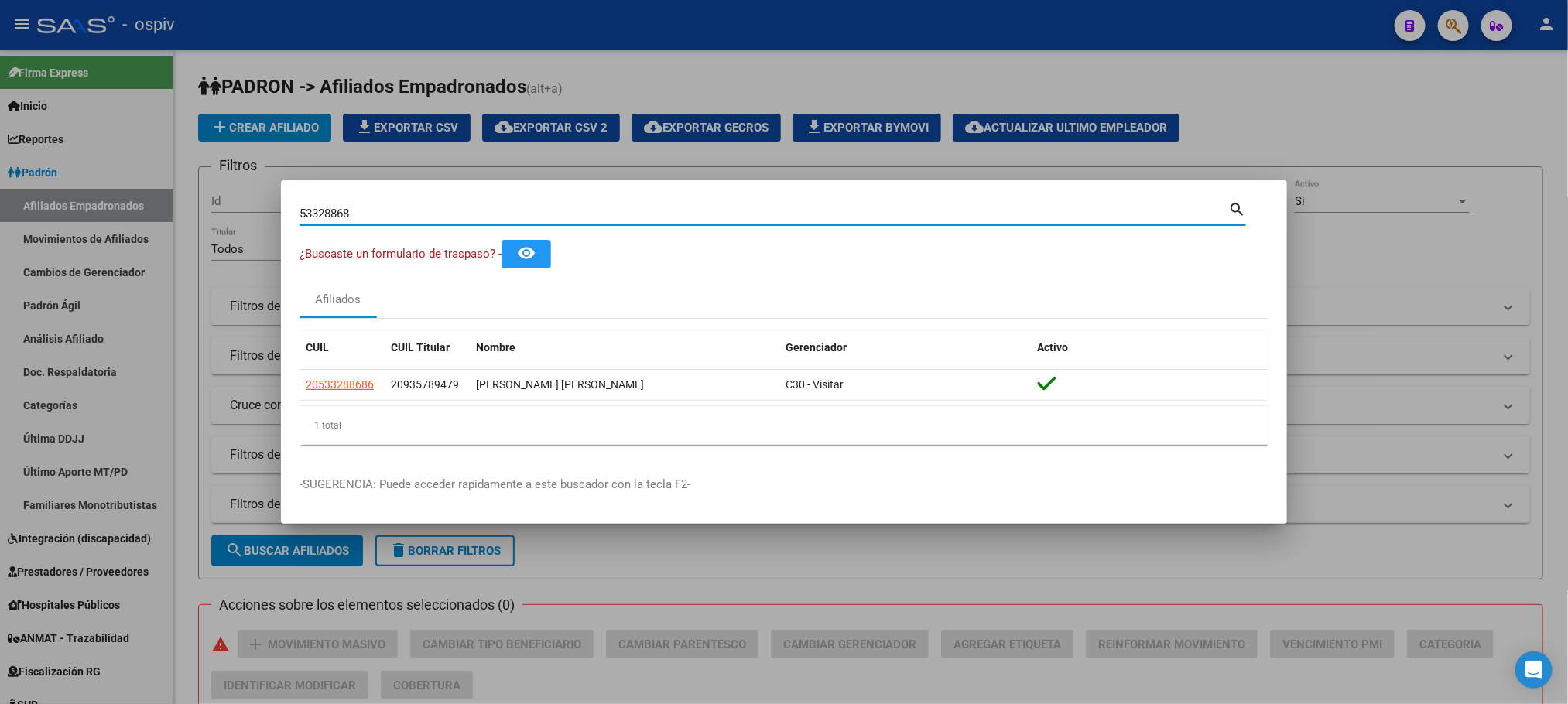
drag, startPoint x: 305, startPoint y: 207, endPoint x: 238, endPoint y: 205, distance: 67.0
click at [238, 205] on div "53328868 Buscar (apellido, dni, cuil, nro traspaso, cuit, obra social) search ¿…" at bounding box center [784, 352] width 1568 height 704
paste input "20510094"
type input "20510094"
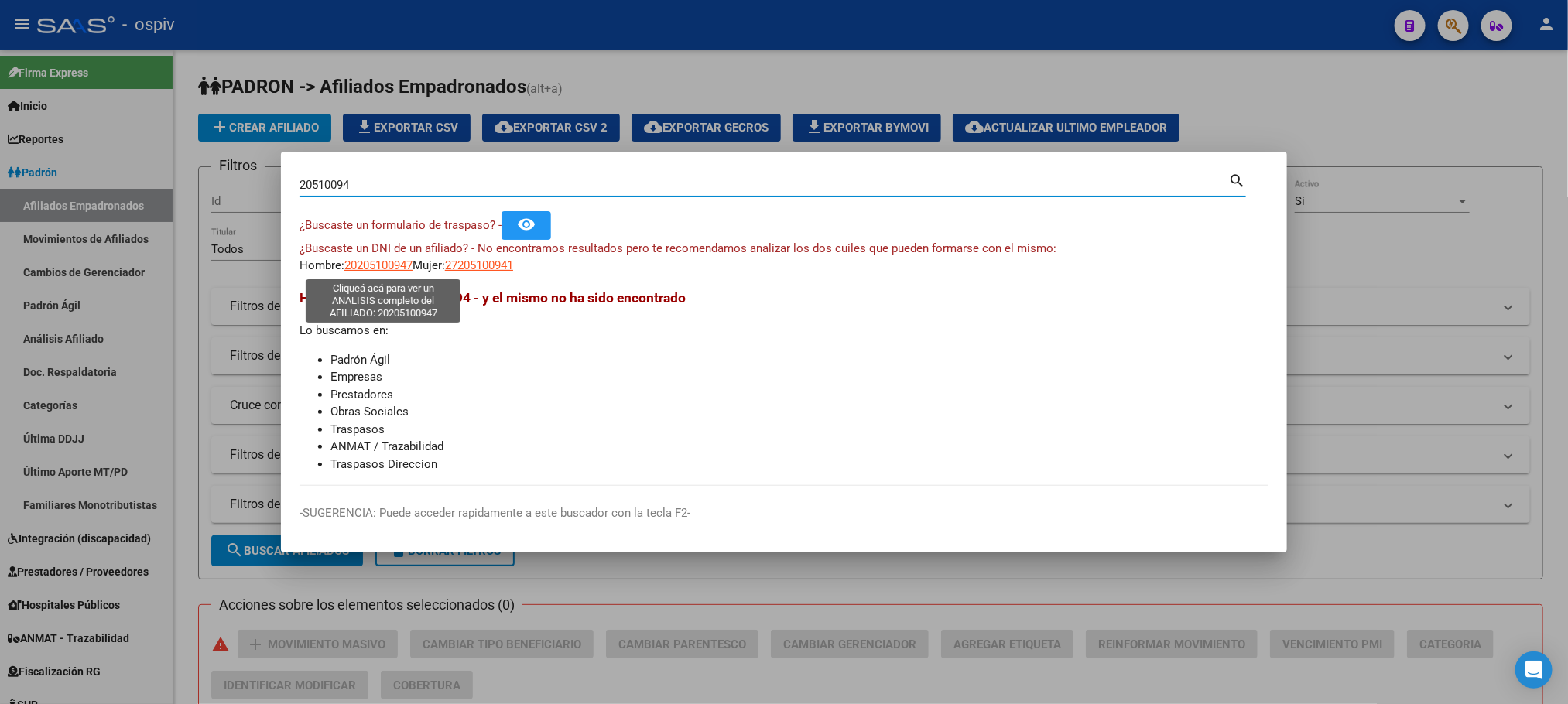
click at [377, 263] on span "20205100947" at bounding box center [378, 265] width 68 height 14
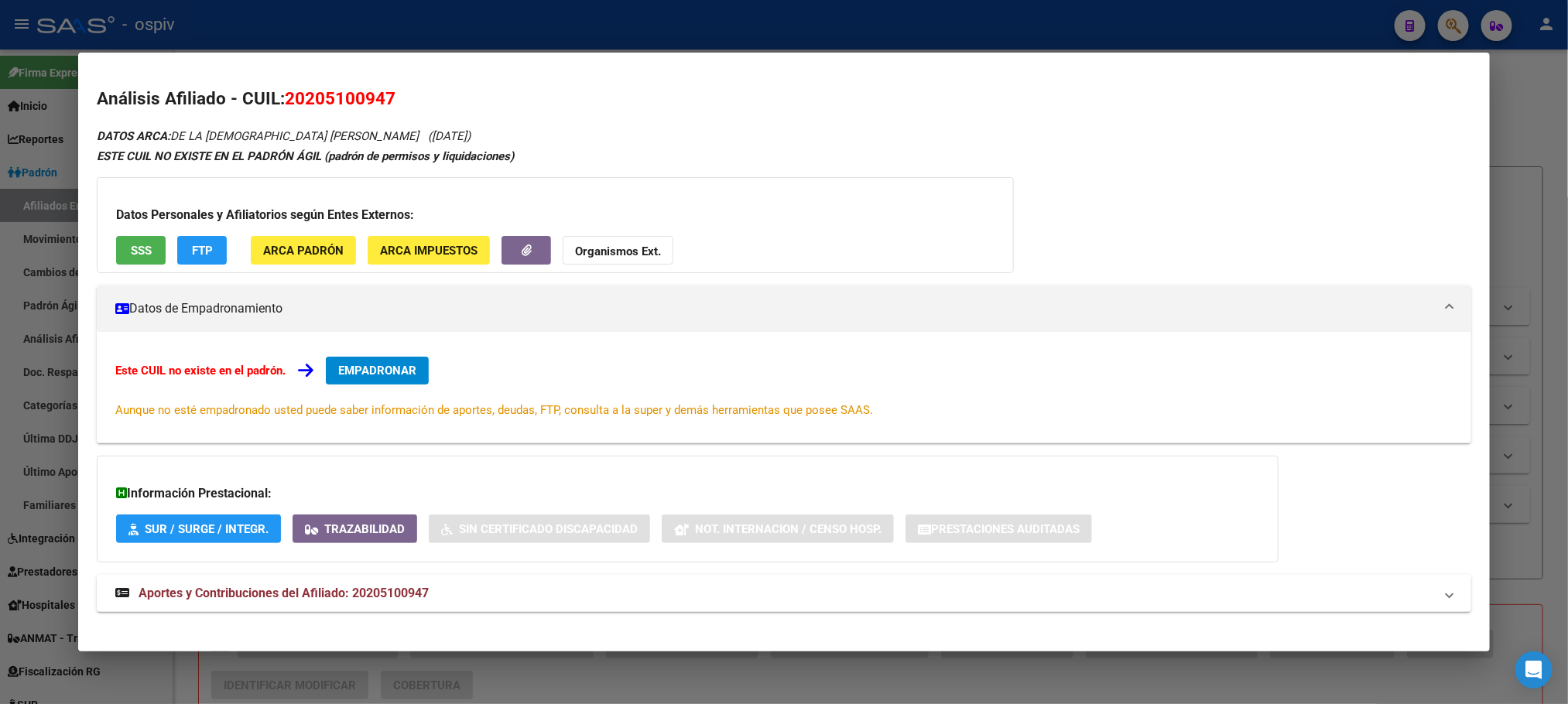
click at [810, 26] on div at bounding box center [784, 352] width 1568 height 704
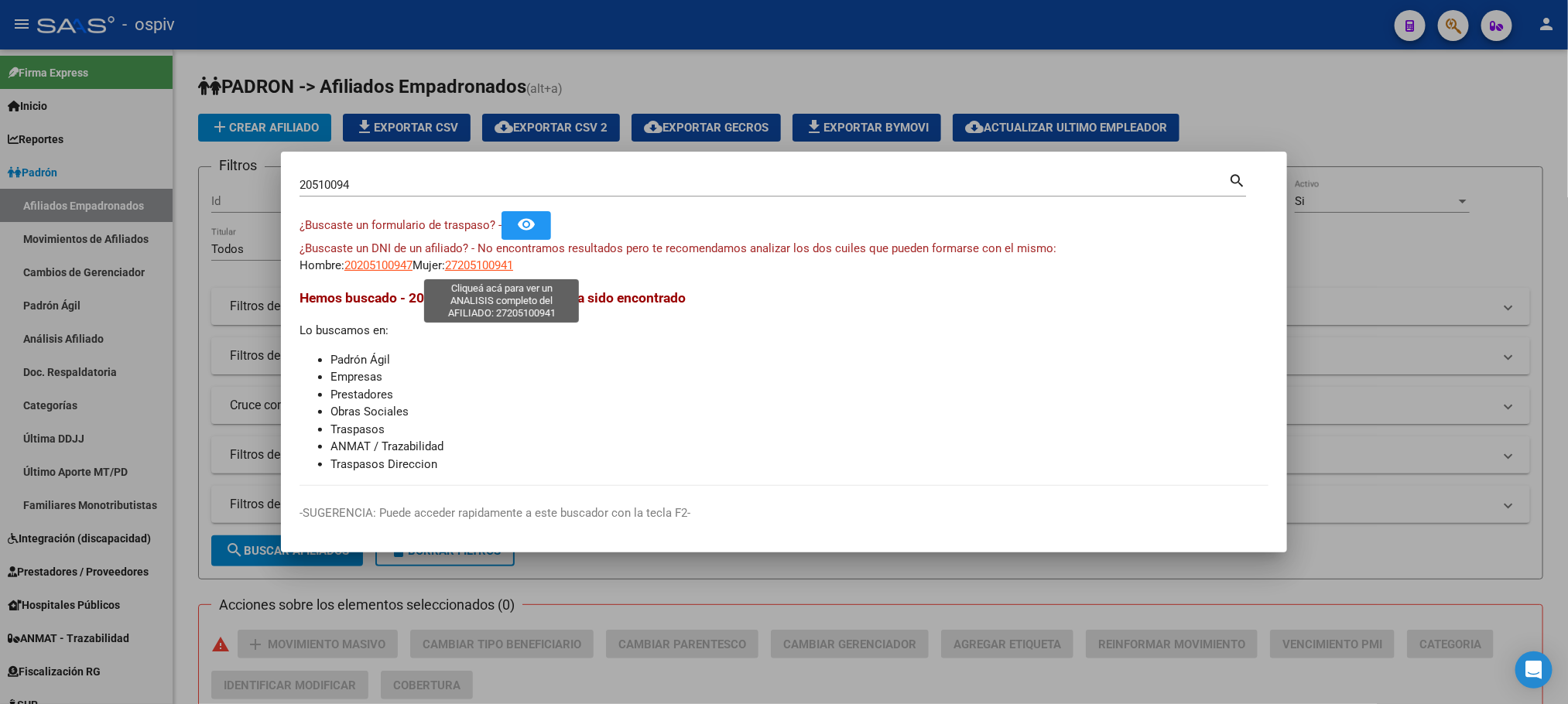
click at [490, 268] on span "27205100941" at bounding box center [479, 265] width 68 height 14
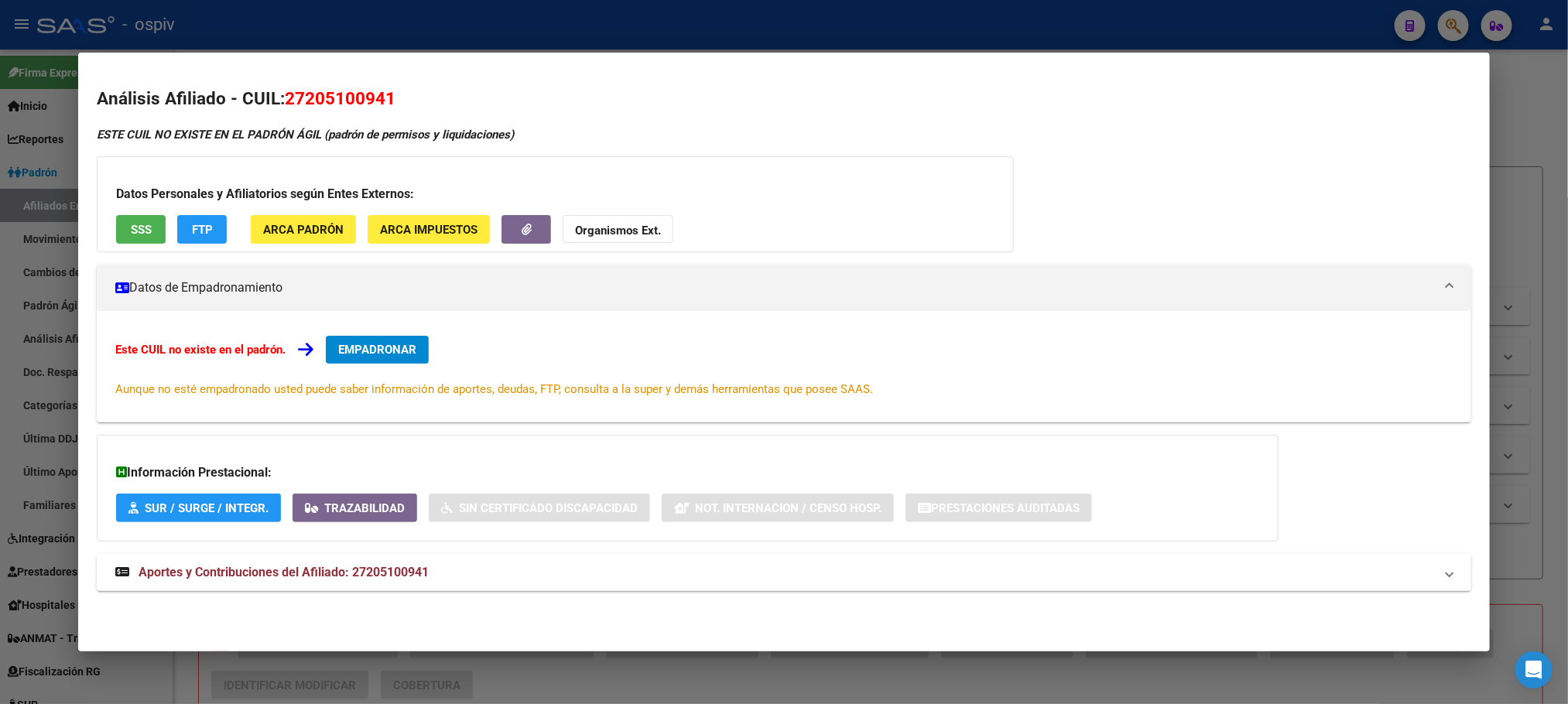
click at [599, 28] on div at bounding box center [784, 352] width 1568 height 704
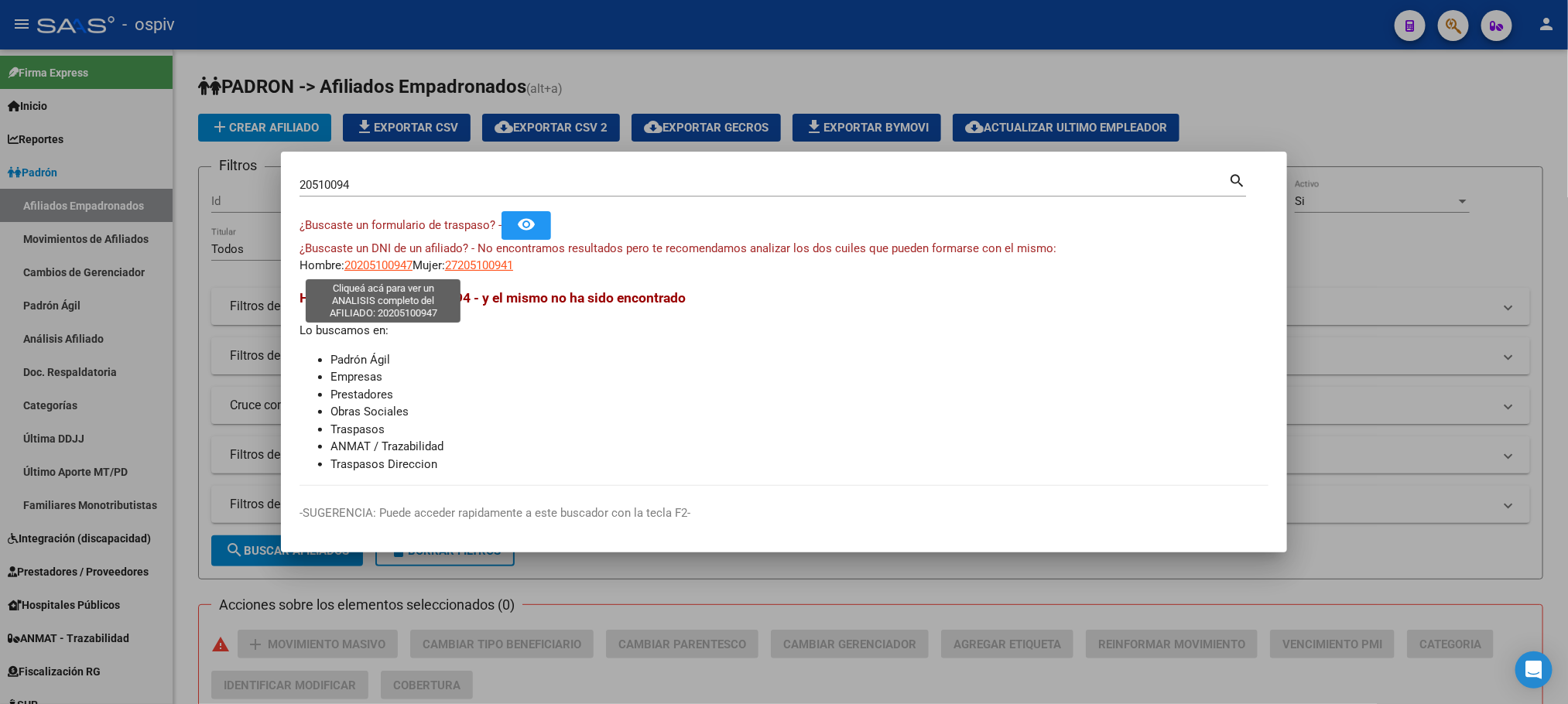
click at [372, 268] on span "20205100947" at bounding box center [378, 265] width 68 height 14
type textarea "20205100947"
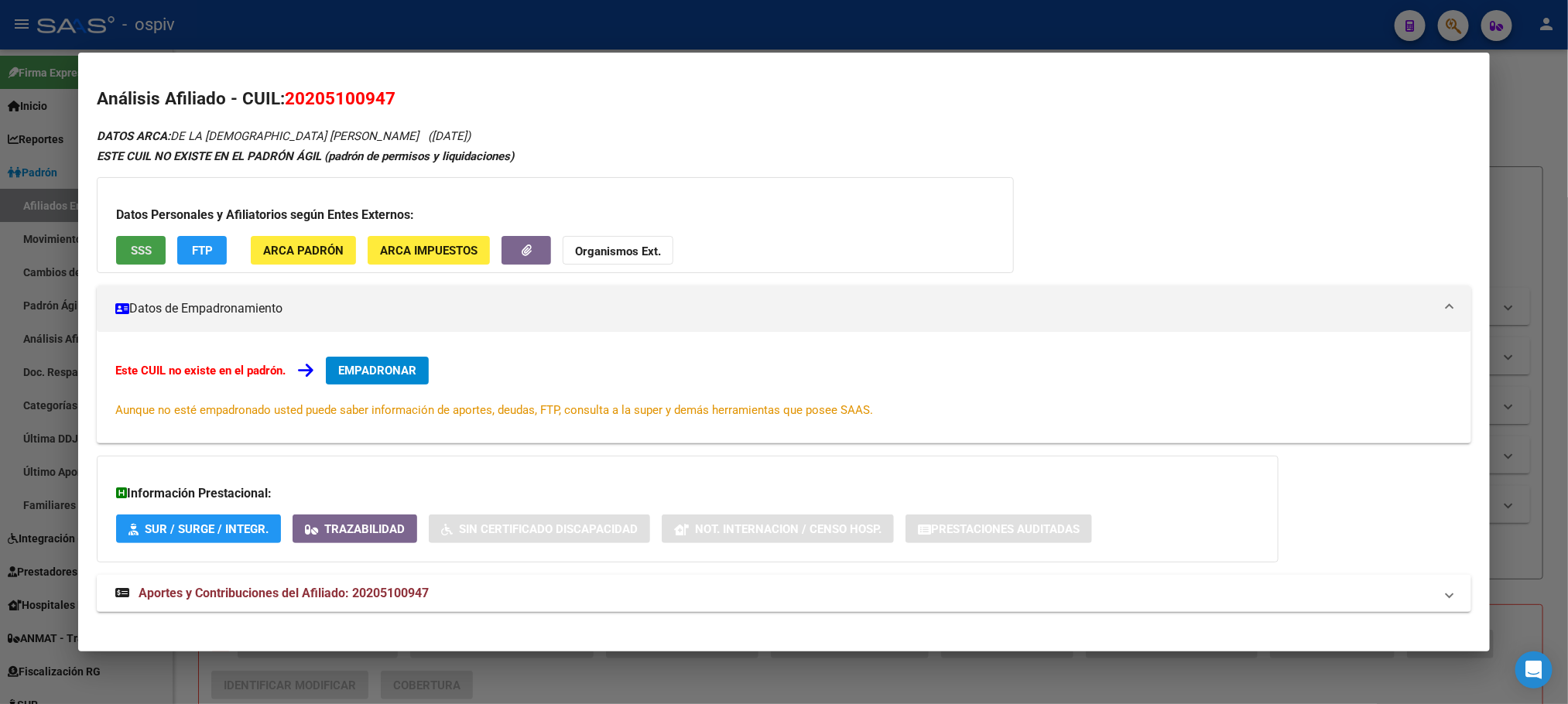
click at [140, 240] on button "SSS" at bounding box center [140, 250] width 50 height 28
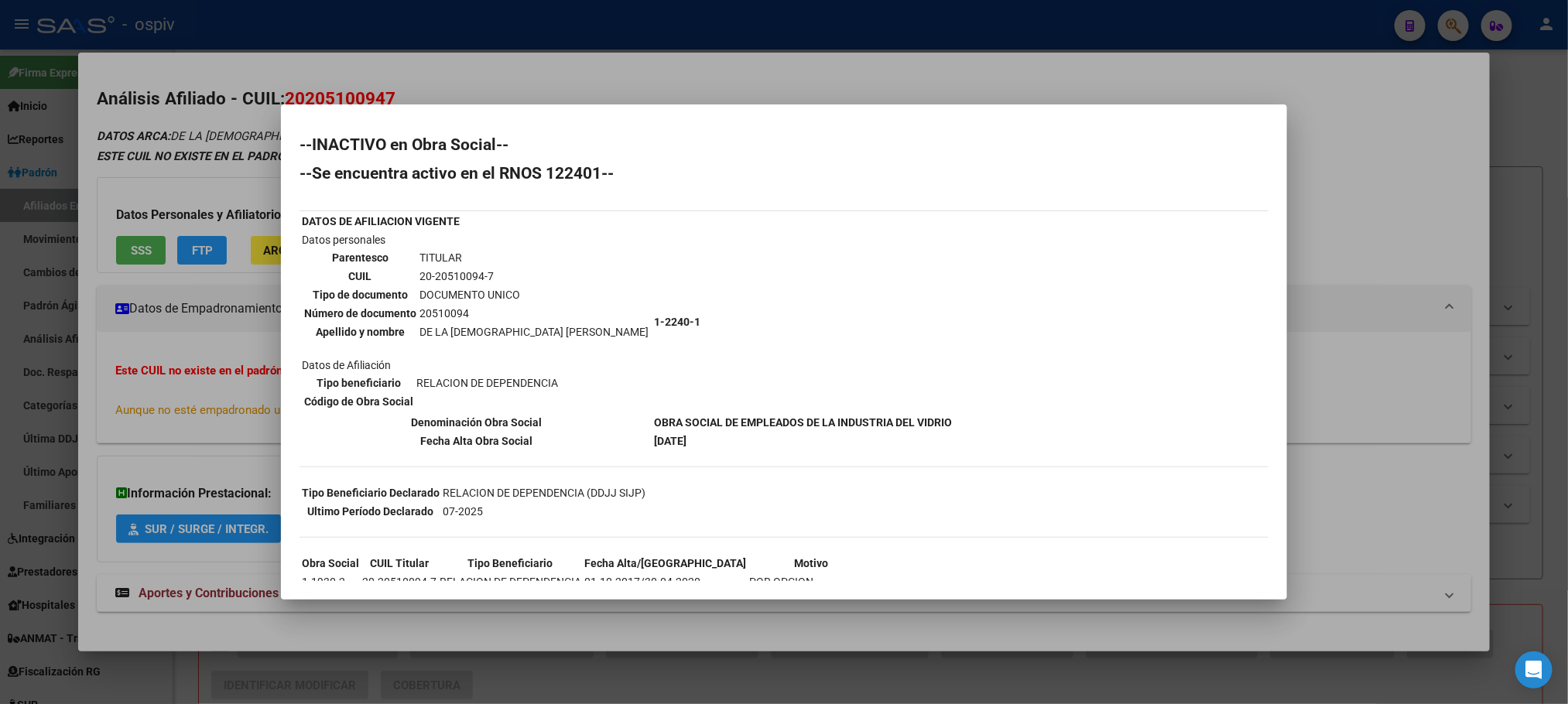
click at [440, 317] on td "20510094" at bounding box center [533, 313] width 231 height 17
click at [440, 310] on td "20510094" at bounding box center [533, 313] width 231 height 17
copy td "20510094"
